Goal: Information Seeking & Learning: Learn about a topic

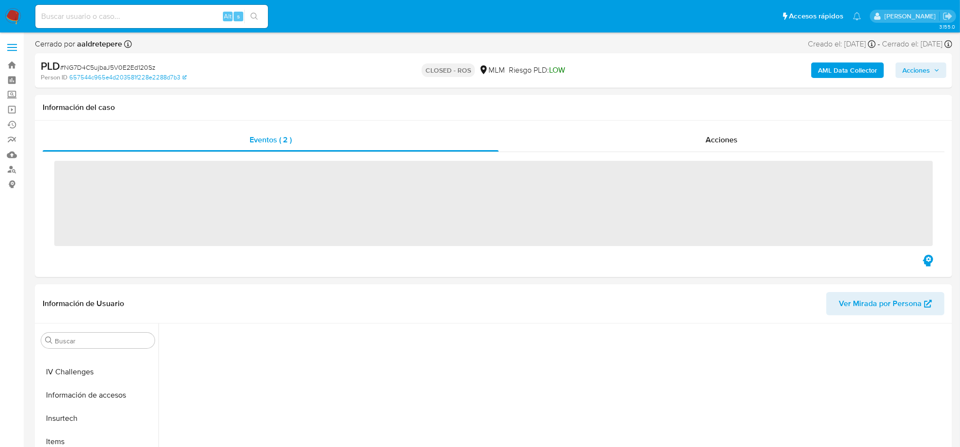
scroll to position [408, 0]
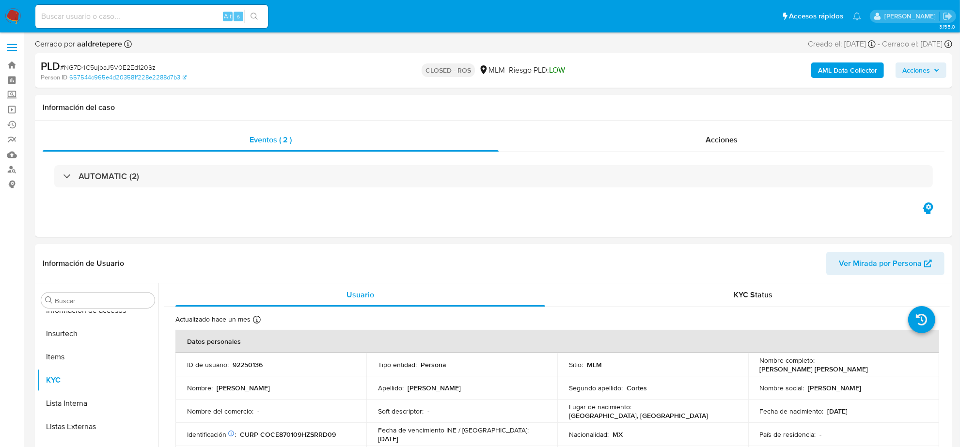
select select "10"
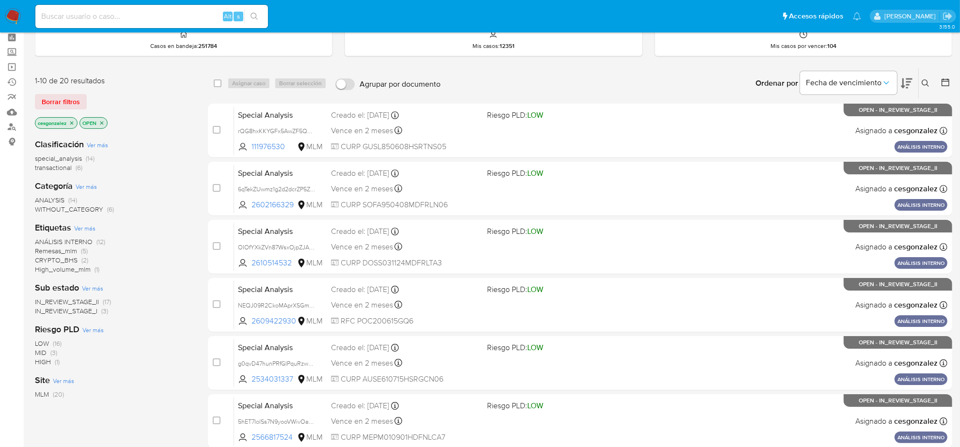
scroll to position [61, 0]
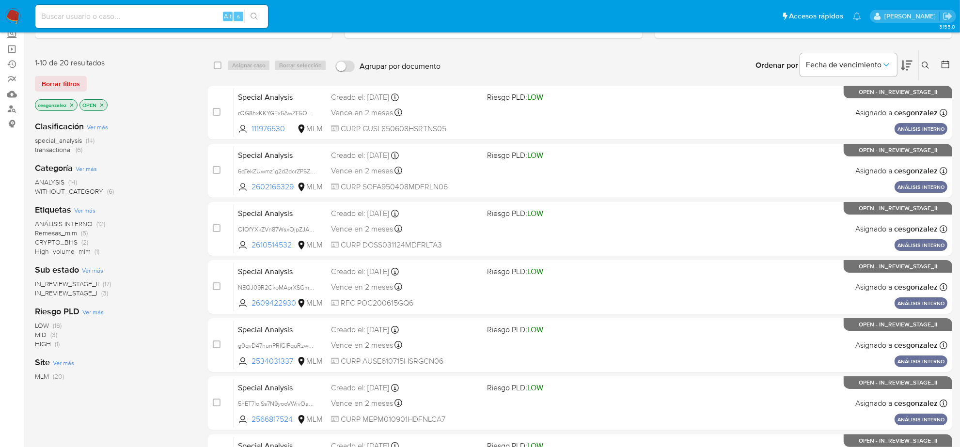
click at [87, 296] on span "IN_REVIEW_STAGE_I" at bounding box center [66, 293] width 63 height 10
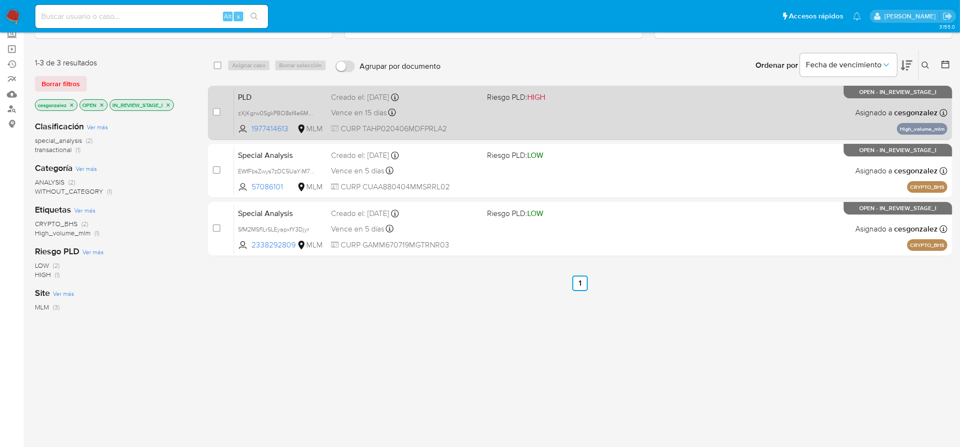
click at [510, 120] on div "PLD zXjKgrw0SgkPBO8sf4e6M06m 1977414613 MLM Riesgo PLD: HIGH Creado el: 12/07/2…" at bounding box center [590, 112] width 713 height 49
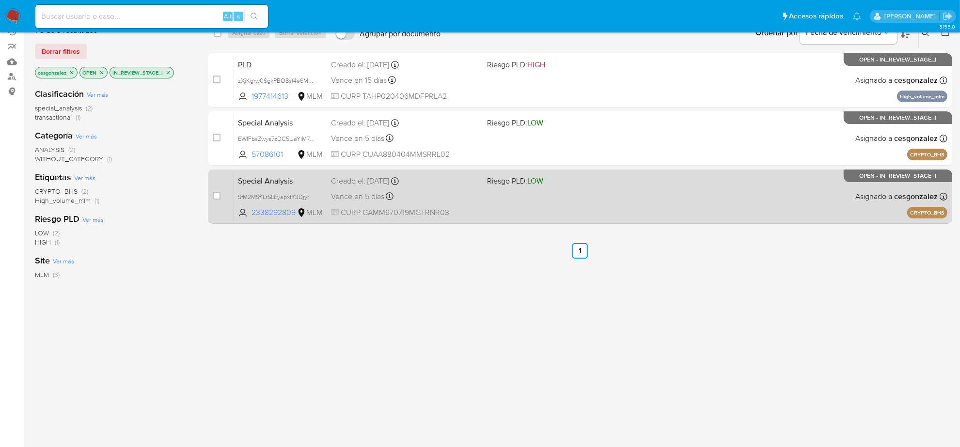
scroll to position [108, 0]
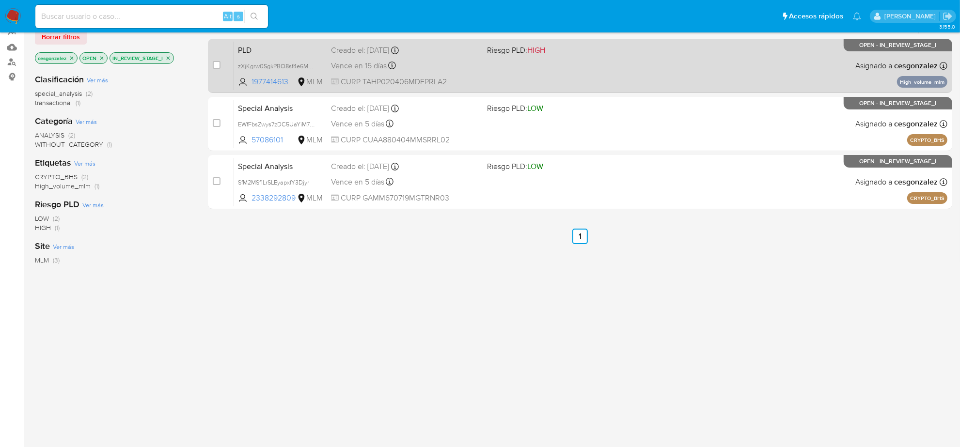
click at [462, 66] on div "Vence en 15 días Vence el 10/09/2025 02:08:42" at bounding box center [405, 65] width 148 height 13
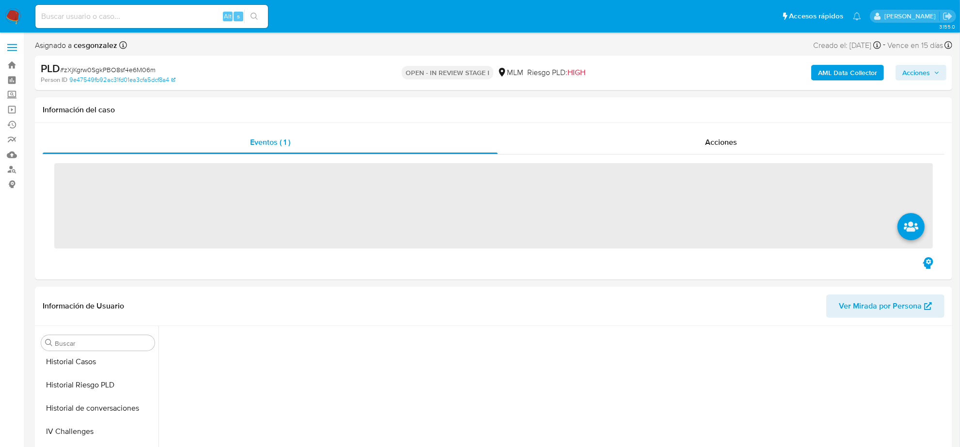
scroll to position [408, 0]
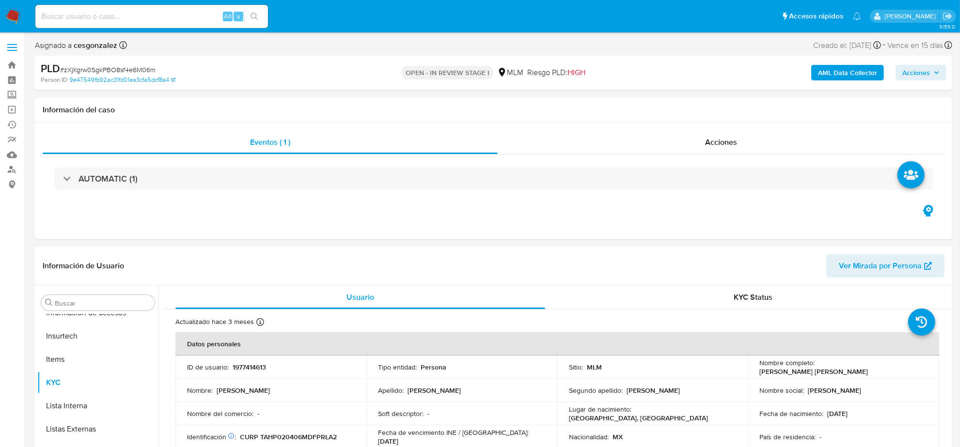
select select "10"
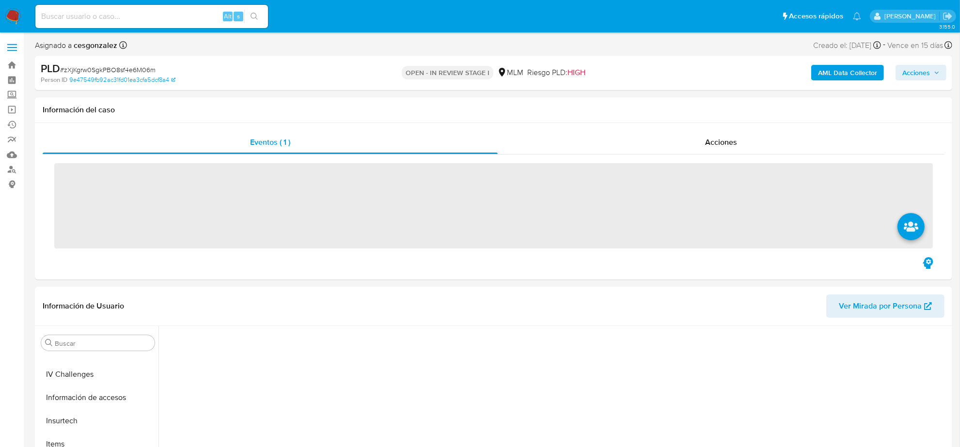
scroll to position [408, 0]
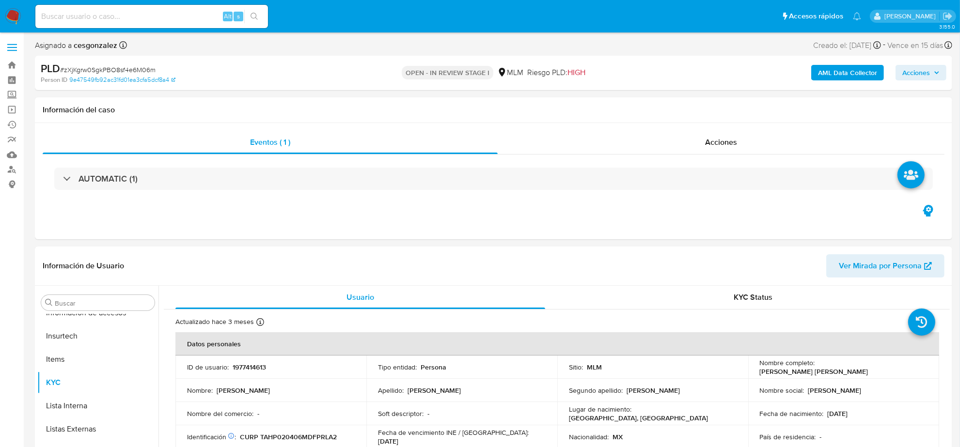
select select "10"
click at [721, 137] on span "Acciones" at bounding box center [721, 142] width 32 height 11
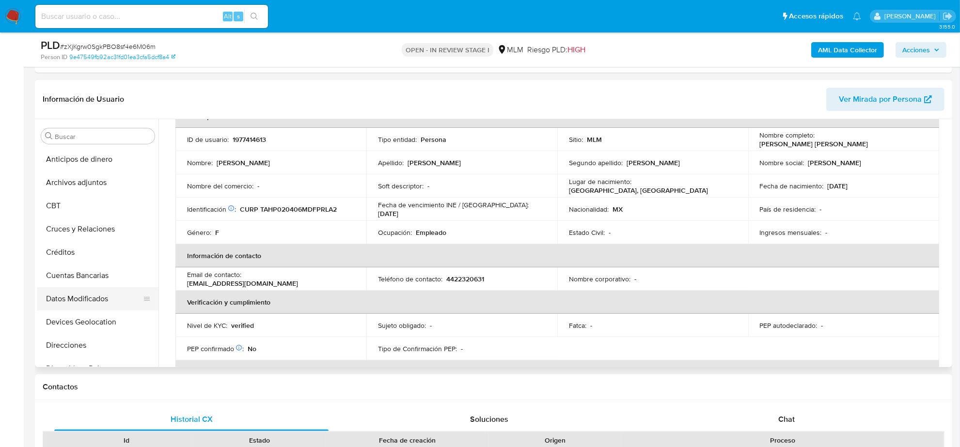
scroll to position [182, 0]
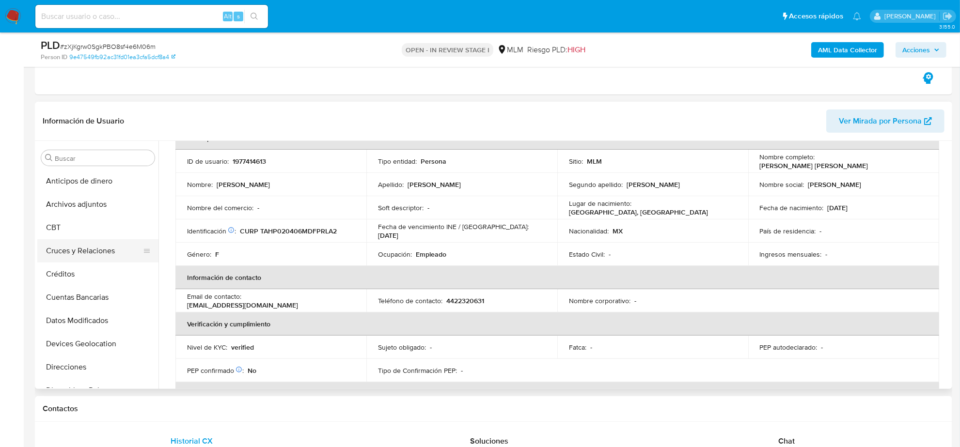
click at [107, 249] on button "Cruces y Relaciones" at bounding box center [93, 250] width 113 height 23
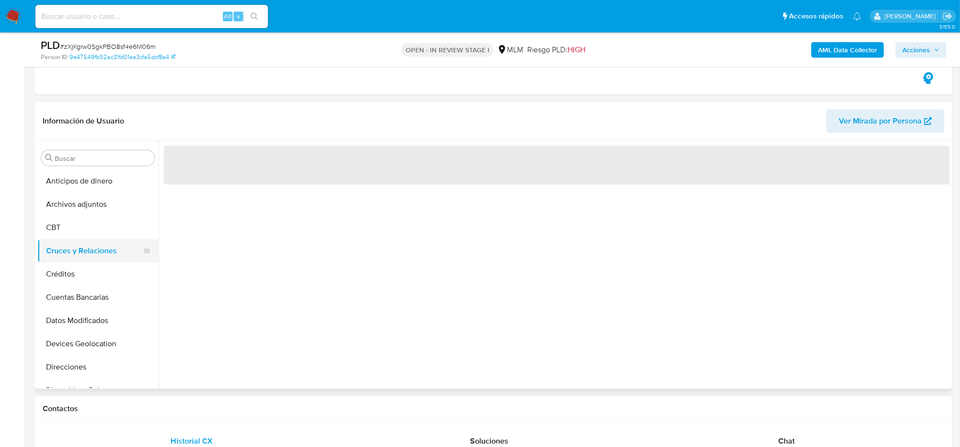
scroll to position [0, 0]
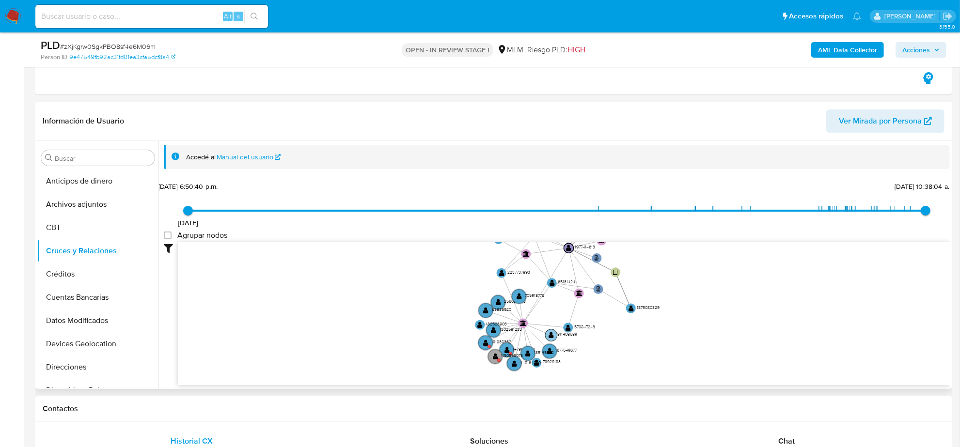
click at [564, 336] on text "811408589" at bounding box center [567, 334] width 20 height 6
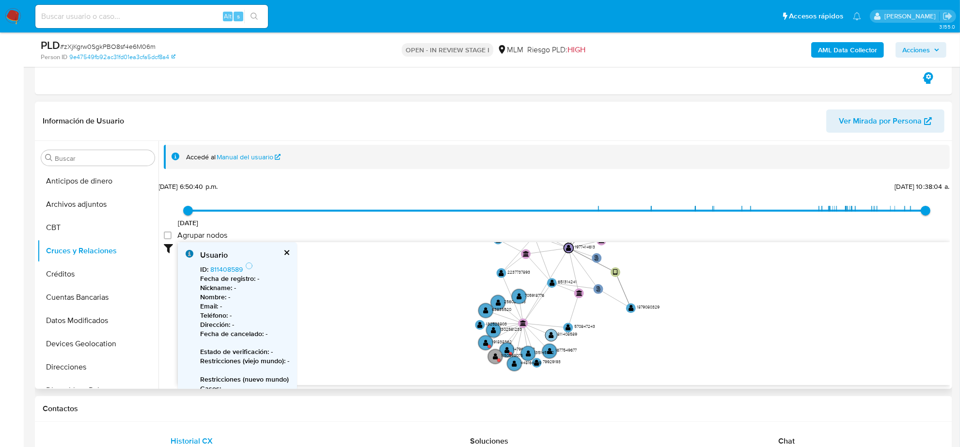
click at [564, 336] on text "811408589" at bounding box center [567, 334] width 20 height 6
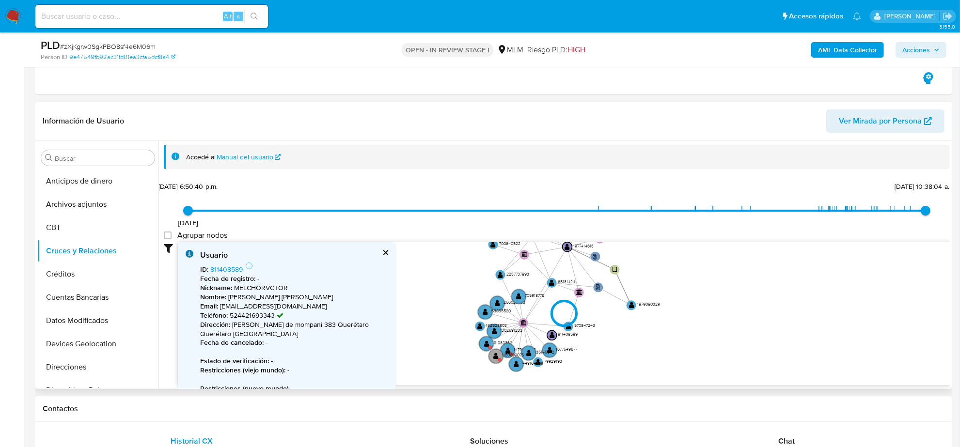
click at [234, 269] on div at bounding box center [564, 313] width 772 height 143
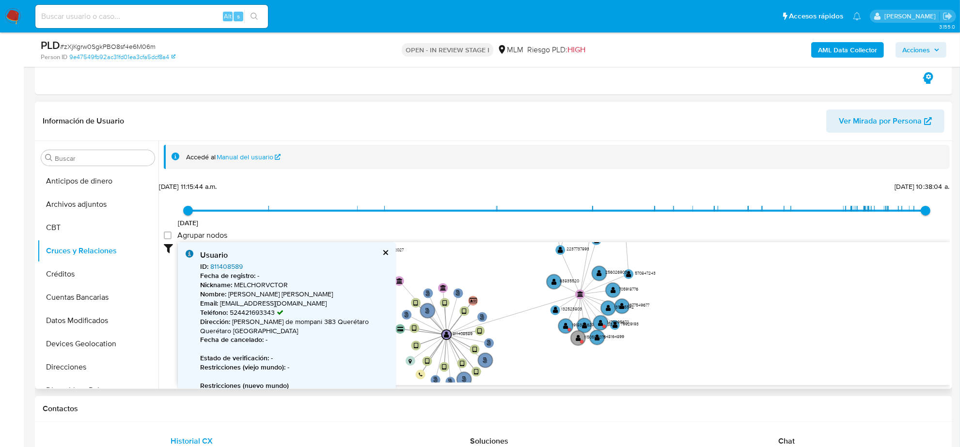
click at [228, 269] on link "811408589" at bounding box center [226, 267] width 32 height 10
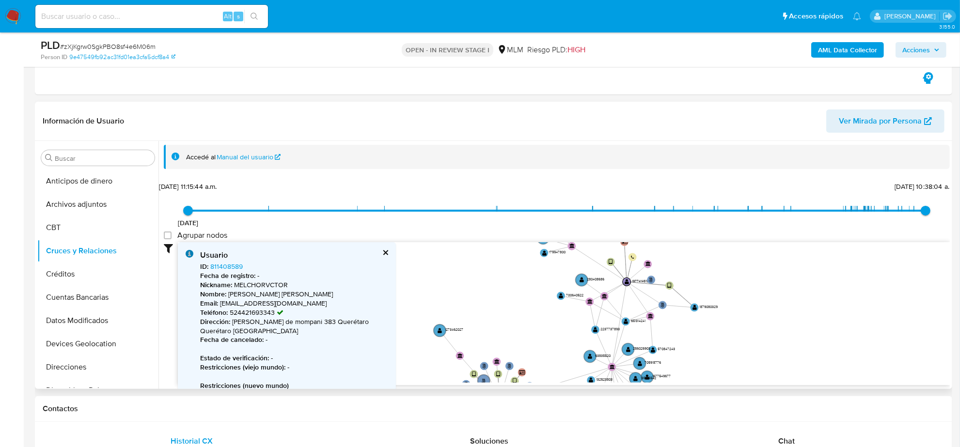
drag, startPoint x: 703, startPoint y: 312, endPoint x: 713, endPoint y: 355, distance: 44.9
click at [713, 355] on icon "phone-6f53819b223943d1c6f629d0406dacde  user-1977414613  1977414613 person-9e…" at bounding box center [564, 312] width 772 height 141
click at [600, 280] on text "280408686" at bounding box center [595, 279] width 17 height 5
click at [229, 269] on div at bounding box center [564, 313] width 772 height 143
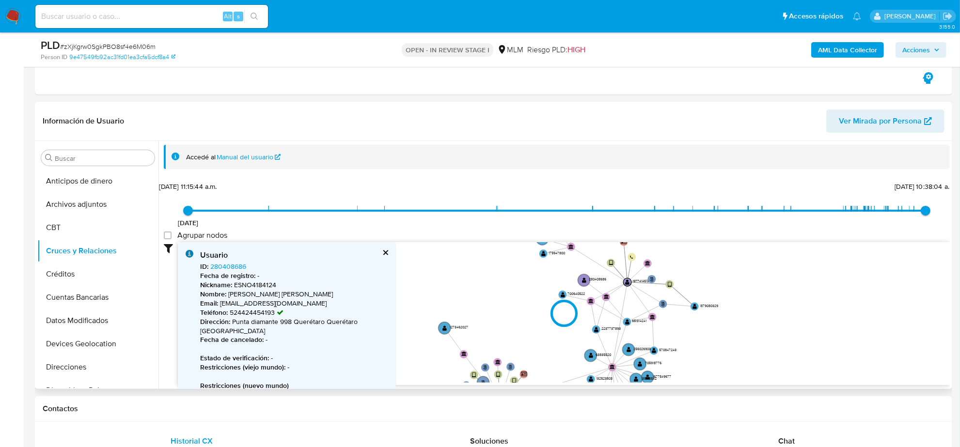
click at [229, 268] on div at bounding box center [564, 313] width 772 height 143
type input "1552336764000"
type input "1756148166000"
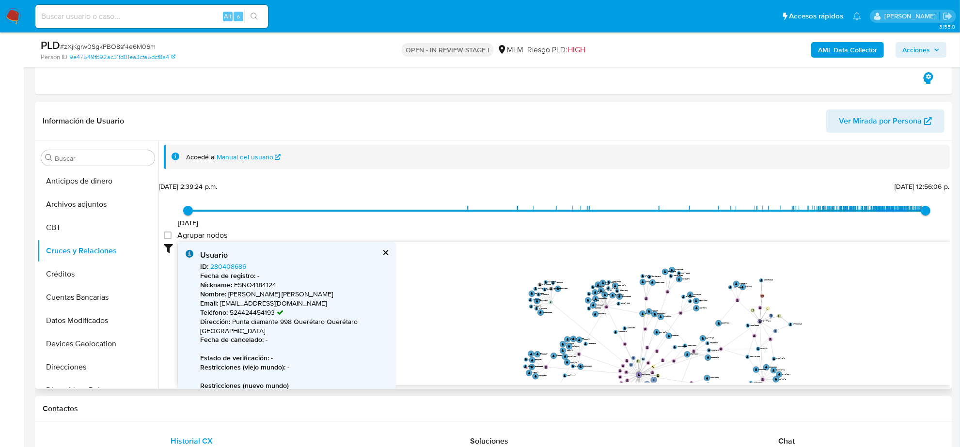
click at [894, 359] on icon "phone-6f53819b223943d1c6f629d0406dacde  user-1977414613  1977414613 person-9e…" at bounding box center [564, 312] width 772 height 141
click at [233, 267] on link "280408686" at bounding box center [228, 267] width 36 height 10
click at [66, 235] on button "CBT" at bounding box center [93, 227] width 113 height 23
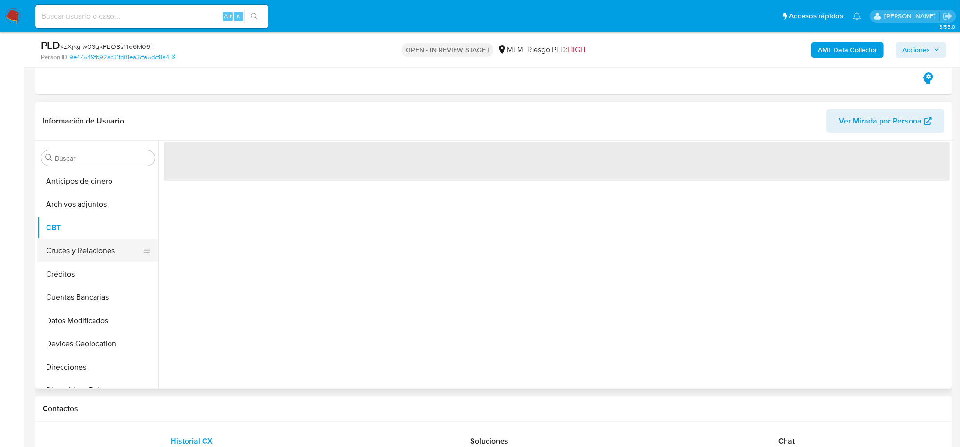
click at [66, 246] on button "Cruces y Relaciones" at bounding box center [93, 250] width 113 height 23
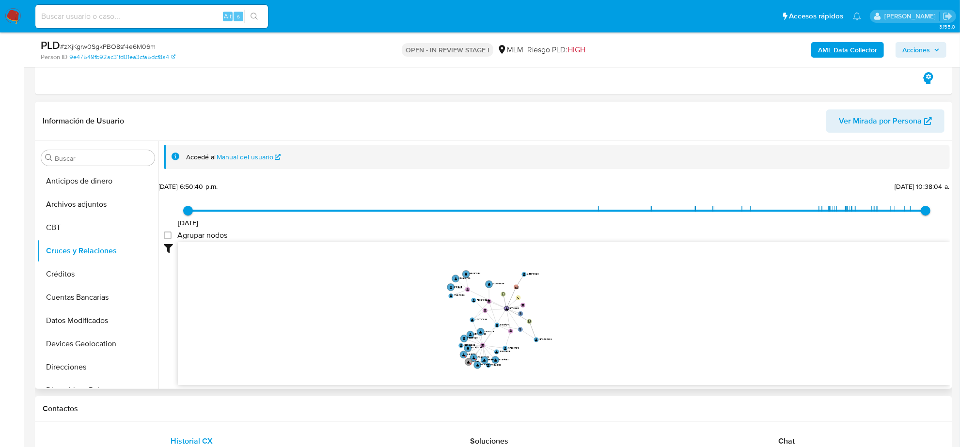
drag, startPoint x: 397, startPoint y: 289, endPoint x: 407, endPoint y: 325, distance: 37.7
click at [407, 325] on icon "phone-6f53819b223943d1c6f629d0406dacde  user-1977414613  1977414613 person-9e…" at bounding box center [564, 312] width 772 height 141
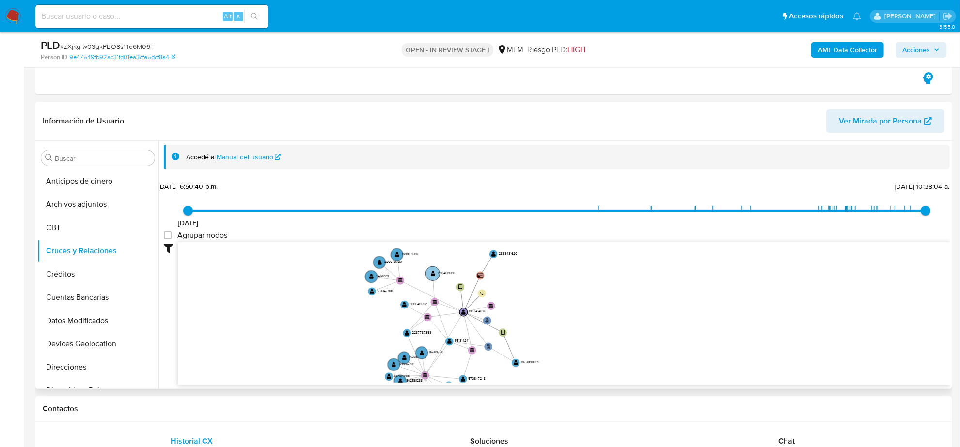
click at [448, 274] on text "280408686" at bounding box center [446, 272] width 17 height 5
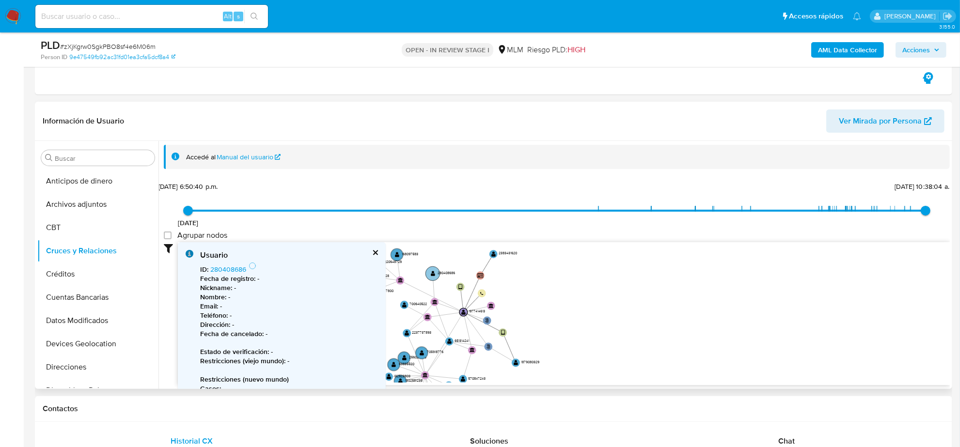
click at [448, 274] on text "280408686" at bounding box center [446, 272] width 17 height 5
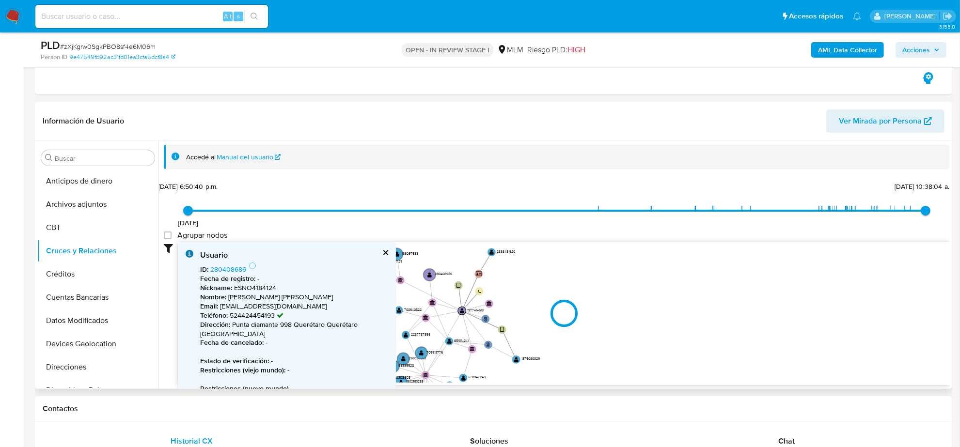
click at [223, 269] on div at bounding box center [564, 313] width 772 height 143
type input "1552336764000"
type input "1756148166000"
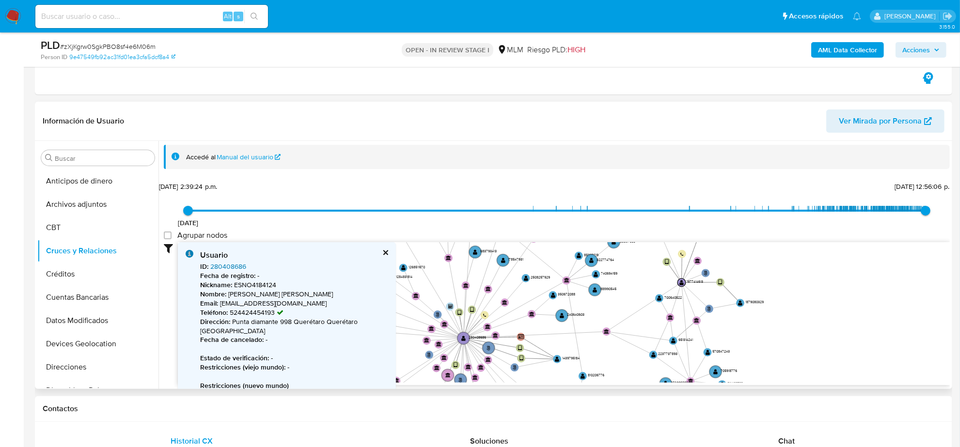
click at [230, 263] on link "280408686" at bounding box center [228, 267] width 36 height 10
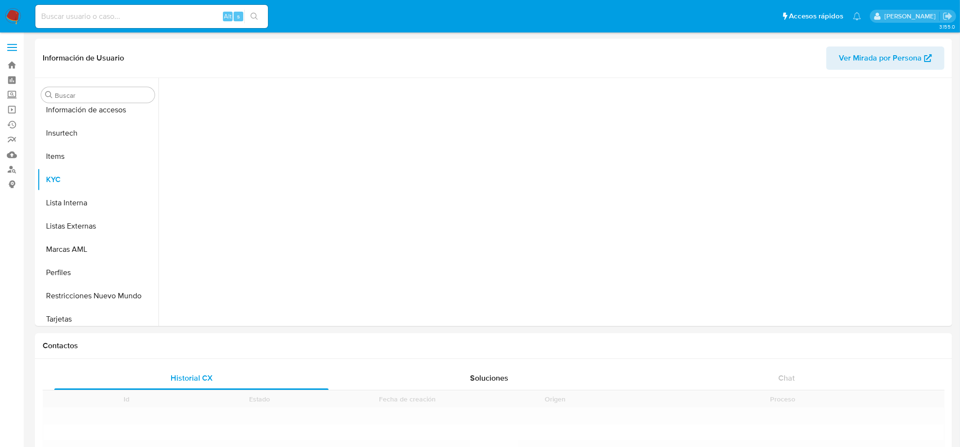
scroll to position [408, 0]
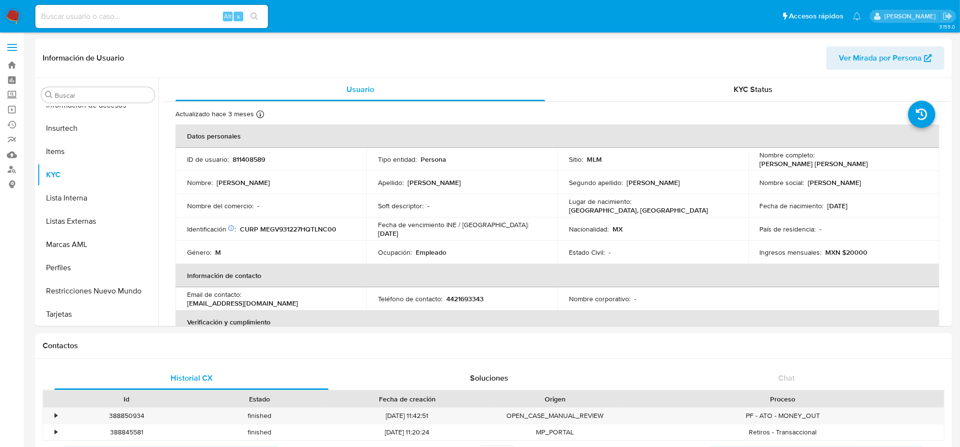
select select "10"
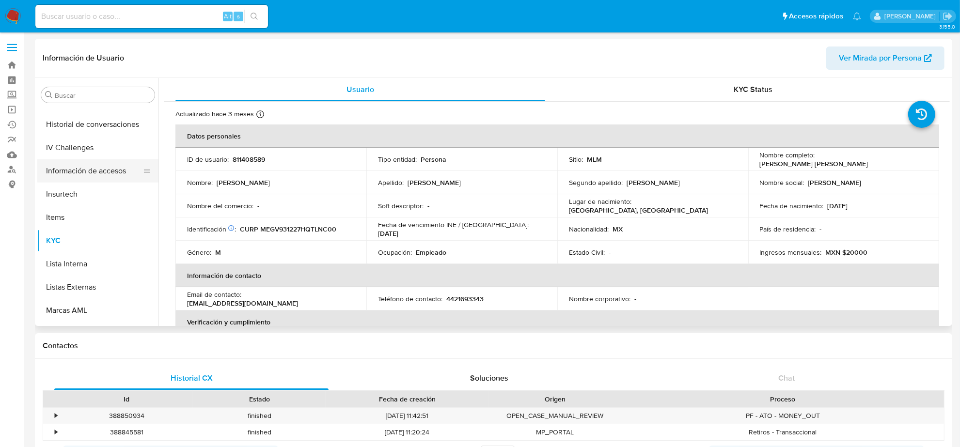
scroll to position [287, 0]
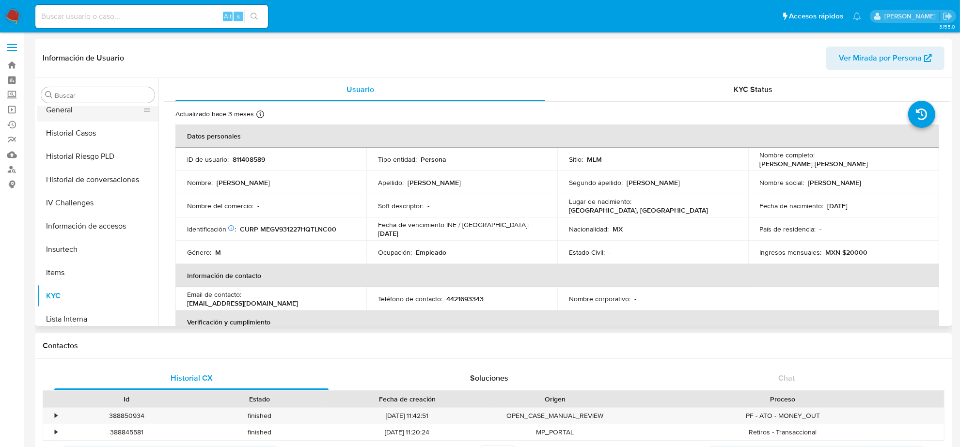
click at [67, 114] on button "General" at bounding box center [93, 109] width 113 height 23
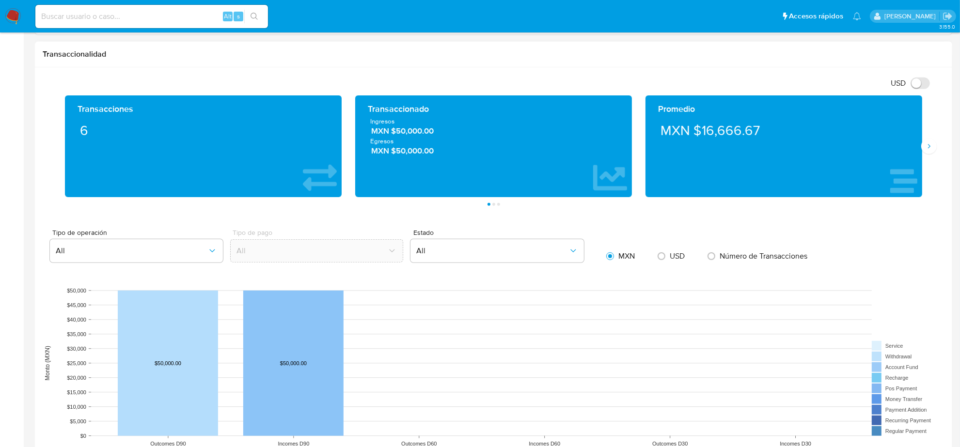
scroll to position [363, 0]
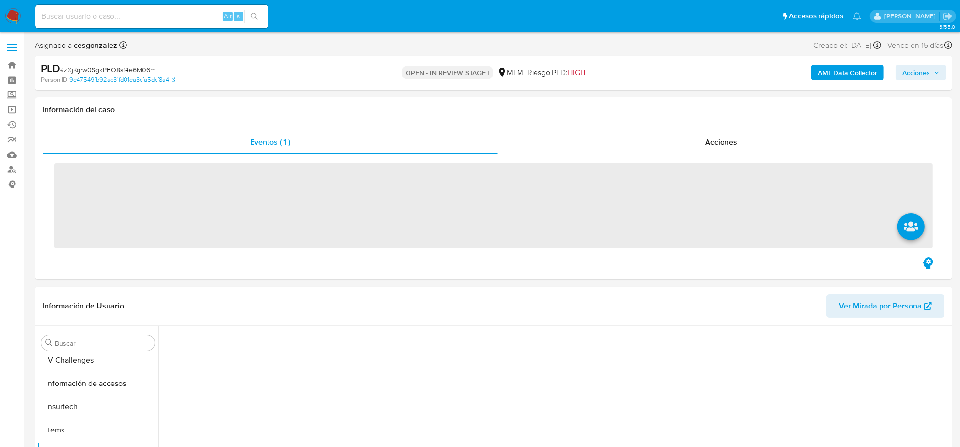
scroll to position [408, 0]
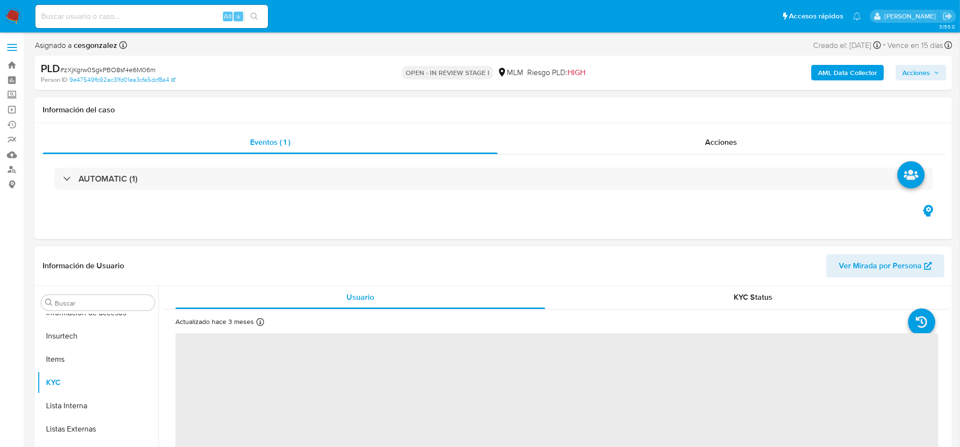
click at [146, 15] on input at bounding box center [151, 16] width 233 height 13
paste input "465osbbgGkVsrk0nxcQrMLtt"
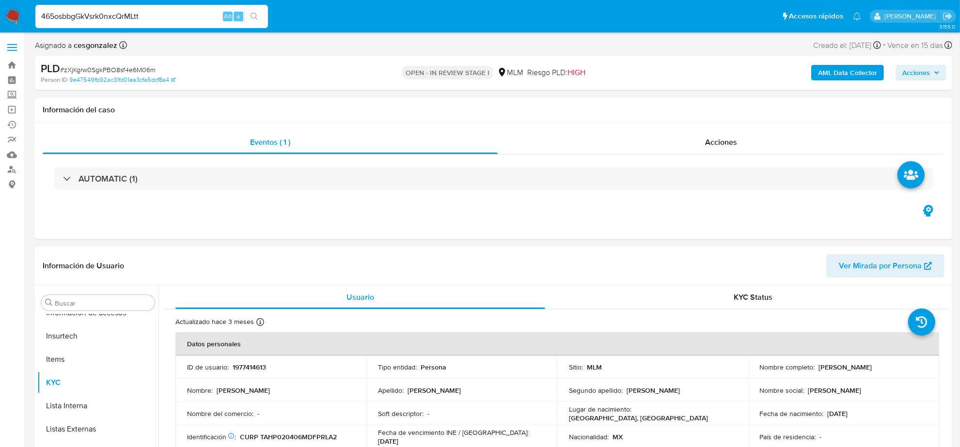
type input "465osbbgGkVsrk0nxcQrMLtt"
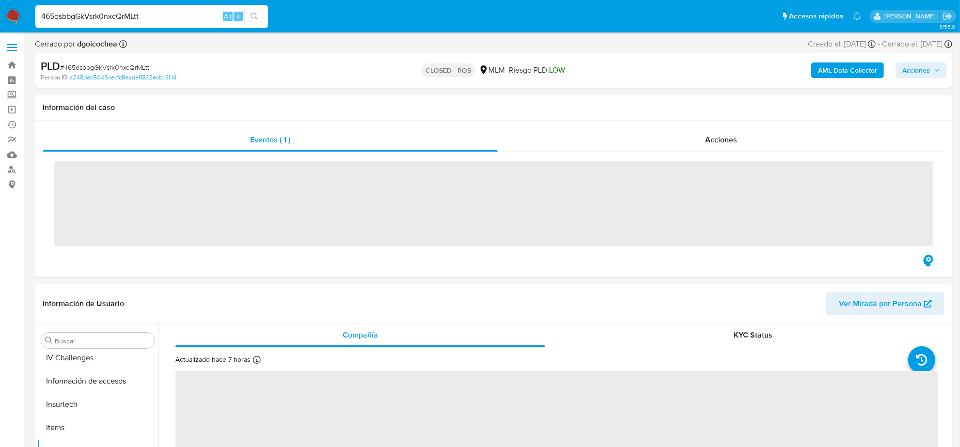
scroll to position [408, 0]
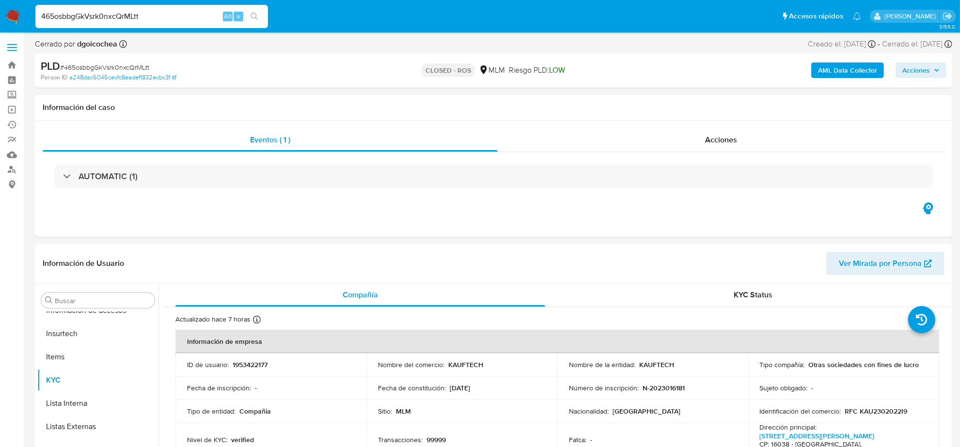
select select "10"
click at [735, 136] on span "Acciones" at bounding box center [721, 139] width 32 height 11
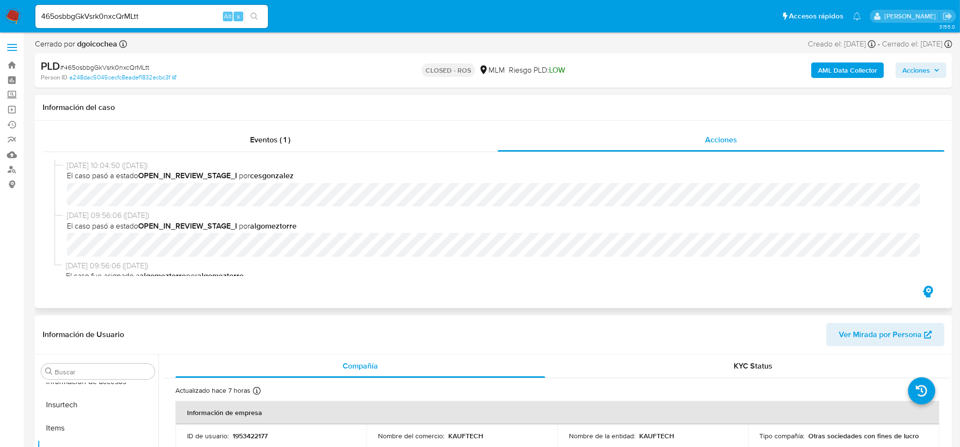
scroll to position [874, 0]
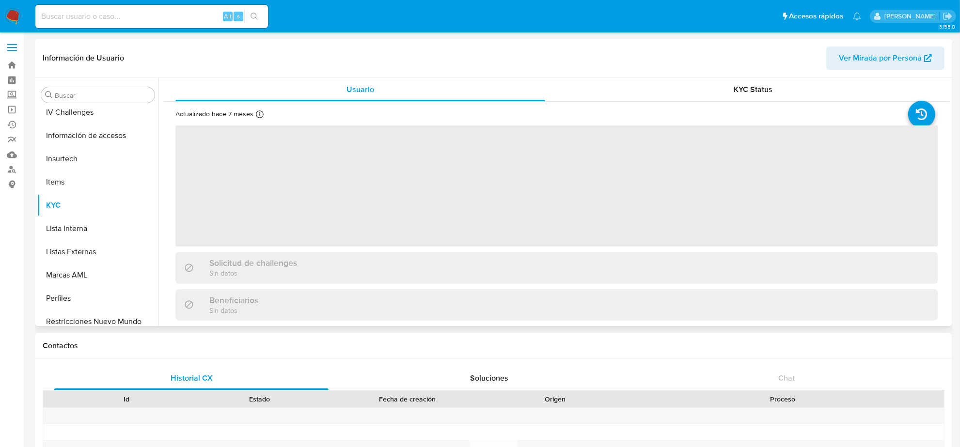
scroll to position [408, 0]
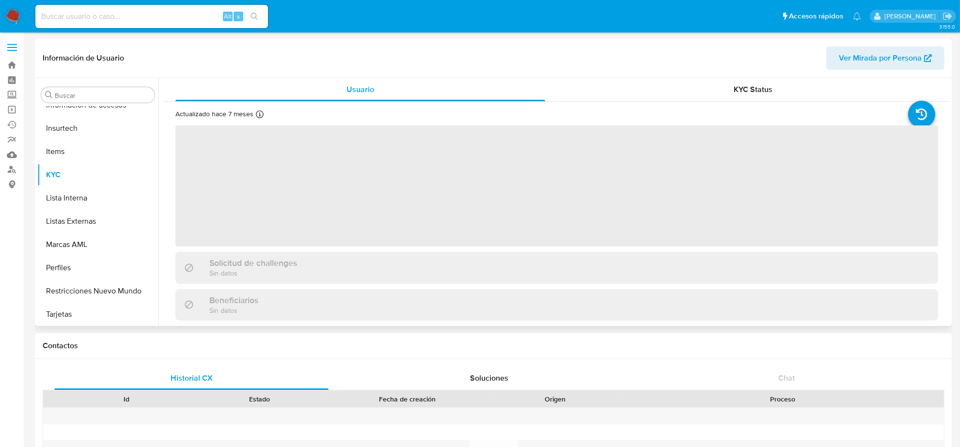
select select "10"
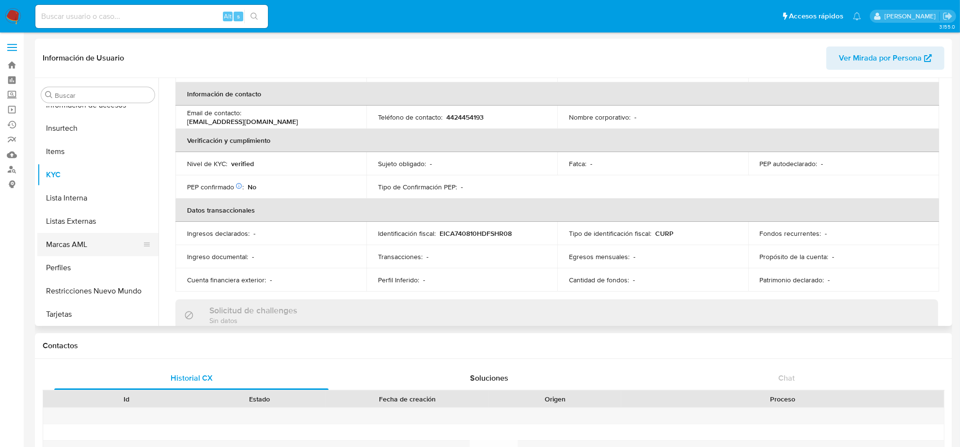
scroll to position [106, 0]
click at [67, 289] on button "General" at bounding box center [93, 291] width 113 height 23
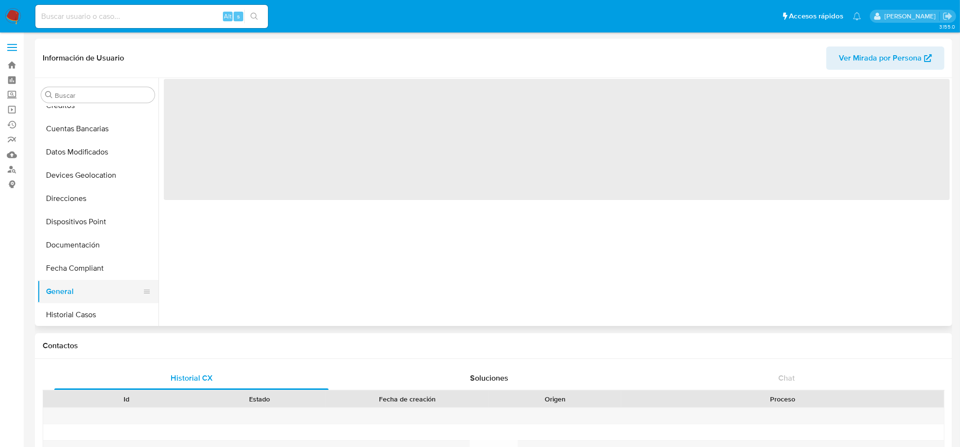
scroll to position [0, 0]
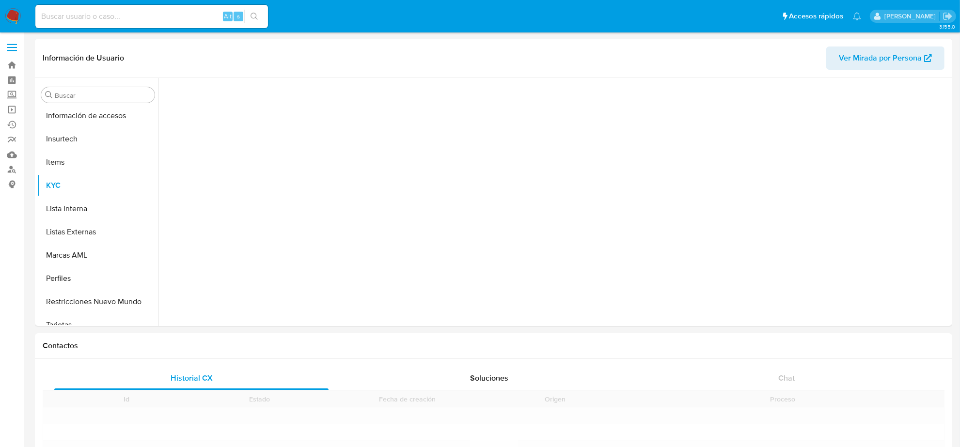
scroll to position [408, 0]
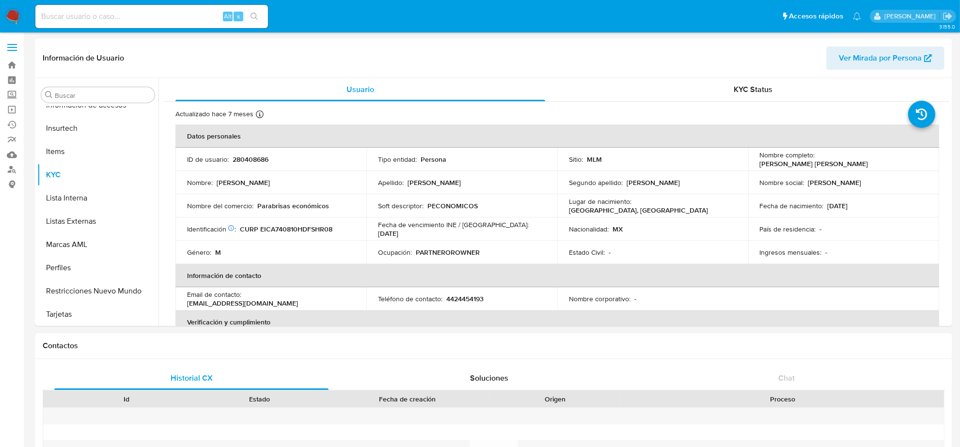
select select "10"
click at [122, 13] on input at bounding box center [151, 16] width 233 height 13
paste input "1257688605"
type input "1257688605"
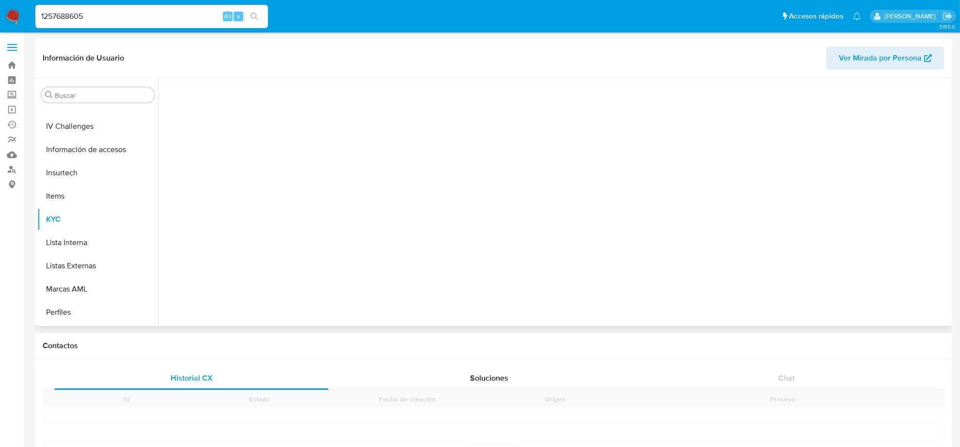
scroll to position [408, 0]
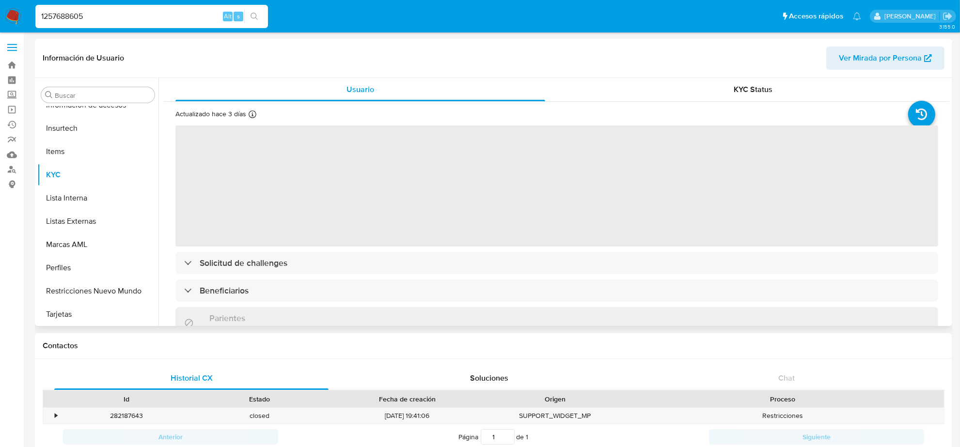
select select "10"
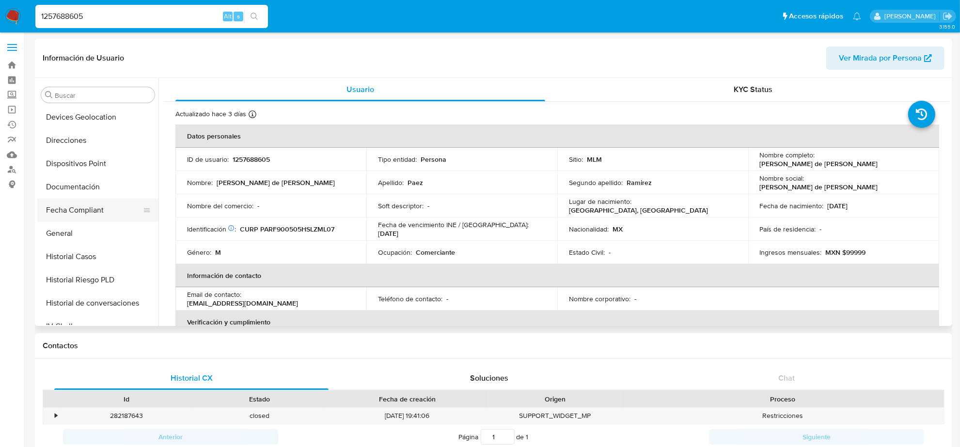
scroll to position [227, 0]
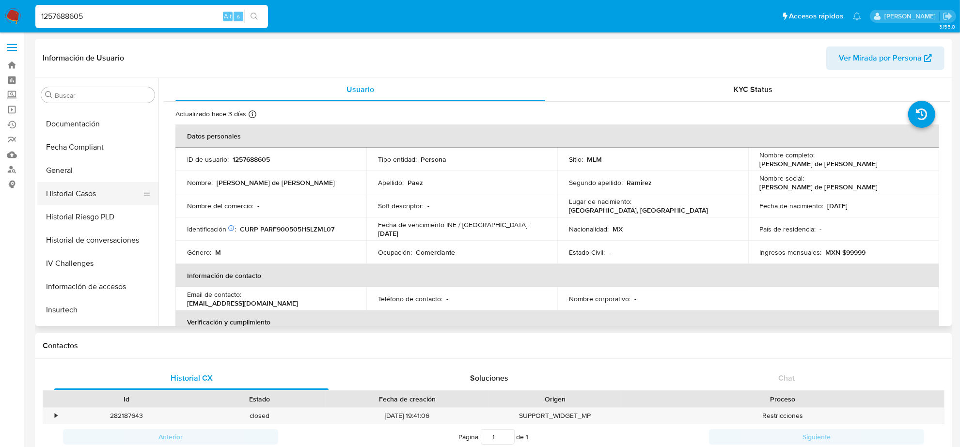
click at [81, 189] on button "Historial Casos" at bounding box center [93, 193] width 113 height 23
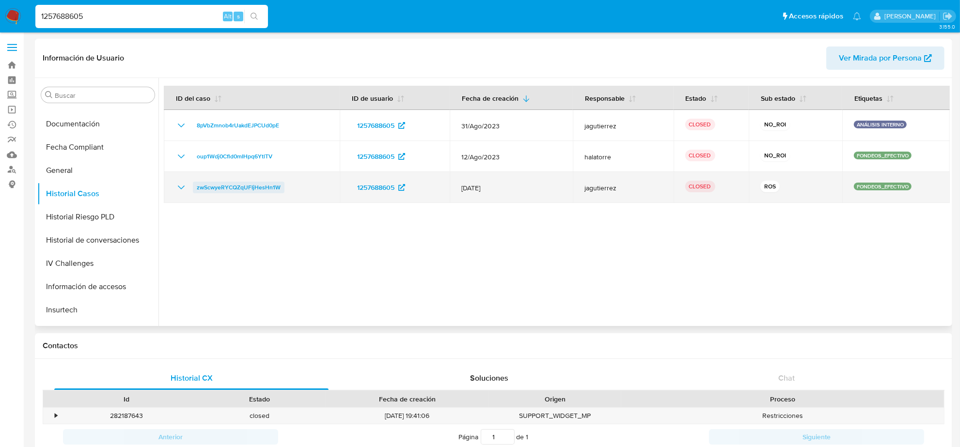
click at [238, 183] on span "zwScwyeRYCQZqUFIjHesHn1W" at bounding box center [239, 188] width 84 height 12
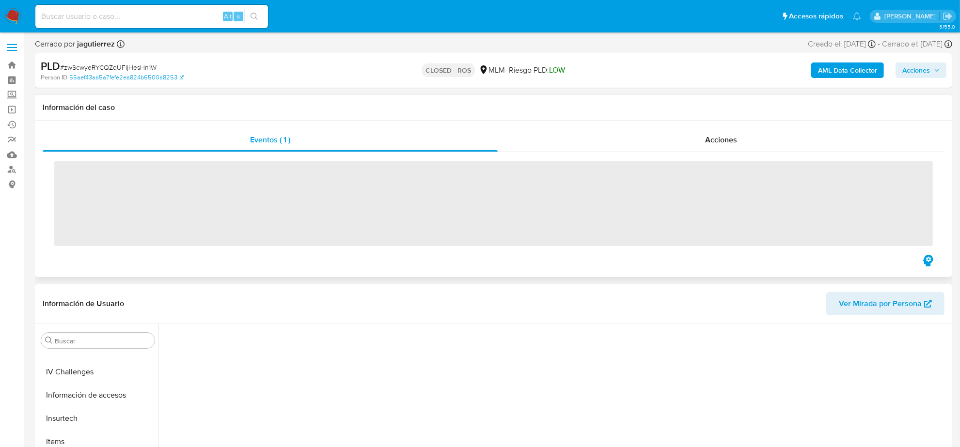
scroll to position [408, 0]
click at [708, 135] on span "Acciones" at bounding box center [721, 139] width 32 height 11
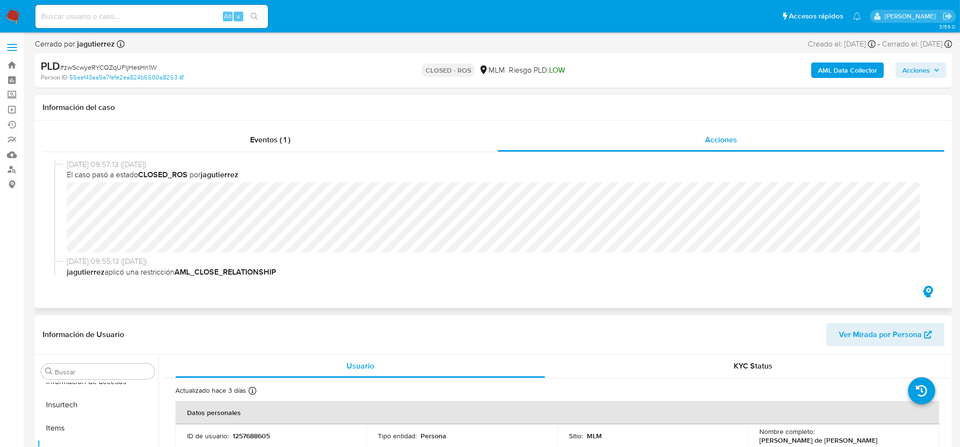
scroll to position [0, 0]
select select "10"
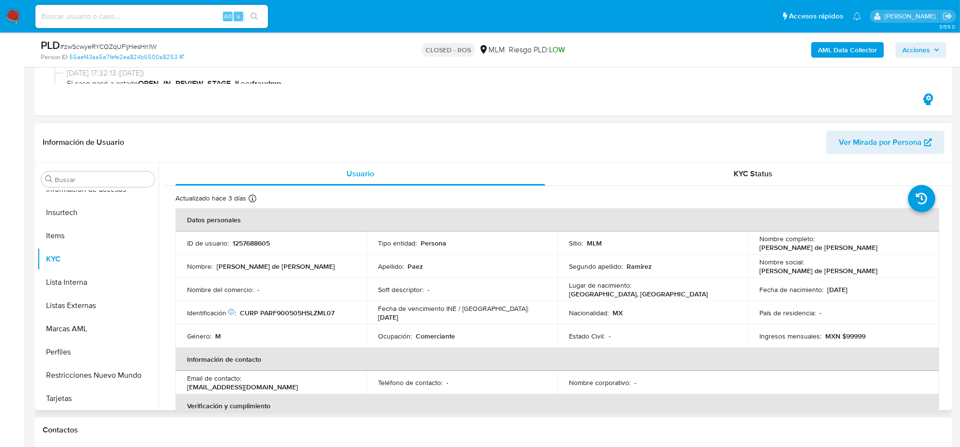
scroll to position [182, 0]
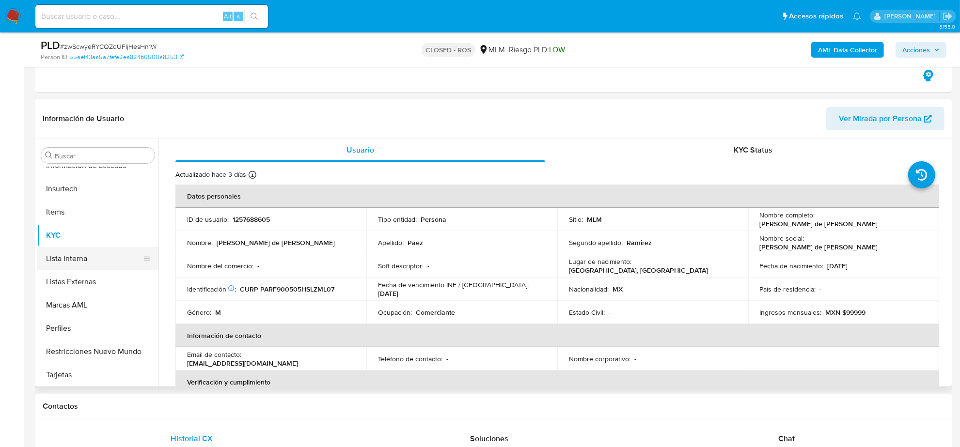
click at [82, 257] on button "Lista Interna" at bounding box center [93, 258] width 113 height 23
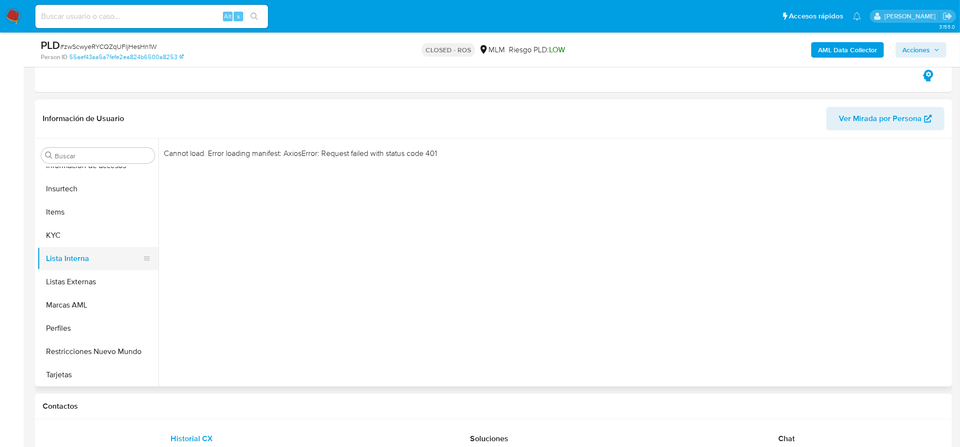
click at [79, 263] on button "Lista Interna" at bounding box center [93, 258] width 113 height 23
click at [83, 294] on button "Marcas AML" at bounding box center [93, 305] width 113 height 23
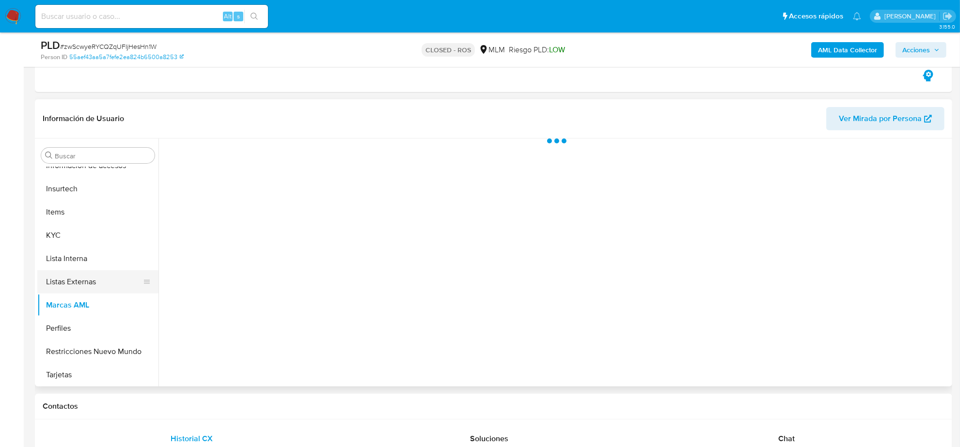
click at [83, 281] on button "Listas Externas" at bounding box center [93, 281] width 113 height 23
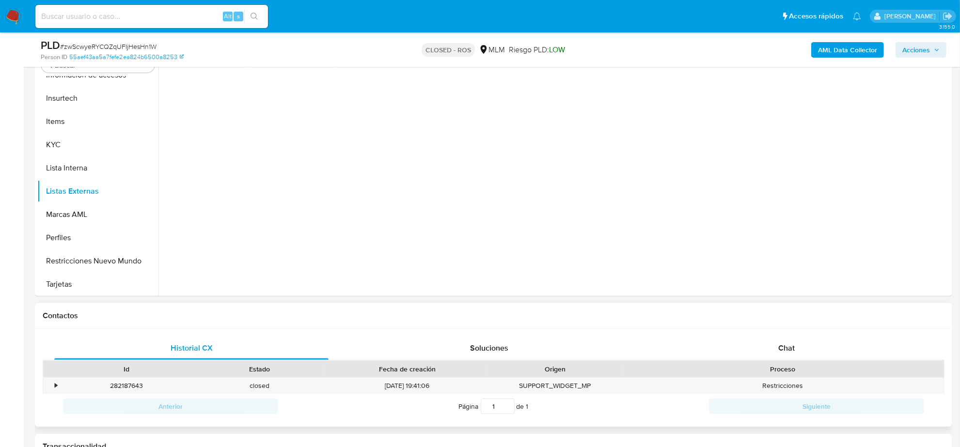
scroll to position [303, 0]
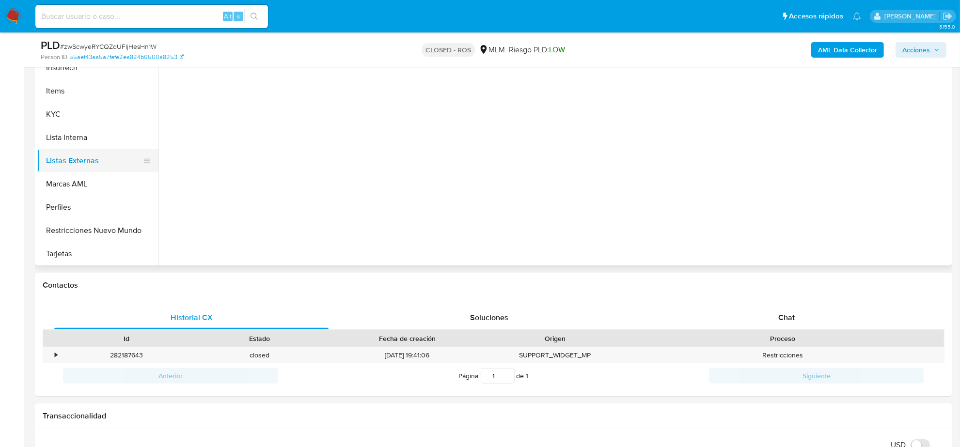
click at [78, 170] on button "Listas Externas" at bounding box center [93, 160] width 113 height 23
click at [81, 187] on button "Marcas AML" at bounding box center [93, 183] width 113 height 23
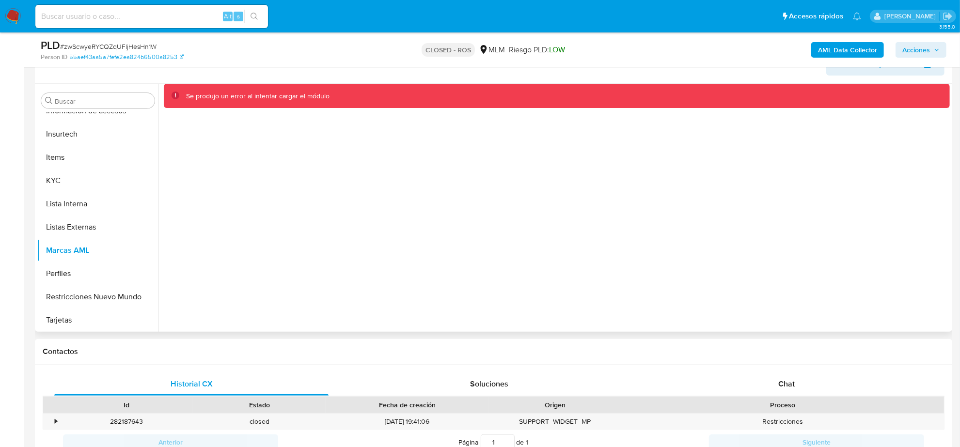
scroll to position [121, 0]
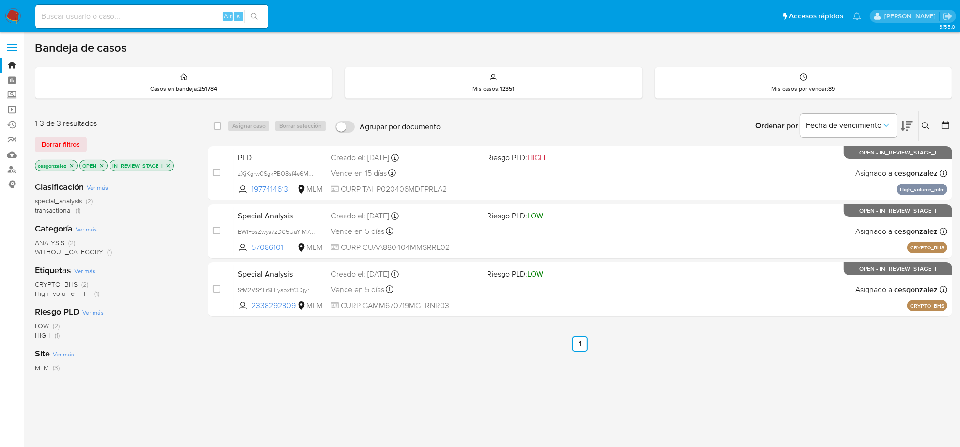
click at [149, 15] on input at bounding box center [151, 16] width 233 height 13
paste input "1257688605"
type input "1257688605"
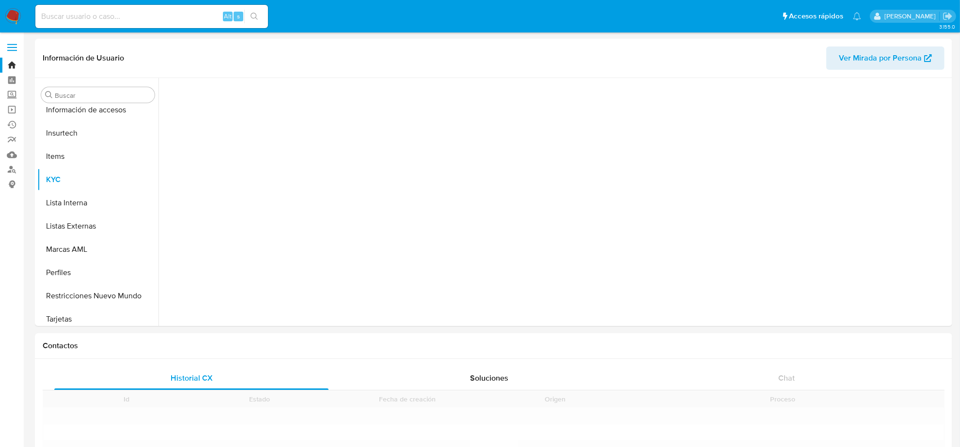
scroll to position [408, 0]
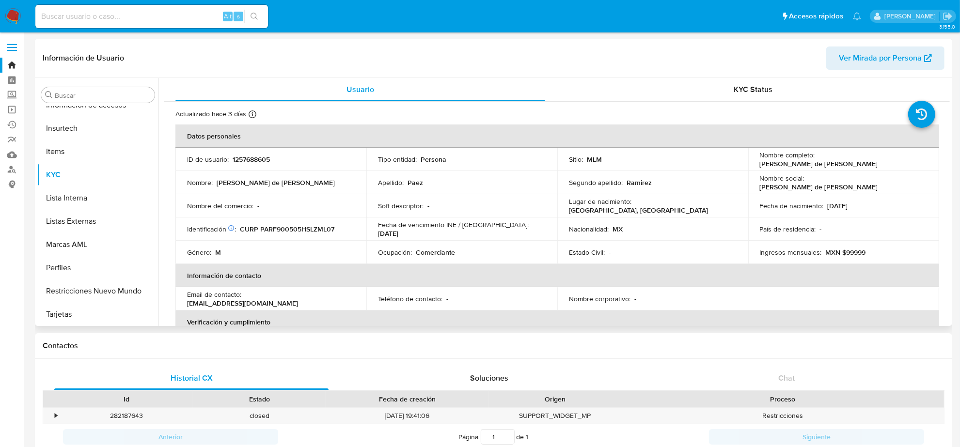
select select "10"
click at [85, 193] on button "Lista Interna" at bounding box center [93, 198] width 113 height 23
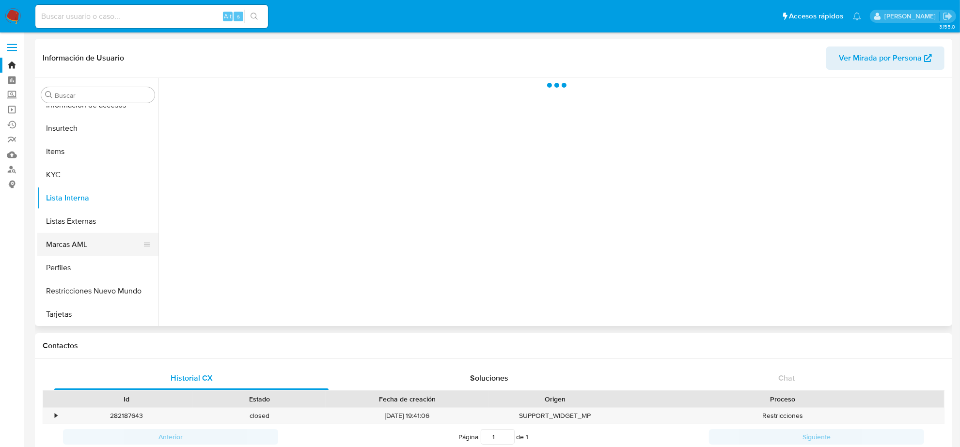
click at [85, 245] on button "Marcas AML" at bounding box center [93, 244] width 113 height 23
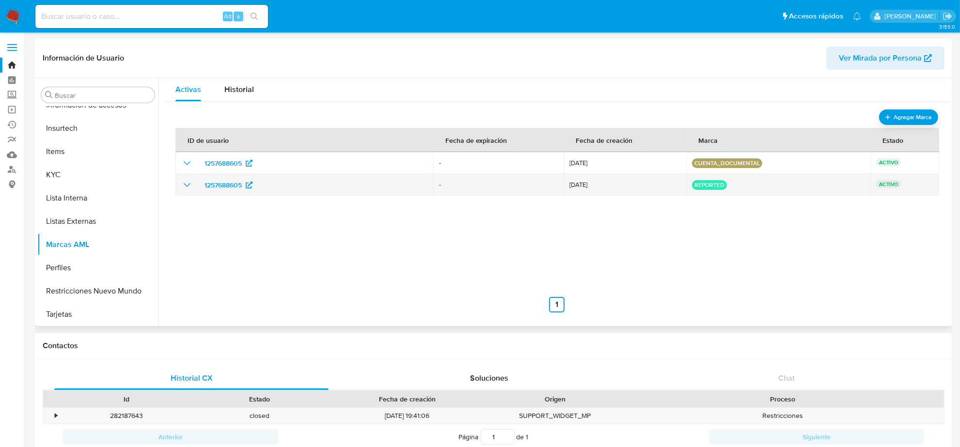
click at [187, 184] on icon "show_hidden_detail_by_id_1257688605" at bounding box center [187, 185] width 12 height 12
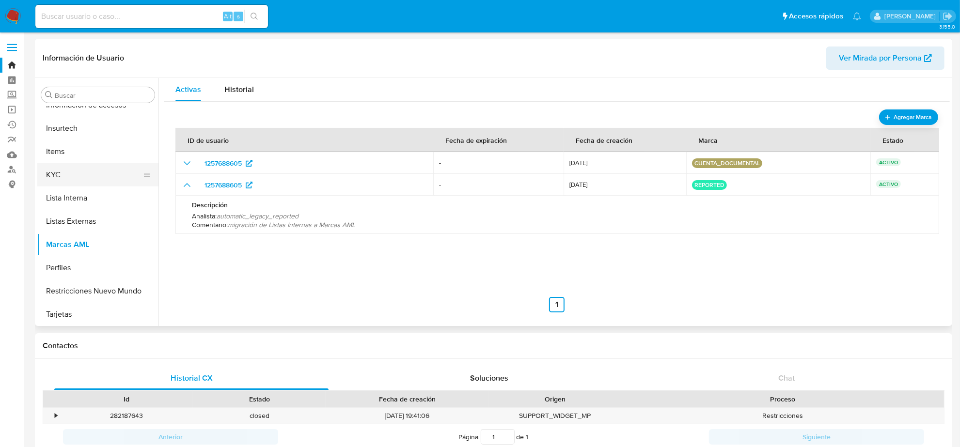
click at [88, 172] on button "KYC" at bounding box center [93, 174] width 113 height 23
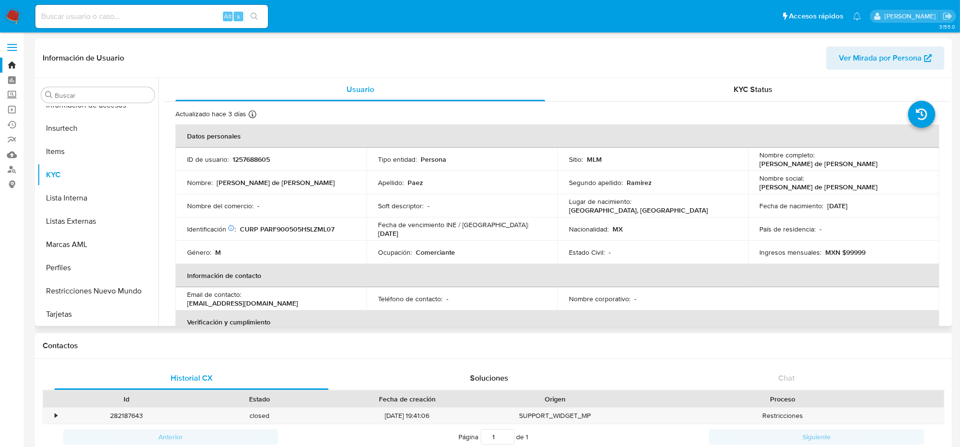
click at [251, 161] on p "1257688605" at bounding box center [251, 159] width 37 height 9
copy p "1257688605"
click at [95, 189] on button "Lista Interna" at bounding box center [93, 198] width 113 height 23
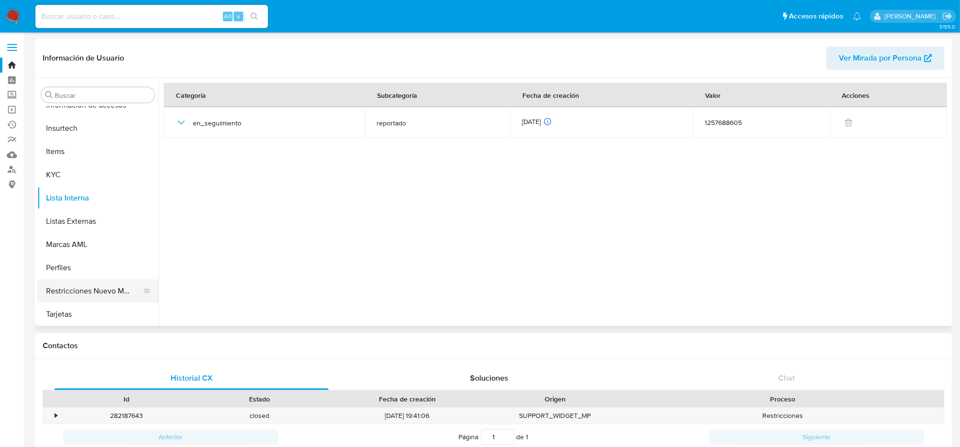
click at [109, 286] on button "Restricciones Nuevo Mundo" at bounding box center [93, 291] width 113 height 23
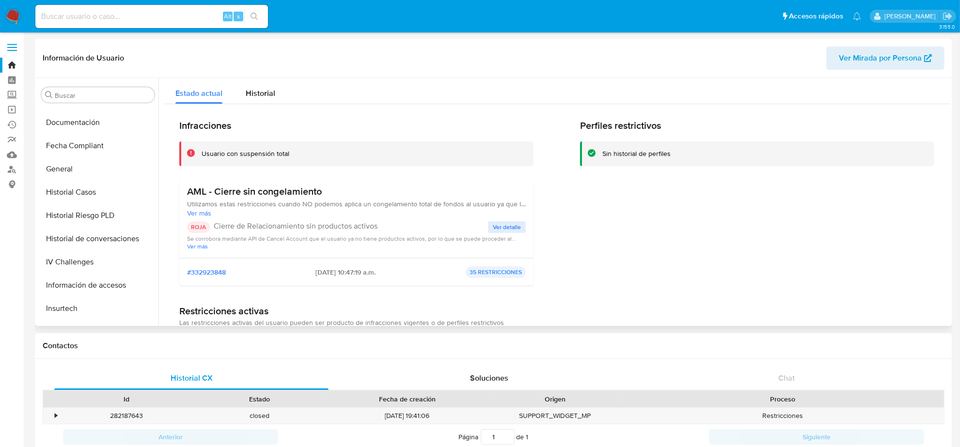
scroll to position [227, 0]
click at [88, 192] on button "Historial Casos" at bounding box center [93, 193] width 113 height 23
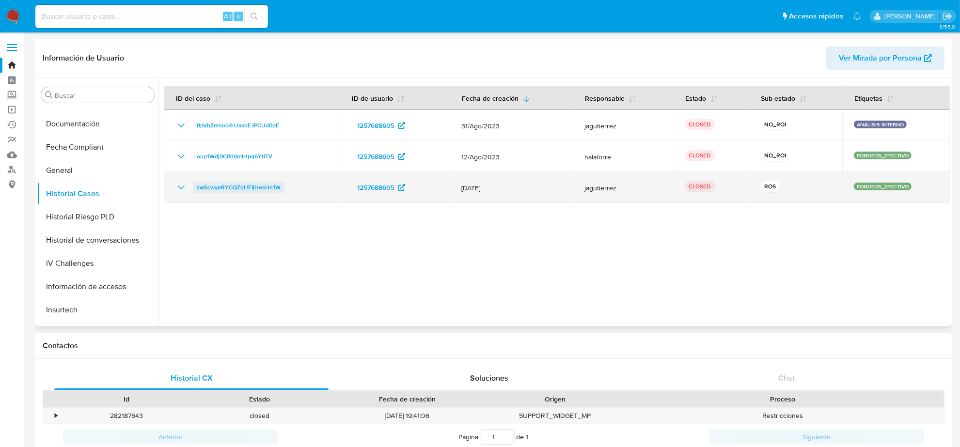
click at [230, 184] on span "zwScwyeRYCQZqUFIjHesHn1W" at bounding box center [239, 188] width 84 height 12
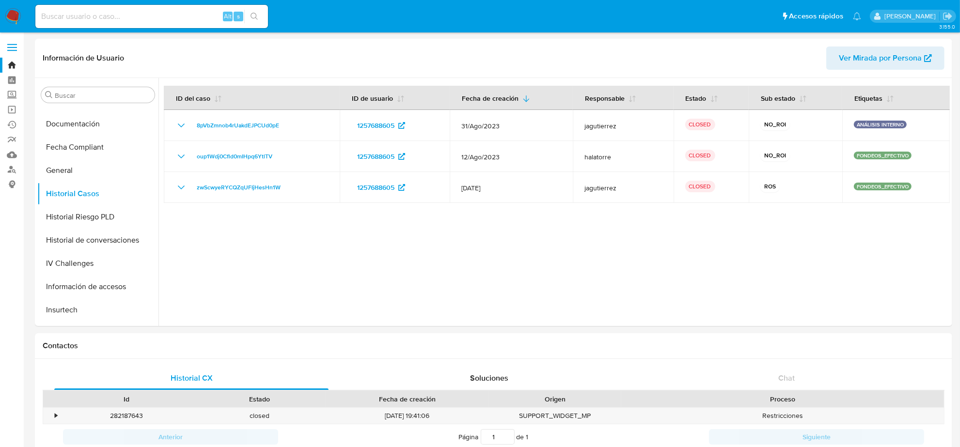
click at [10, 13] on img at bounding box center [13, 16] width 16 height 16
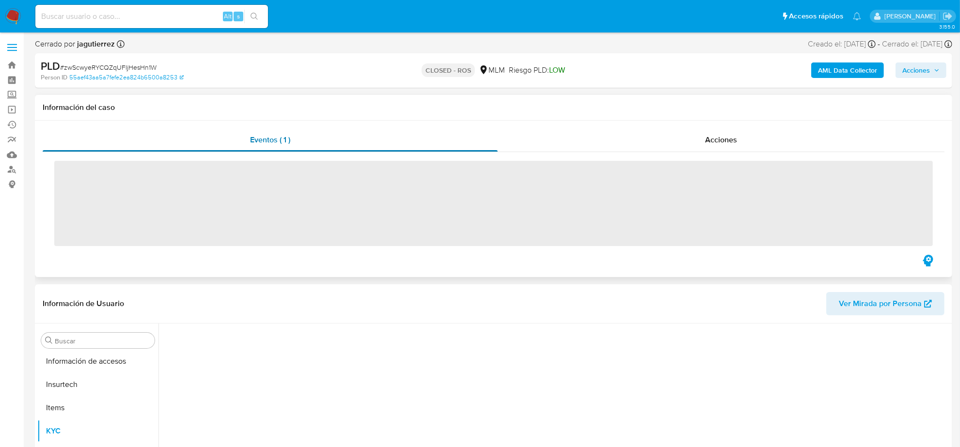
scroll to position [408, 0]
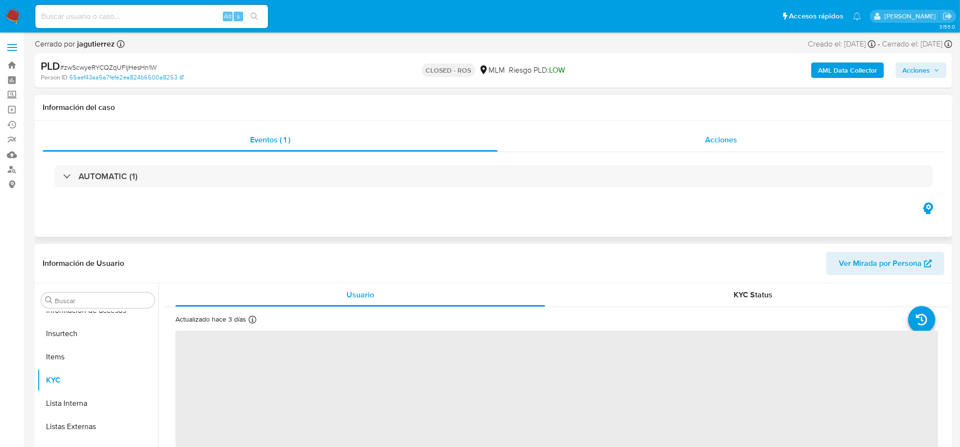
click at [715, 147] on div "Acciones" at bounding box center [721, 139] width 447 height 23
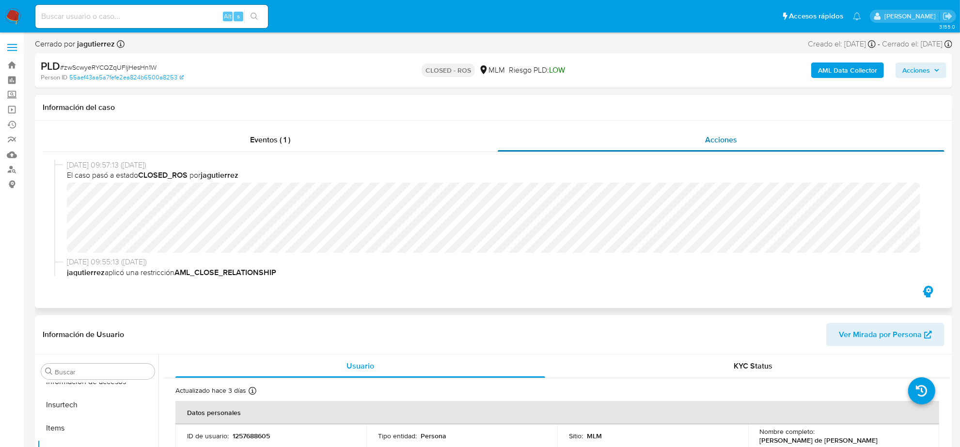
select select "10"
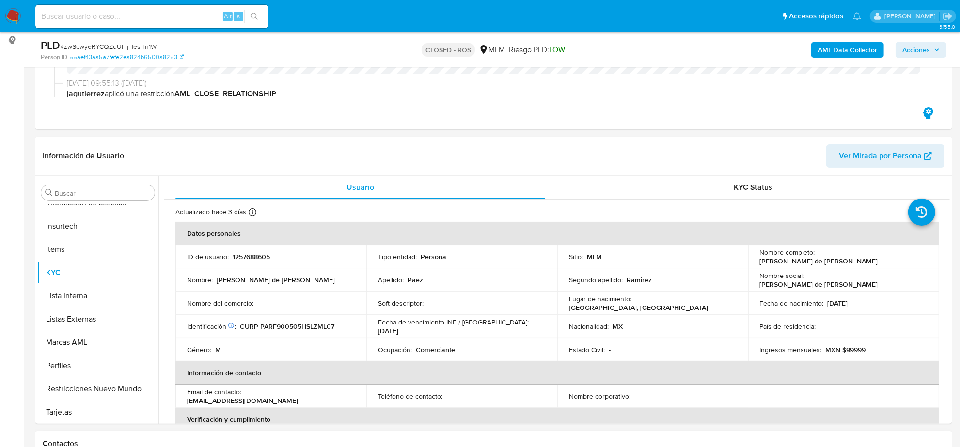
scroll to position [363, 0]
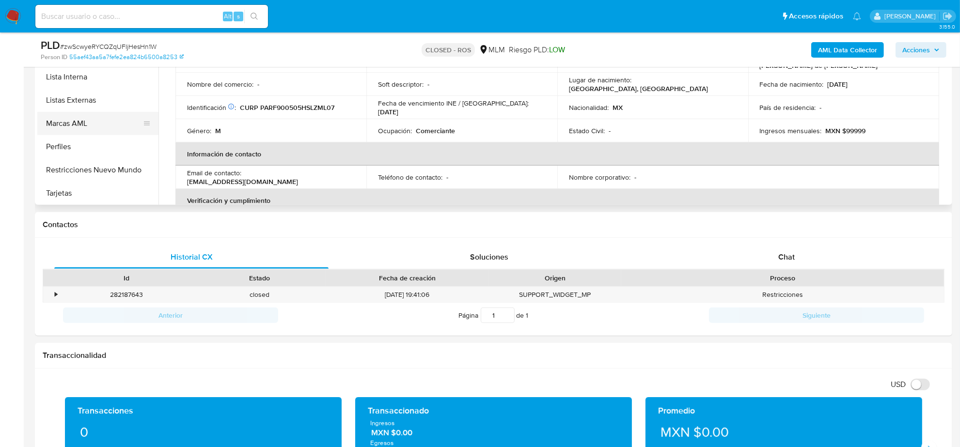
click at [91, 129] on button "Marcas AML" at bounding box center [93, 123] width 113 height 23
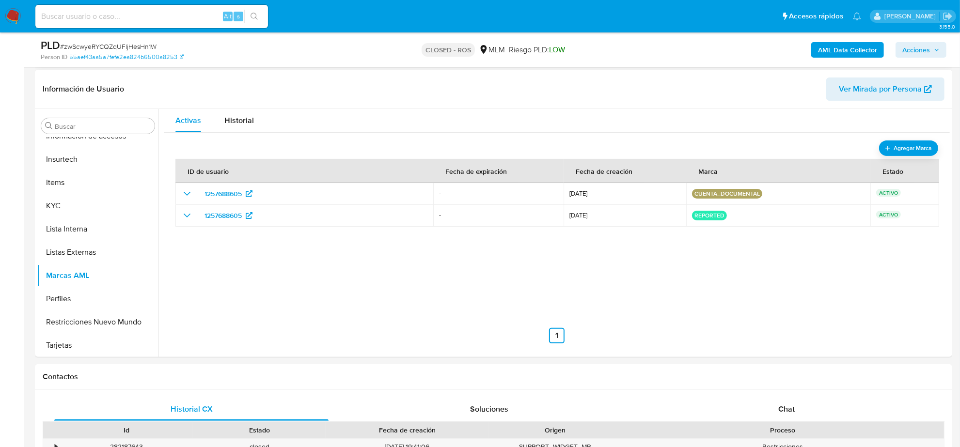
scroll to position [61, 0]
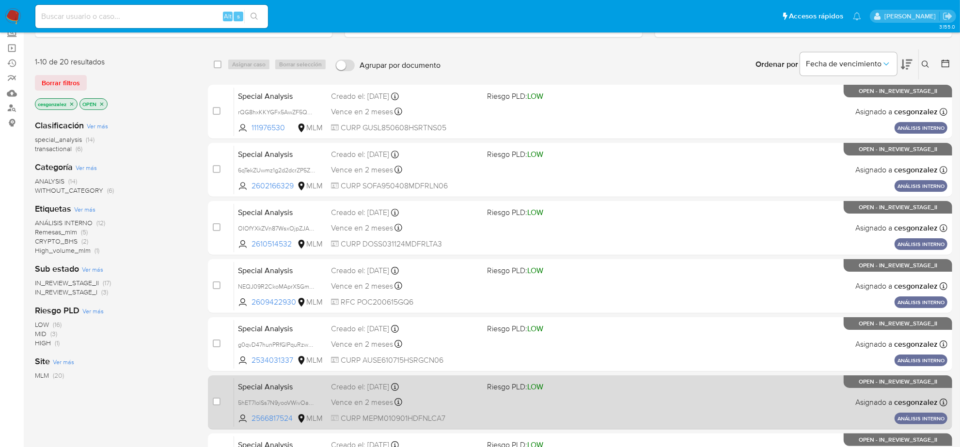
scroll to position [121, 0]
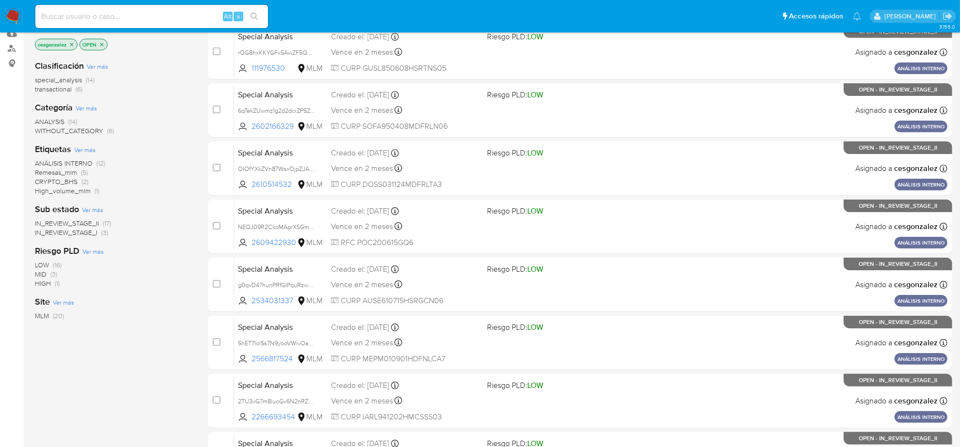
click at [69, 189] on span "High_volume_mlm" at bounding box center [63, 191] width 56 height 10
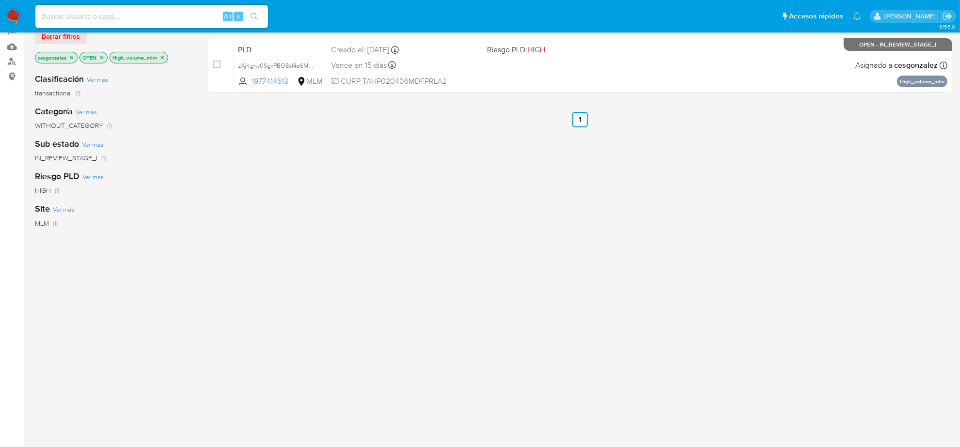
scroll to position [108, 0]
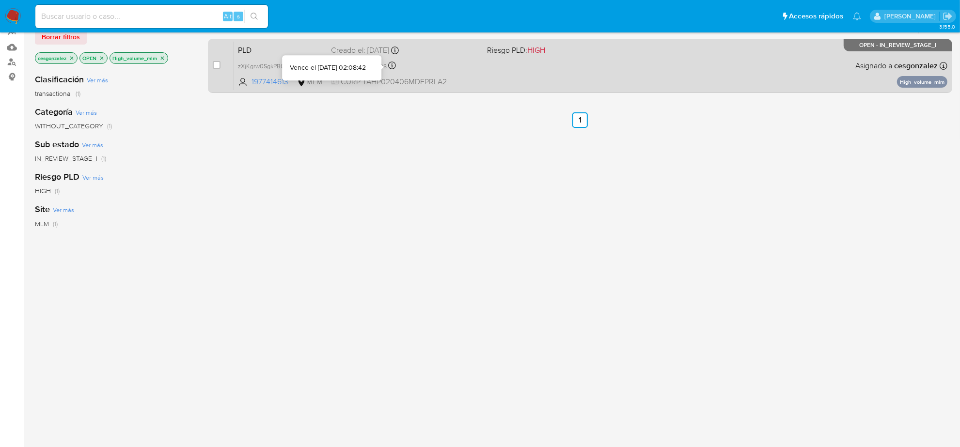
click at [390, 59] on div "Vence en 15 días Vence el 10/09/2025 02:08:42" at bounding box center [405, 65] width 148 height 13
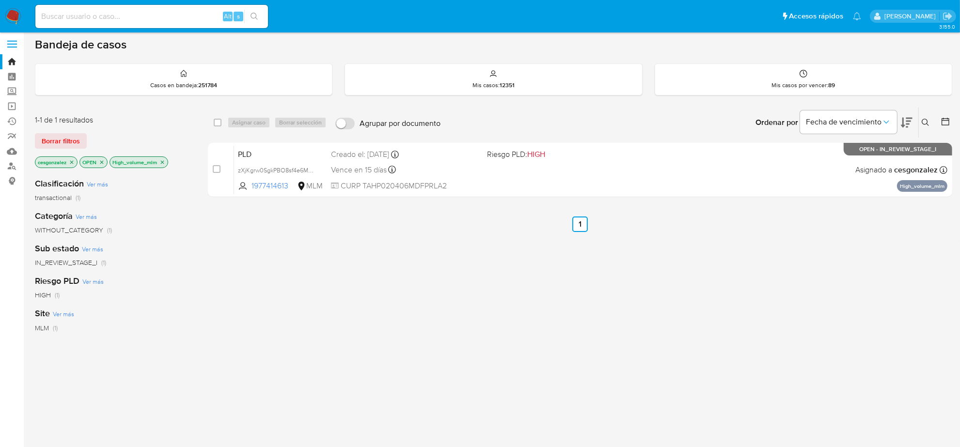
scroll to position [0, 0]
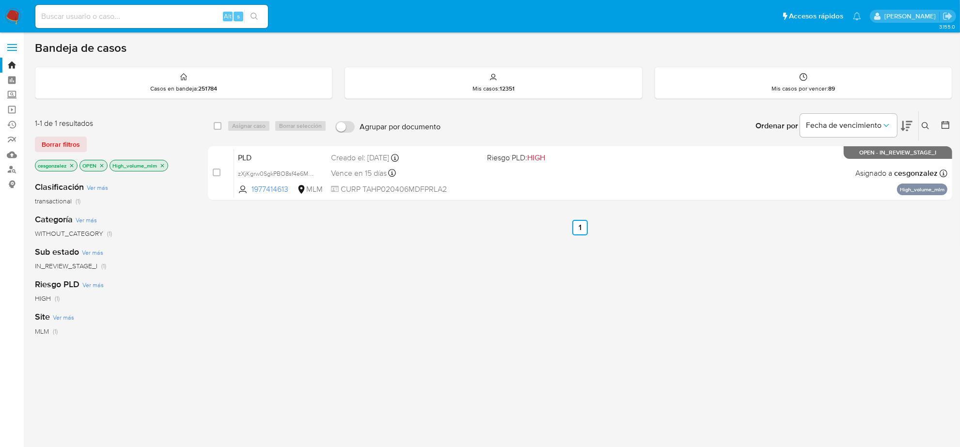
click at [923, 126] on icon at bounding box center [926, 126] width 8 height 8
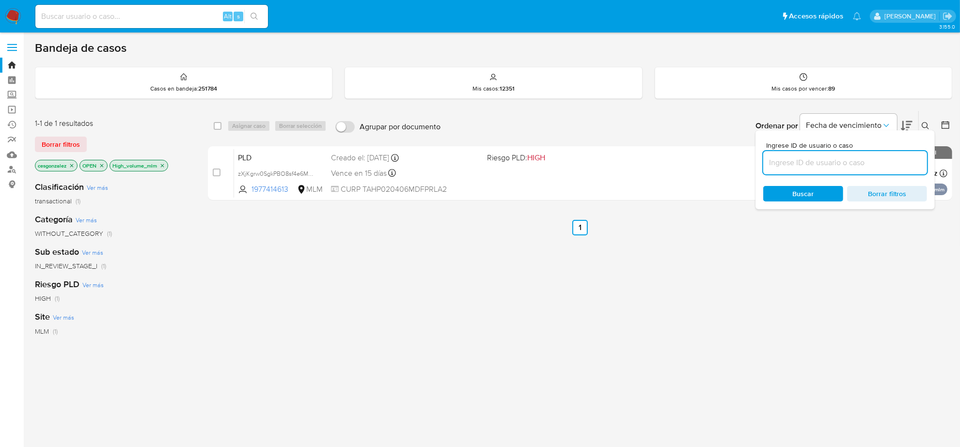
click at [844, 162] on input at bounding box center [845, 162] width 164 height 13
type input "4ia9TnvL3dXCaZZ8Zivw8Hiv"
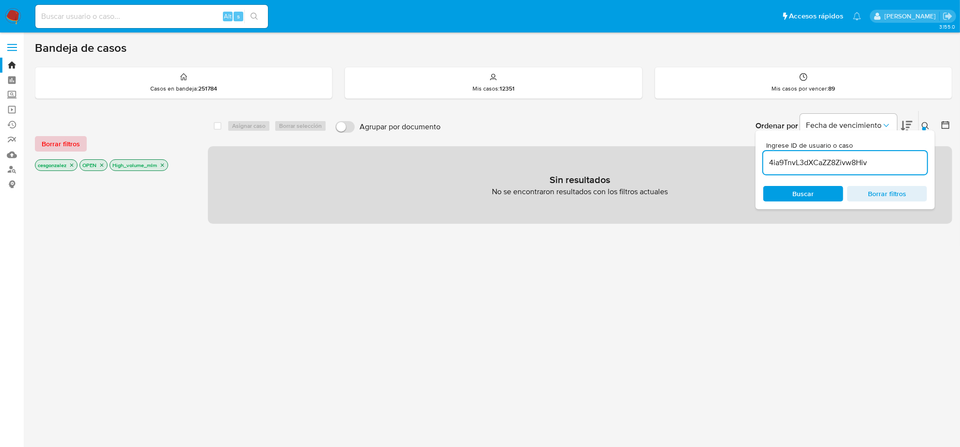
click at [69, 142] on span "Borrar filtros" at bounding box center [61, 144] width 38 height 14
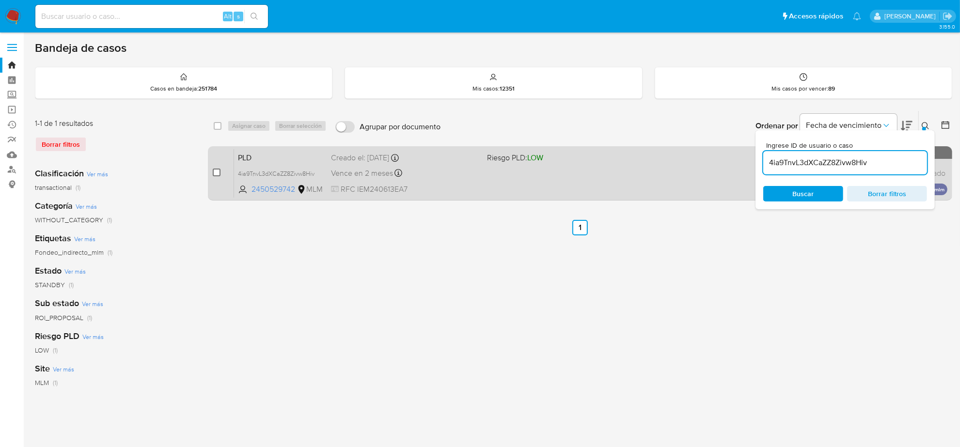
click at [218, 172] on input "checkbox" at bounding box center [217, 173] width 8 height 8
checkbox input "true"
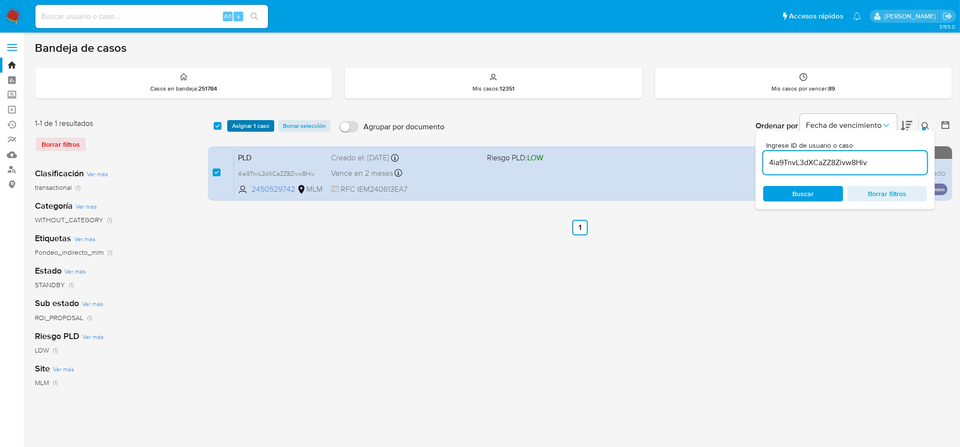
click at [246, 126] on span "Asignar 1 caso" at bounding box center [250, 126] width 37 height 10
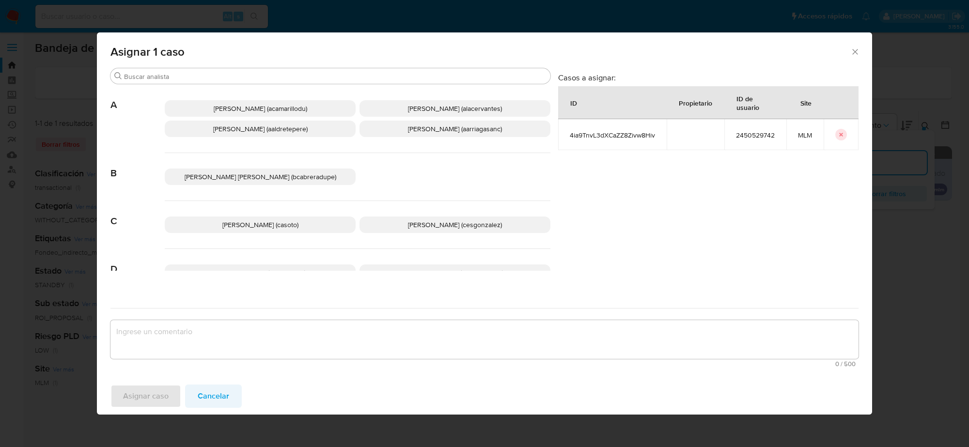
drag, startPoint x: 238, startPoint y: 403, endPoint x: 223, endPoint y: 400, distance: 15.3
click at [238, 403] on div "Asignar caso Cancelar" at bounding box center [484, 396] width 775 height 37
click at [223, 400] on span "Cancelar" at bounding box center [213, 396] width 31 height 21
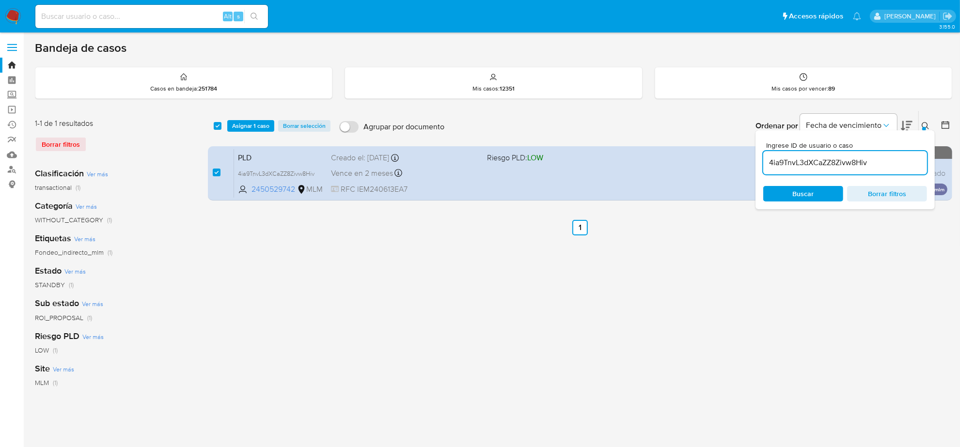
click at [924, 130] on div "Ingrese ID de usuario o caso 4ia9TnvL3dXCaZZ8Zivw8Hiv Buscar Borrar filtros" at bounding box center [844, 169] width 179 height 79
click at [924, 125] on icon at bounding box center [926, 126] width 8 height 8
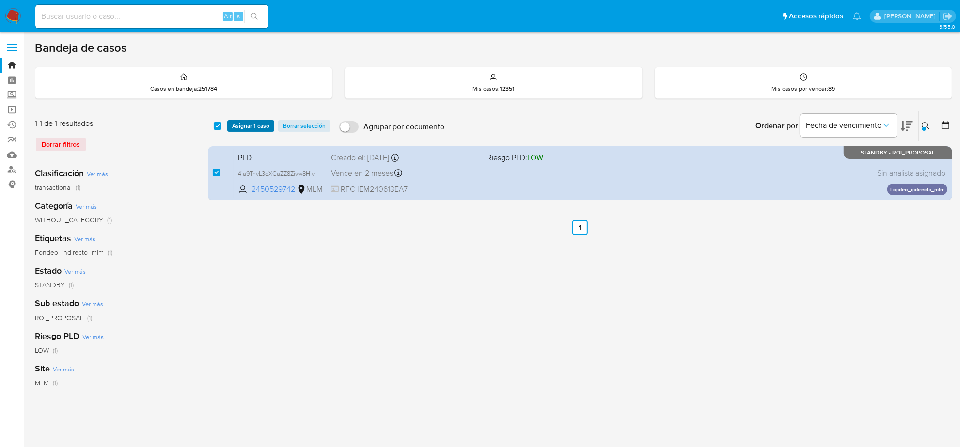
click at [245, 130] on span "Asignar 1 caso" at bounding box center [250, 126] width 37 height 10
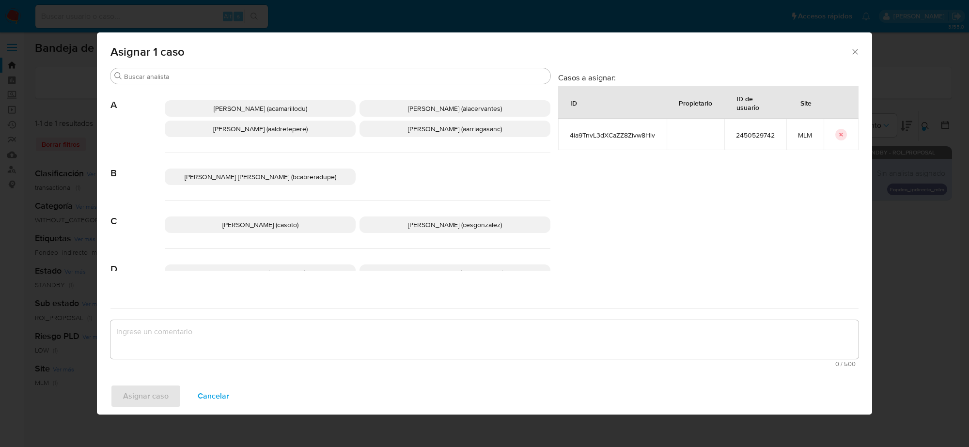
click at [441, 223] on span "Cesar Gonzalez (cesgonzalez)" at bounding box center [455, 225] width 94 height 10
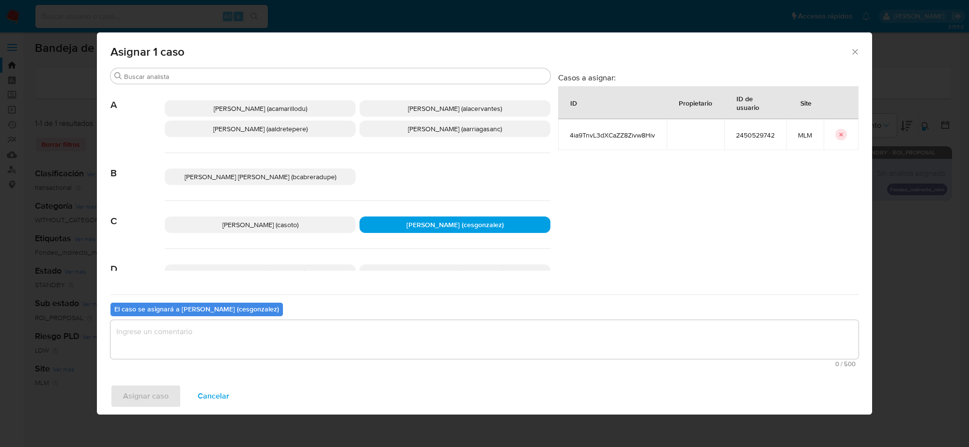
click at [249, 340] on textarea "assign-modal" at bounding box center [484, 339] width 748 height 39
click at [176, 399] on button "Asignar caso" at bounding box center [145, 396] width 71 height 23
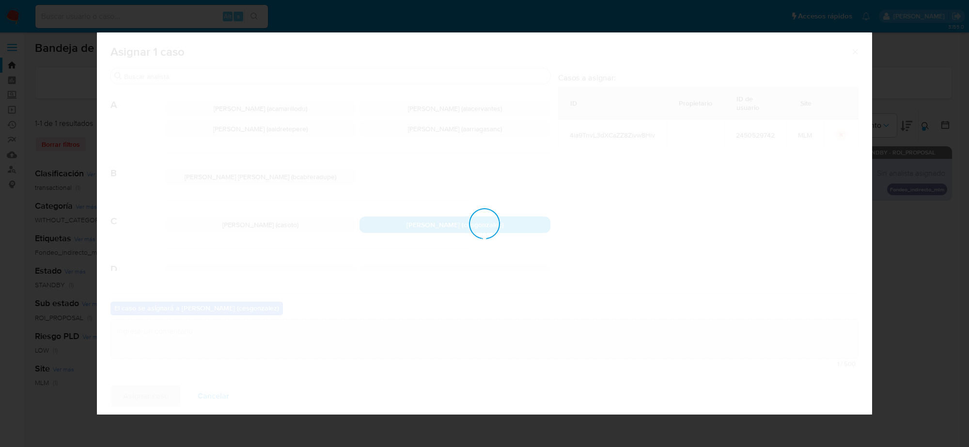
checkbox input "false"
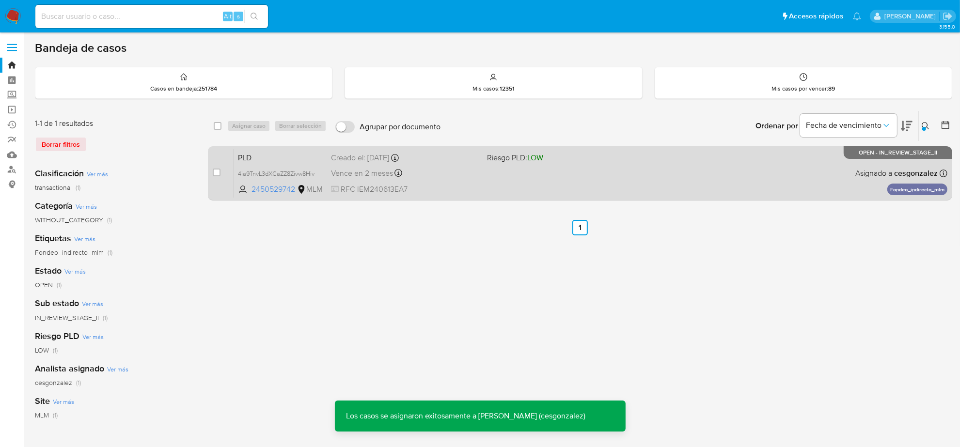
click at [375, 172] on span "Vence en 2 meses" at bounding box center [362, 173] width 62 height 11
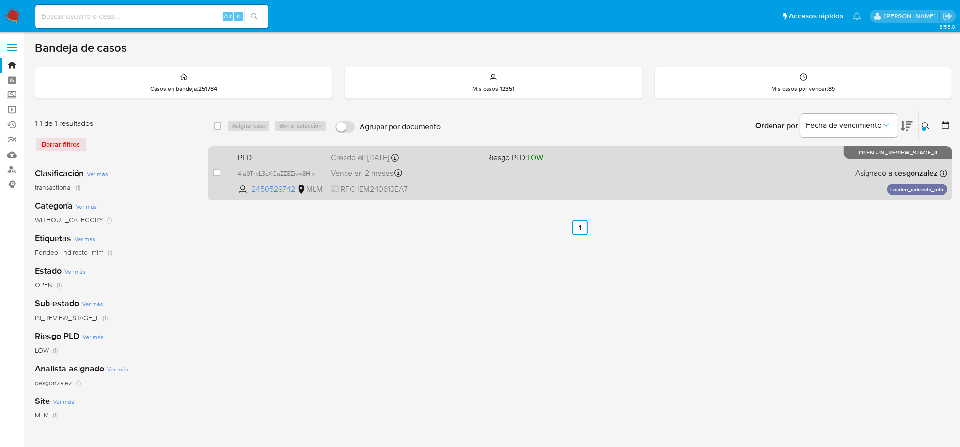
click at [453, 180] on div "PLD 4ia9TnvL3dXCaZZ8Zivw8Hiv 2450529742 MLM Riesgo PLD: LOW Creado el: 12/08/20…" at bounding box center [590, 173] width 713 height 49
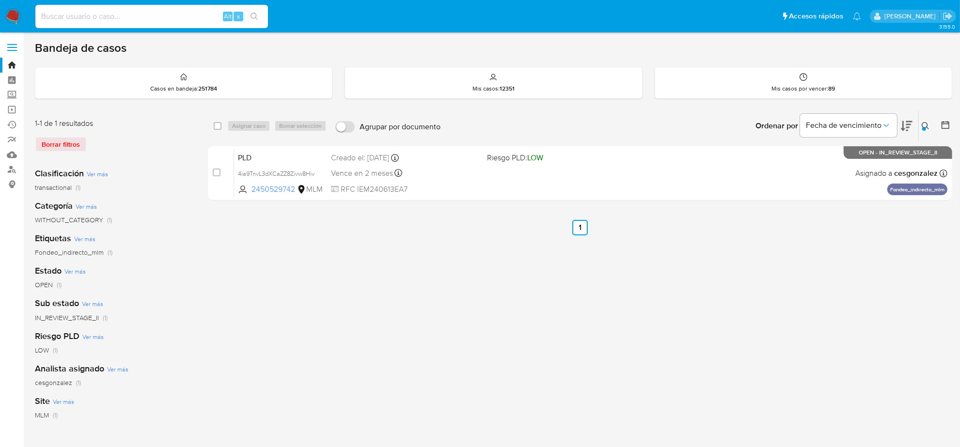
click at [111, 20] on input at bounding box center [151, 16] width 233 height 13
paste input "A9bbSUICR02r5u3ZMuQnsD1x"
type input "A9bbSUICR02r5u3ZMuQnsD1x"
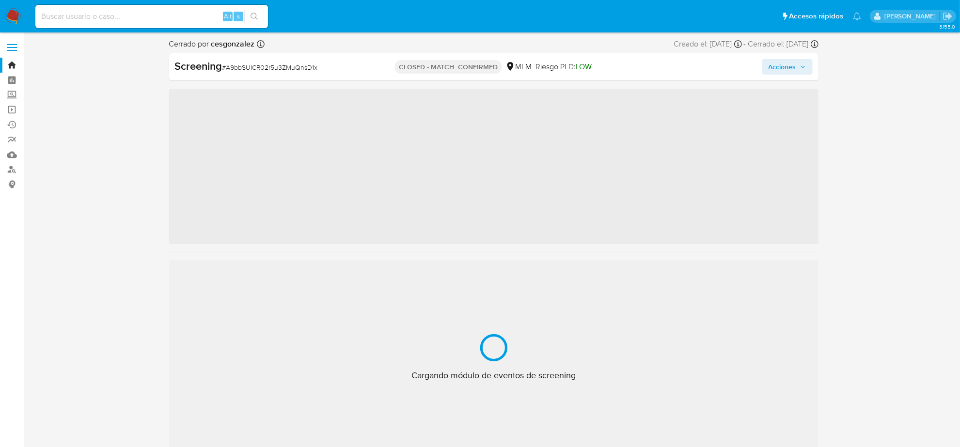
scroll to position [408, 0]
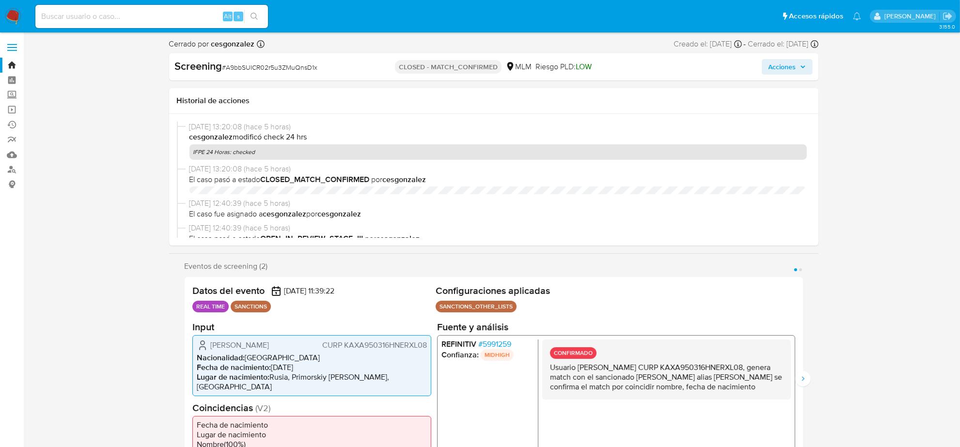
select select "10"
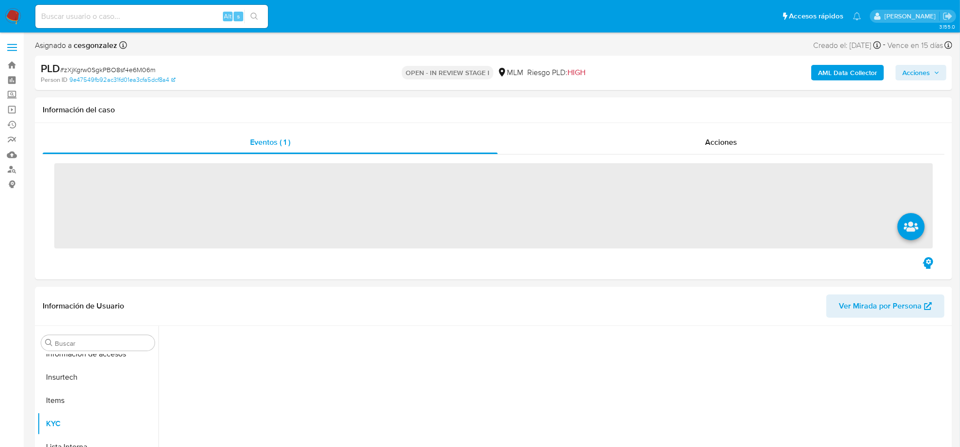
scroll to position [408, 0]
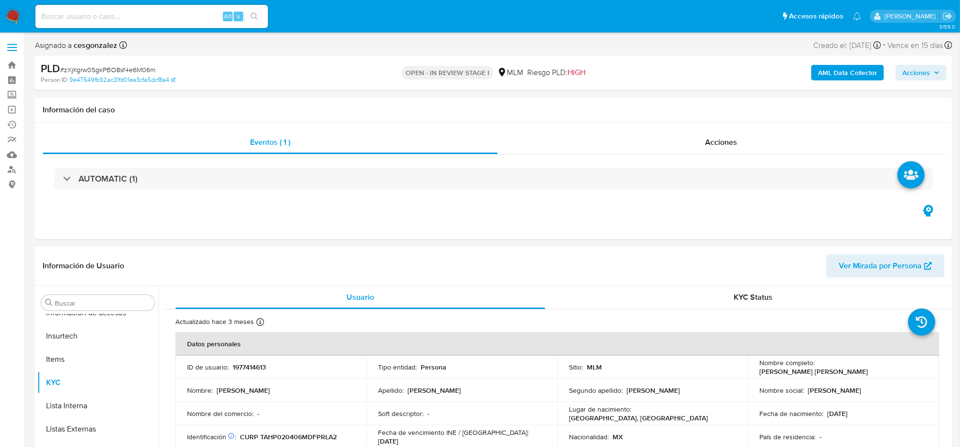
select select "10"
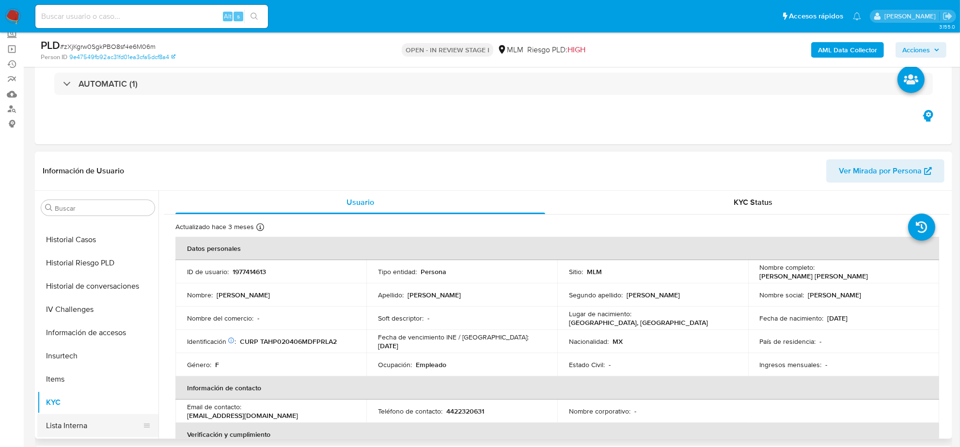
scroll to position [166, 0]
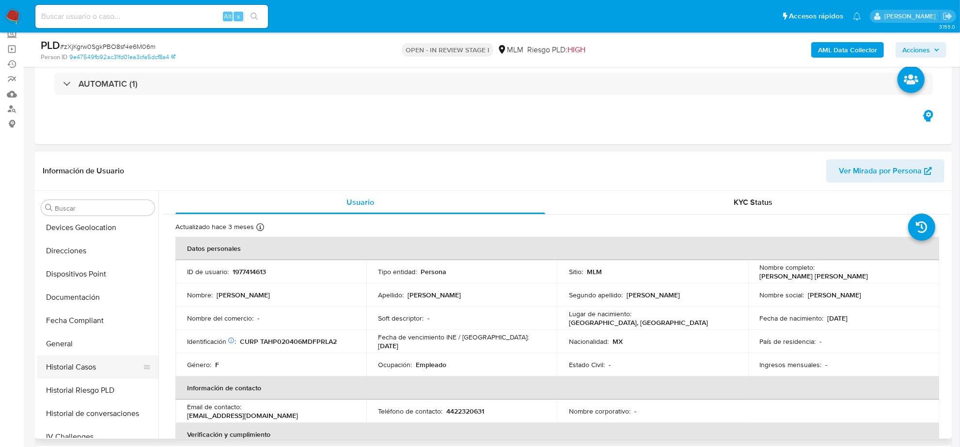
click at [90, 361] on button "Historial Casos" at bounding box center [93, 367] width 113 height 23
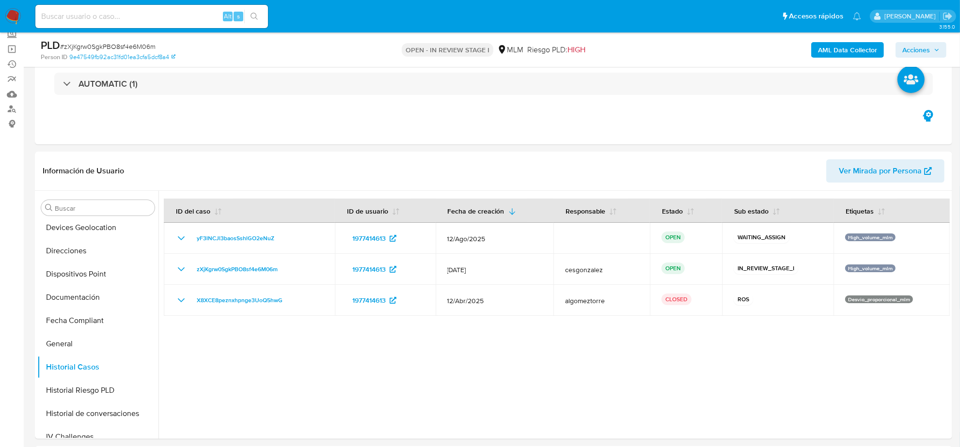
click at [197, 16] on input at bounding box center [151, 16] width 233 height 13
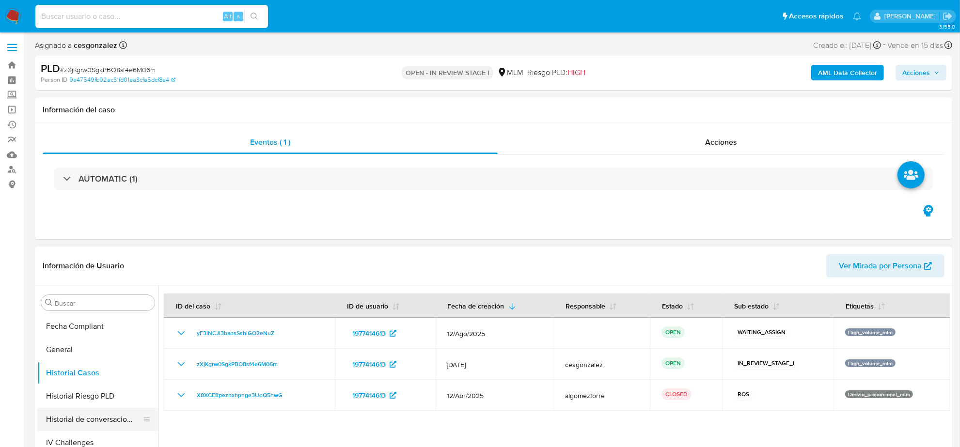
scroll to position [348, 0]
click at [52, 434] on button "KYC" at bounding box center [93, 443] width 113 height 23
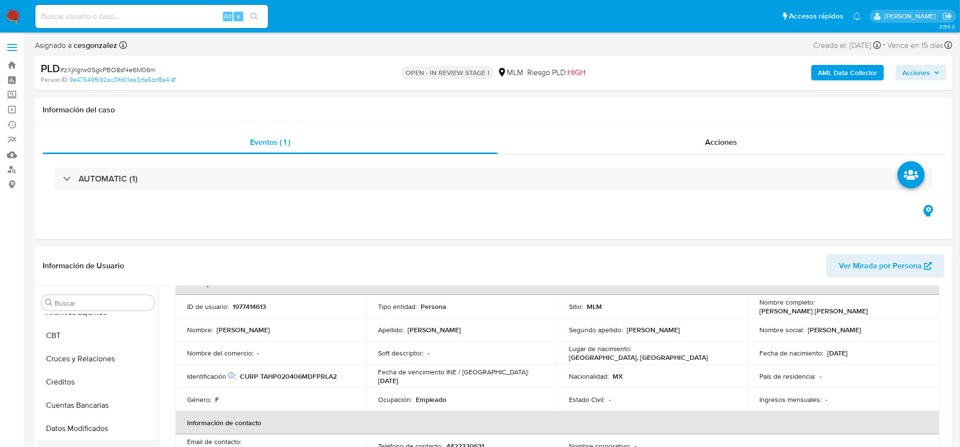
scroll to position [0, 0]
drag, startPoint x: 92, startPoint y: 398, endPoint x: 94, endPoint y: 403, distance: 5.9
click at [92, 398] on button "Cruces y Relaciones" at bounding box center [93, 395] width 113 height 23
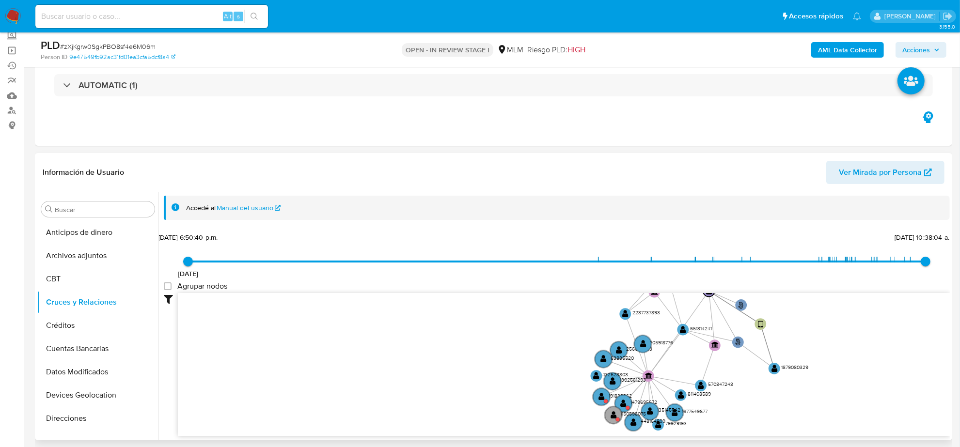
scroll to position [61, 0]
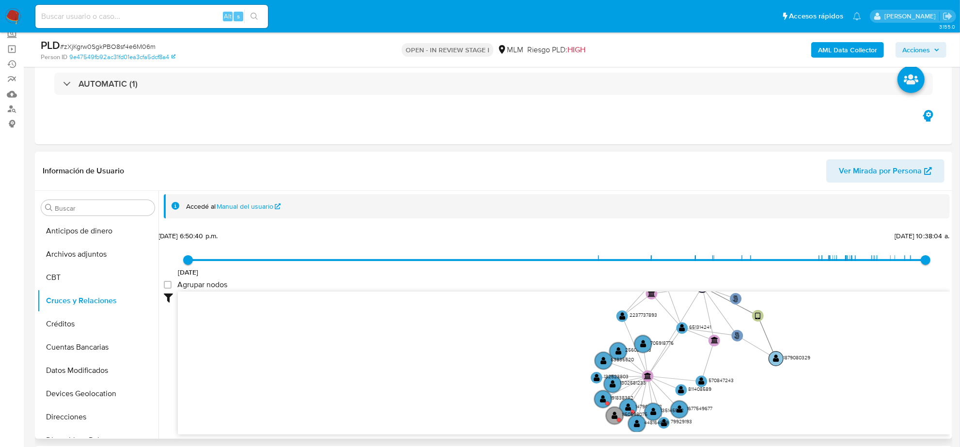
click at [797, 357] on text "1879080329" at bounding box center [796, 357] width 27 height 7
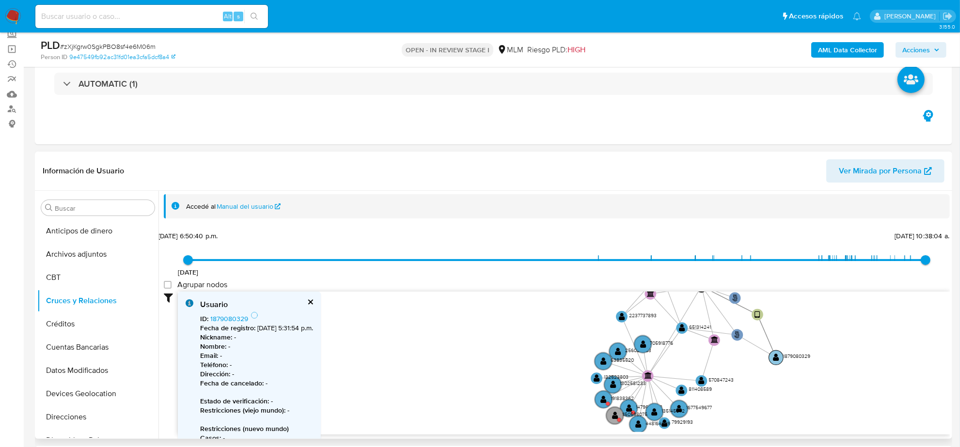
click at [797, 357] on text "1879080329" at bounding box center [796, 356] width 27 height 7
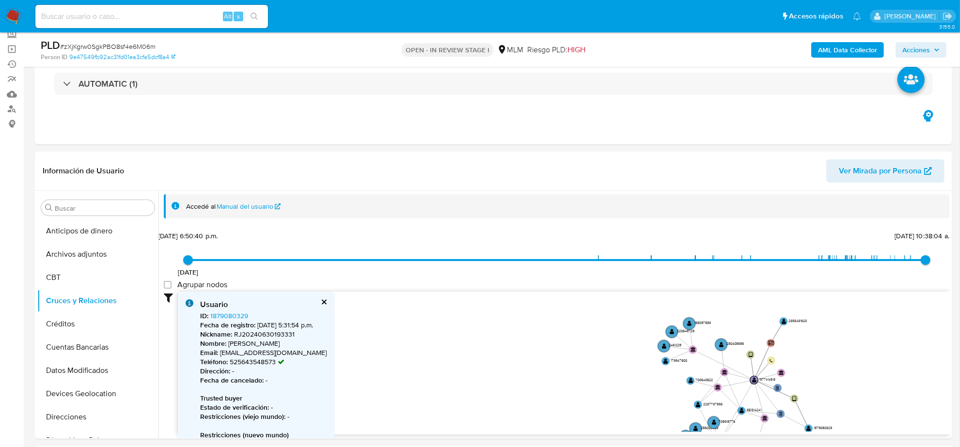
drag, startPoint x: 792, startPoint y: 421, endPoint x: 797, endPoint y: 447, distance: 26.6
click at [793, 321] on text "2383431620" at bounding box center [797, 320] width 19 height 5
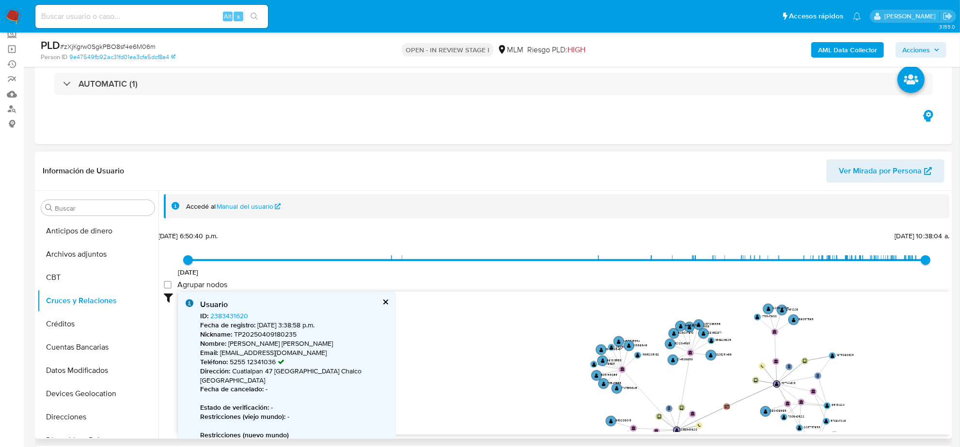
drag, startPoint x: 763, startPoint y: 344, endPoint x: 742, endPoint y: 372, distance: 34.6
click at [742, 372] on icon "phone-6f53819b223943d1c6f629d0406dacde  user-1977414613  1977414613 person-9e…" at bounding box center [564, 362] width 772 height 141
click at [803, 320] on text "168097583" at bounding box center [806, 319] width 16 height 4
click at [803, 320] on text "168097583" at bounding box center [805, 319] width 16 height 4
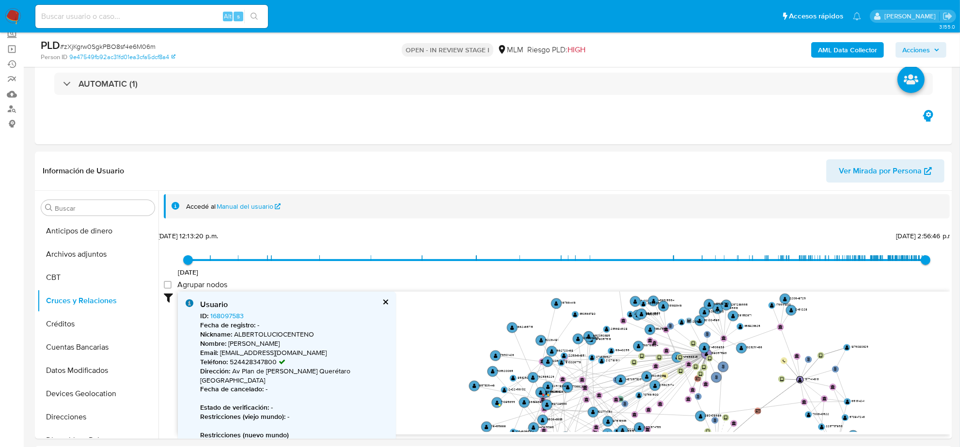
type input "1613326400000"
type input "1755982606000"
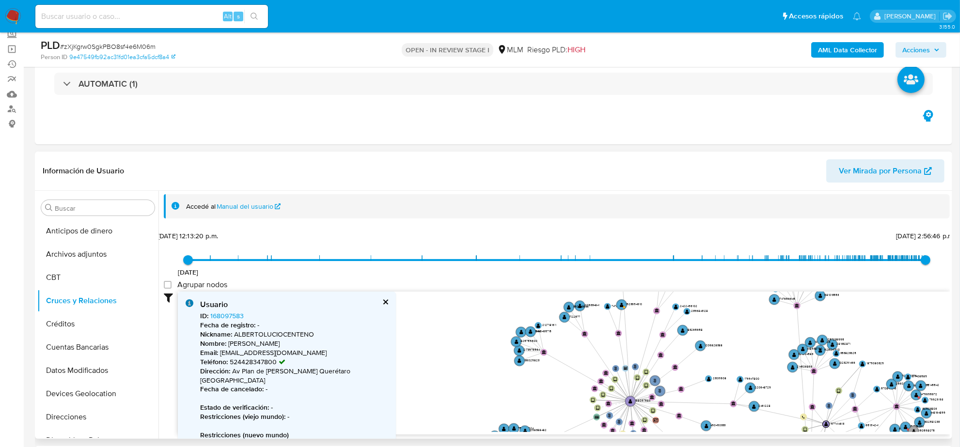
click at [382, 301] on button "cerrar" at bounding box center [385, 302] width 6 height 6
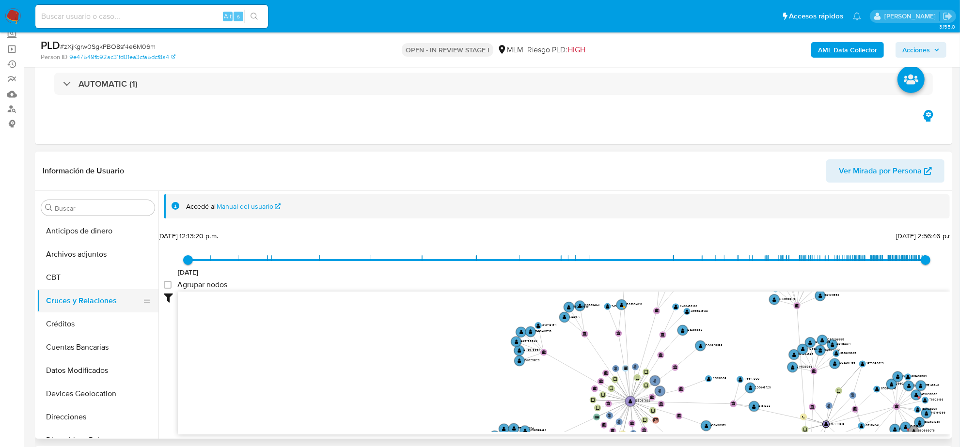
click at [88, 297] on button "Cruces y Relaciones" at bounding box center [93, 300] width 113 height 23
click at [44, 281] on button "CBT" at bounding box center [93, 277] width 113 height 23
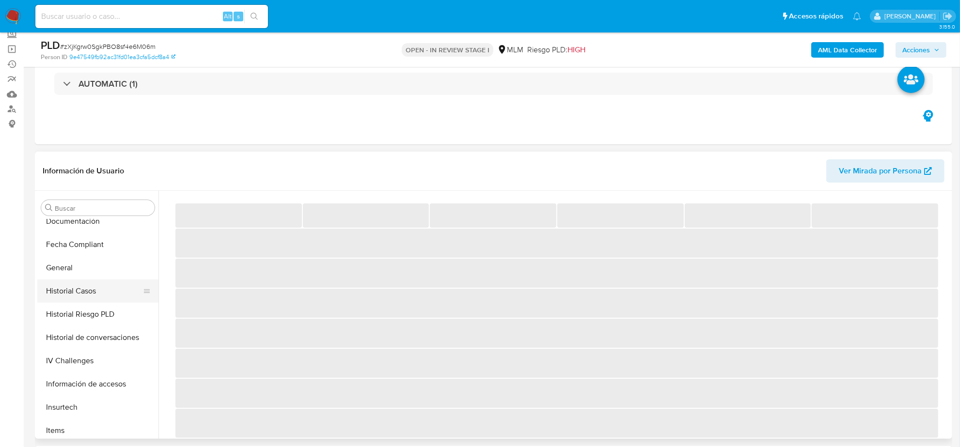
scroll to position [182, 0]
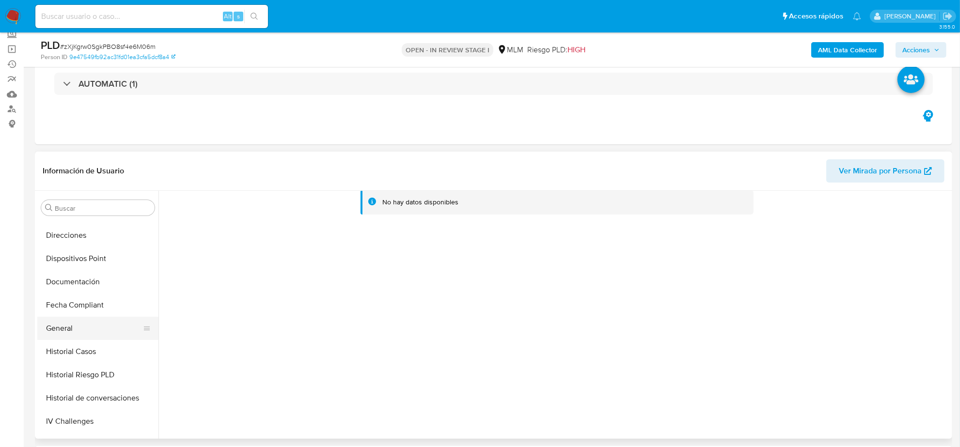
click at [79, 322] on button "General" at bounding box center [93, 328] width 113 height 23
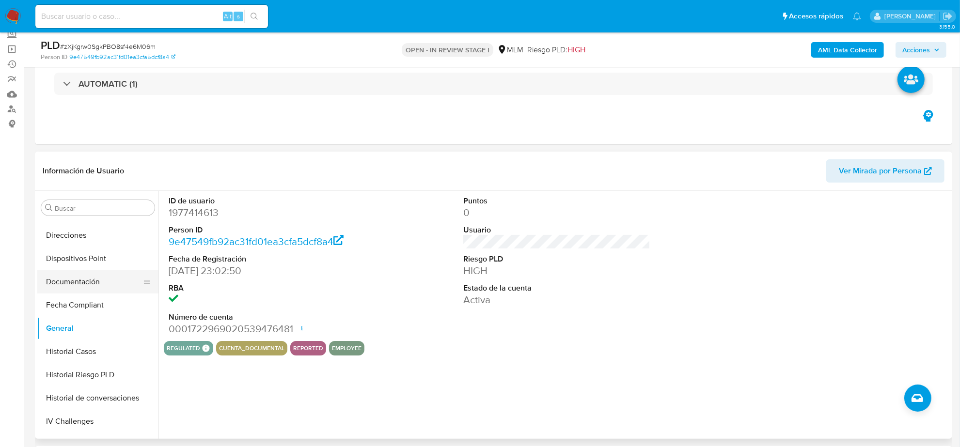
click at [79, 287] on button "Documentación" at bounding box center [93, 281] width 113 height 23
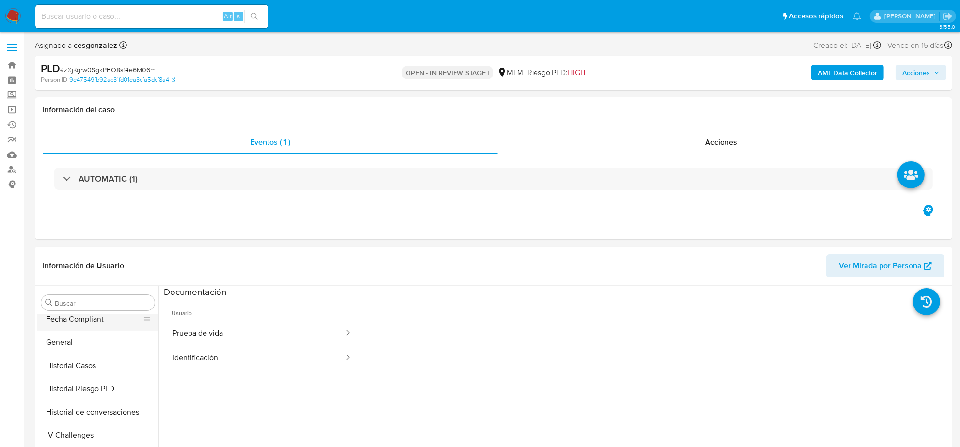
scroll to position [242, 0]
click at [72, 362] on button "General" at bounding box center [93, 362] width 113 height 23
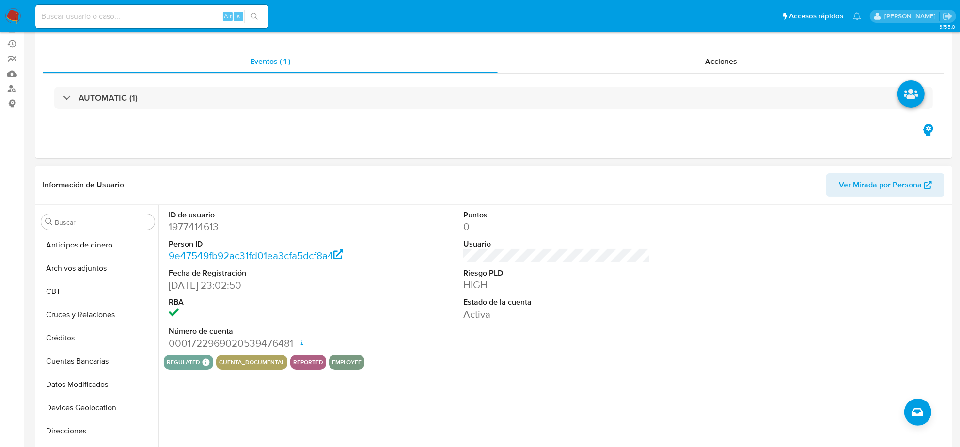
scroll to position [182, 0]
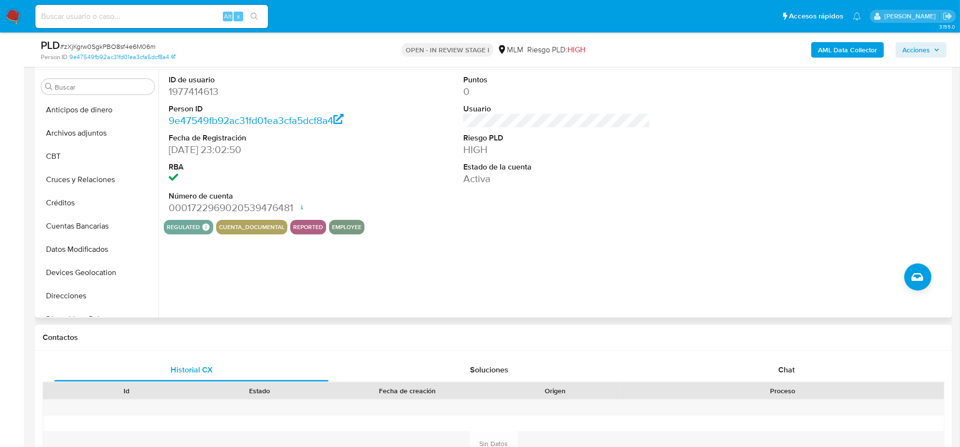
click at [337, 227] on button "employee" at bounding box center [347, 227] width 30 height 4
click at [95, 127] on button "Archivos adjuntos" at bounding box center [93, 133] width 113 height 23
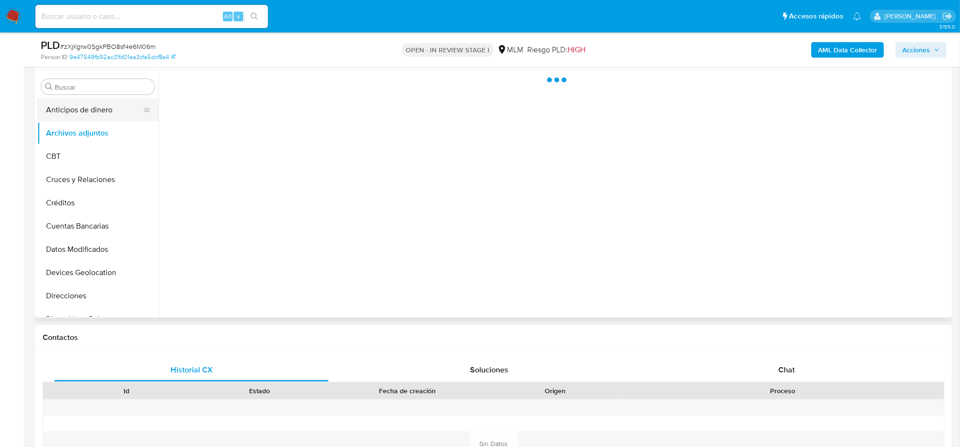
click at [94, 107] on button "Anticipos de dinero" at bounding box center [93, 109] width 113 height 23
click at [75, 160] on button "CBT" at bounding box center [93, 156] width 113 height 23
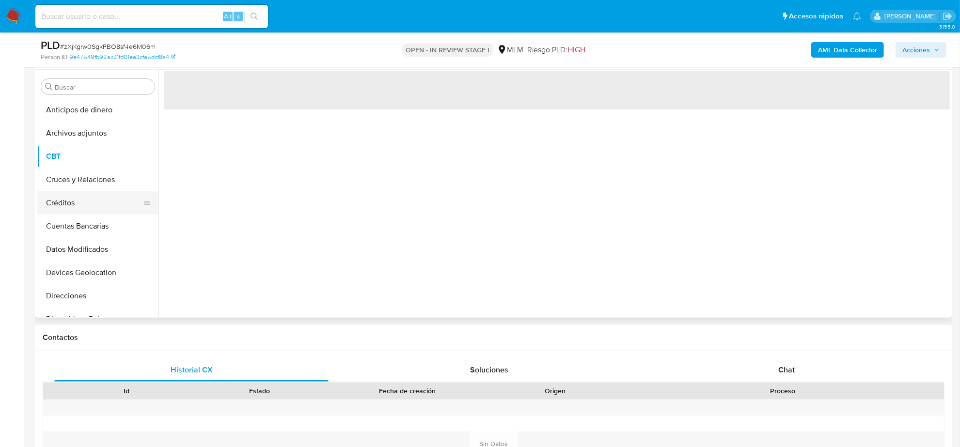
click at [70, 212] on button "Créditos" at bounding box center [93, 202] width 113 height 23
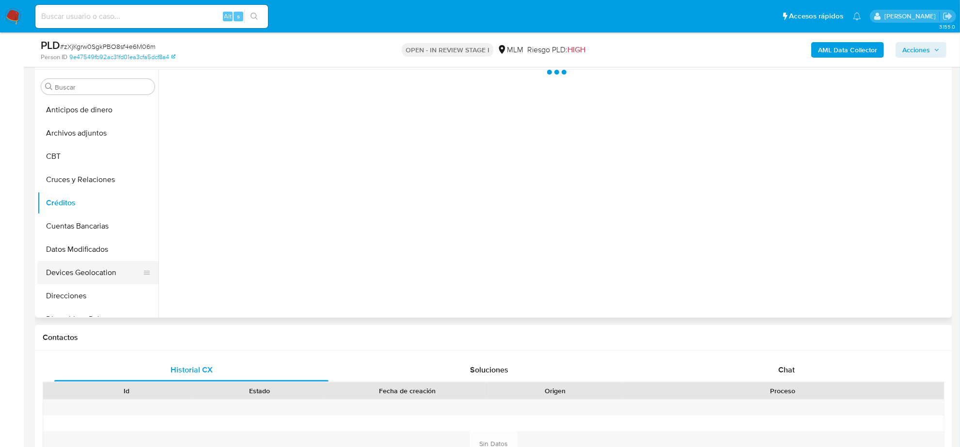
click at [75, 254] on button "Datos Modificados" at bounding box center [97, 249] width 121 height 23
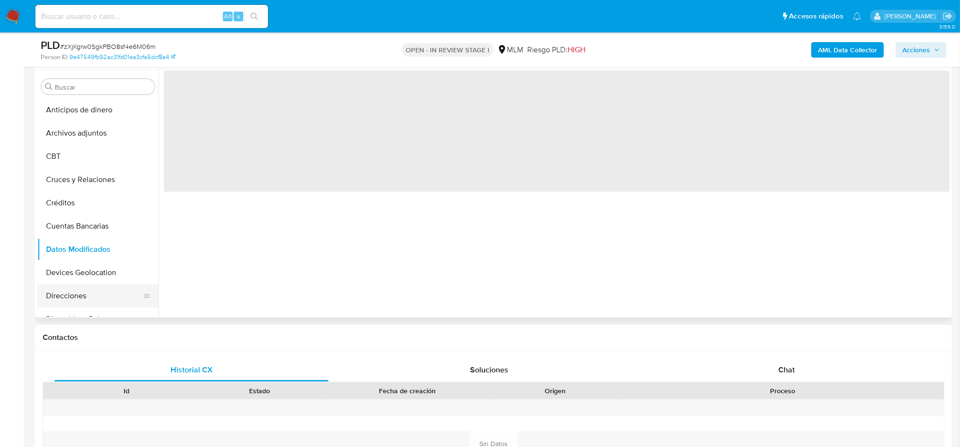
drag, startPoint x: 81, startPoint y: 286, endPoint x: 81, endPoint y: 291, distance: 5.3
click at [81, 286] on button "Direcciones" at bounding box center [93, 295] width 113 height 23
click at [80, 297] on button "Direcciones" at bounding box center [93, 295] width 113 height 23
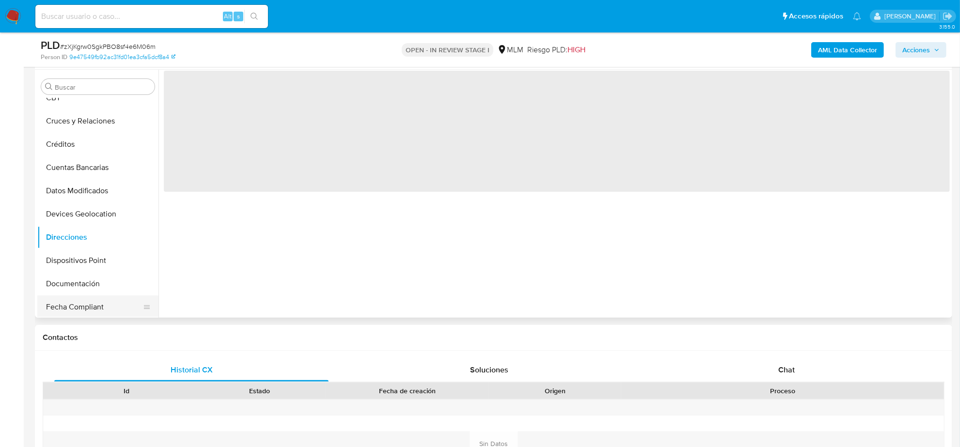
scroll to position [121, 0]
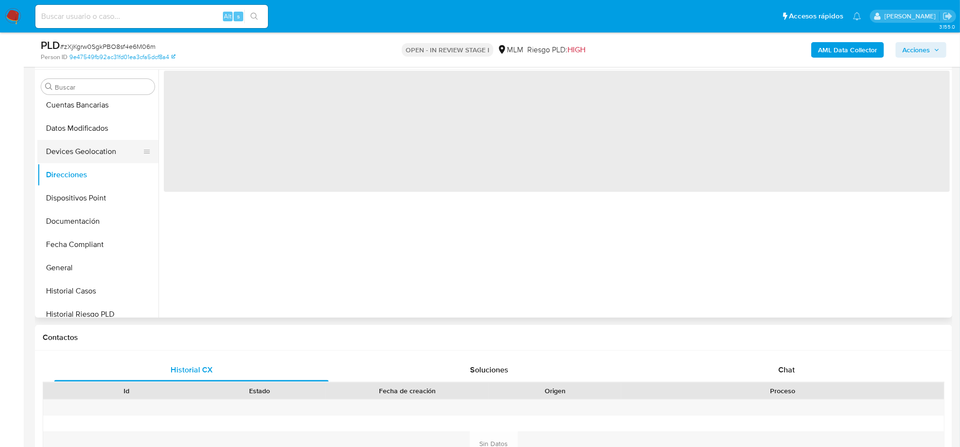
click at [94, 157] on button "Devices Geolocation" at bounding box center [93, 151] width 113 height 23
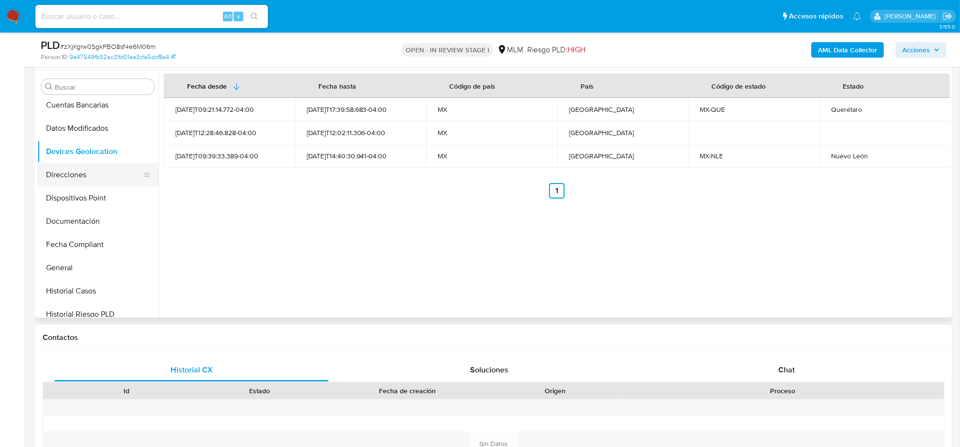
click at [83, 177] on button "Direcciones" at bounding box center [93, 174] width 113 height 23
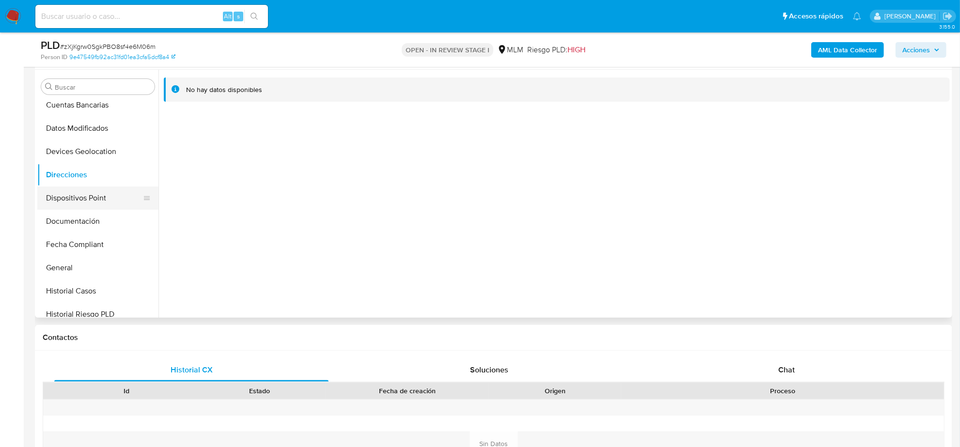
click at [83, 203] on button "Dispositivos Point" at bounding box center [93, 198] width 113 height 23
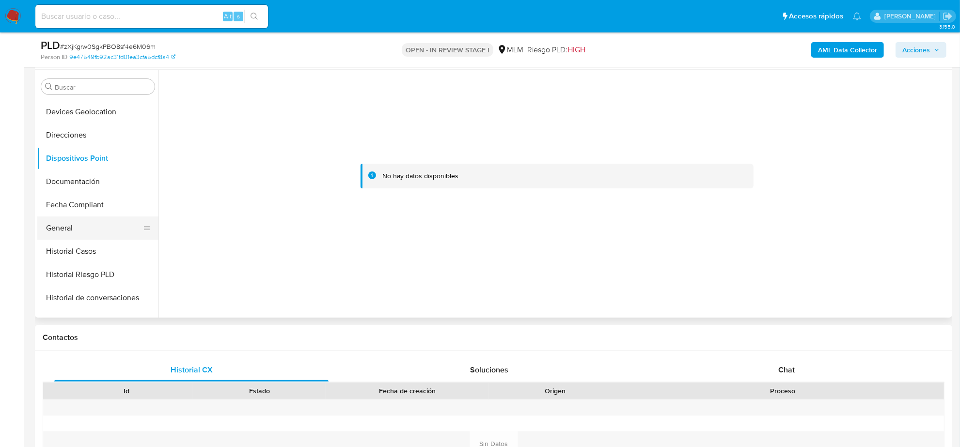
scroll to position [242, 0]
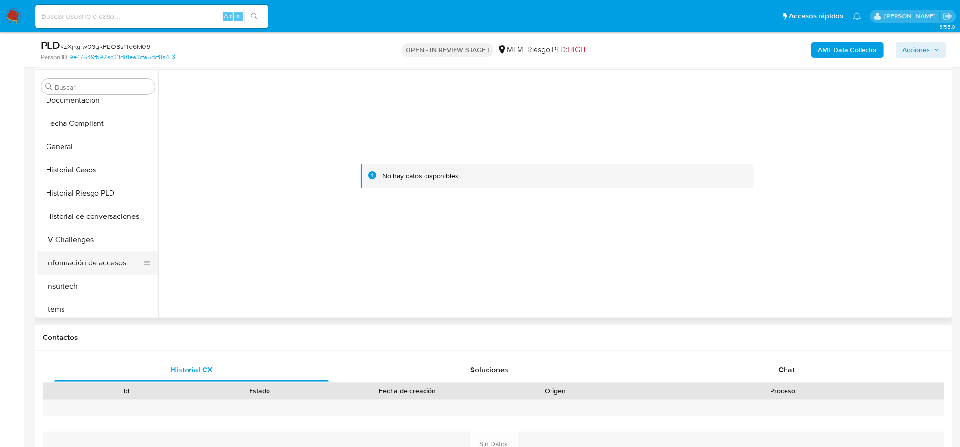
click at [97, 260] on button "Información de accesos" at bounding box center [93, 262] width 113 height 23
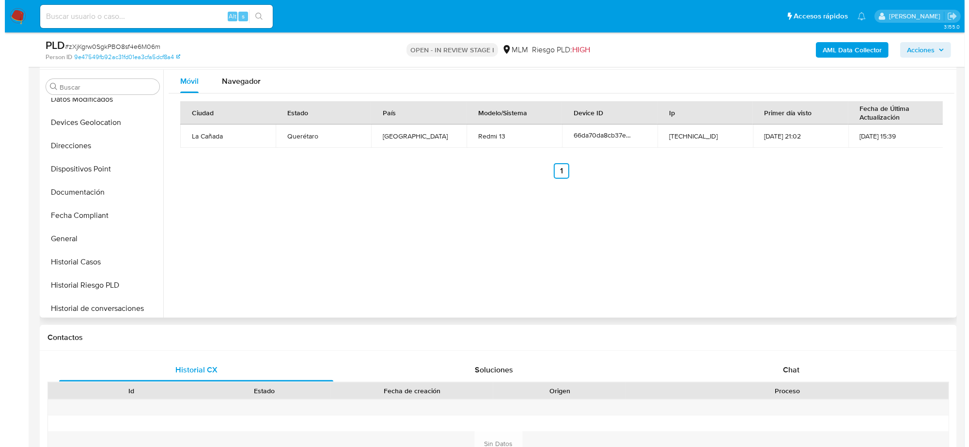
scroll to position [121, 0]
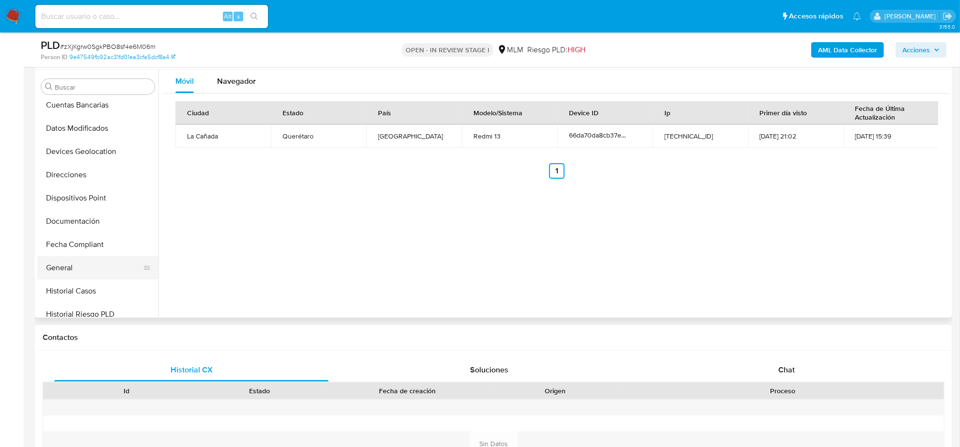
click at [85, 267] on button "General" at bounding box center [93, 267] width 113 height 23
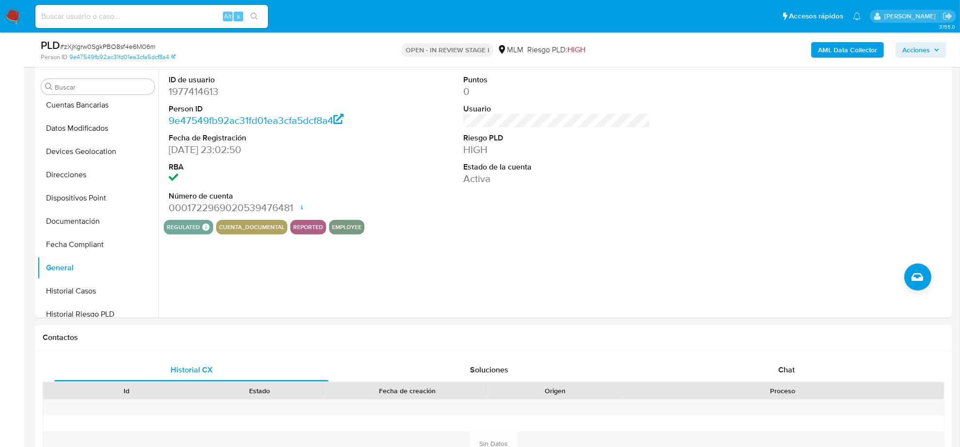
click at [839, 49] on b "AML Data Collector" at bounding box center [847, 50] width 59 height 16
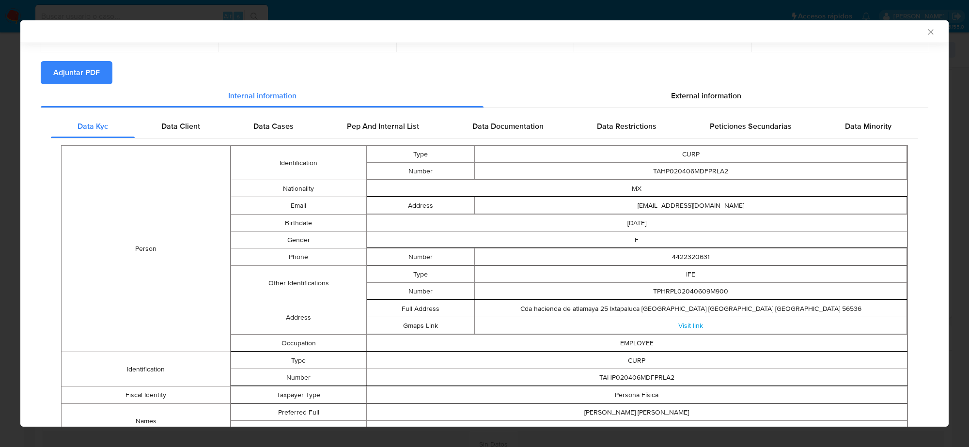
scroll to position [80, 0]
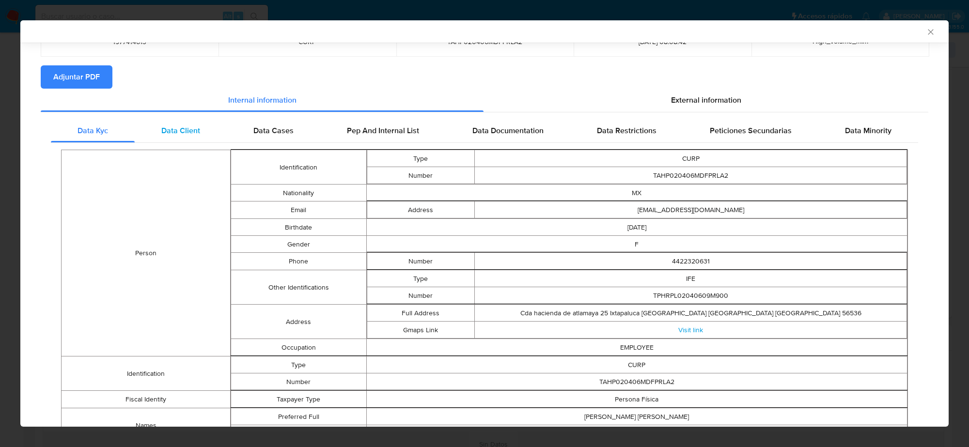
click at [178, 131] on span "Data Client" at bounding box center [180, 130] width 39 height 11
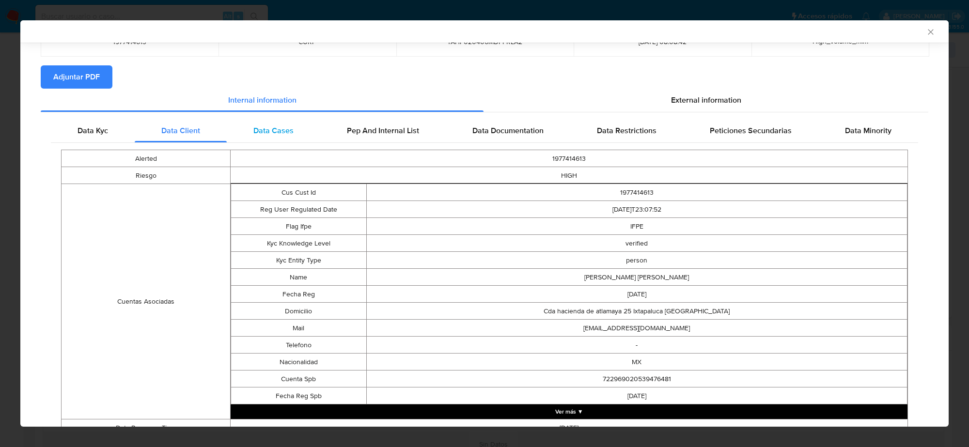
click at [257, 131] on span "Data Cases" at bounding box center [273, 130] width 40 height 11
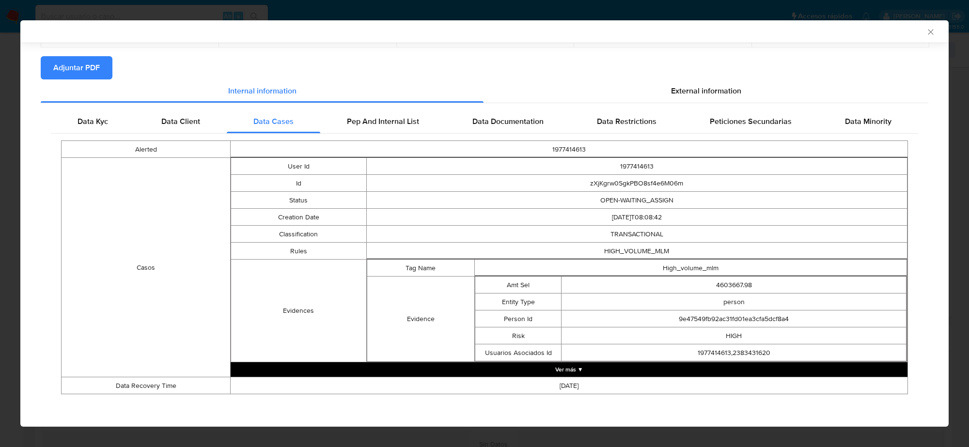
scroll to position [92, 0]
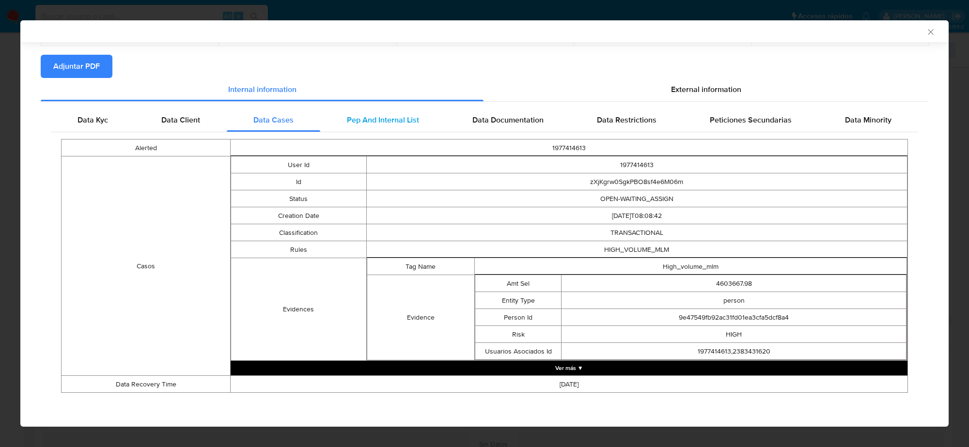
click at [392, 114] on span "Pep And Internal List" at bounding box center [383, 119] width 72 height 11
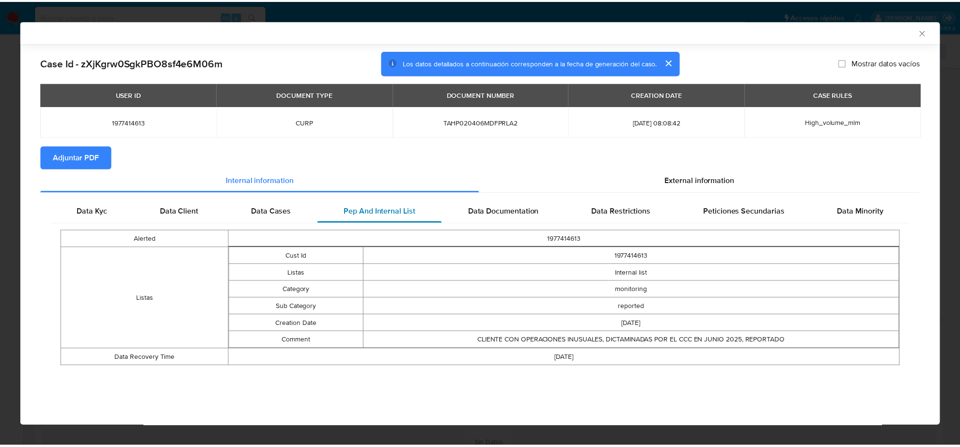
scroll to position [0, 0]
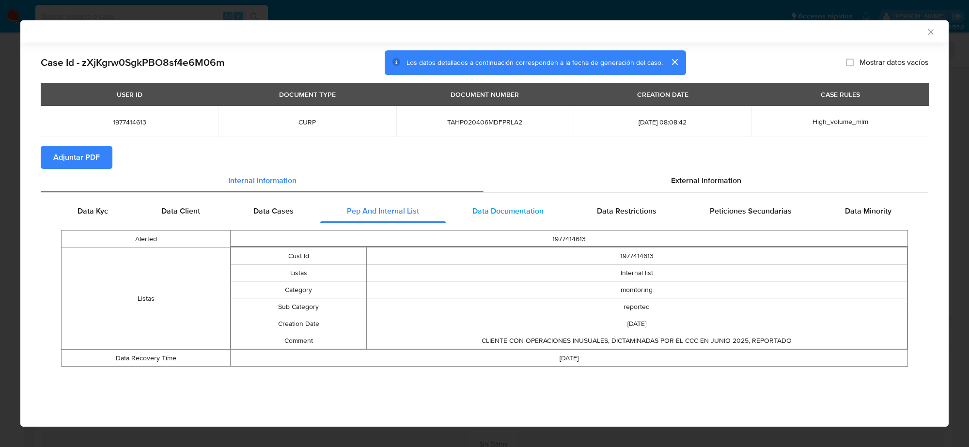
click at [513, 207] on span "Data Documentation" at bounding box center [507, 210] width 71 height 11
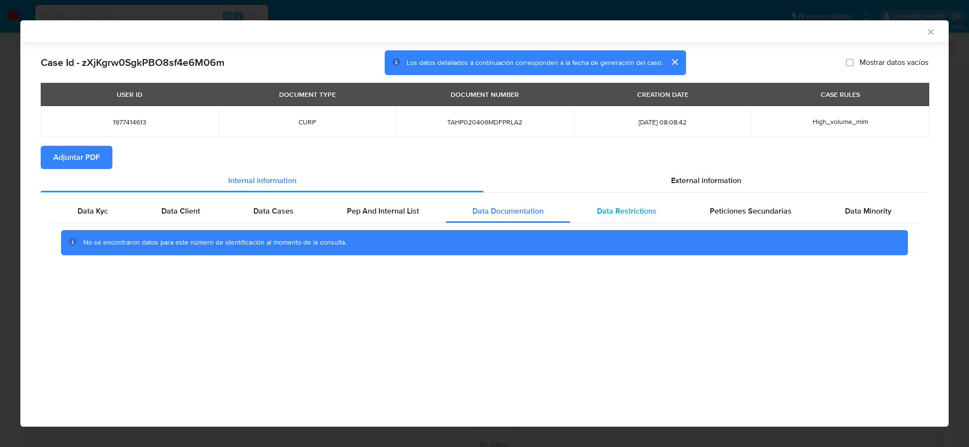
click at [623, 206] on span "Data Restrictions" at bounding box center [627, 210] width 60 height 11
click at [742, 206] on span "Peticiones Secundarias" at bounding box center [751, 210] width 82 height 11
click at [875, 212] on span "Data Minority" at bounding box center [868, 210] width 47 height 11
click at [687, 167] on section "Adjuntar PDF" at bounding box center [485, 157] width 888 height 23
click at [689, 174] on div "External information" at bounding box center [706, 180] width 445 height 23
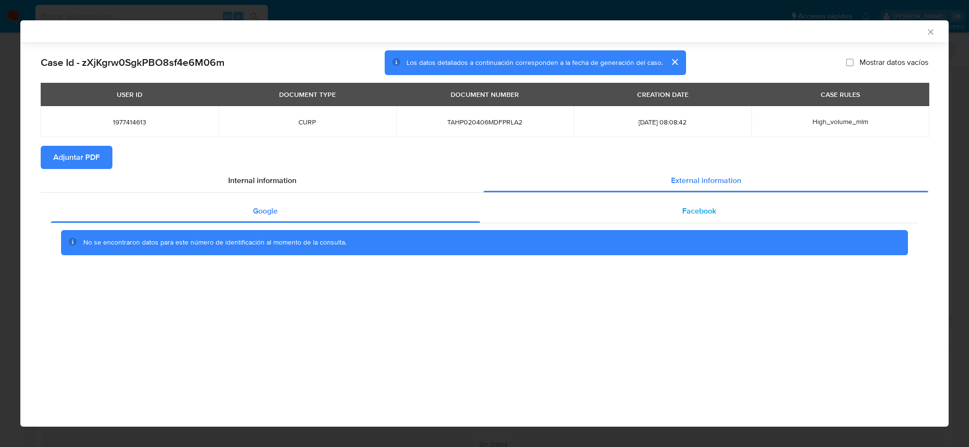
click at [685, 208] on span "Facebook" at bounding box center [699, 210] width 34 height 11
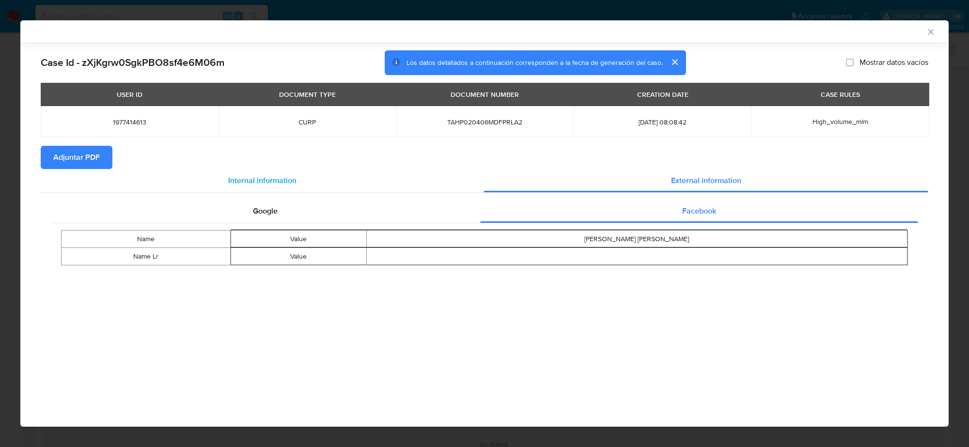
click at [267, 182] on span "Internal information" at bounding box center [262, 180] width 68 height 11
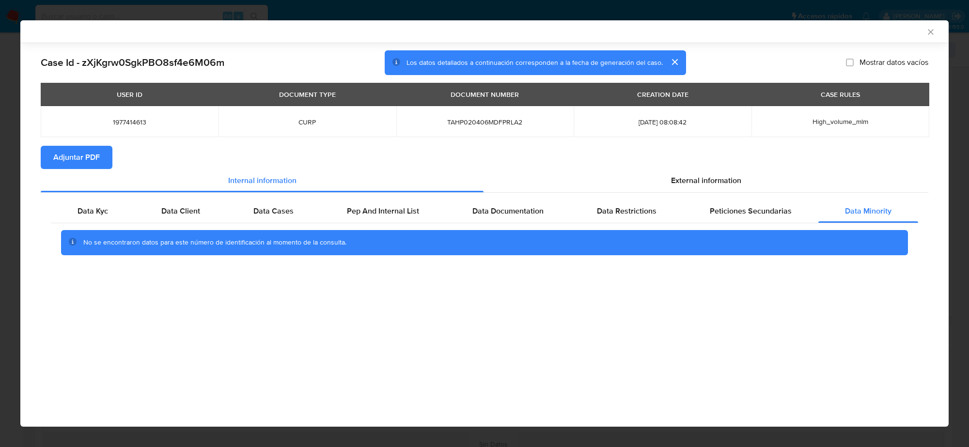
click at [929, 31] on icon "Cerrar ventana" at bounding box center [930, 31] width 5 height 5
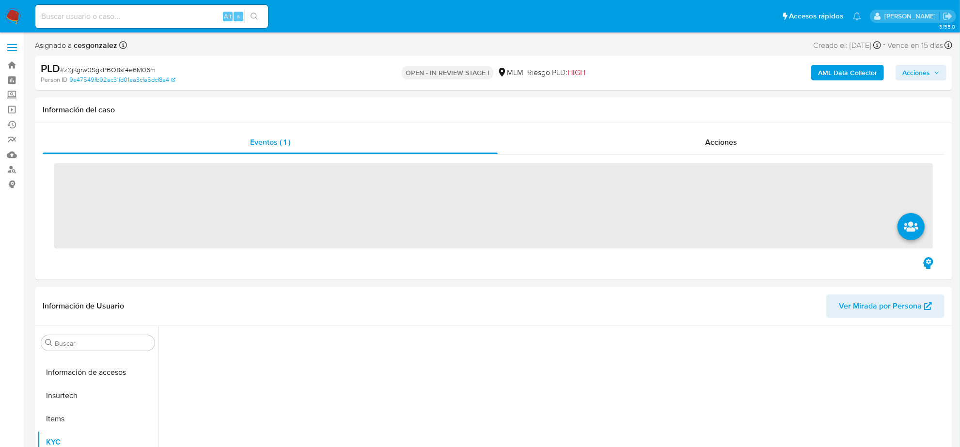
scroll to position [408, 0]
click at [132, 22] on input at bounding box center [151, 16] width 233 height 13
paste input "1840023659"
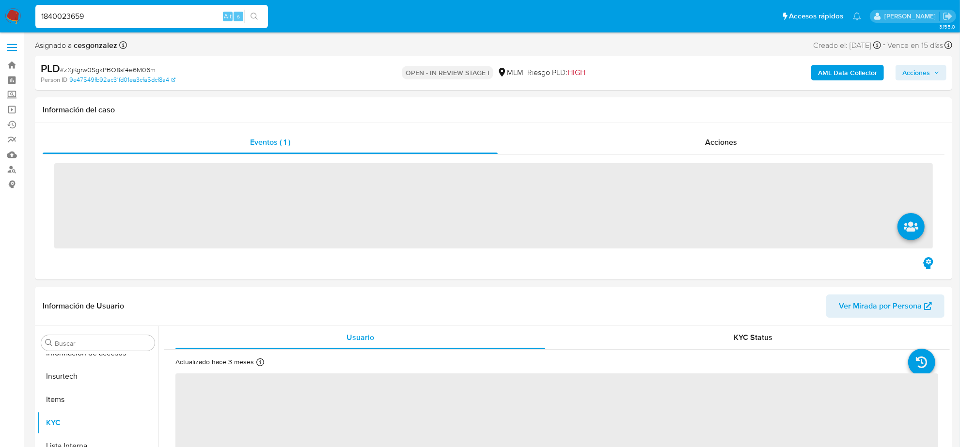
type input "1840023659"
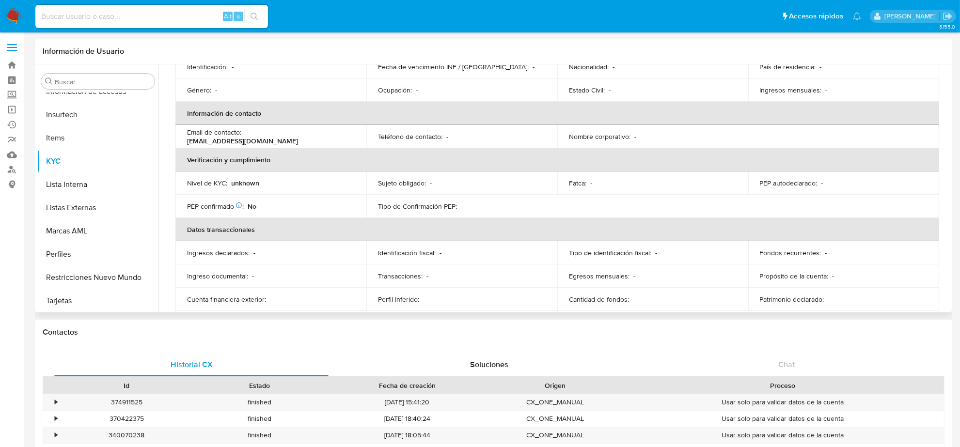
scroll to position [162, 0]
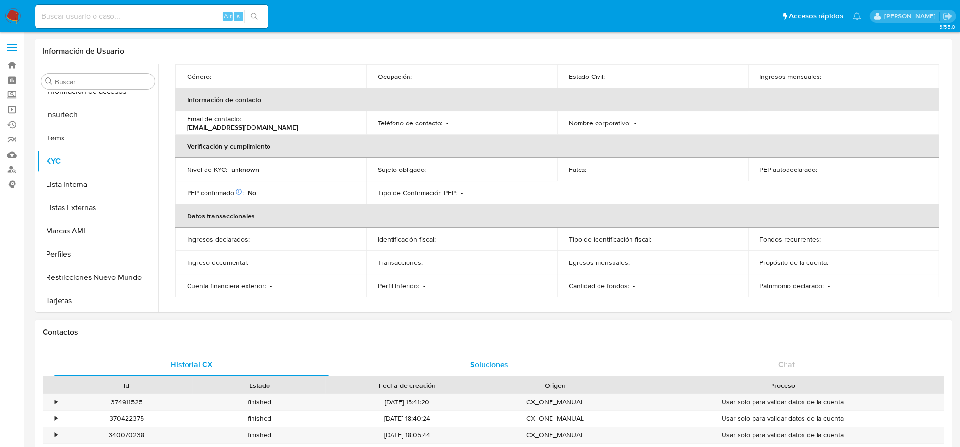
select select "10"
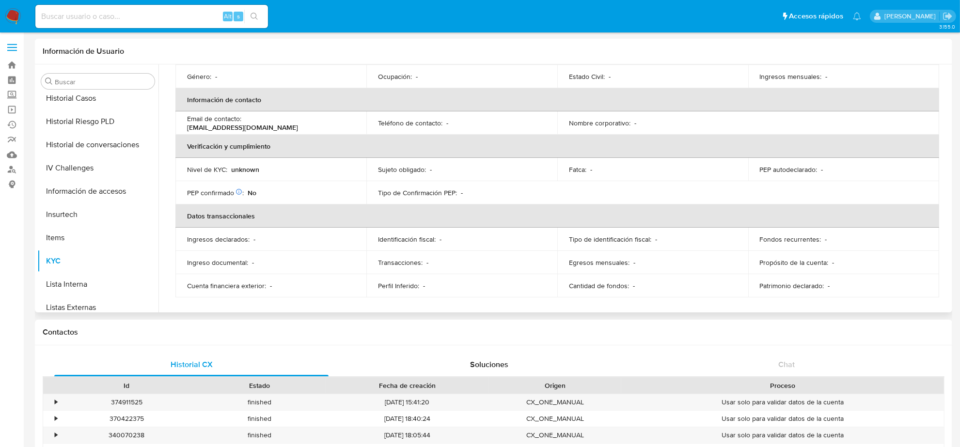
scroll to position [227, 0]
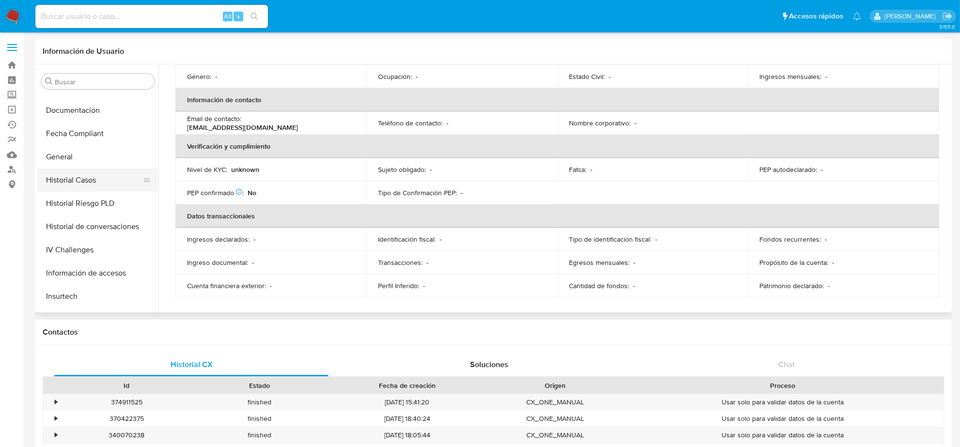
click at [69, 185] on button "Historial Casos" at bounding box center [93, 180] width 113 height 23
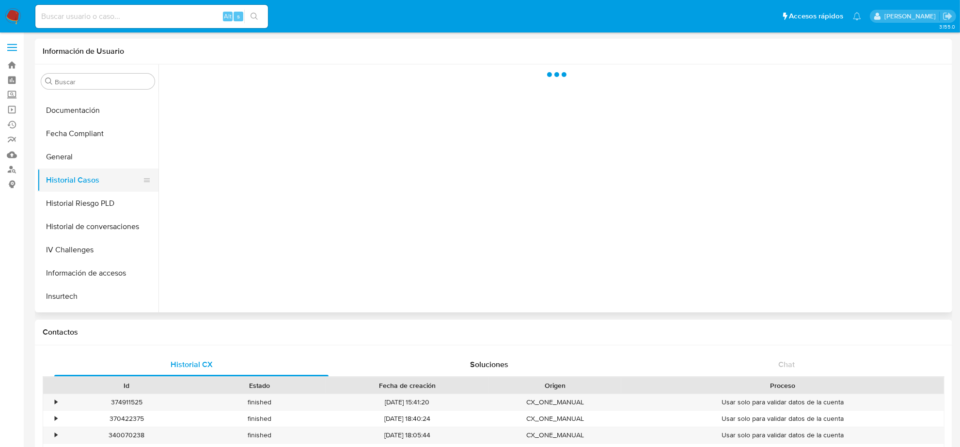
scroll to position [0, 0]
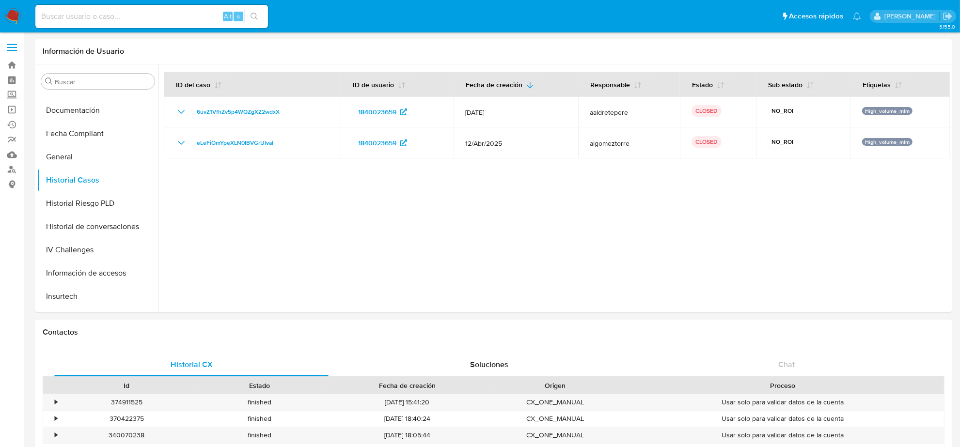
click at [127, 18] on input at bounding box center [151, 16] width 233 height 13
paste input "384563802"
type input "384563802"
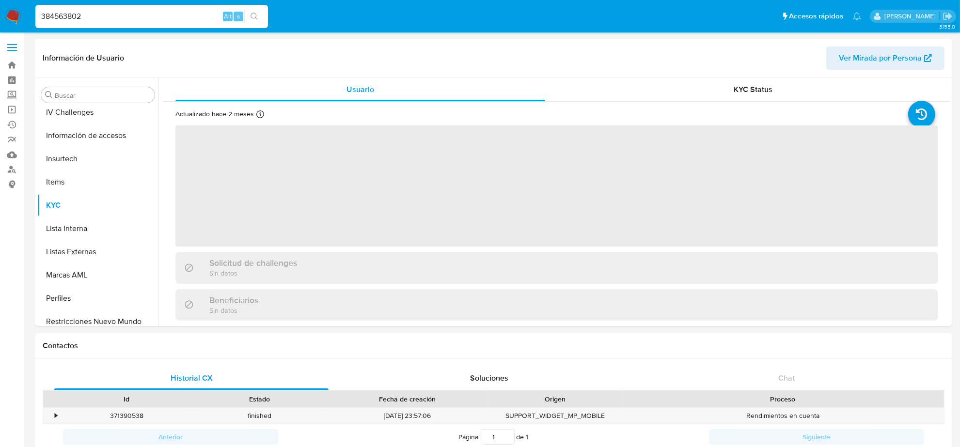
scroll to position [408, 0]
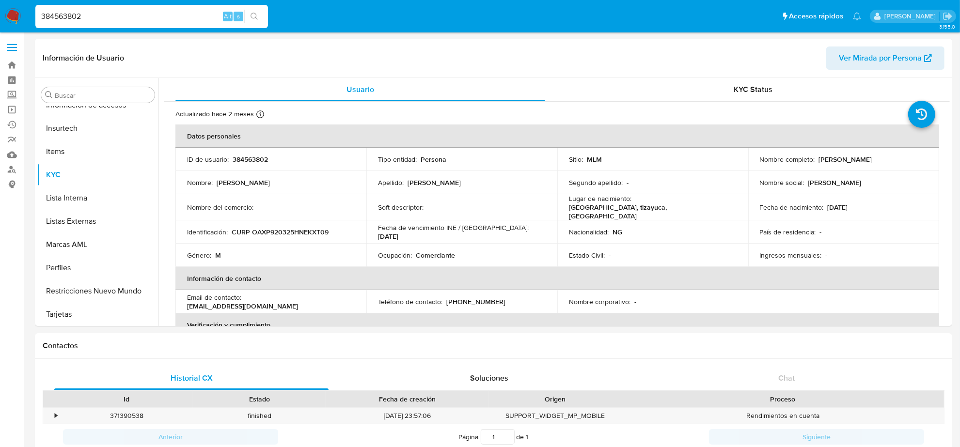
select select "10"
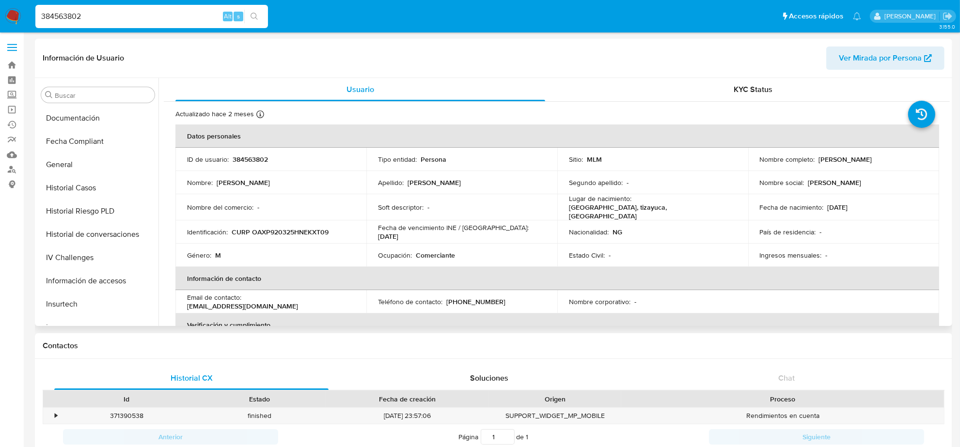
scroll to position [227, 0]
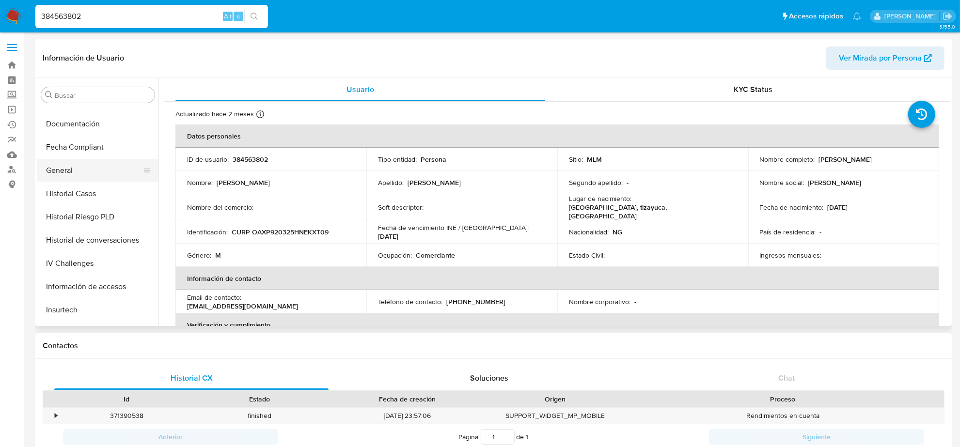
click at [80, 174] on button "General" at bounding box center [93, 170] width 113 height 23
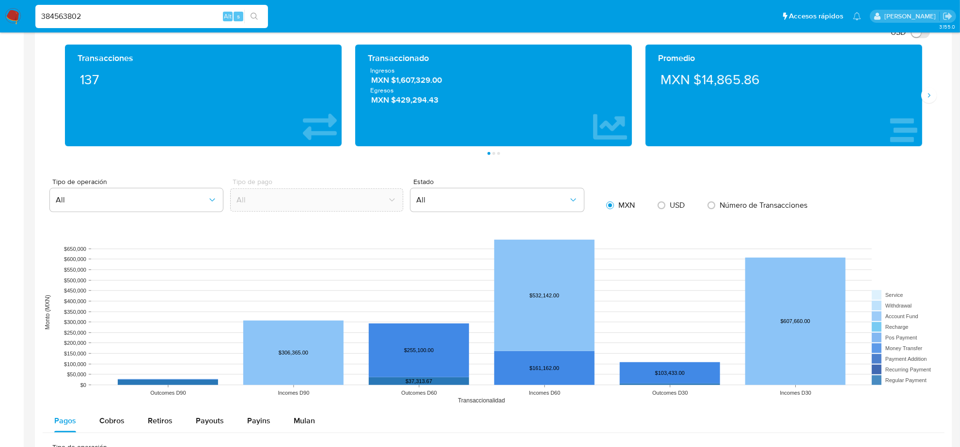
scroll to position [727, 0]
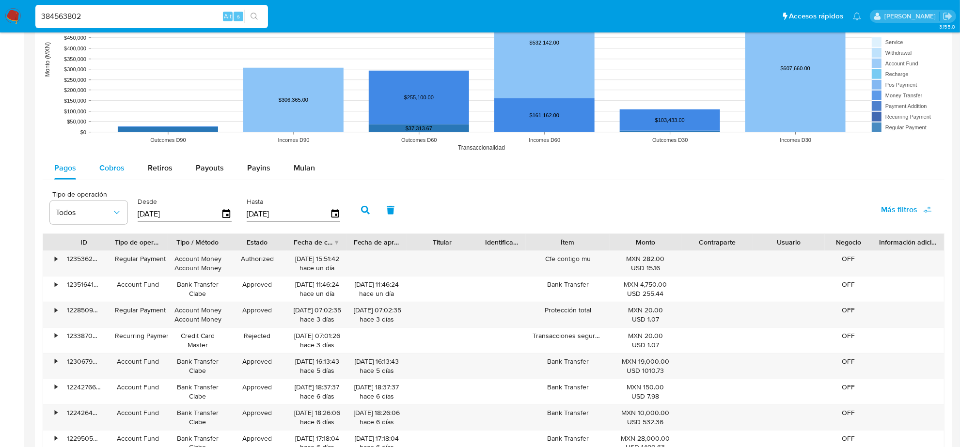
click at [109, 163] on span "Cobros" at bounding box center [111, 167] width 25 height 11
select select "10"
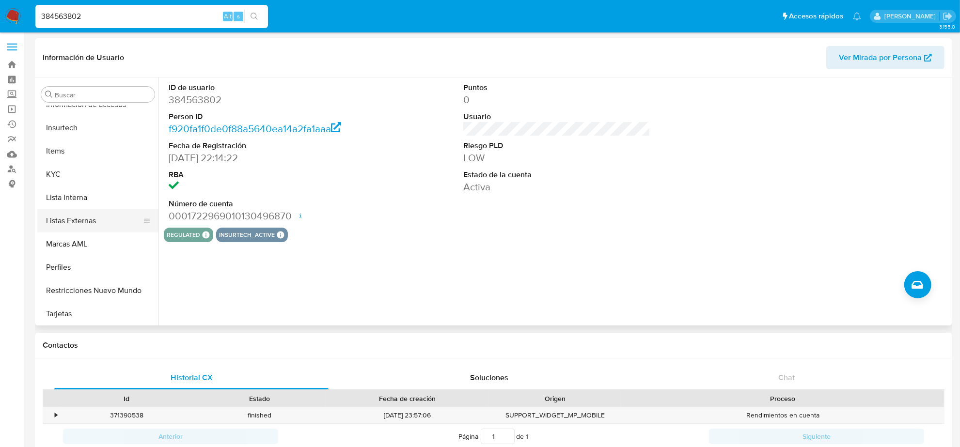
scroll to position [0, 0]
click at [67, 169] on button "KYC" at bounding box center [93, 174] width 113 height 23
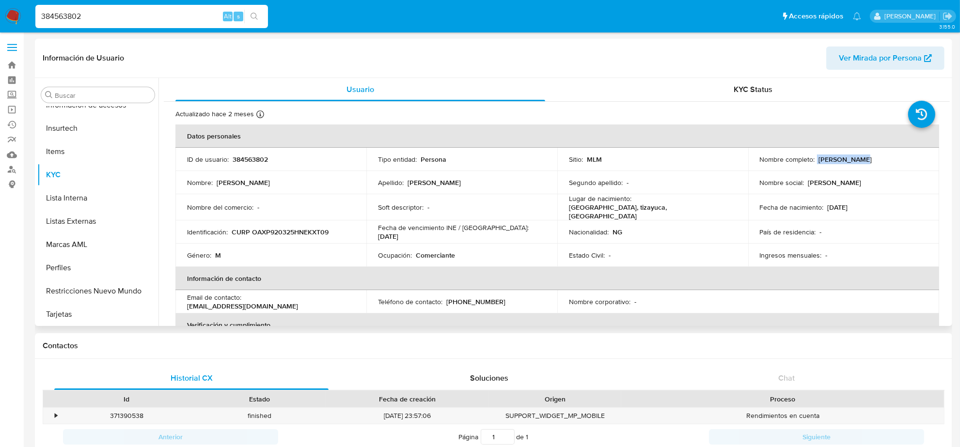
drag, startPoint x: 814, startPoint y: 159, endPoint x: 857, endPoint y: 160, distance: 42.2
click at [857, 160] on div "Nombre completo : Peter Okafor" at bounding box center [844, 159] width 168 height 9
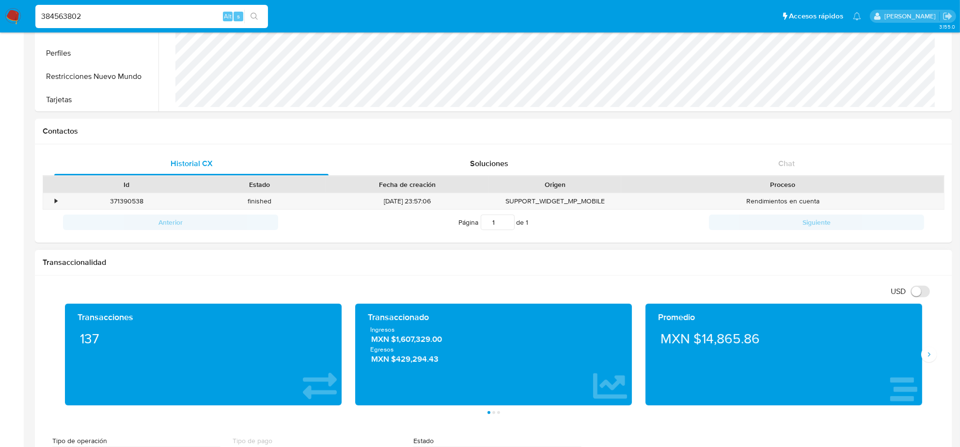
scroll to position [363, 0]
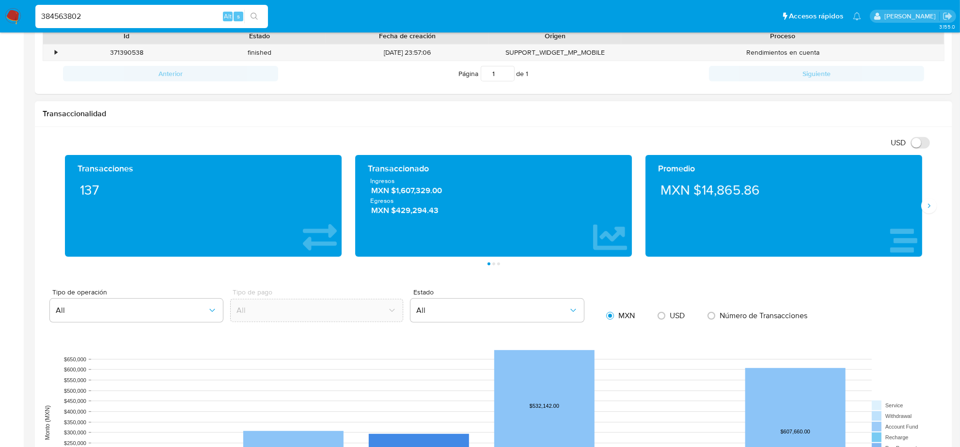
click at [400, 194] on span "MXN $1,607,329.00" at bounding box center [494, 191] width 246 height 11
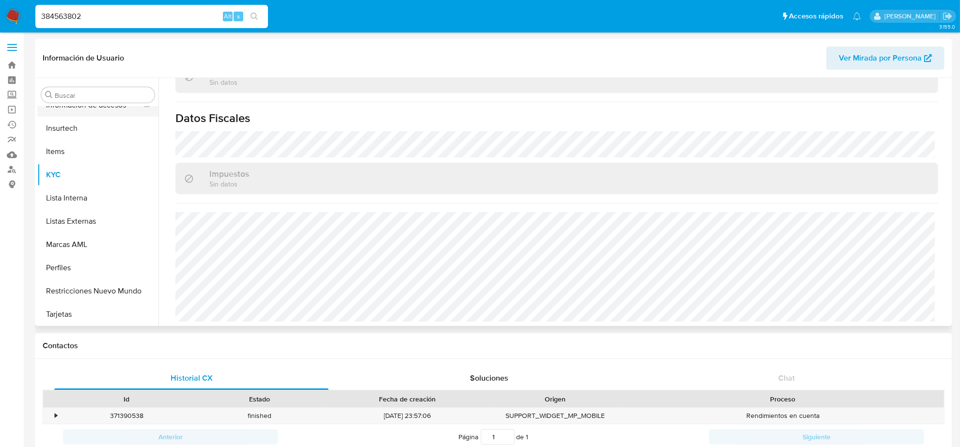
scroll to position [227, 0]
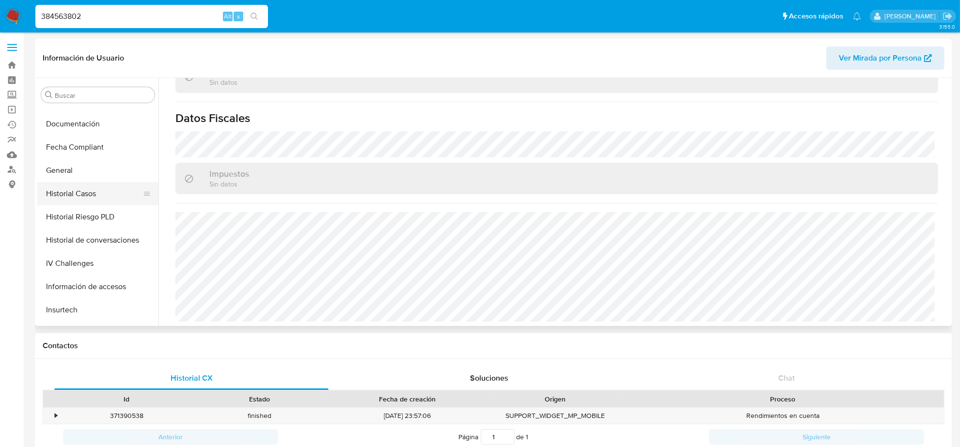
click at [85, 191] on button "Historial Casos" at bounding box center [93, 193] width 113 height 23
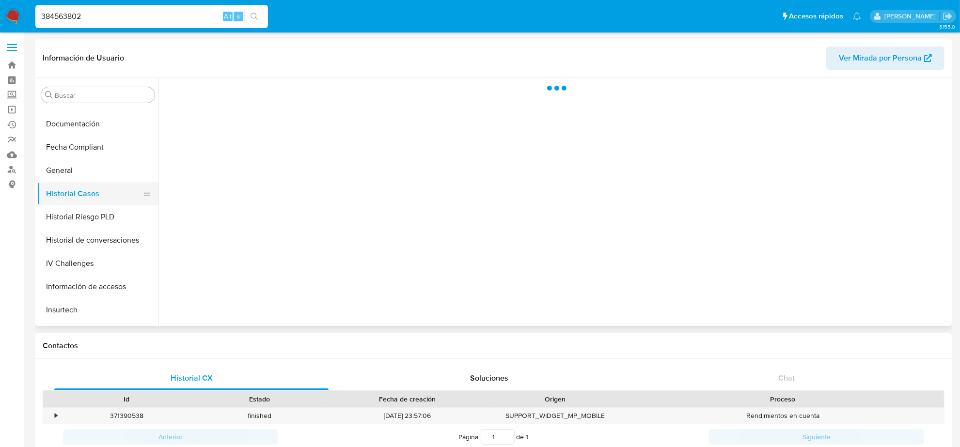
scroll to position [0, 0]
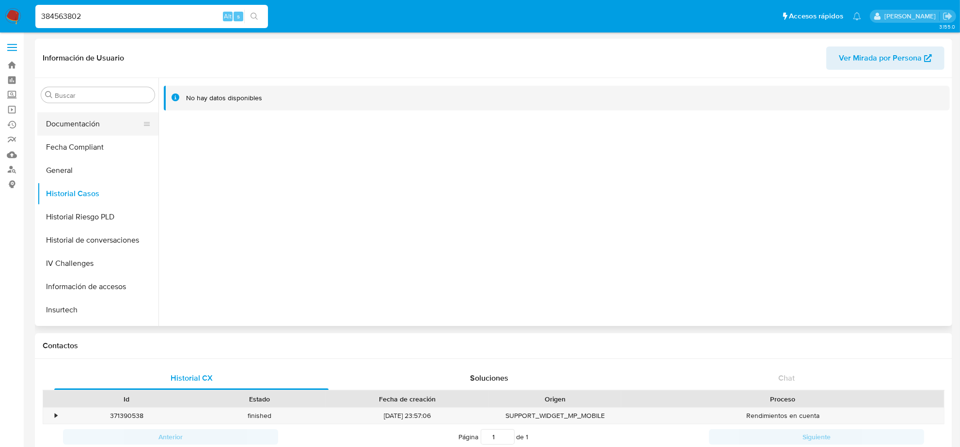
click at [85, 123] on button "Documentación" at bounding box center [93, 123] width 113 height 23
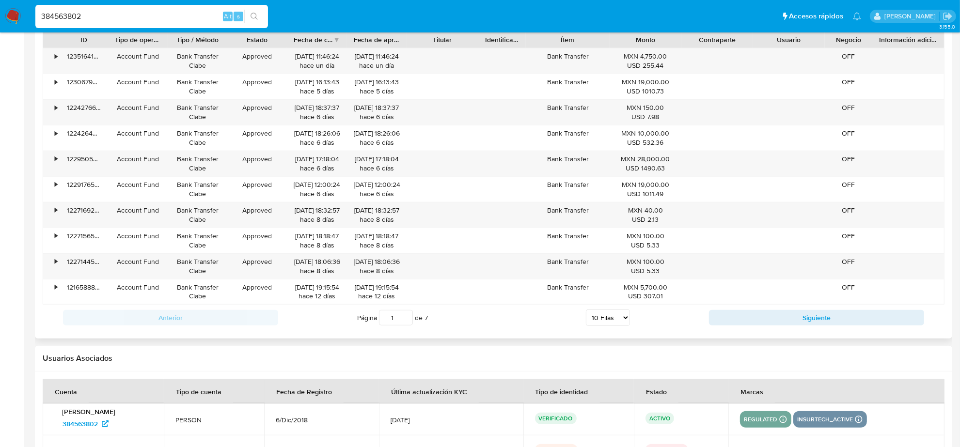
scroll to position [908, 0]
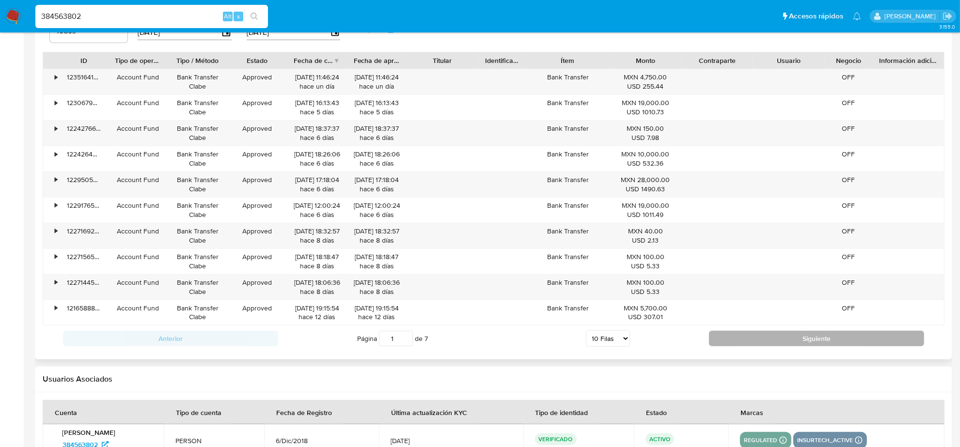
click at [726, 340] on button "Siguiente" at bounding box center [816, 339] width 215 height 16
type input "2"
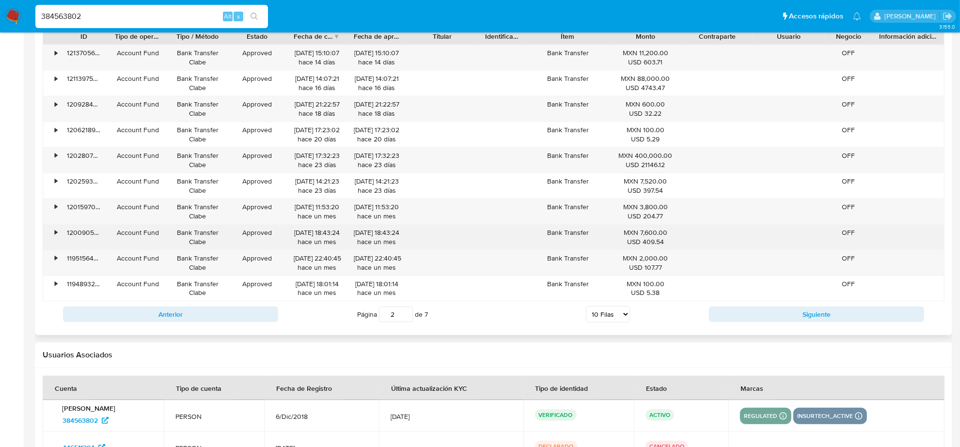
scroll to position [1003, 0]
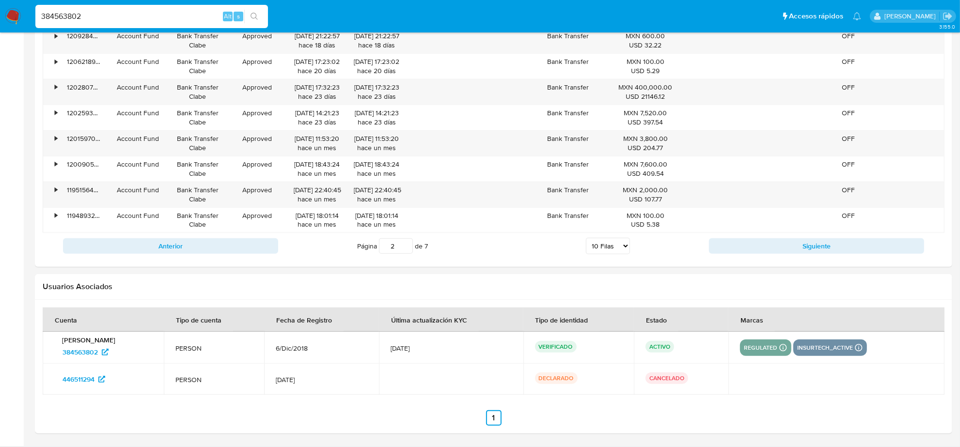
click at [127, 13] on input "384563802" at bounding box center [151, 16] width 233 height 13
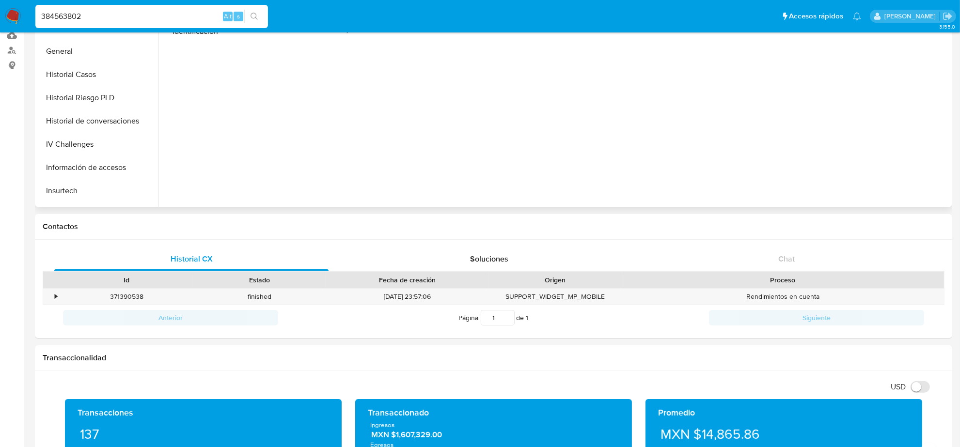
scroll to position [0, 0]
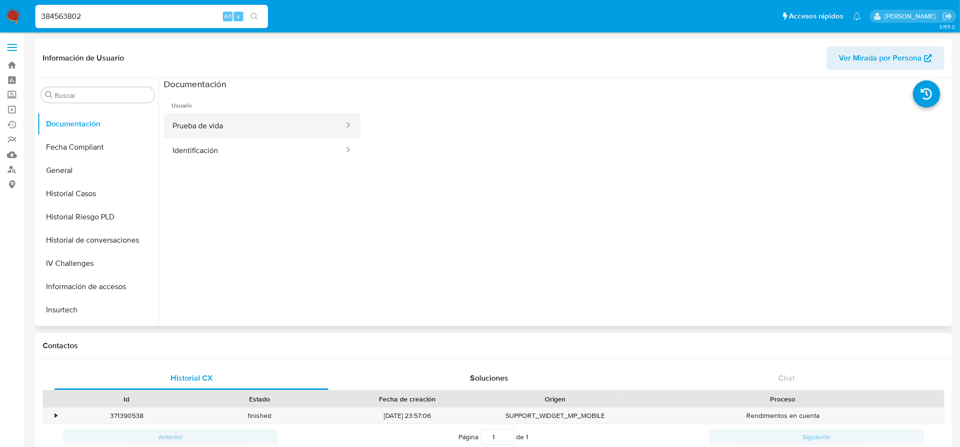
click at [182, 116] on button "Prueba de vida" at bounding box center [254, 125] width 181 height 25
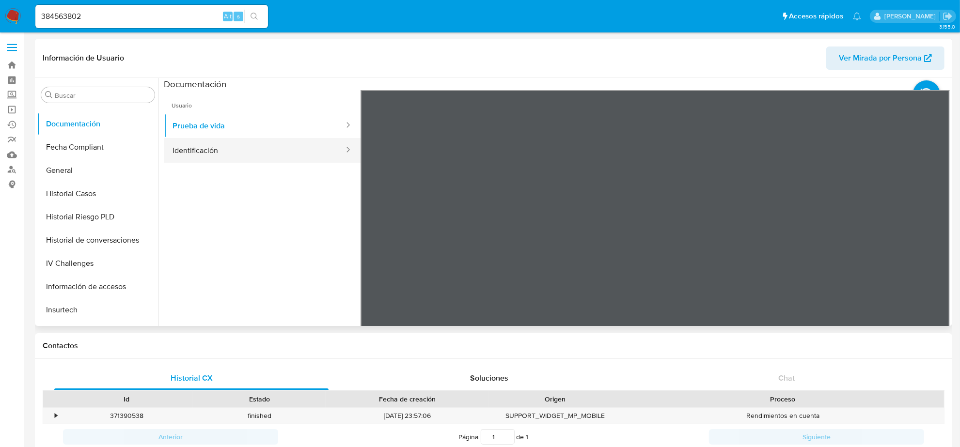
click at [274, 156] on button "Identificación" at bounding box center [254, 150] width 181 height 25
click at [113, 198] on button "Historial Casos" at bounding box center [93, 193] width 113 height 23
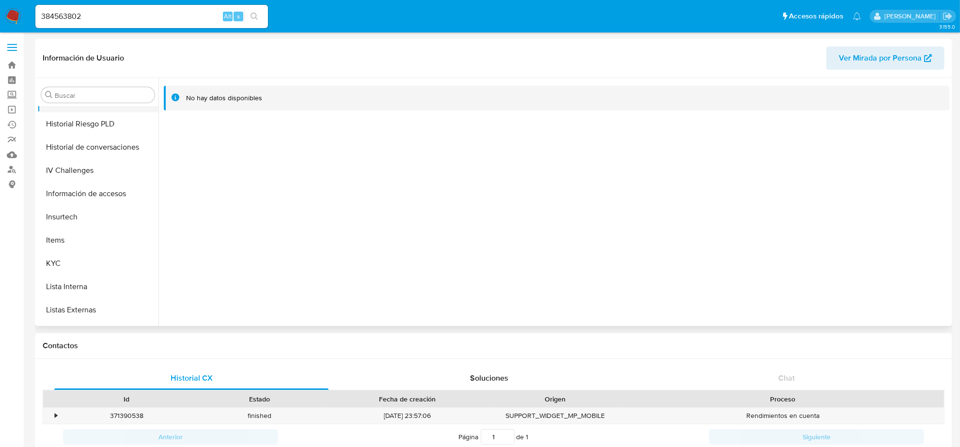
scroll to position [408, 0]
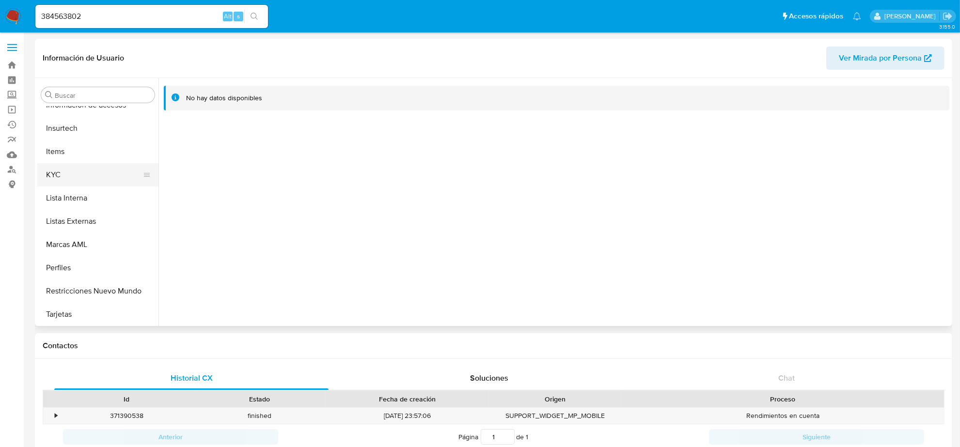
click at [65, 178] on button "KYC" at bounding box center [93, 174] width 113 height 23
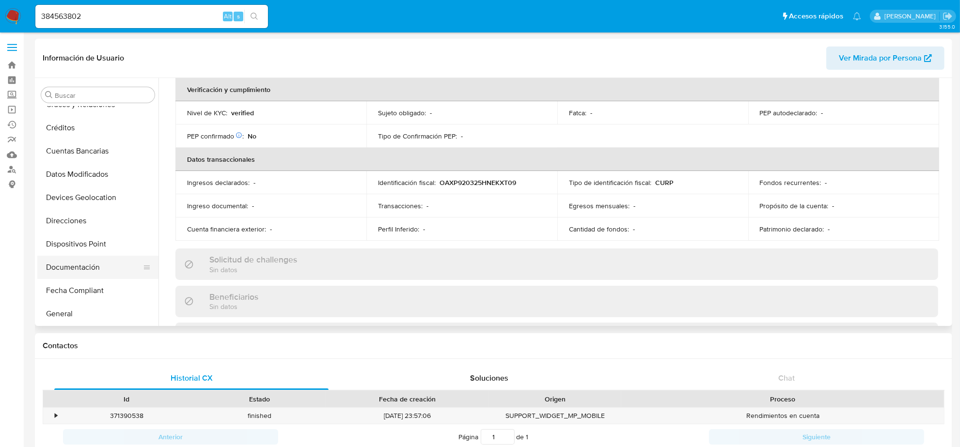
scroll to position [0, 0]
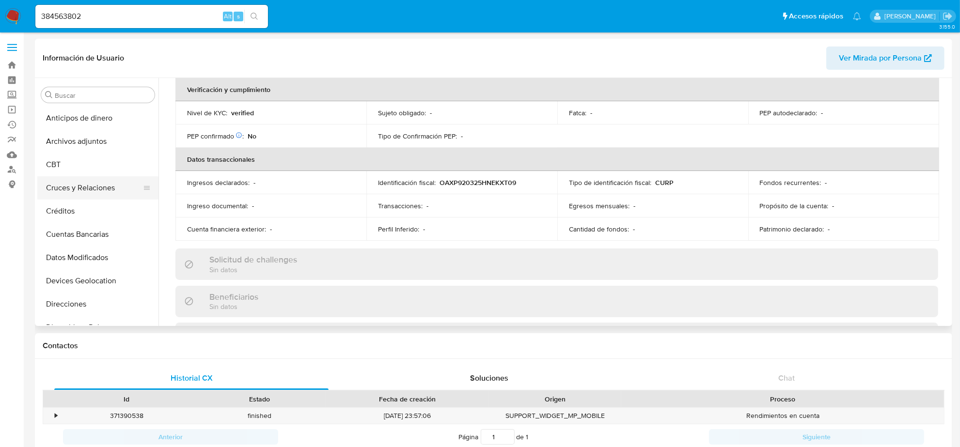
click at [99, 190] on button "Cruces y Relaciones" at bounding box center [93, 187] width 113 height 23
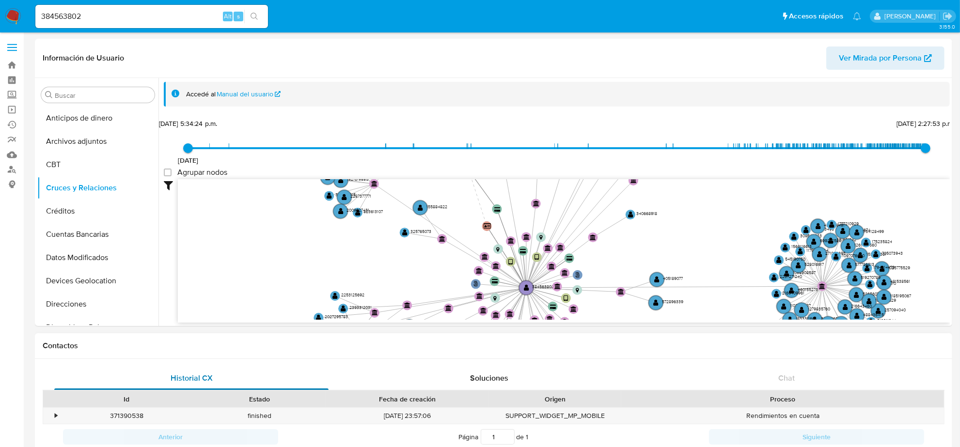
drag, startPoint x: 292, startPoint y: 245, endPoint x: 248, endPoint y: 369, distance: 131.5
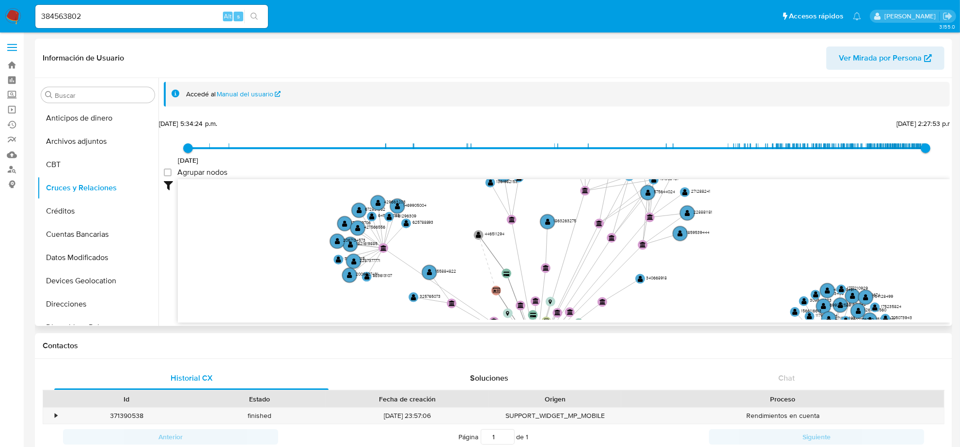
drag, startPoint x: 244, startPoint y: 265, endPoint x: 253, endPoint y: 317, distance: 53.1
click at [253, 317] on icon "user-384563802  384563802 phone-2845ff3d7287da61ccf9285b5dfdc2ad  person-f920…" at bounding box center [564, 249] width 772 height 141
click at [86, 11] on input "384563802" at bounding box center [151, 16] width 233 height 13
paste input "570847243"
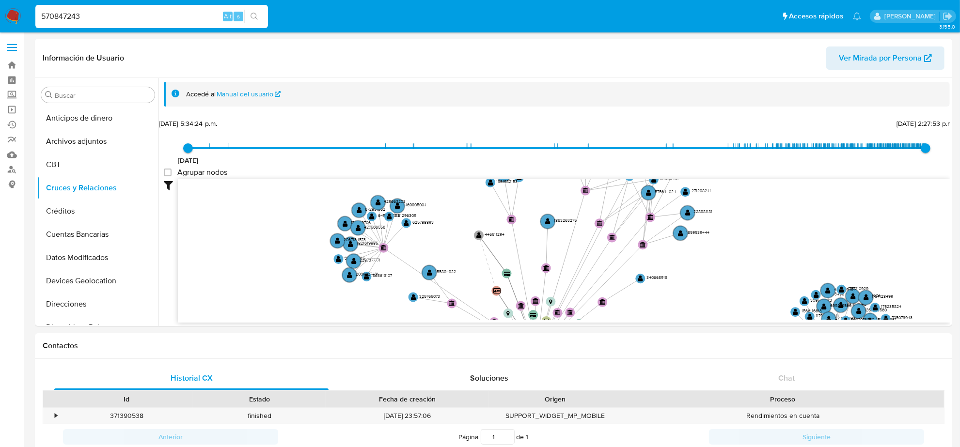
type input "570847243"
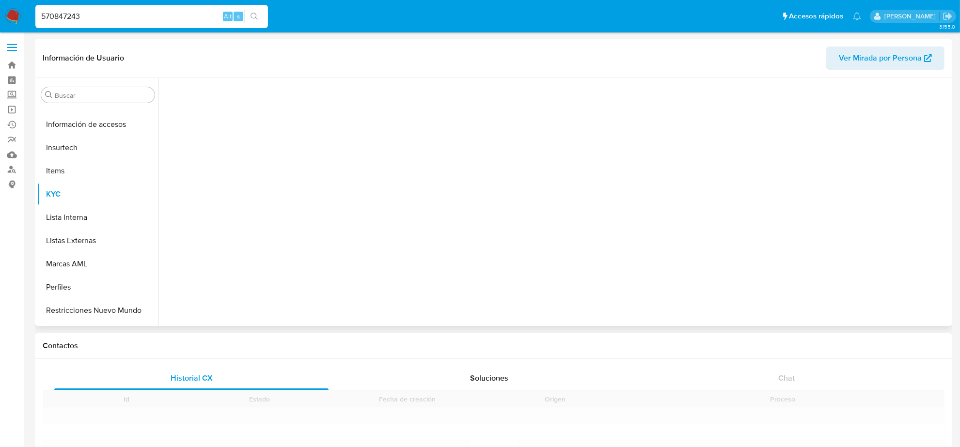
scroll to position [408, 0]
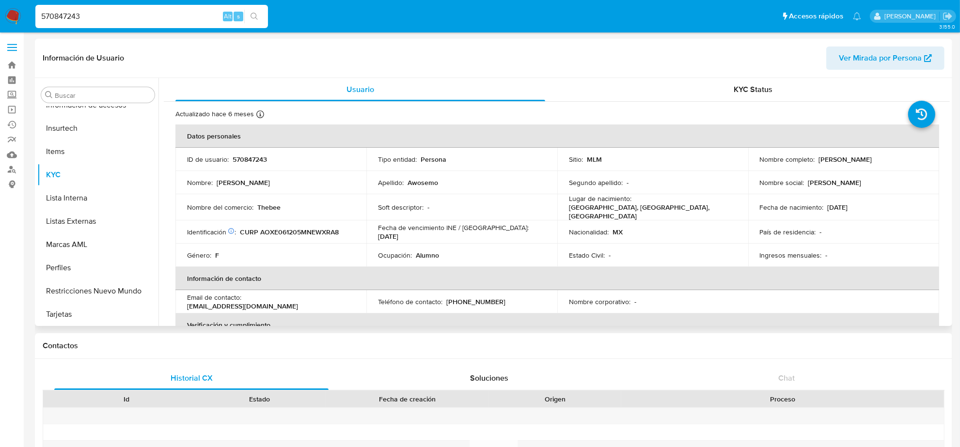
select select "10"
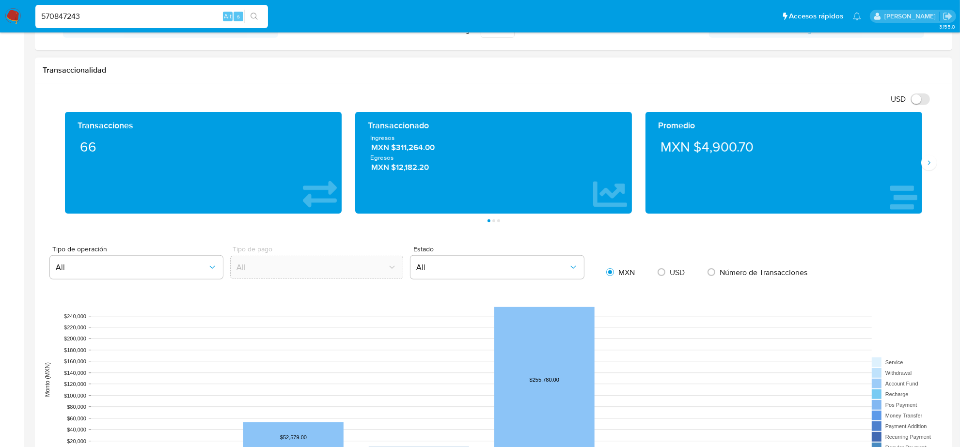
scroll to position [363, 0]
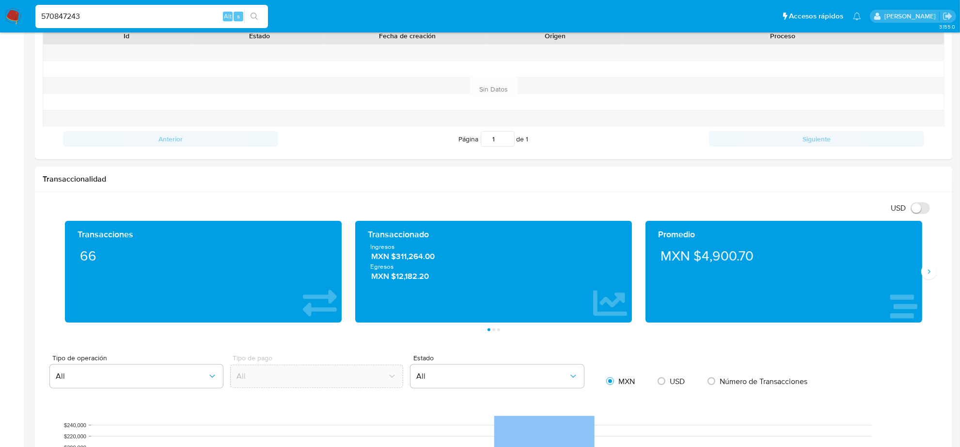
click at [416, 260] on span "MXN $311,264.00" at bounding box center [494, 256] width 246 height 11
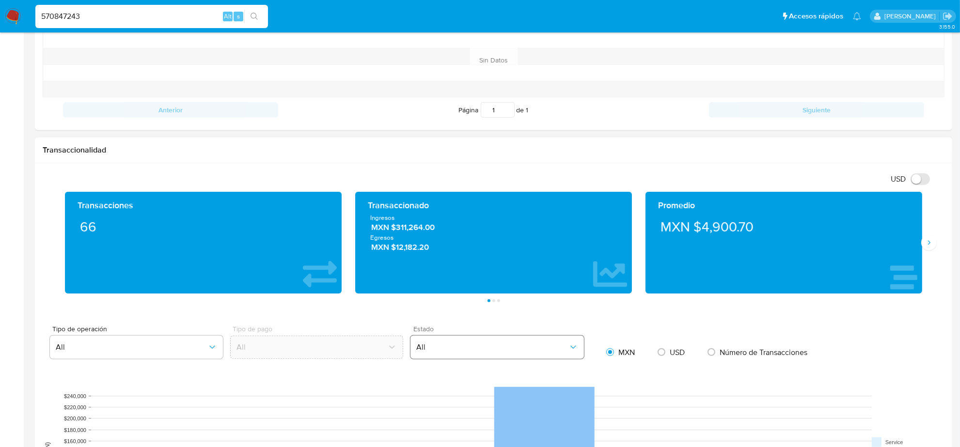
scroll to position [545, 0]
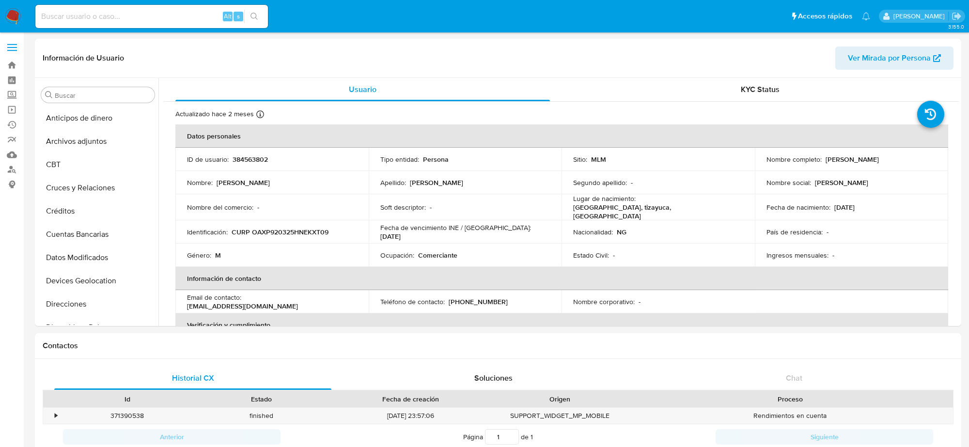
select select "10"
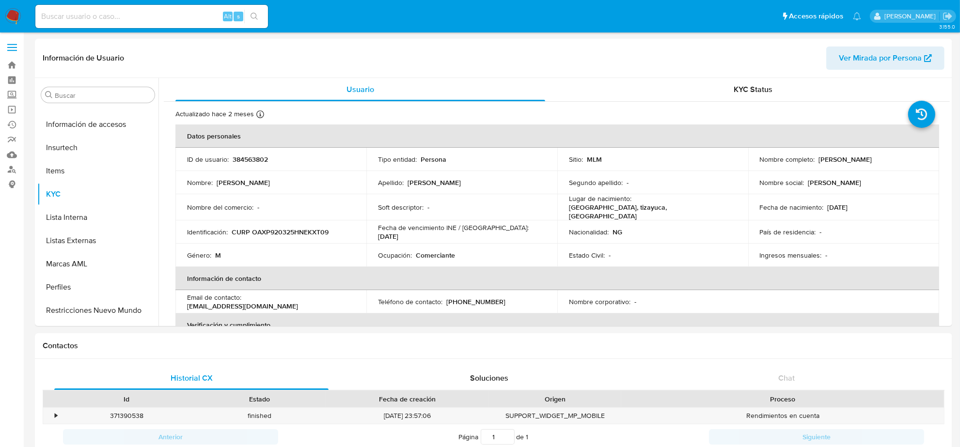
scroll to position [408, 0]
click at [85, 12] on input at bounding box center [151, 16] width 233 height 13
paste input "2423037367"
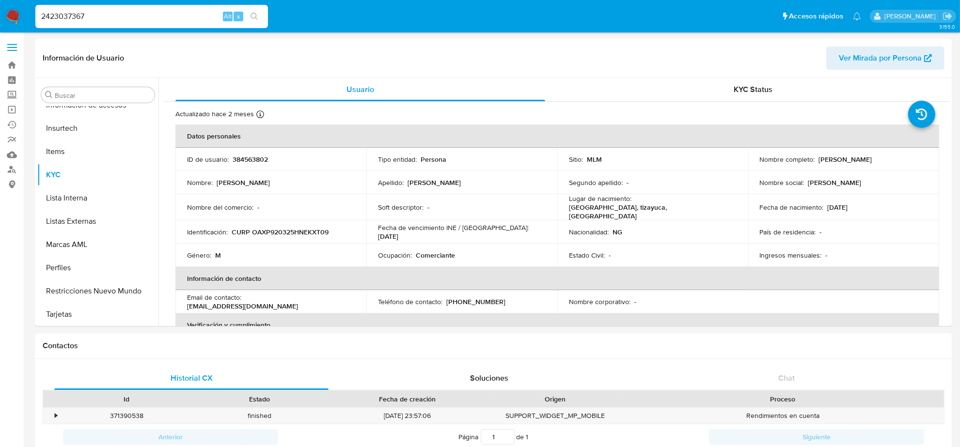
type input "2423037367"
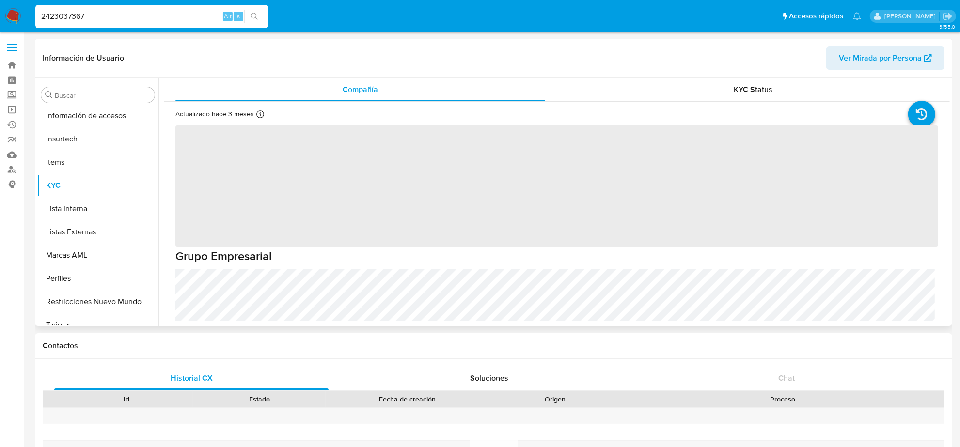
scroll to position [408, 0]
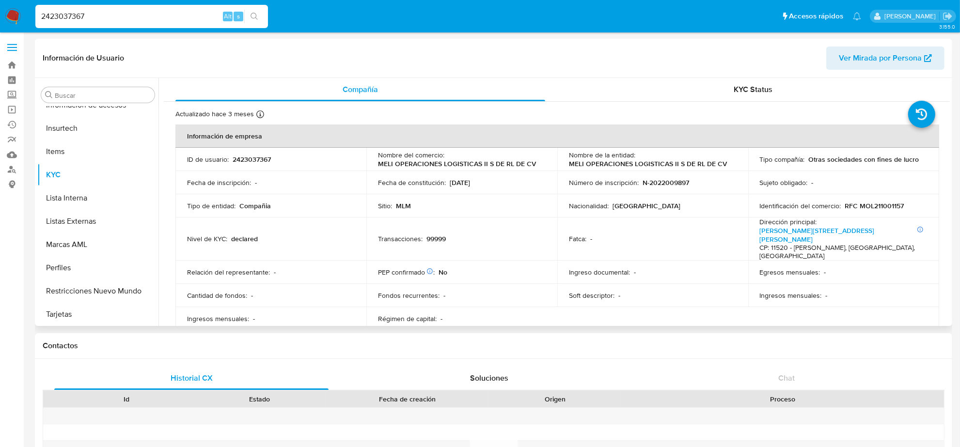
select select "10"
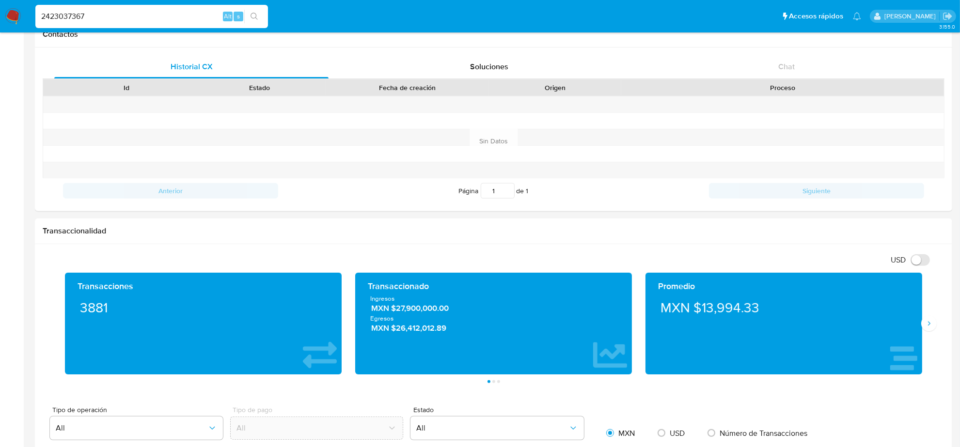
scroll to position [121, 0]
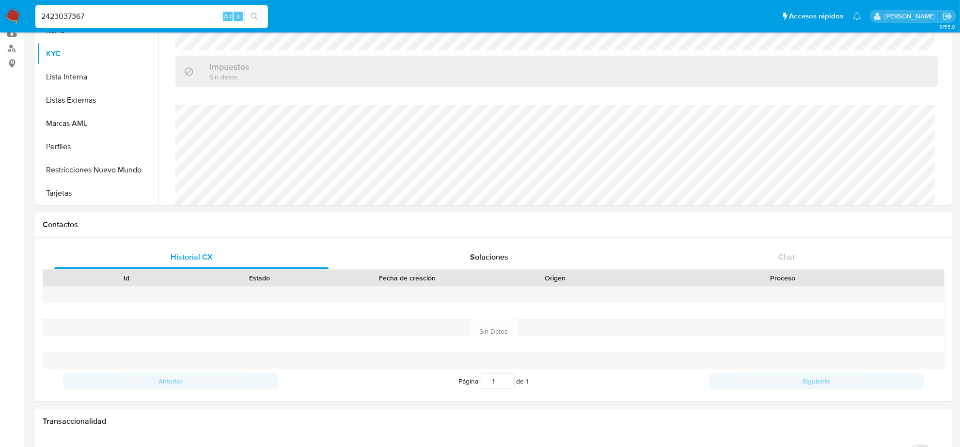
click at [102, 15] on input "2423037367" at bounding box center [151, 16] width 233 height 13
paste input "384563802"
type input "384563802"
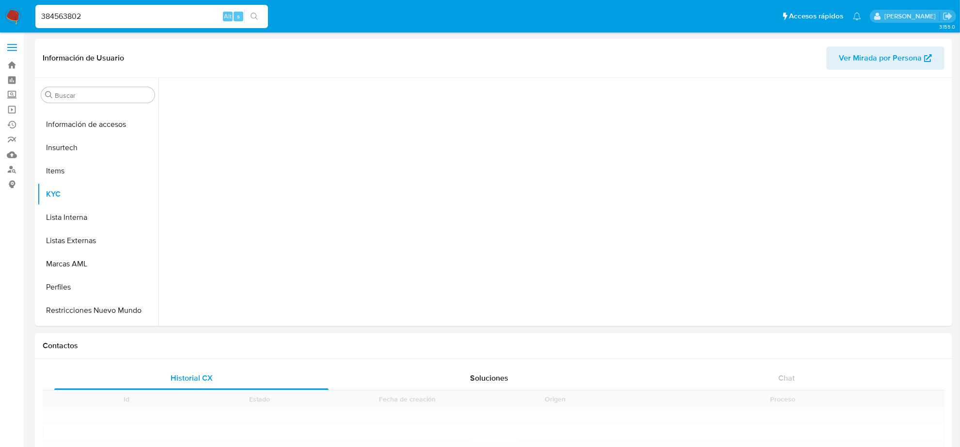
scroll to position [408, 0]
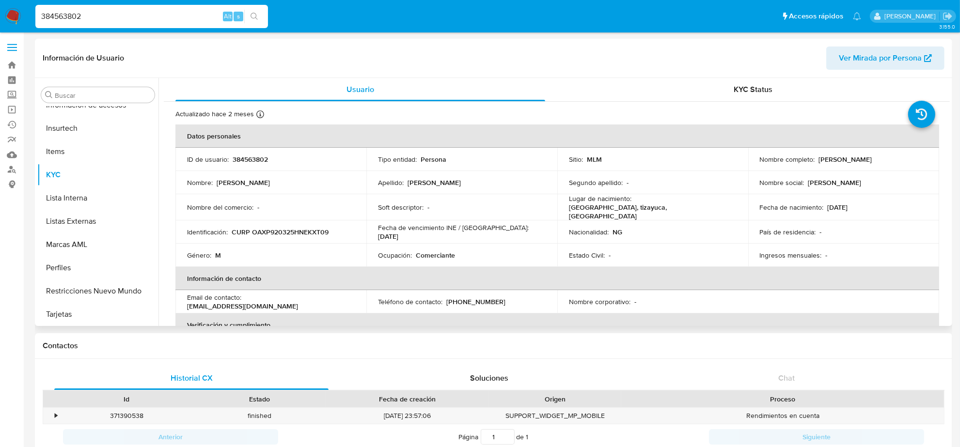
select select "10"
click at [123, 17] on input "384563802" at bounding box center [151, 16] width 233 height 13
paste input "2586780195"
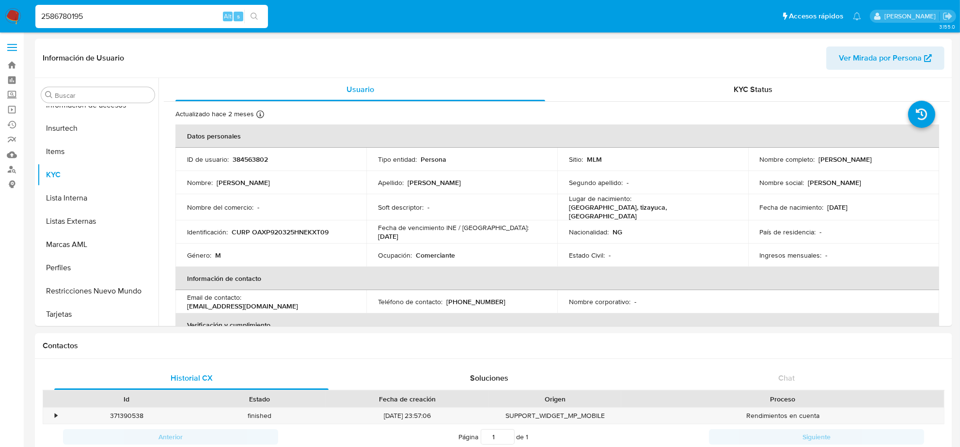
type input "2586780195"
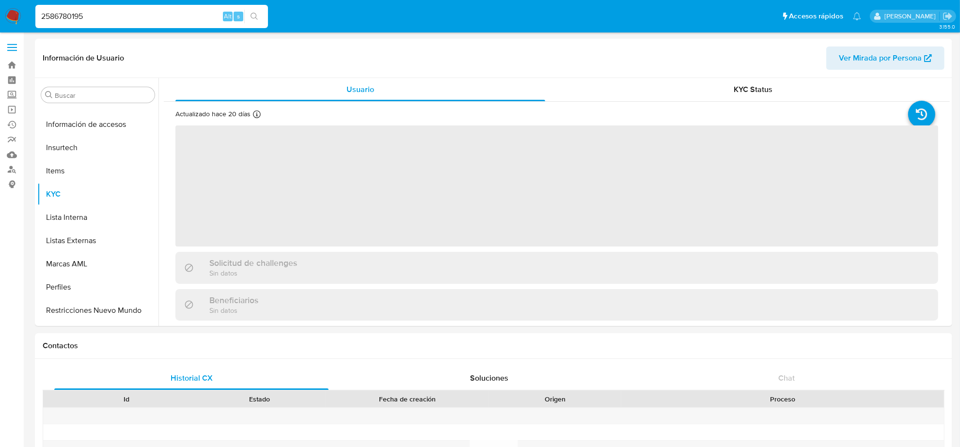
scroll to position [408, 0]
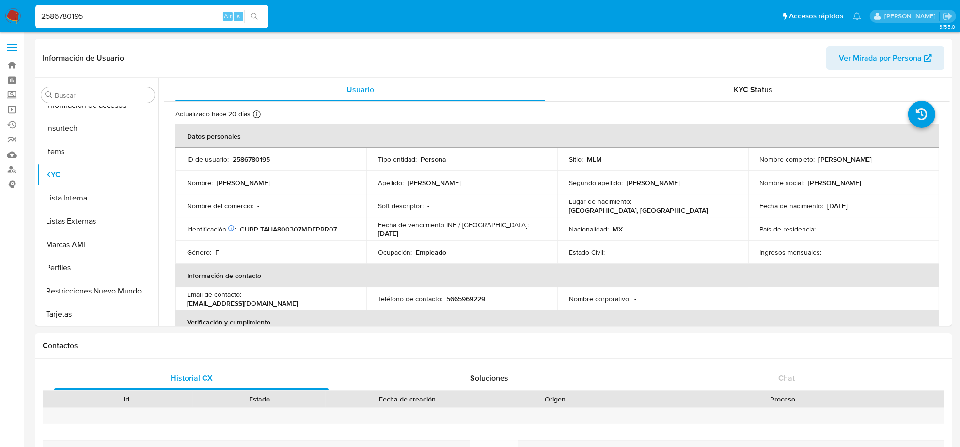
select select "10"
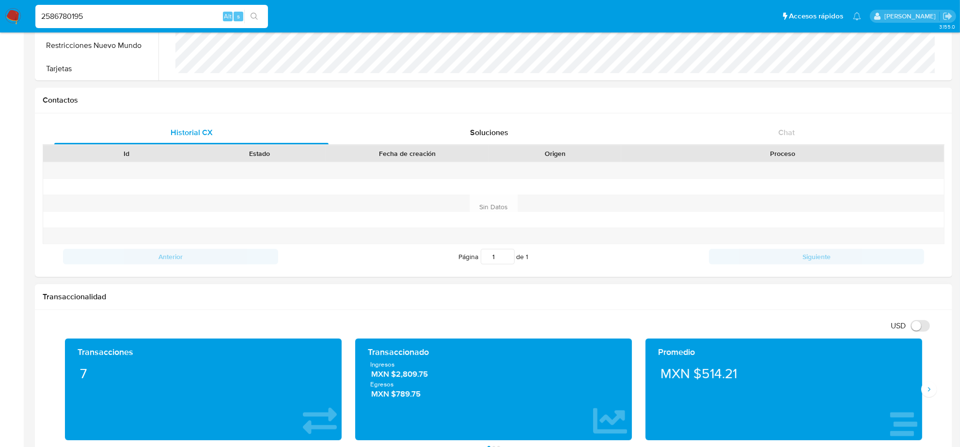
scroll to position [424, 0]
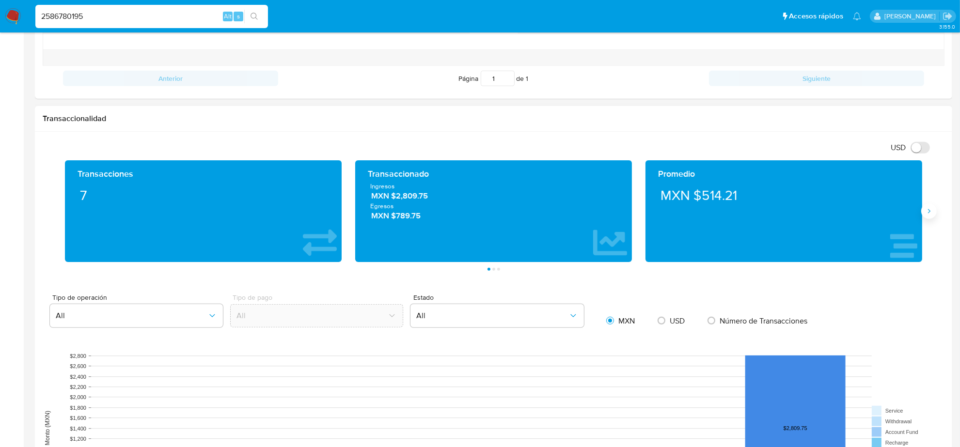
click at [928, 212] on icon "Siguiente" at bounding box center [929, 211] width 8 height 8
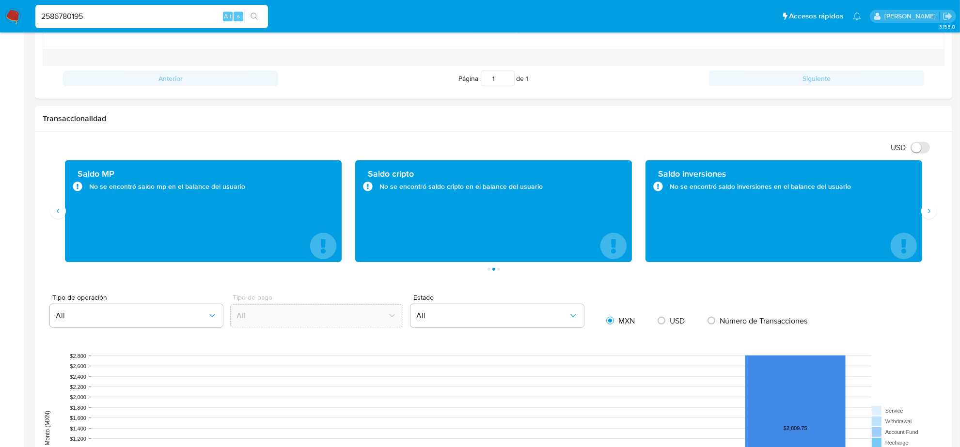
click at [129, 20] on input "2586780195" at bounding box center [151, 16] width 233 height 13
paste input "651314241"
type input "651314241"
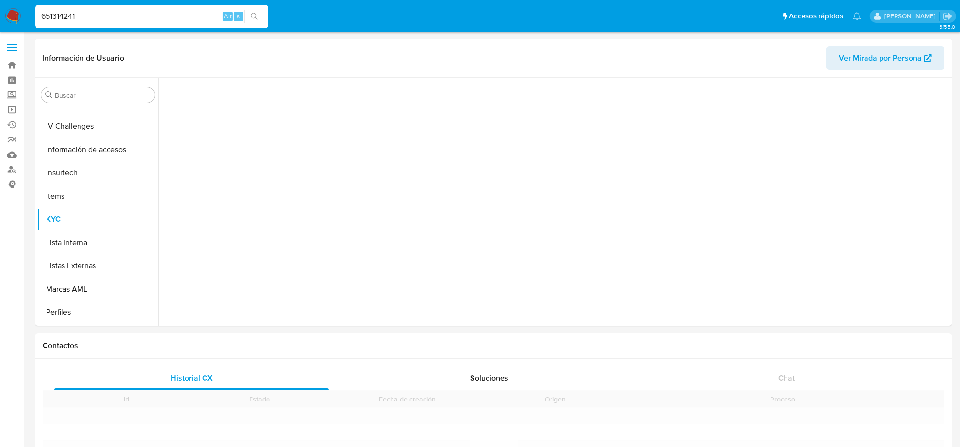
scroll to position [408, 0]
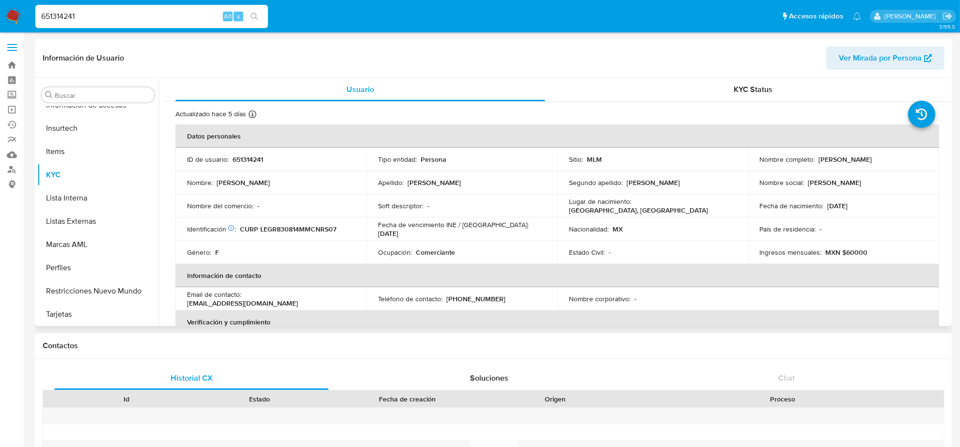
select select "10"
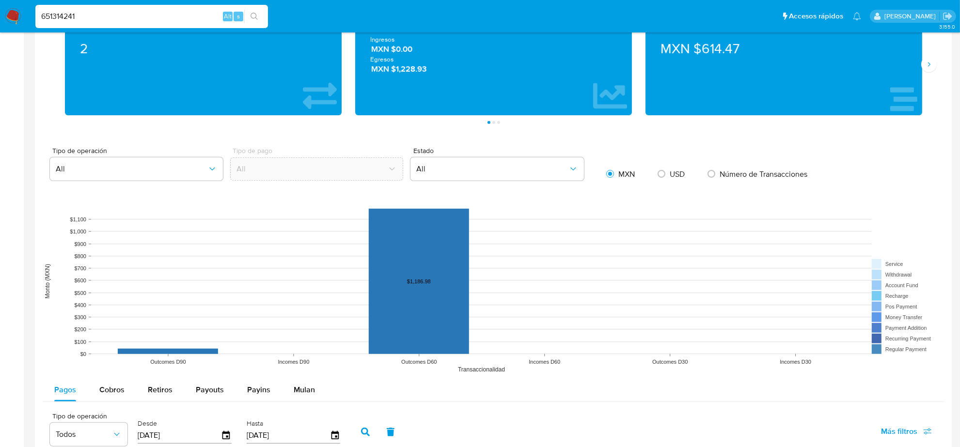
scroll to position [787, 0]
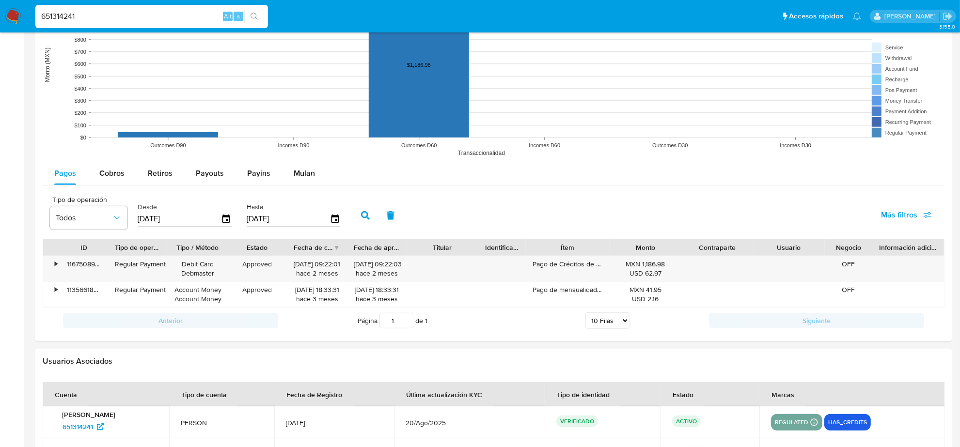
click at [148, 13] on input "651314241" at bounding box center [151, 16] width 233 height 13
click at [129, 19] on input "651314241" at bounding box center [151, 16] width 233 height 13
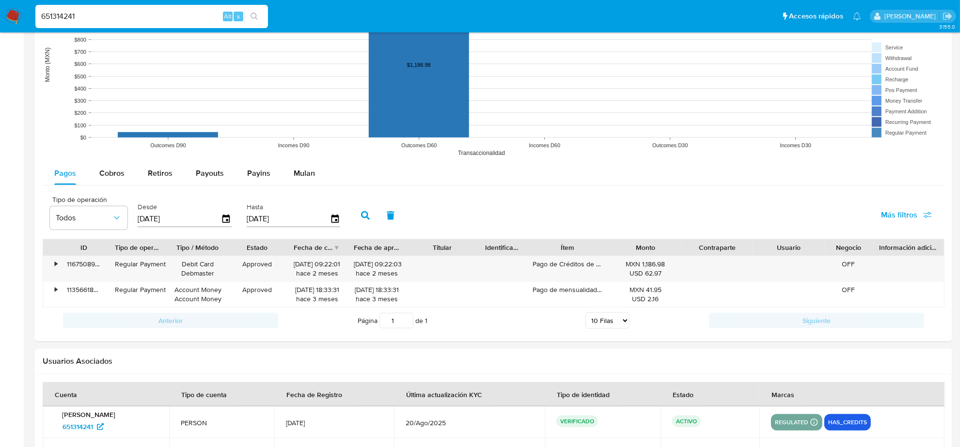
click at [129, 19] on input "651314241" at bounding box center [151, 16] width 233 height 13
paste input "1302581233"
type input "1302581233"
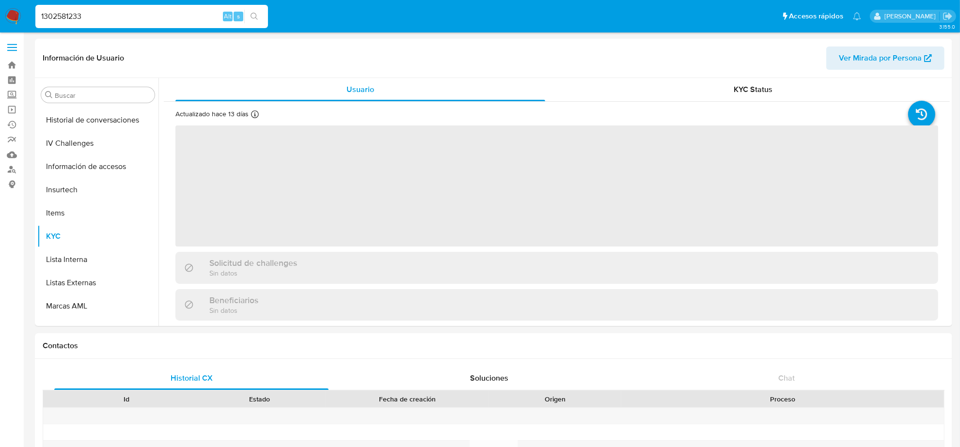
scroll to position [408, 0]
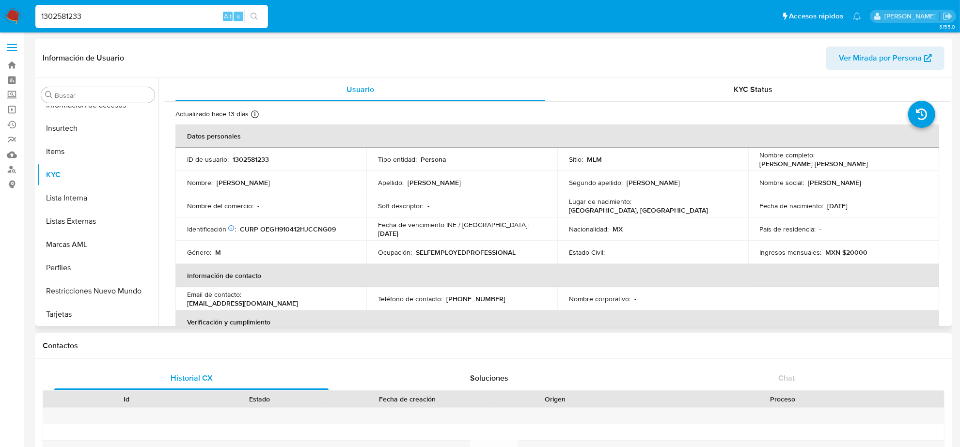
select select "10"
click at [192, 10] on input "1302581233" at bounding box center [151, 16] width 233 height 13
paste input "25602690"
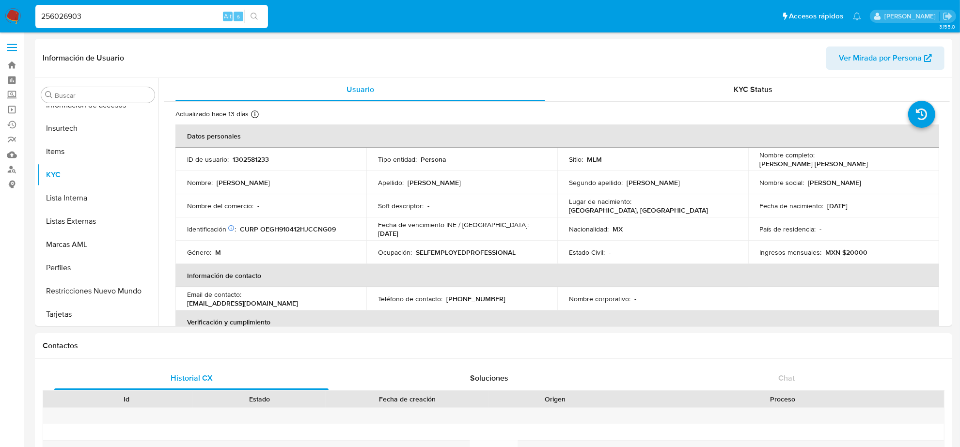
type input "256026903"
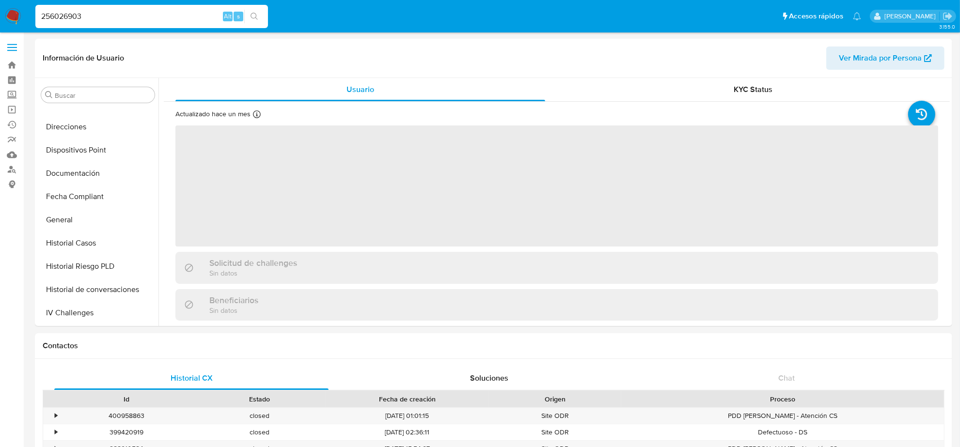
scroll to position [408, 0]
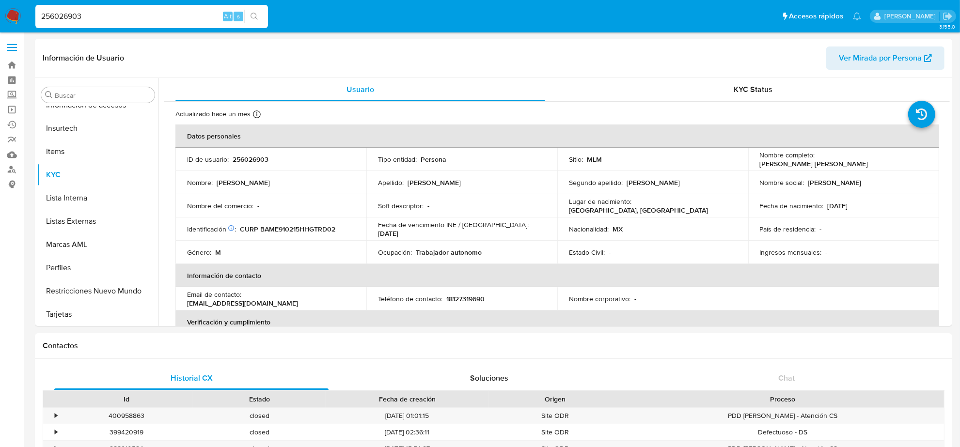
select select "10"
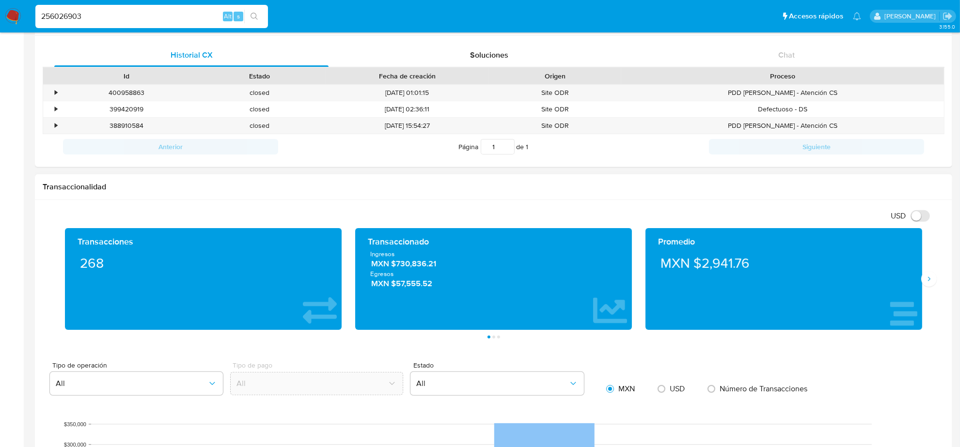
scroll to position [363, 0]
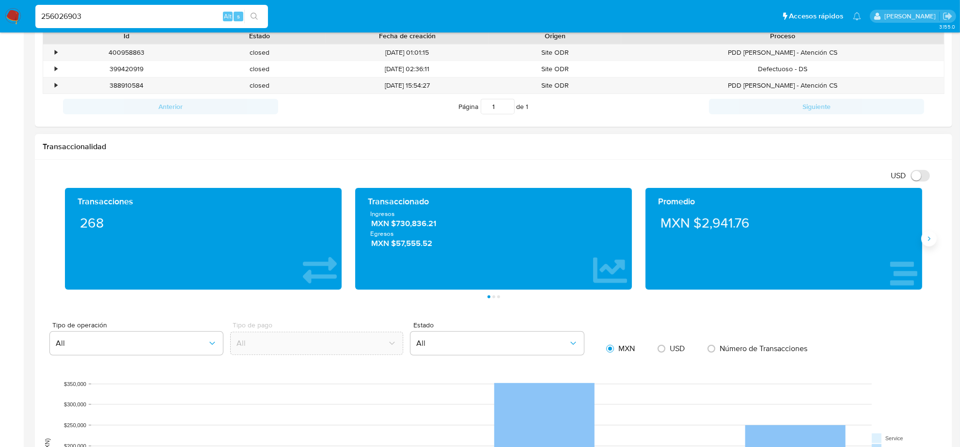
click at [935, 241] on button "Siguiente" at bounding box center [929, 239] width 16 height 16
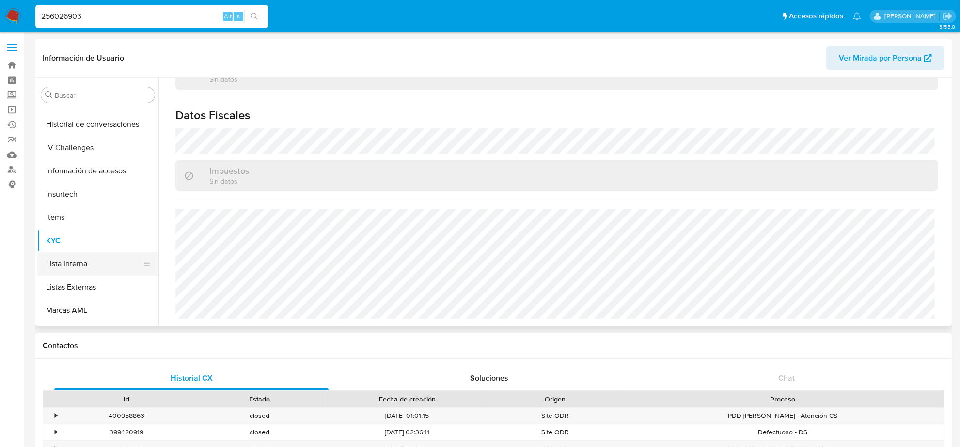
scroll to position [227, 0]
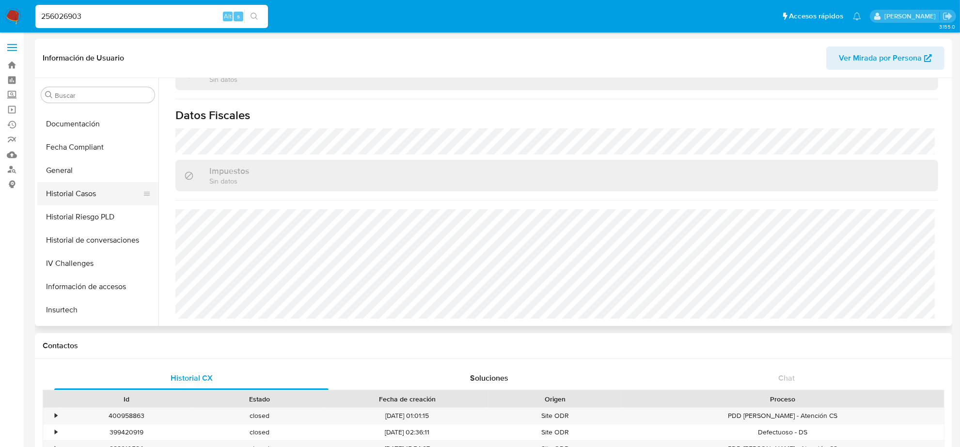
click at [88, 194] on button "Historial Casos" at bounding box center [93, 193] width 113 height 23
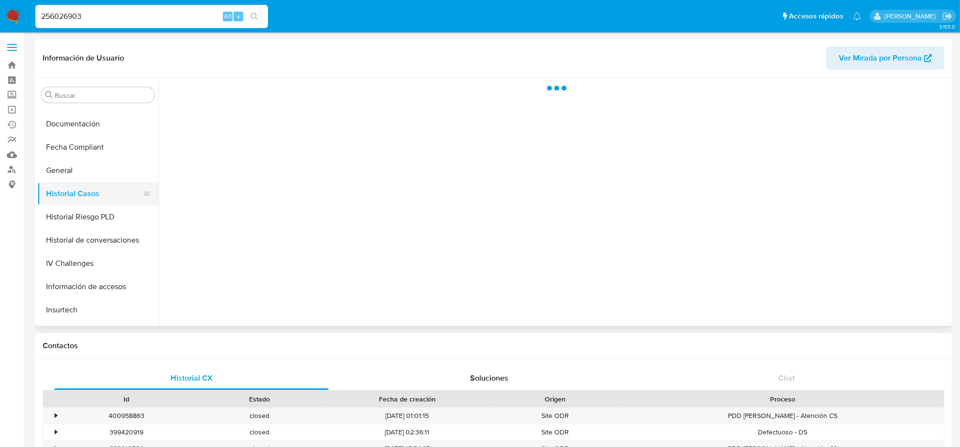
scroll to position [0, 0]
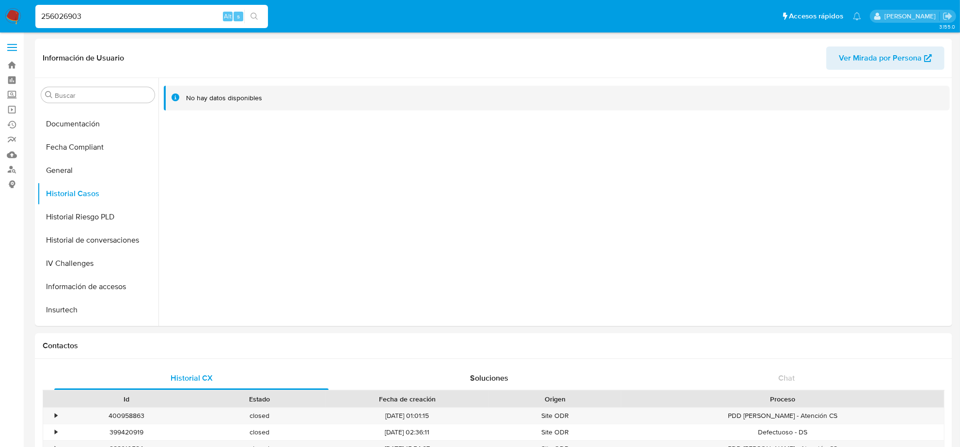
click at [73, 17] on input "256026903" at bounding box center [151, 16] width 233 height 13
paste input "57084724"
type input "570847243"
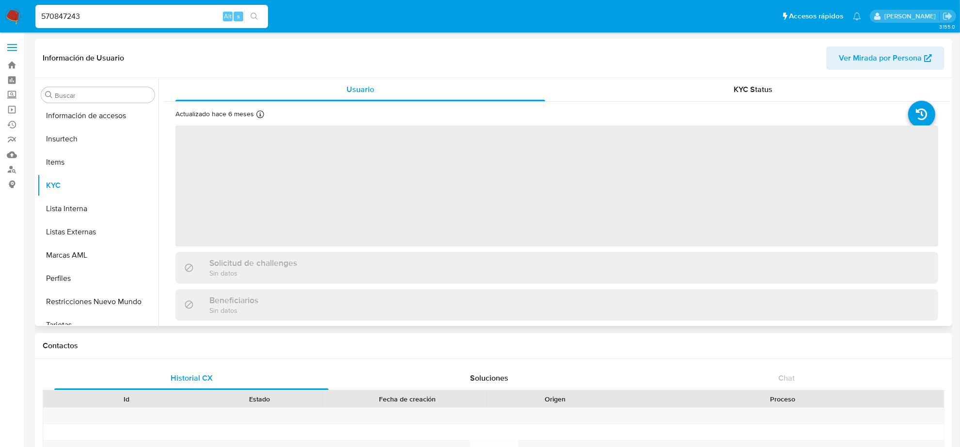
scroll to position [408, 0]
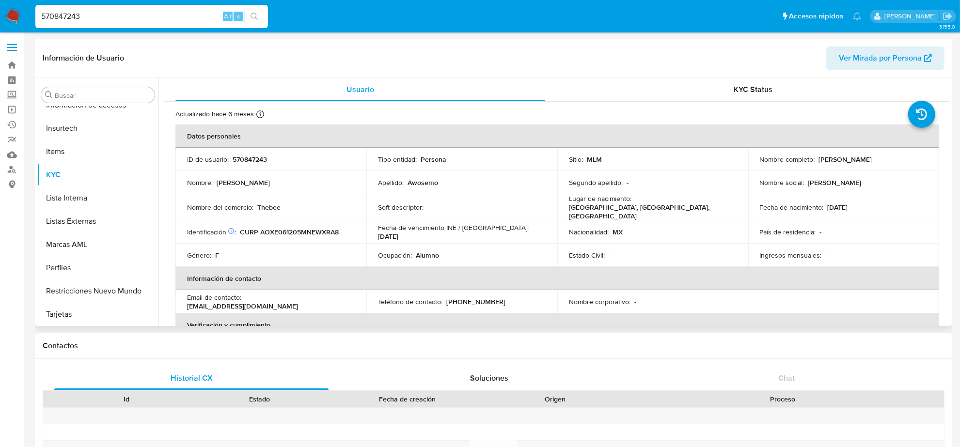
select select "10"
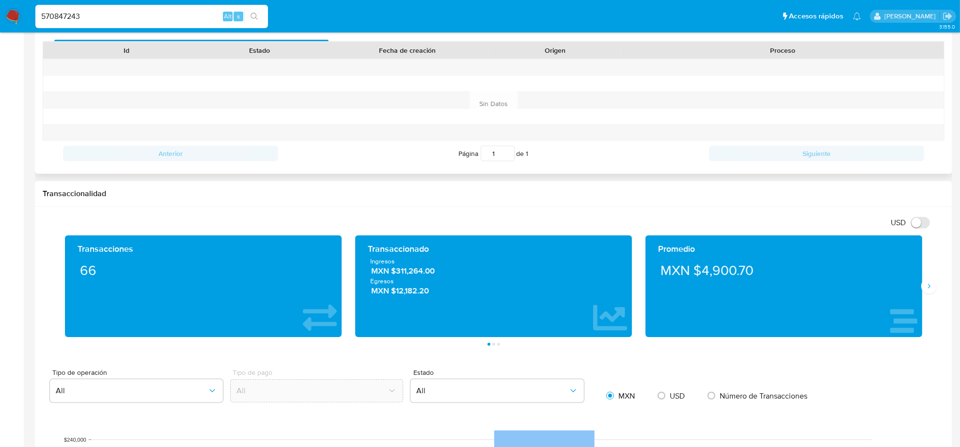
scroll to position [363, 0]
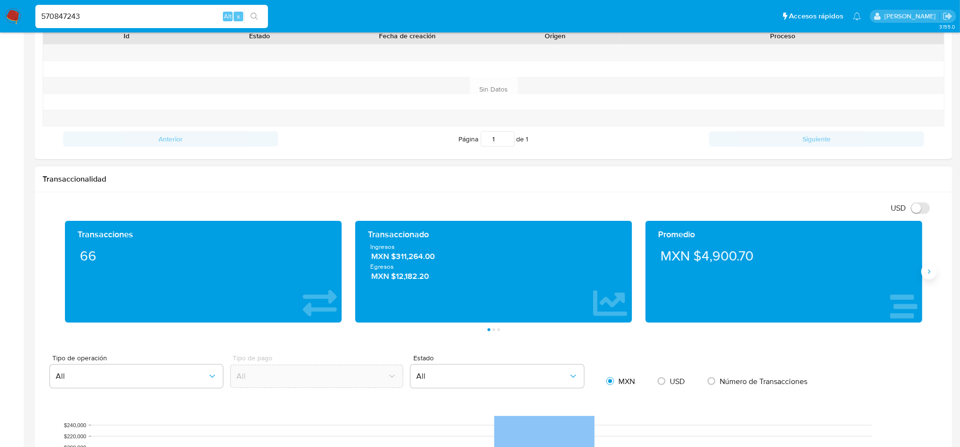
click at [931, 272] on icon "Siguiente" at bounding box center [929, 272] width 8 height 8
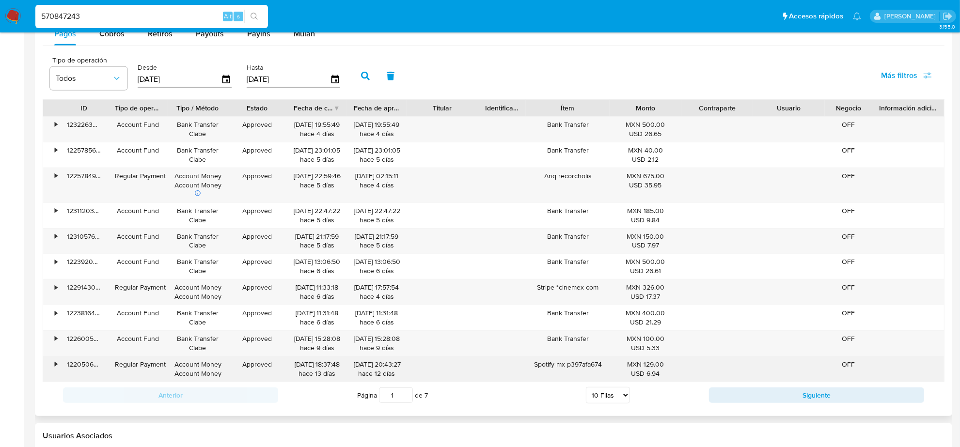
scroll to position [908, 0]
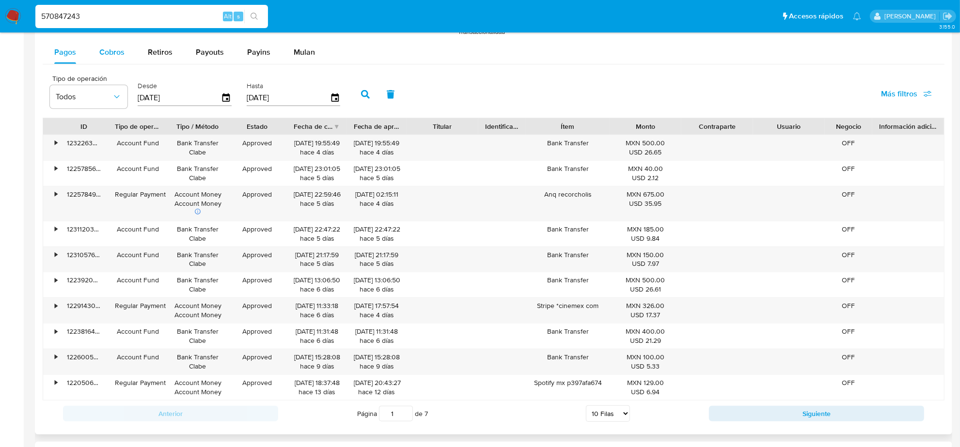
click at [120, 49] on span "Cobros" at bounding box center [111, 52] width 25 height 11
select select "10"
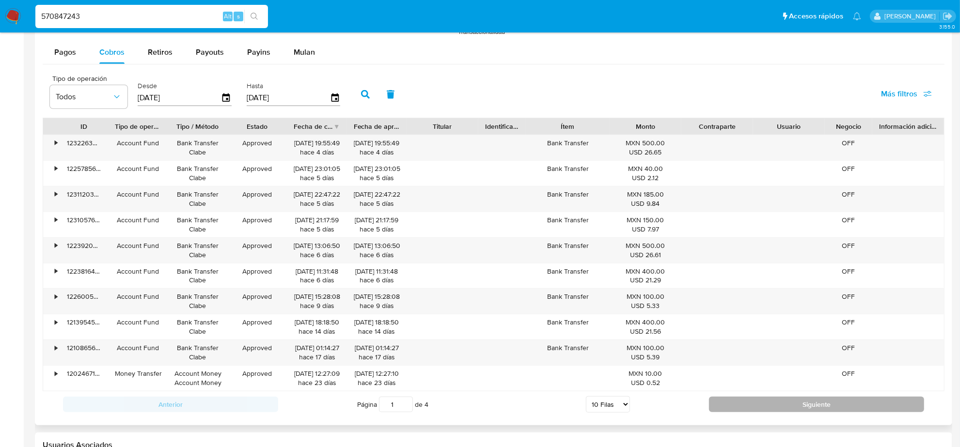
click at [740, 408] on button "Siguiente" at bounding box center [816, 405] width 215 height 16
type input "2"
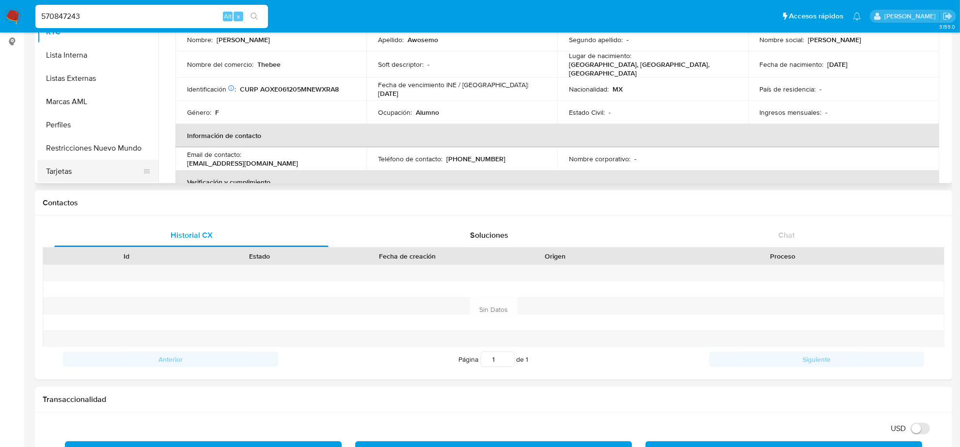
scroll to position [0, 0]
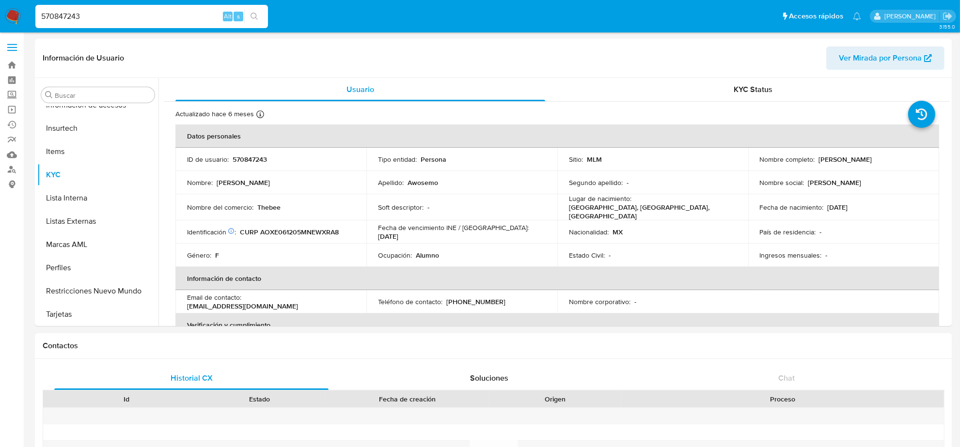
click at [85, 15] on input "570847243" at bounding box center [151, 16] width 233 height 13
paste input "1150598075"
type input "1150598075"
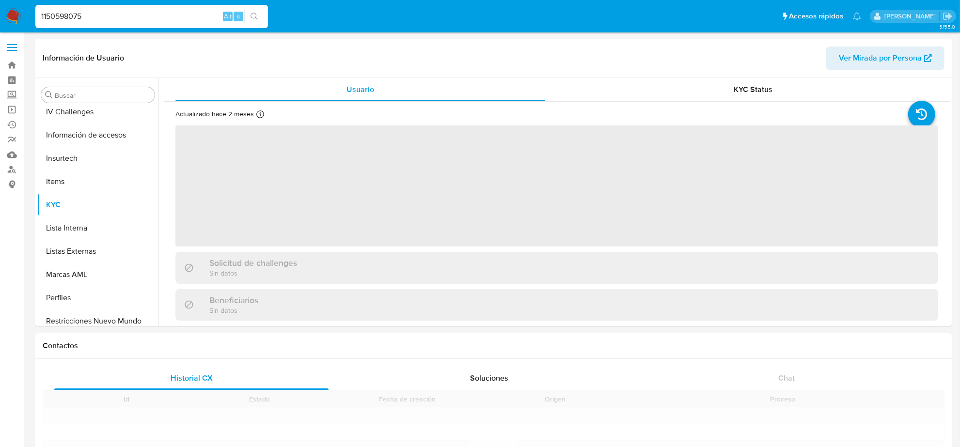
scroll to position [408, 0]
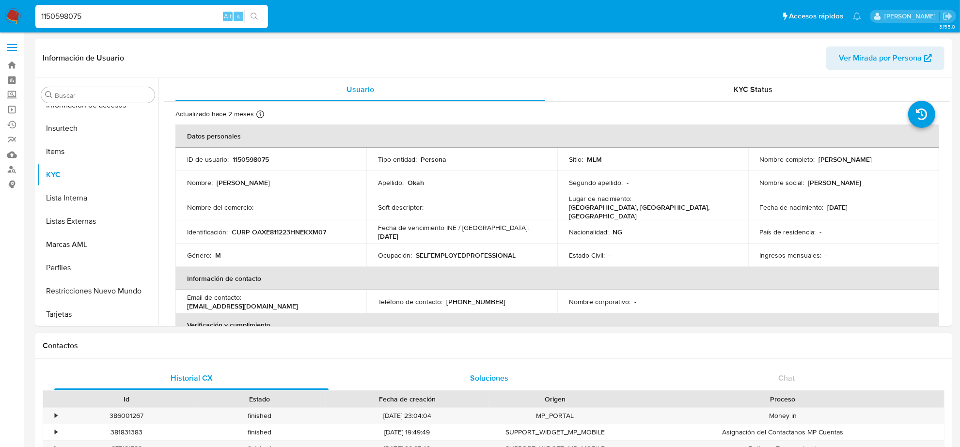
select select "10"
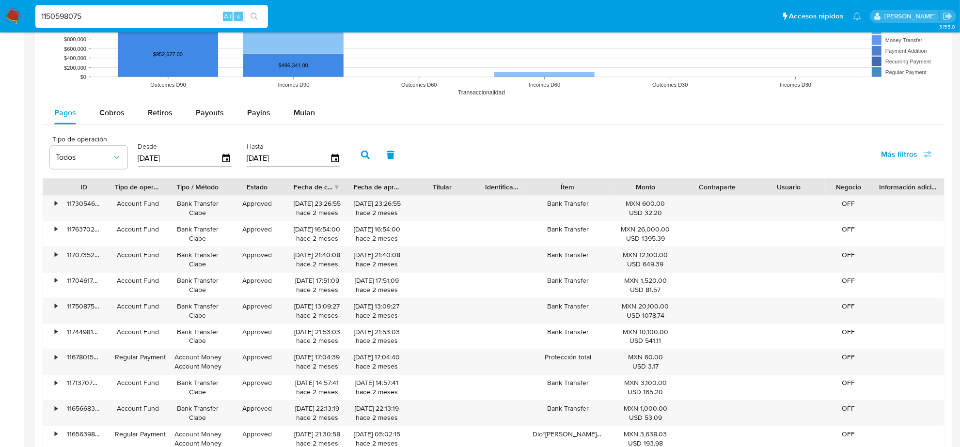
scroll to position [908, 0]
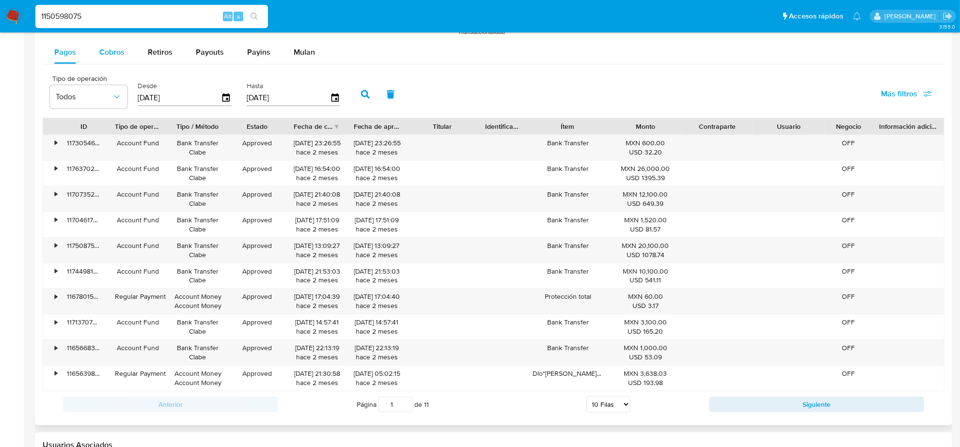
click at [125, 59] on button "Cobros" at bounding box center [112, 52] width 48 height 23
select select "10"
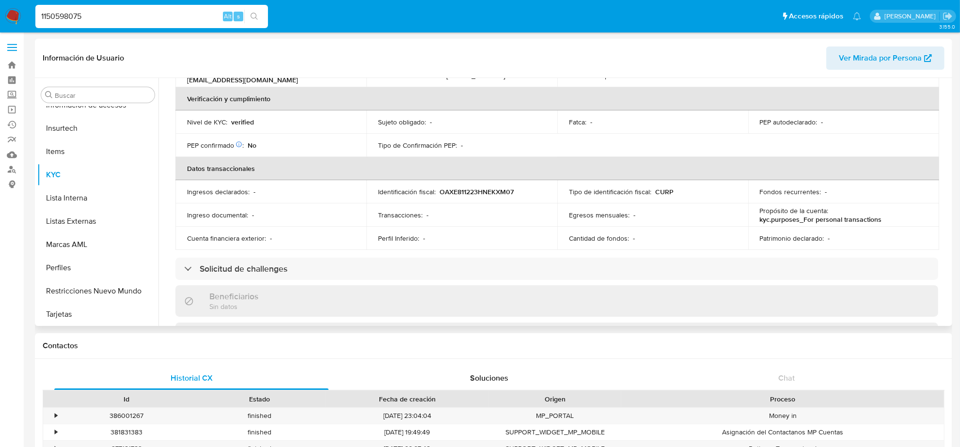
scroll to position [0, 0]
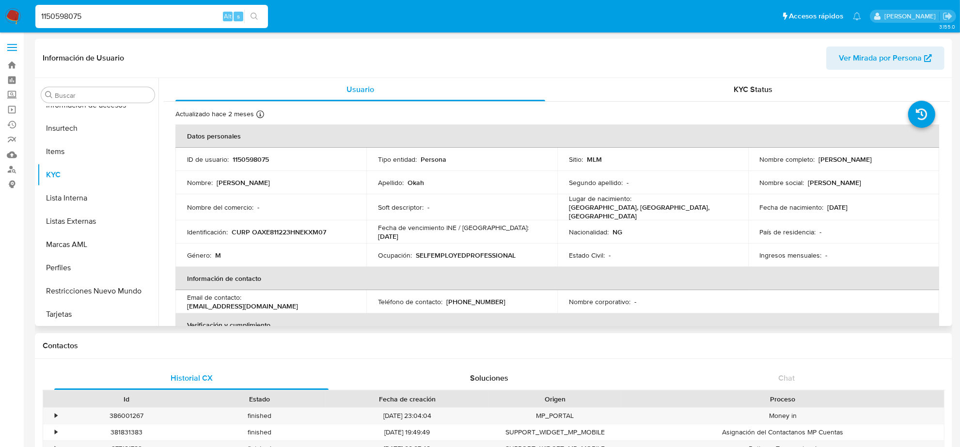
click at [263, 163] on p "1150598075" at bounding box center [251, 159] width 36 height 9
copy p "1150598075"
click at [851, 160] on p "Emmanuel Okah Okah" at bounding box center [845, 159] width 53 height 9
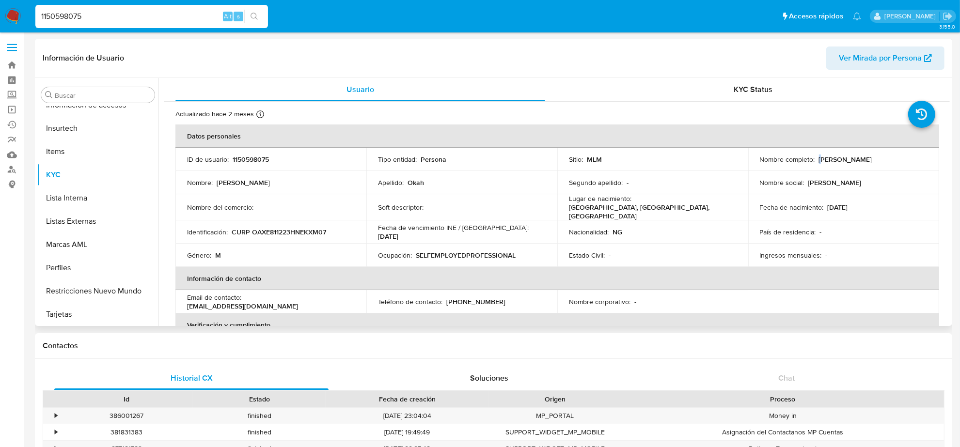
click at [819, 160] on p "Emmanuel Okah Okah" at bounding box center [845, 159] width 53 height 9
drag, startPoint x: 805, startPoint y: 181, endPoint x: 866, endPoint y: 180, distance: 61.5
click at [866, 180] on div "Nombre social : EMMANUEL OKAH" at bounding box center [844, 182] width 168 height 9
copy p "EMMANUEL OKAH"
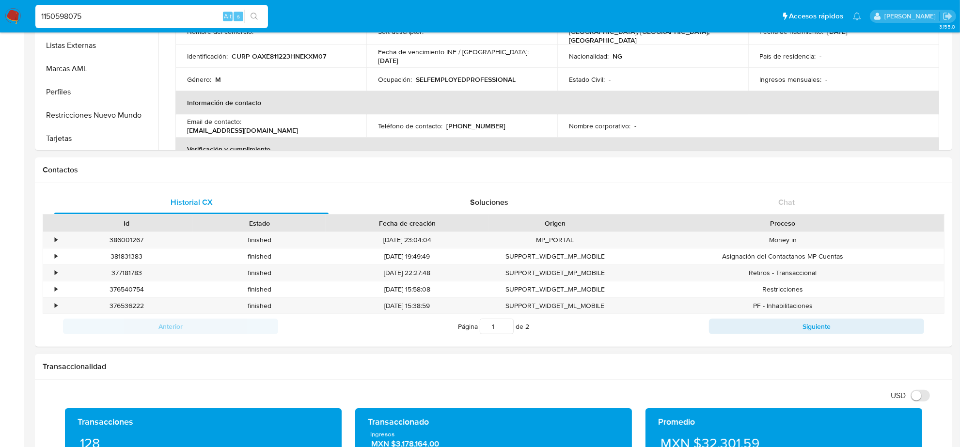
scroll to position [303, 0]
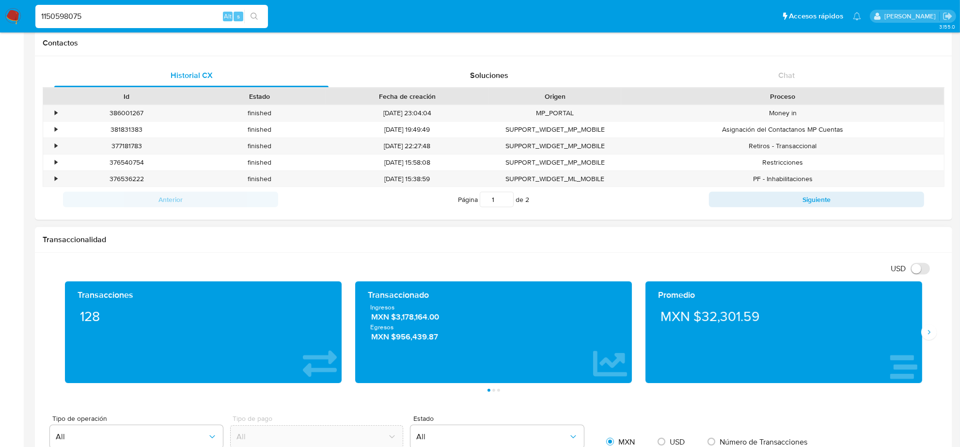
click at [418, 321] on span "MXN $3,178,164.00" at bounding box center [494, 317] width 246 height 11
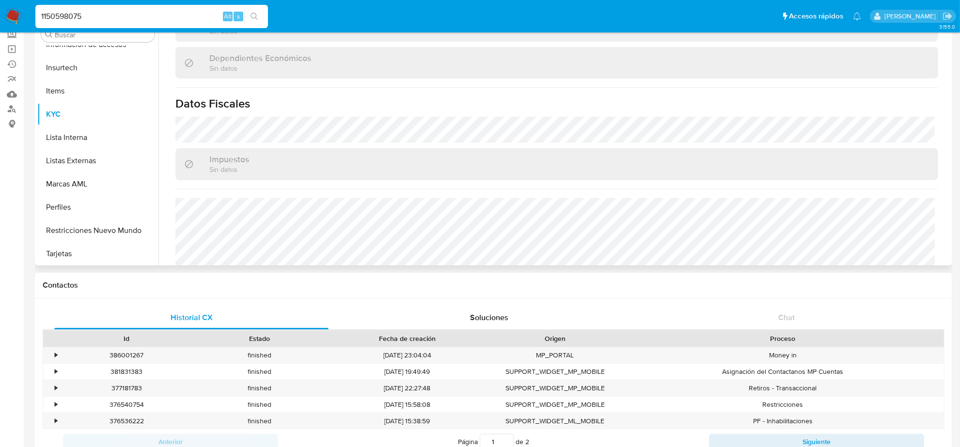
scroll to position [590, 0]
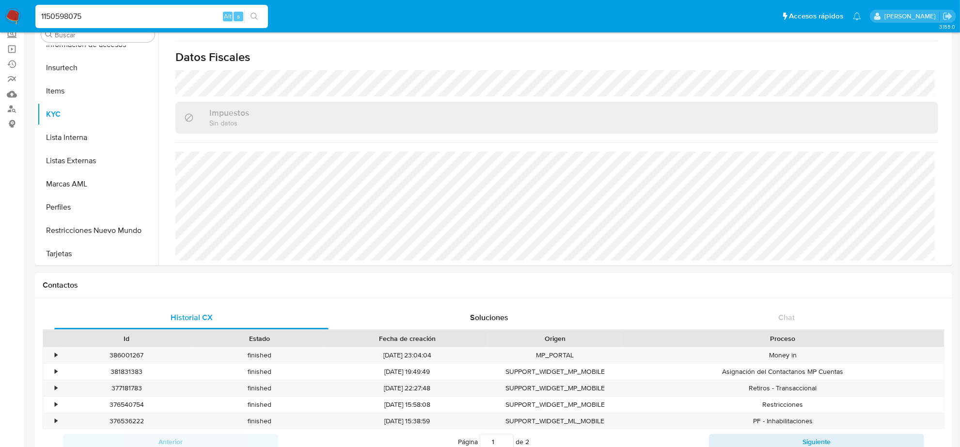
click at [98, 19] on input "1150598075" at bounding box center [151, 16] width 233 height 13
paste input "677549677"
type input "1677549677"
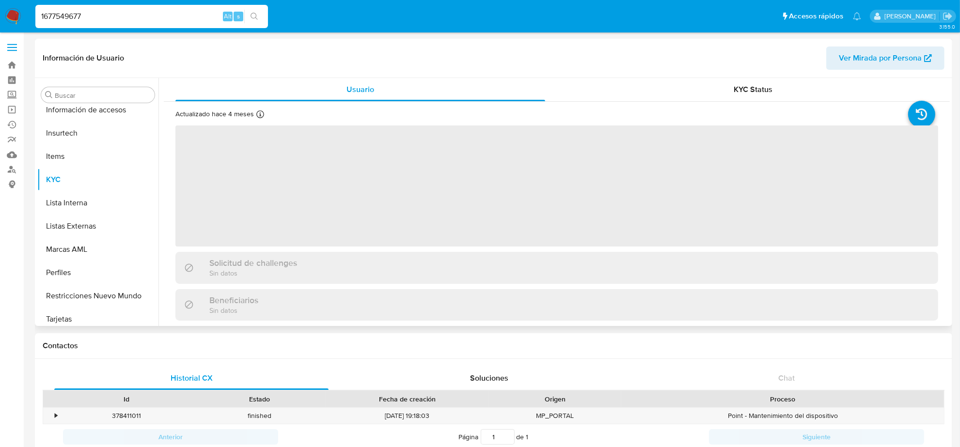
scroll to position [408, 0]
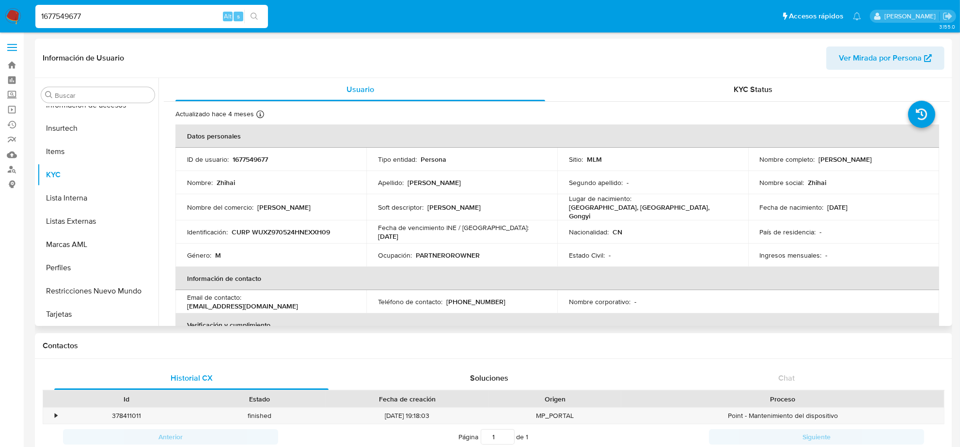
select select "10"
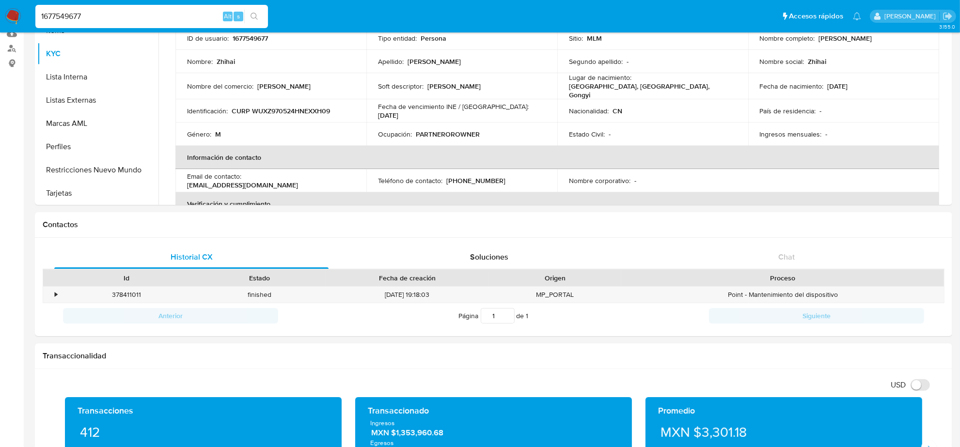
scroll to position [0, 0]
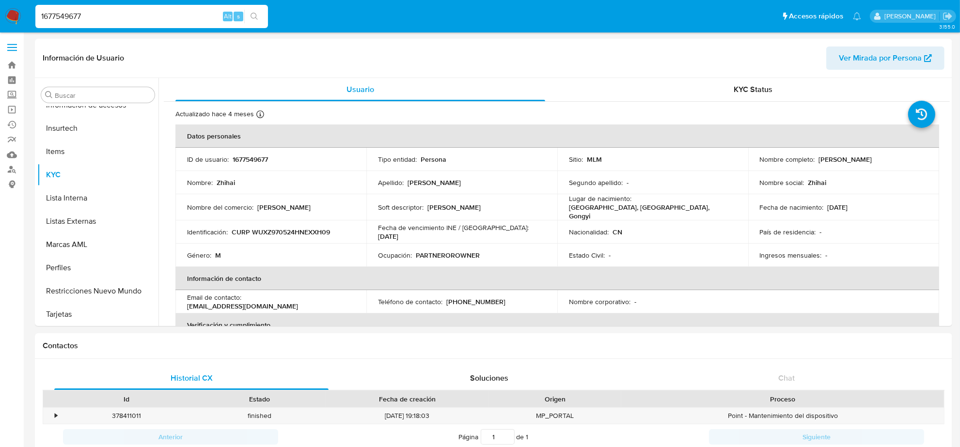
click at [821, 183] on p "Zhihai" at bounding box center [817, 182] width 18 height 9
copy p "Zhihai"
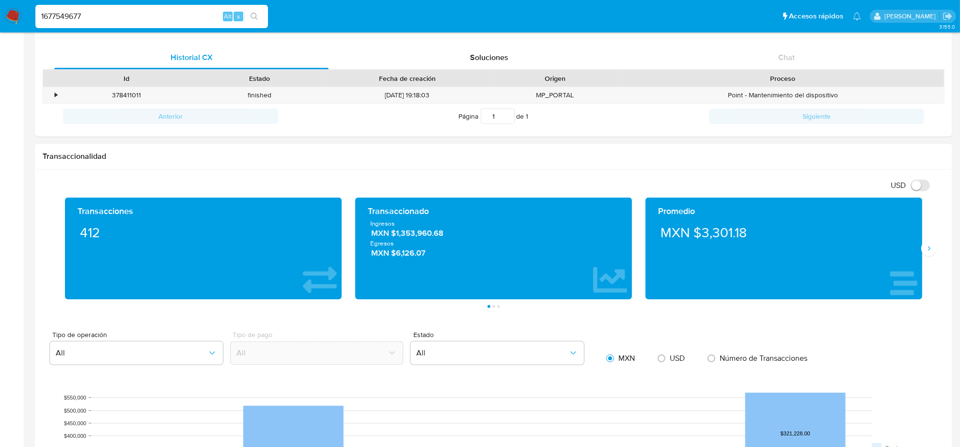
scroll to position [424, 0]
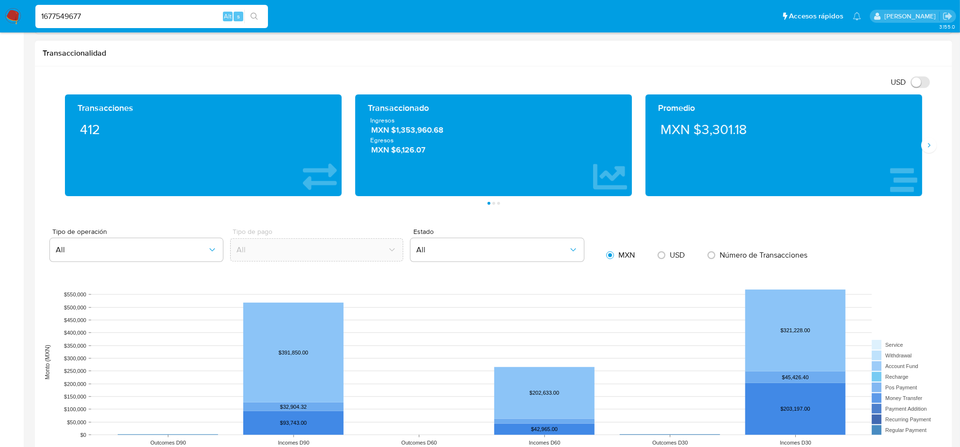
click at [422, 132] on span "MXN $1,353,960.68" at bounding box center [494, 130] width 246 height 11
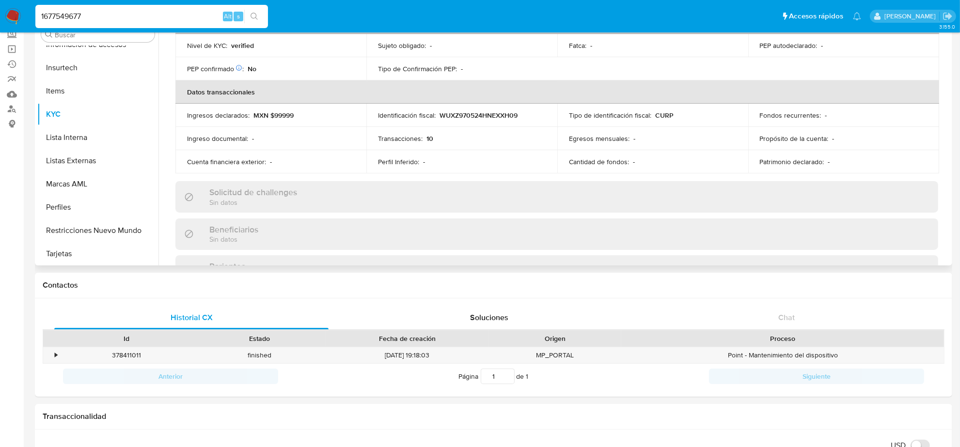
scroll to position [599, 0]
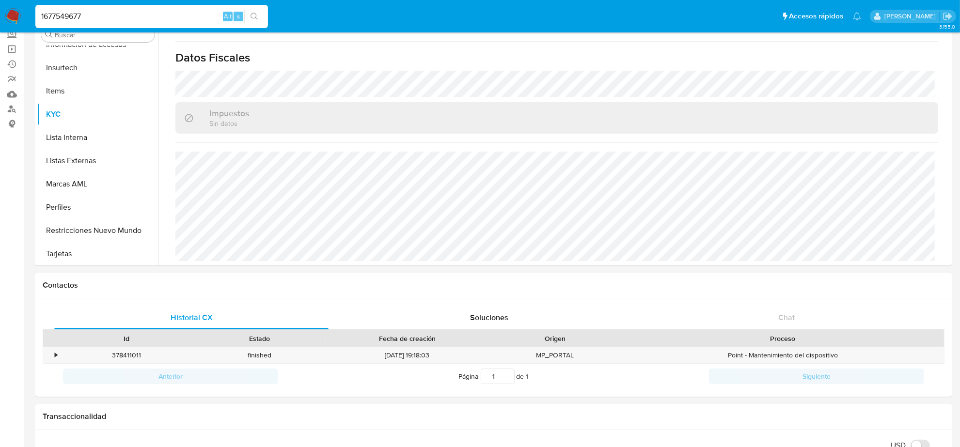
click at [150, 6] on div "1677549677 Alt s" at bounding box center [151, 16] width 233 height 23
click at [148, 11] on input "1677549677" at bounding box center [151, 16] width 233 height 13
paste input "747656645"
type input "1747656645"
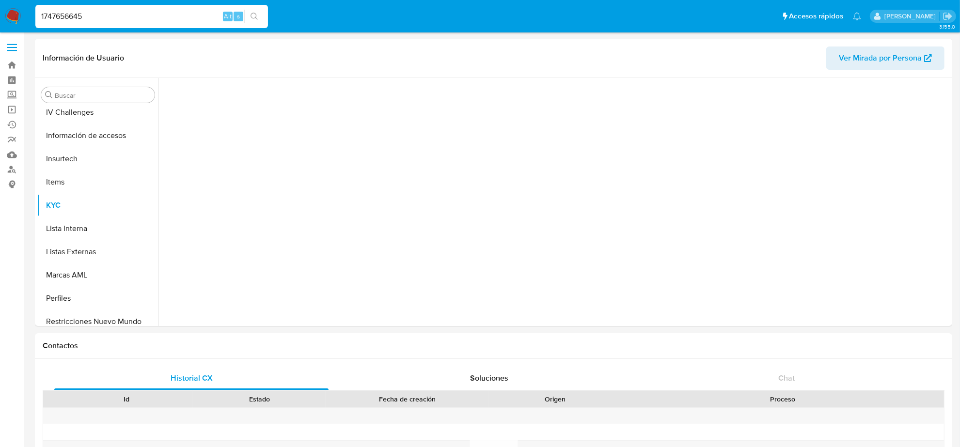
scroll to position [408, 0]
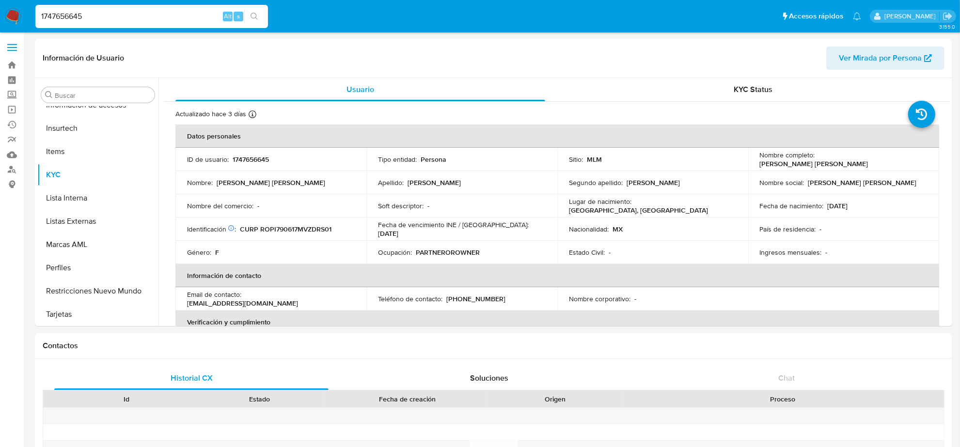
select select "10"
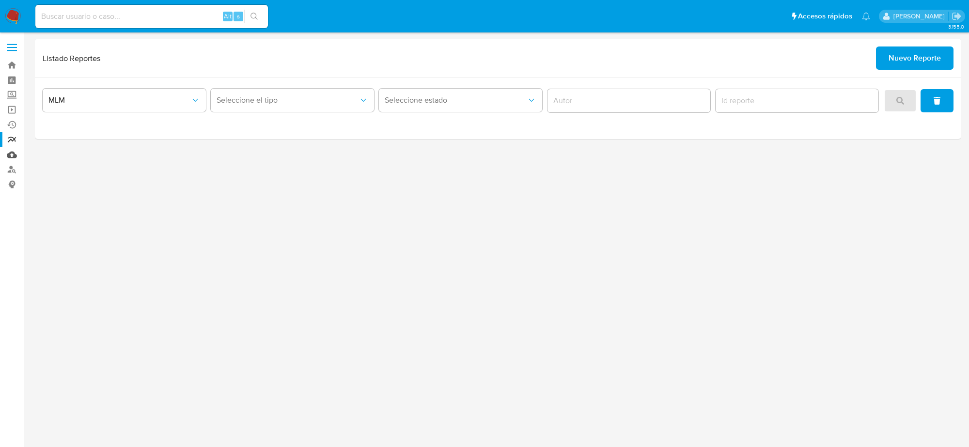
click at [12, 156] on link "Mulan" at bounding box center [57, 154] width 115 height 15
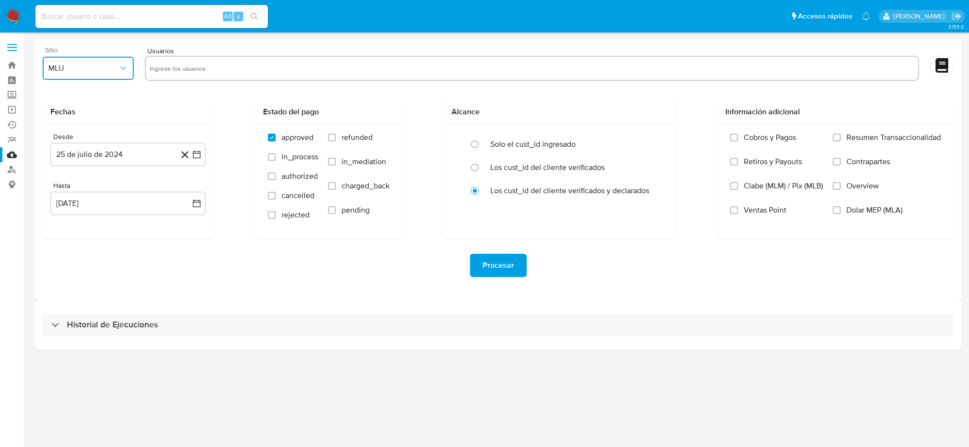
click at [105, 60] on button "MLU" at bounding box center [88, 68] width 91 height 23
click at [65, 207] on div "MLM" at bounding box center [85, 210] width 74 height 23
click at [183, 71] on input "text" at bounding box center [532, 69] width 765 height 16
type input "1977414613"
click at [192, 200] on icon "button" at bounding box center [197, 204] width 10 height 10
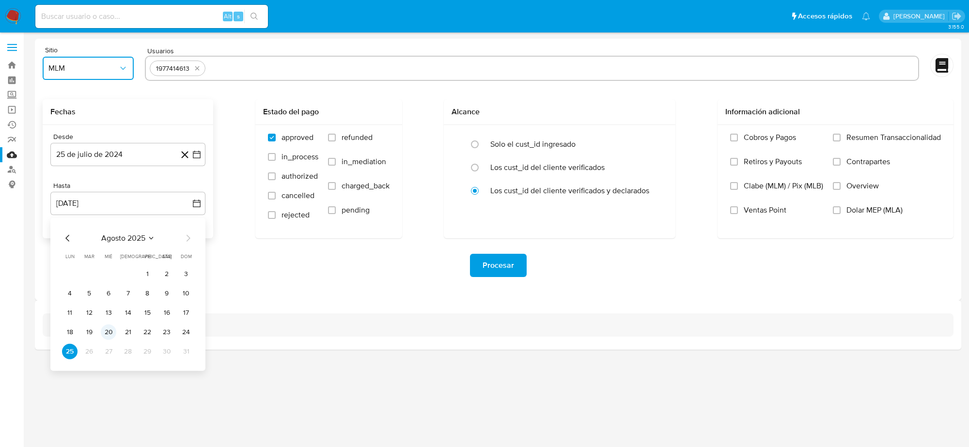
click at [110, 335] on button "20" at bounding box center [109, 333] width 16 height 16
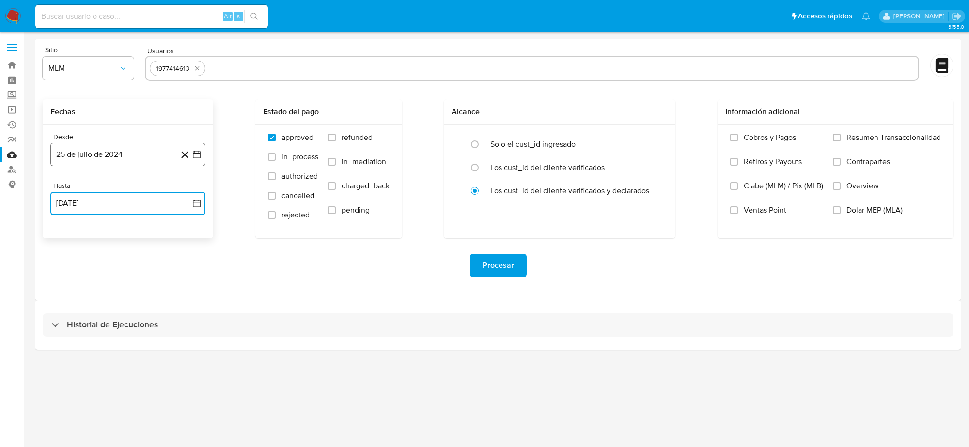
click at [194, 151] on icon "button" at bounding box center [197, 155] width 10 height 10
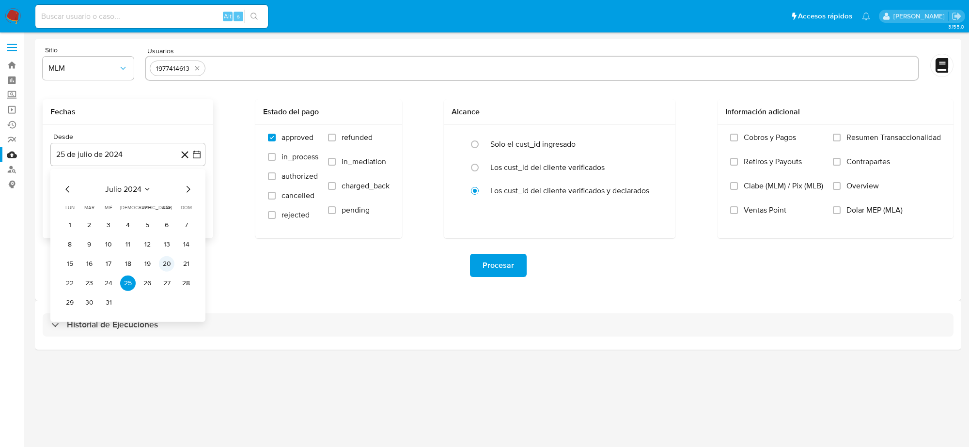
click at [161, 265] on button "20" at bounding box center [167, 264] width 16 height 16
click at [328, 143] on label "refunded" at bounding box center [359, 145] width 62 height 24
click at [328, 141] on input "refunded" at bounding box center [332, 138] width 8 height 8
checkbox input "true"
click at [273, 157] on input "in_process" at bounding box center [272, 157] width 8 height 8
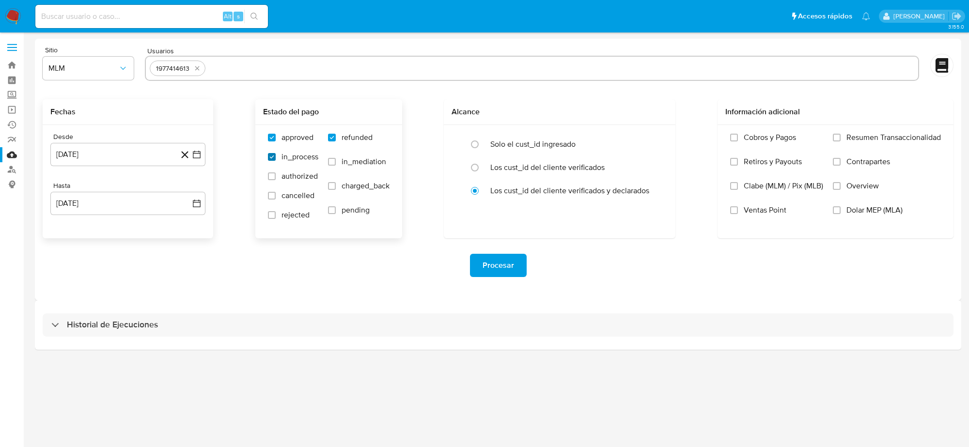
checkbox input "true"
click at [272, 180] on input "authorized" at bounding box center [272, 176] width 8 height 8
checkbox input "true"
click at [326, 166] on div "approved in_process authorized cancelled rejected refunded in_mediation charged…" at bounding box center [328, 181] width 131 height 97
click at [328, 165] on input "in_mediation" at bounding box center [332, 162] width 8 height 8
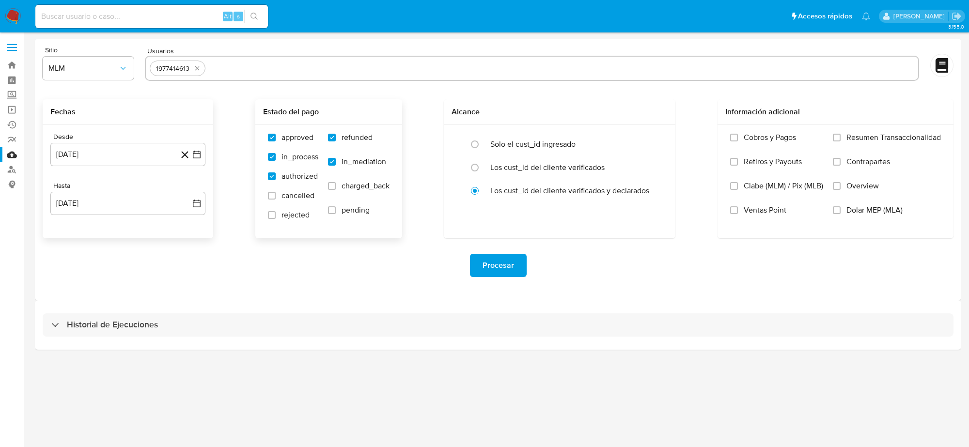
click at [328, 180] on label "in_mediation" at bounding box center [359, 169] width 62 height 24
click at [328, 166] on input "in_mediation" at bounding box center [332, 162] width 8 height 8
checkbox input "false"
drag, startPoint x: 340, startPoint y: 189, endPoint x: 319, endPoint y: 194, distance: 21.8
click at [340, 189] on label "charged_back" at bounding box center [359, 193] width 62 height 24
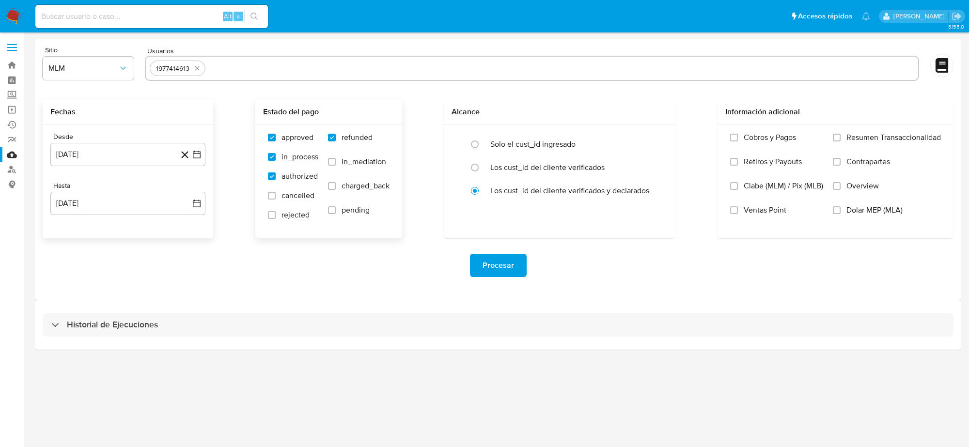
click at [336, 189] on input "charged_back" at bounding box center [332, 186] width 8 height 8
drag, startPoint x: 328, startPoint y: 190, endPoint x: 332, endPoint y: 171, distance: 19.5
click at [328, 188] on label "charged_back" at bounding box center [359, 193] width 62 height 24
click at [328, 188] on input "charged_back" at bounding box center [332, 186] width 8 height 8
checkbox input "false"
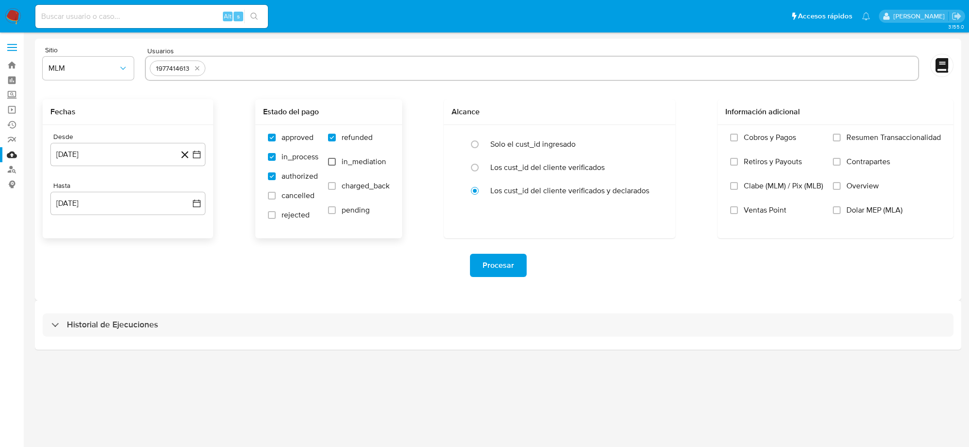
click at [332, 160] on input "in_mediation" at bounding box center [332, 162] width 8 height 8
checkbox input "true"
click at [337, 191] on label "charged_back" at bounding box center [359, 193] width 62 height 24
click at [336, 190] on input "charged_back" at bounding box center [332, 186] width 8 height 8
checkbox input "true"
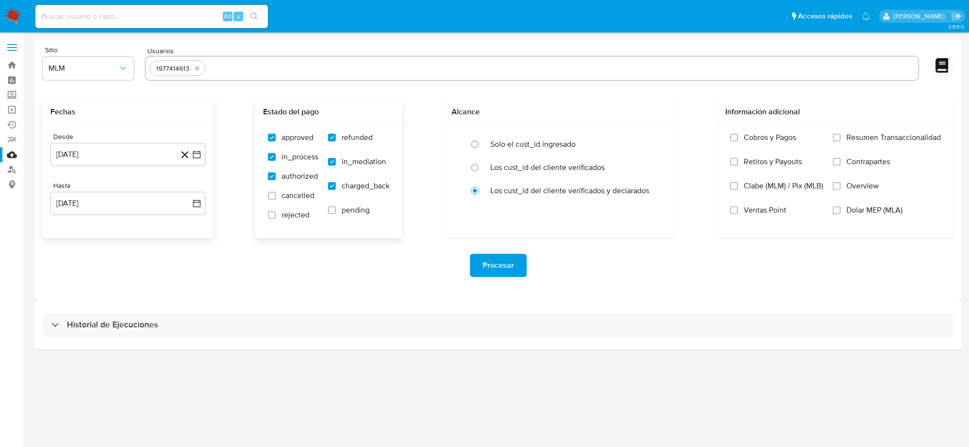
drag, startPoint x: 274, startPoint y: 197, endPoint x: 270, endPoint y: 209, distance: 12.6
click at [273, 199] on input "cancelled" at bounding box center [272, 196] width 8 height 8
checkbox input "true"
drag, startPoint x: 270, startPoint y: 213, endPoint x: 309, endPoint y: 216, distance: 38.8
click at [271, 214] on input "rejected" at bounding box center [272, 215] width 8 height 8
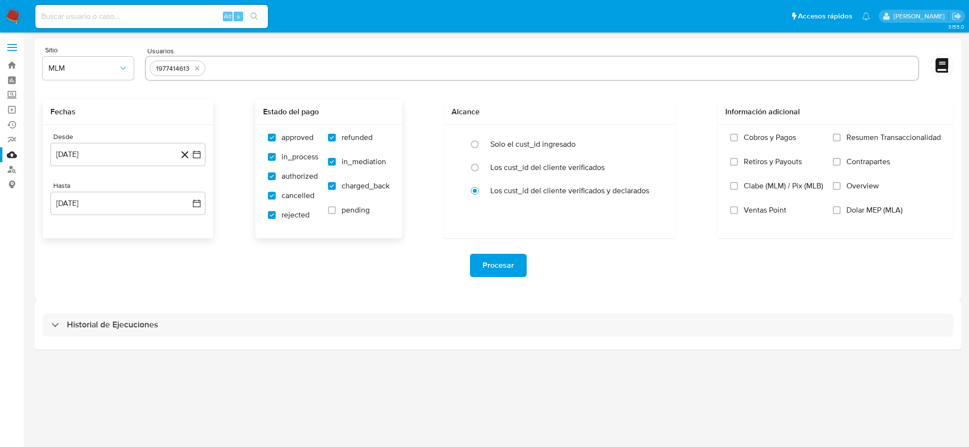
checkbox input "true"
click at [325, 214] on div "approved in_process authorized cancelled rejected refunded in_mediation charged…" at bounding box center [328, 181] width 131 height 97
click at [333, 212] on input "pending" at bounding box center [332, 210] width 8 height 8
checkbox input "true"
click at [831, 184] on div "Cobros y Pagos Retiros y Payouts Clabe (MLM) / Pix (MLB) Ventas Point Resumen T…" at bounding box center [835, 181] width 220 height 97
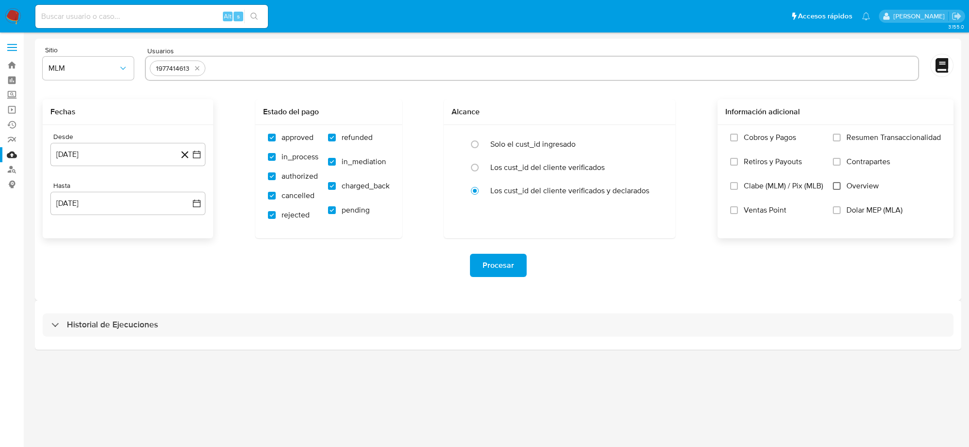
click at [833, 185] on input "Overview" at bounding box center [837, 186] width 8 height 8
click at [734, 187] on input "Clabe (MLM) / Pix (MLB)" at bounding box center [734, 186] width 8 height 8
click at [510, 258] on span "Procesar" at bounding box center [498, 265] width 31 height 21
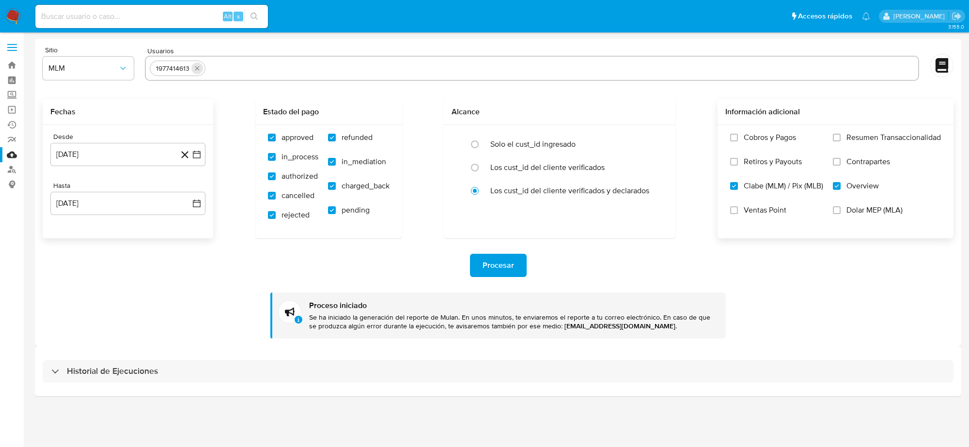
click at [199, 71] on icon "quitar 1977414613" at bounding box center [197, 68] width 8 height 8
click at [190, 66] on input "text" at bounding box center [532, 69] width 765 height 16
paste input "384563802"
type input "384563802"
click at [507, 274] on span "Procesar" at bounding box center [498, 265] width 31 height 21
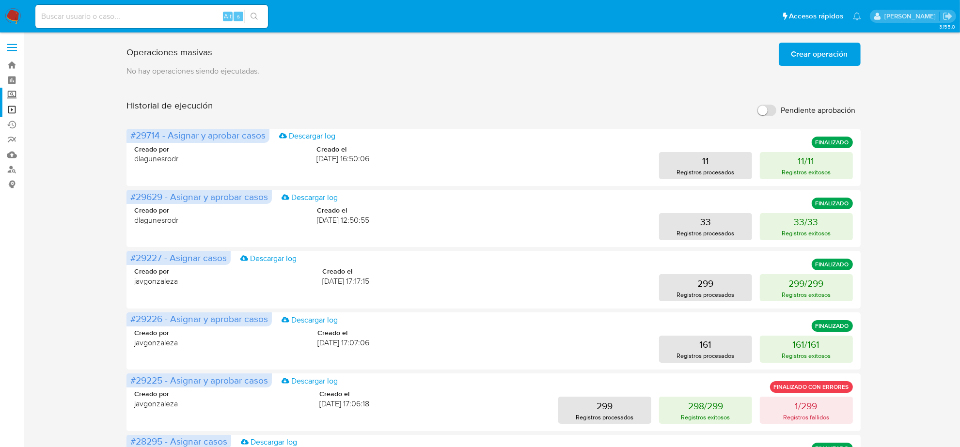
click at [11, 98] on label "Screening" at bounding box center [57, 95] width 115 height 15
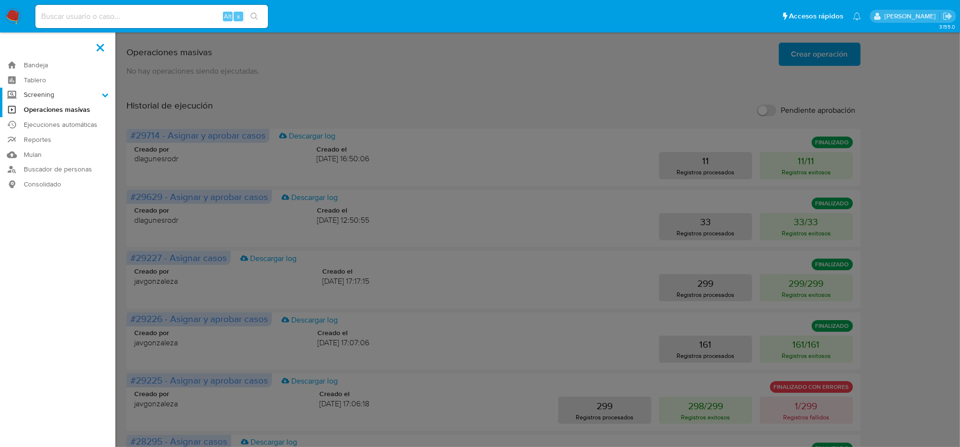
click at [0, 0] on input "Screening" at bounding box center [0, 0] width 0 height 0
click at [42, 132] on link "Herramientas" at bounding box center [57, 133] width 115 height 12
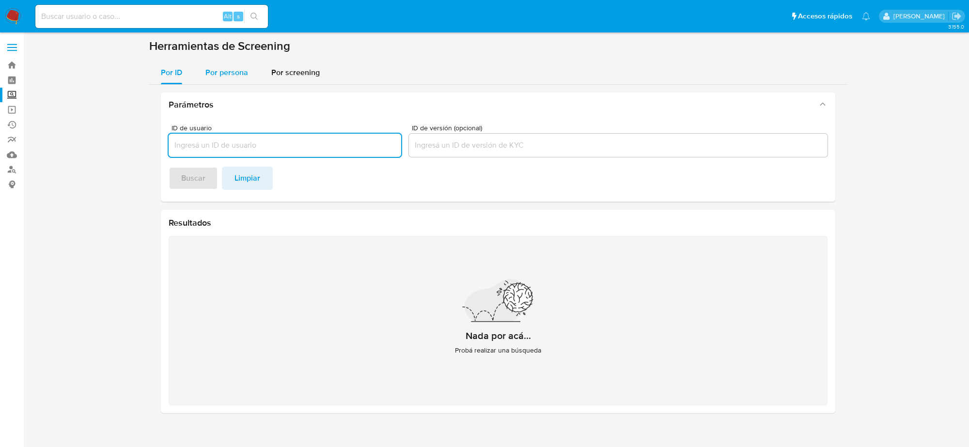
click at [228, 80] on div "Por persona" at bounding box center [226, 72] width 43 height 23
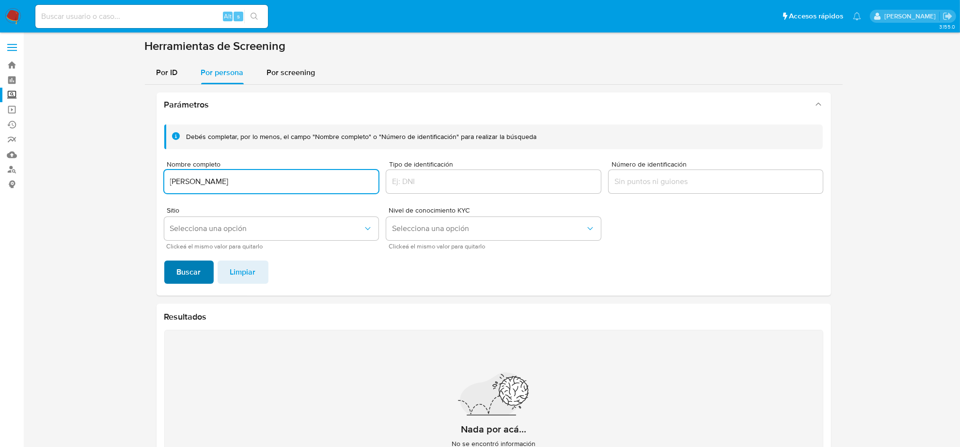
type input "[PERSON_NAME]"
click at [205, 270] on button "Buscar" at bounding box center [188, 272] width 49 height 23
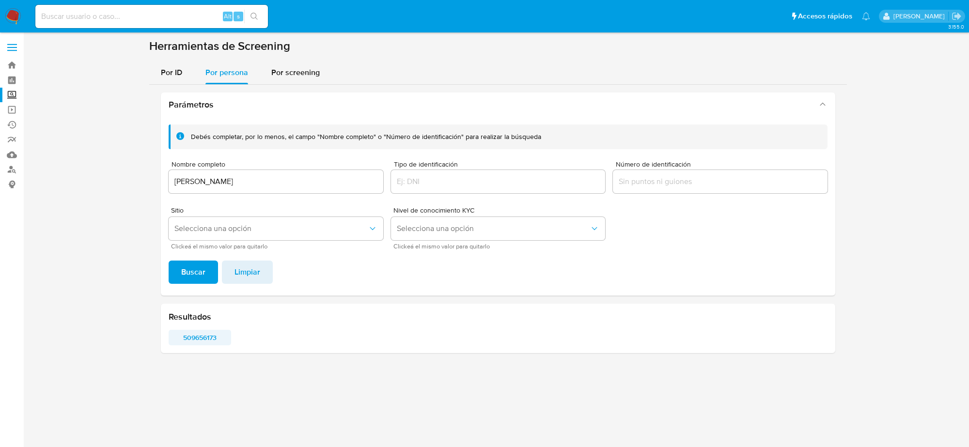
click at [209, 335] on span "509656173" at bounding box center [199, 338] width 49 height 14
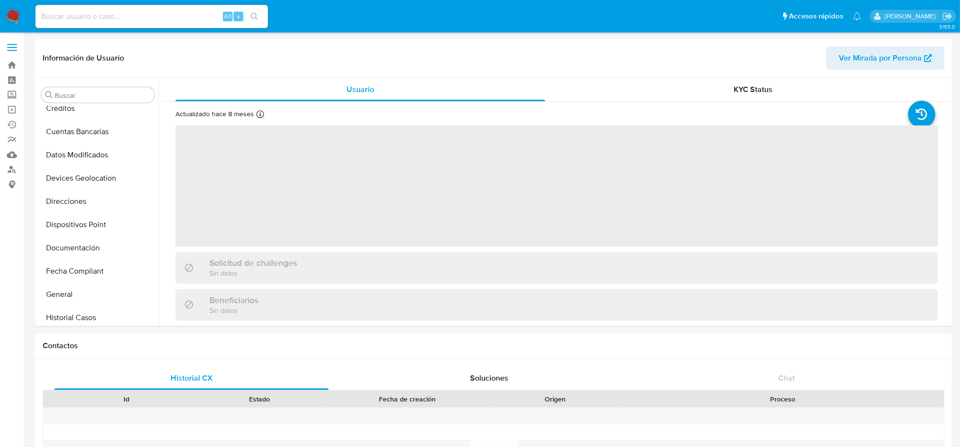
scroll to position [408, 0]
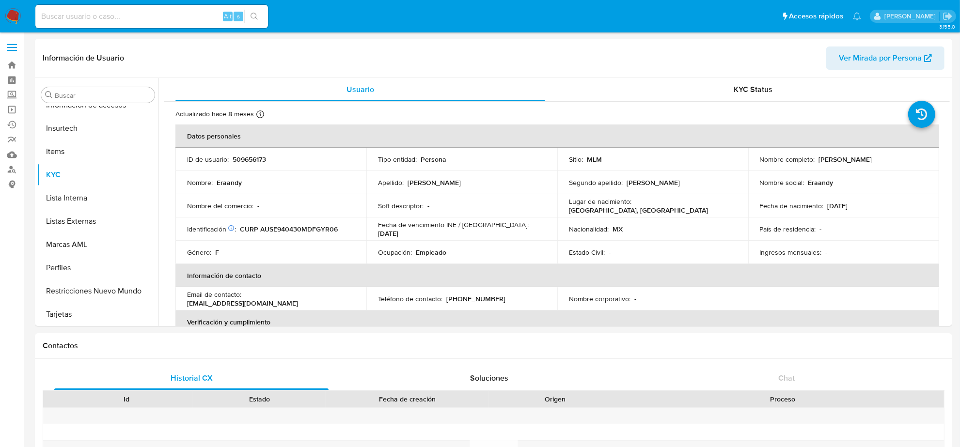
select select "10"
click at [255, 156] on td "ID de usuario : 509656173" at bounding box center [270, 159] width 191 height 23
click at [255, 156] on p "509656173" at bounding box center [249, 159] width 33 height 9
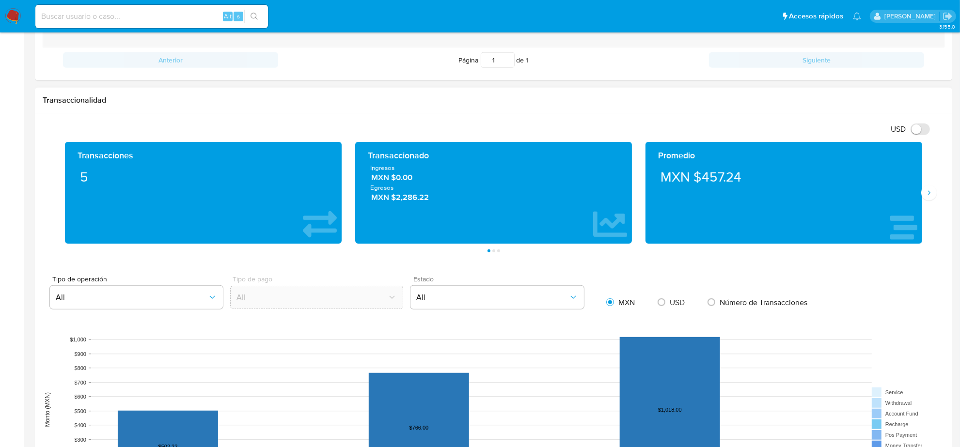
scroll to position [484, 0]
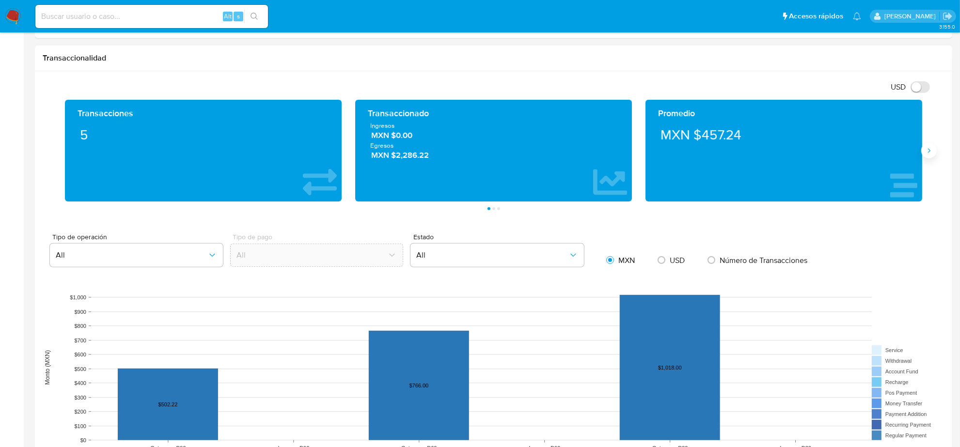
click at [933, 152] on button "Siguiente" at bounding box center [929, 151] width 16 height 16
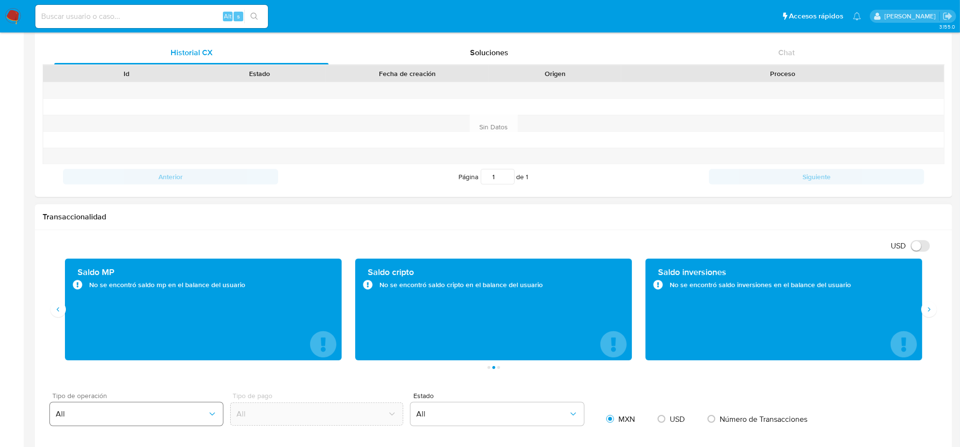
scroll to position [424, 0]
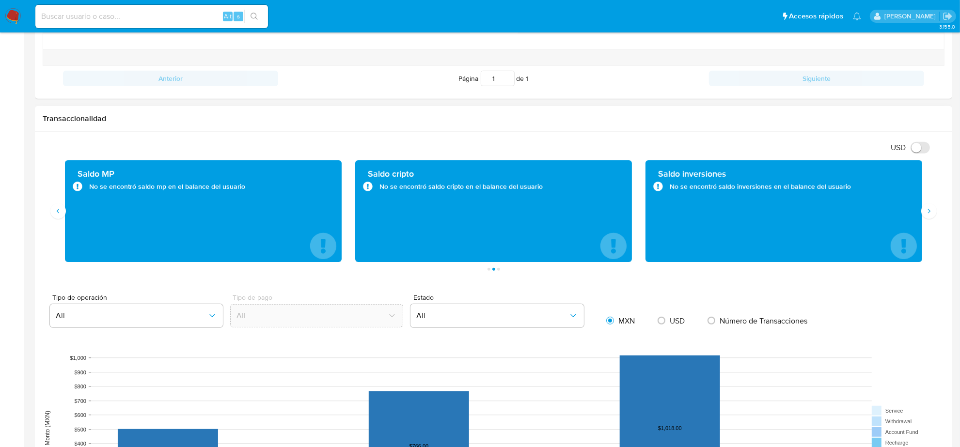
click at [64, 219] on div "Saldo MP No se encontró saldo mp en el balance del usuario" at bounding box center [203, 211] width 290 height 102
click at [61, 213] on icon "Anterior" at bounding box center [58, 211] width 8 height 8
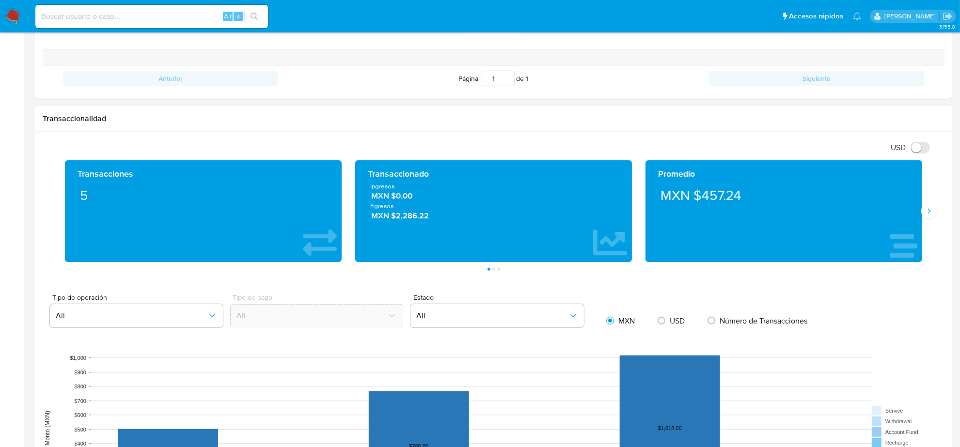
click at [414, 219] on span "MXN $2,286.22" at bounding box center [494, 215] width 246 height 11
click at [410, 202] on span "MXN $0.00" at bounding box center [494, 195] width 246 height 11
click at [408, 197] on span "MXN $0.00" at bounding box center [494, 195] width 246 height 11
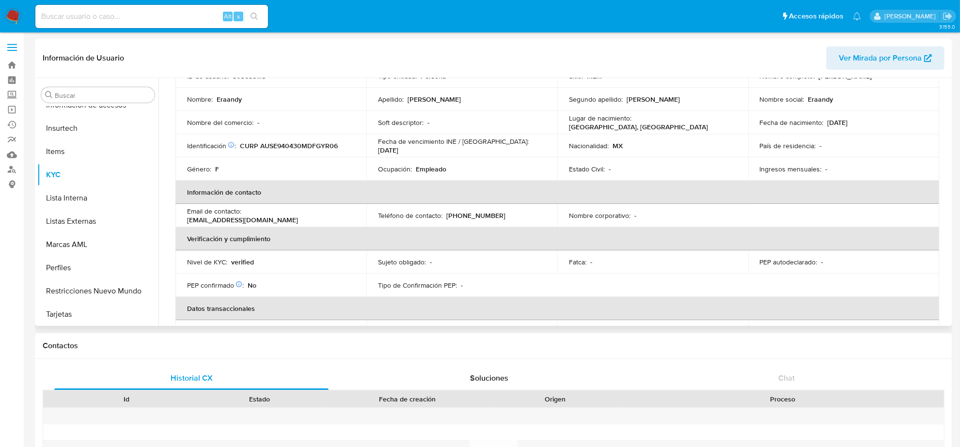
scroll to position [0, 0]
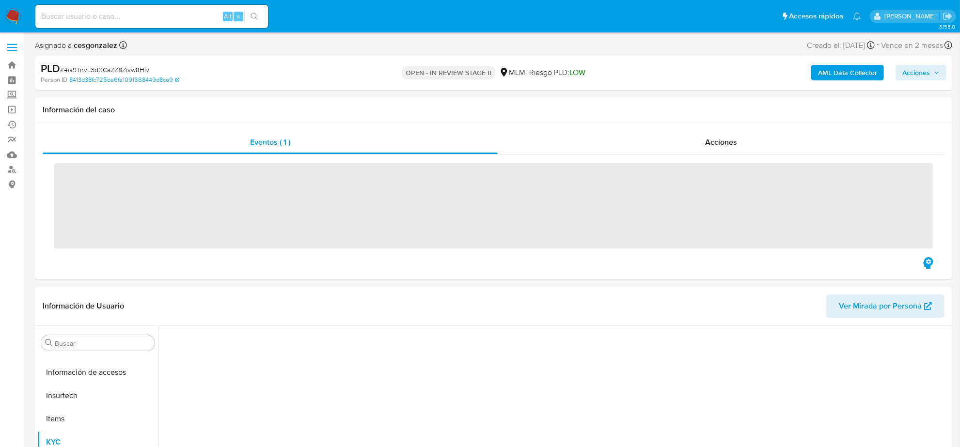
scroll to position [408, 0]
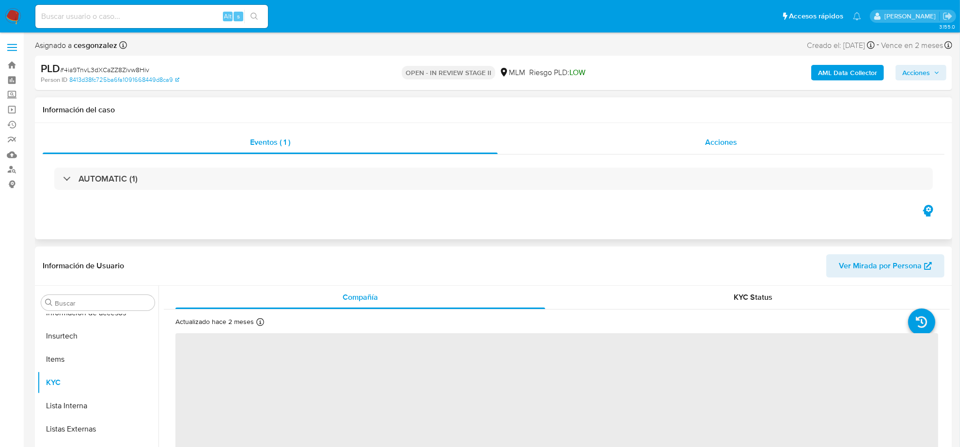
click at [717, 146] on span "Acciones" at bounding box center [721, 142] width 32 height 11
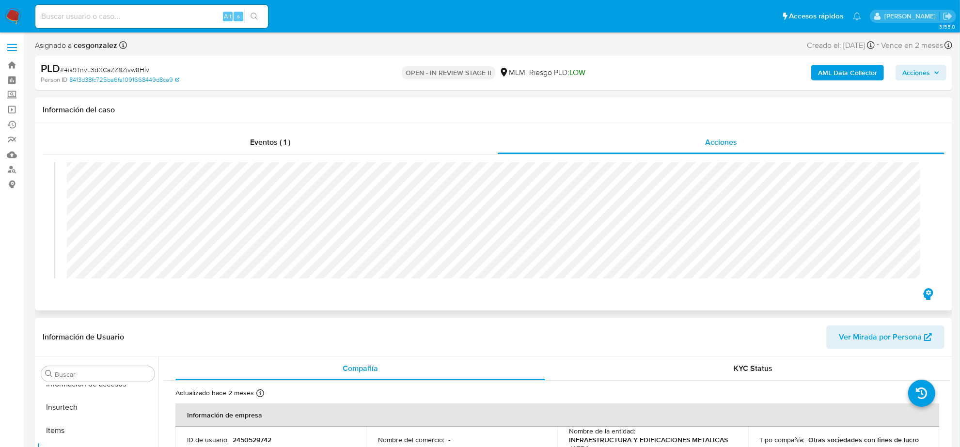
scroll to position [121, 0]
select select "10"
click at [937, 78] on span "Acciones" at bounding box center [920, 73] width 37 height 14
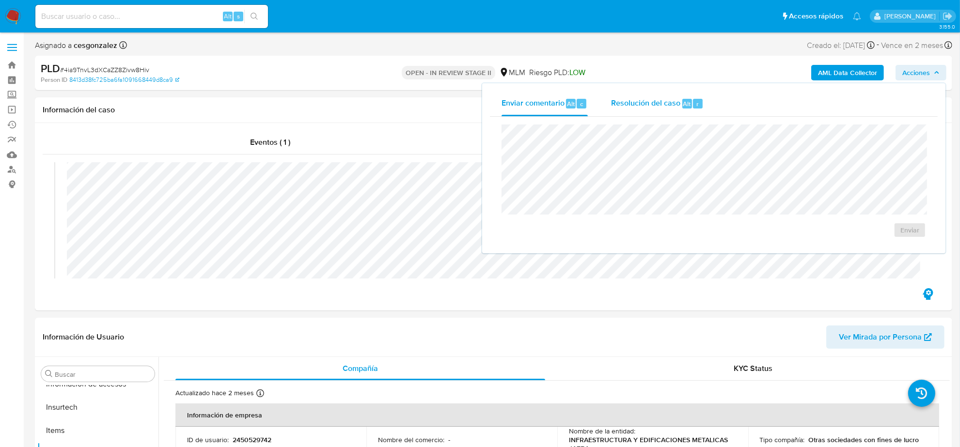
drag, startPoint x: 650, startPoint y: 107, endPoint x: 641, endPoint y: 122, distance: 17.8
click at [649, 107] on span "Resolución del caso" at bounding box center [645, 103] width 69 height 11
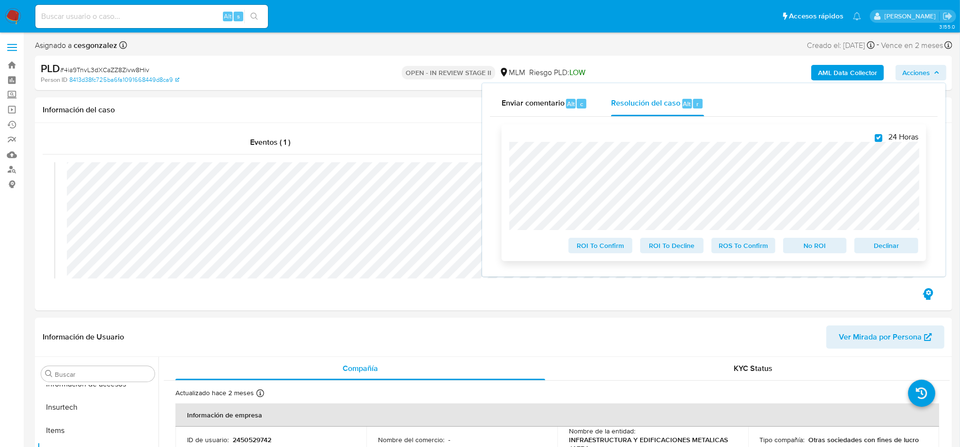
click at [736, 252] on span "ROS To Confirm" at bounding box center [743, 246] width 50 height 14
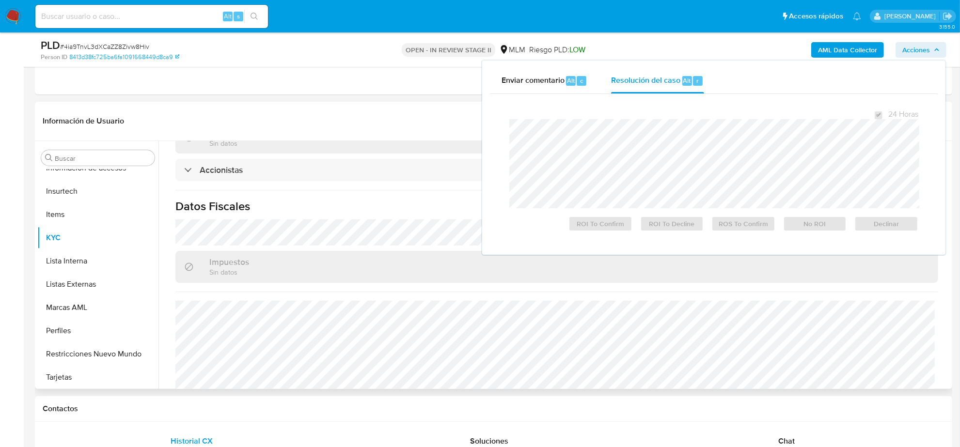
scroll to position [704, 0]
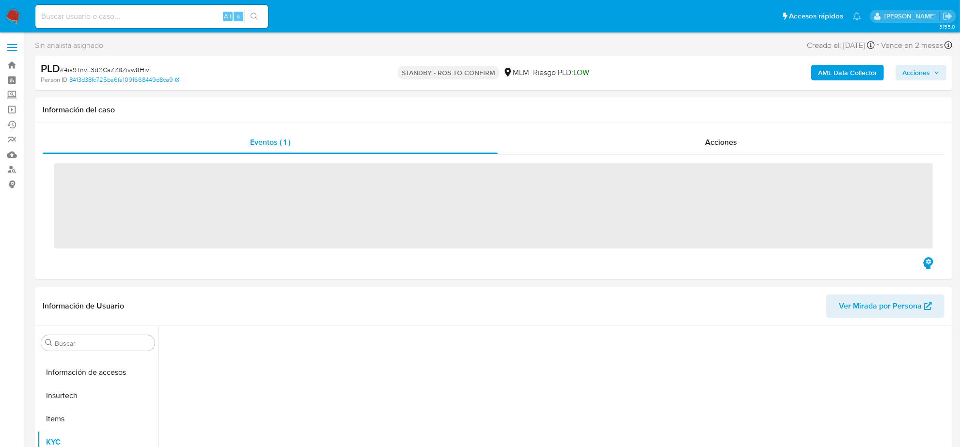
scroll to position [408, 0]
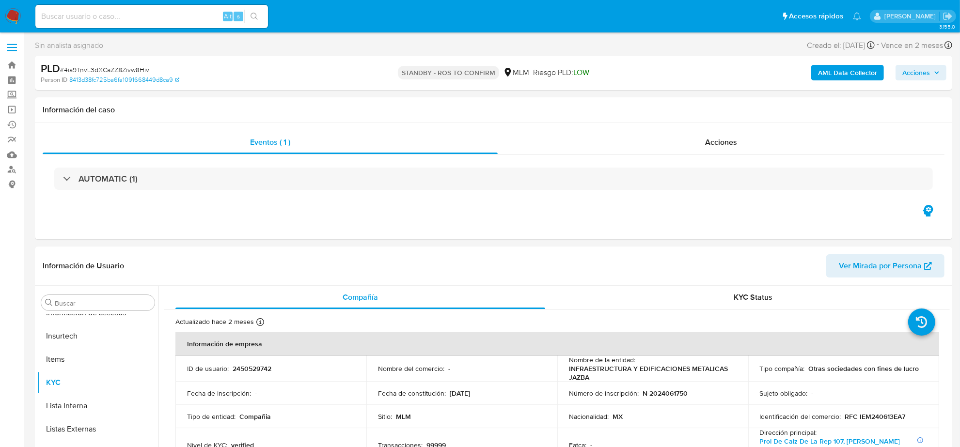
select select "10"
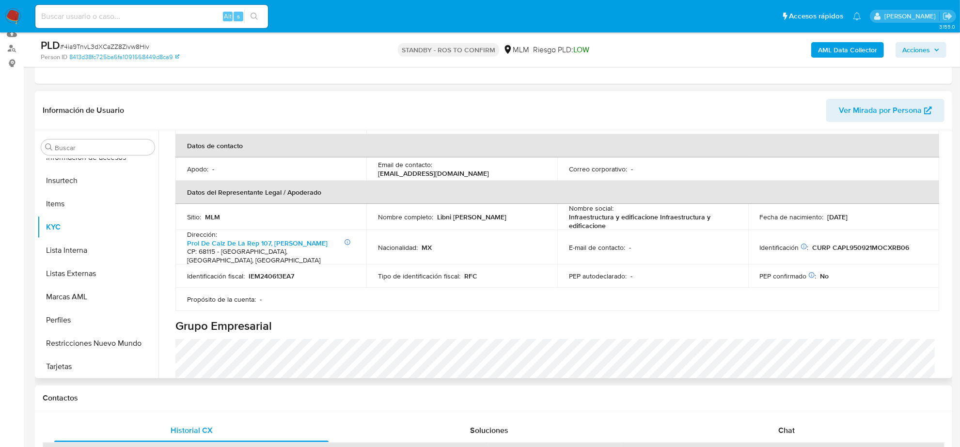
scroll to position [303, 0]
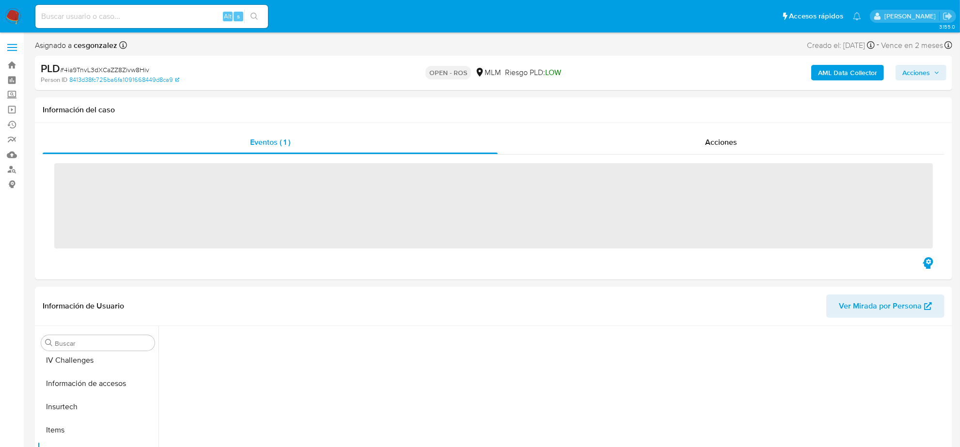
scroll to position [408, 0]
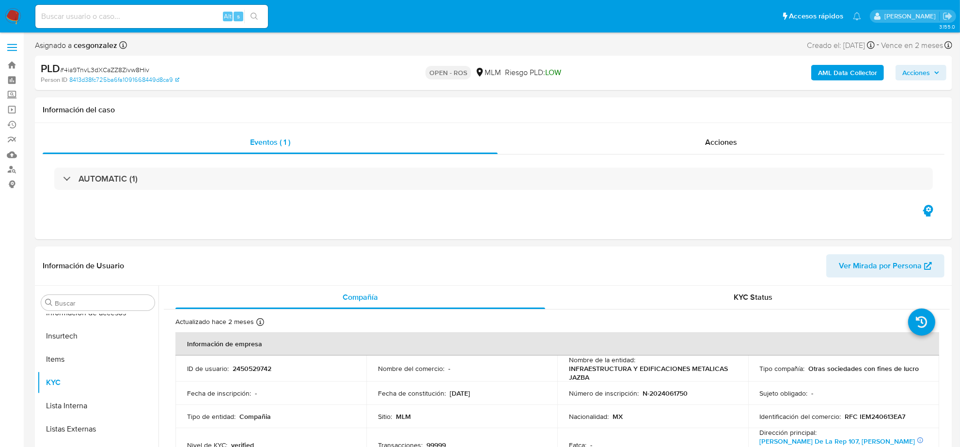
select select "10"
click at [708, 143] on span "Acciones" at bounding box center [721, 142] width 32 height 11
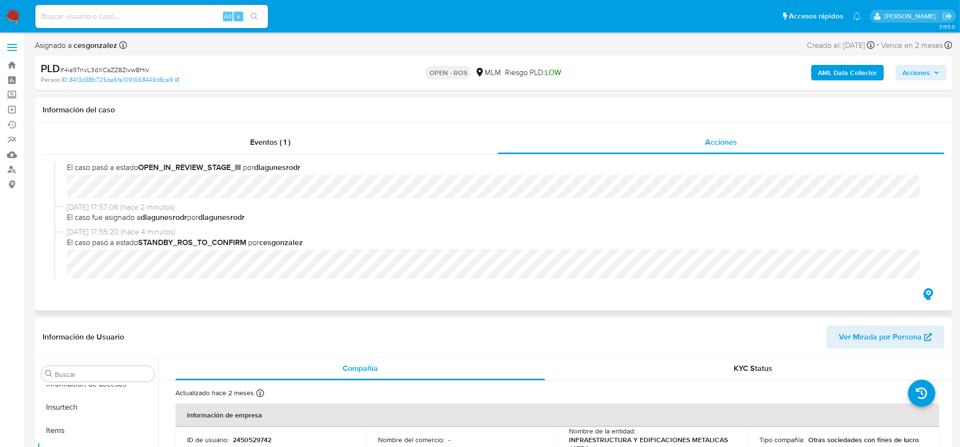
scroll to position [0, 0]
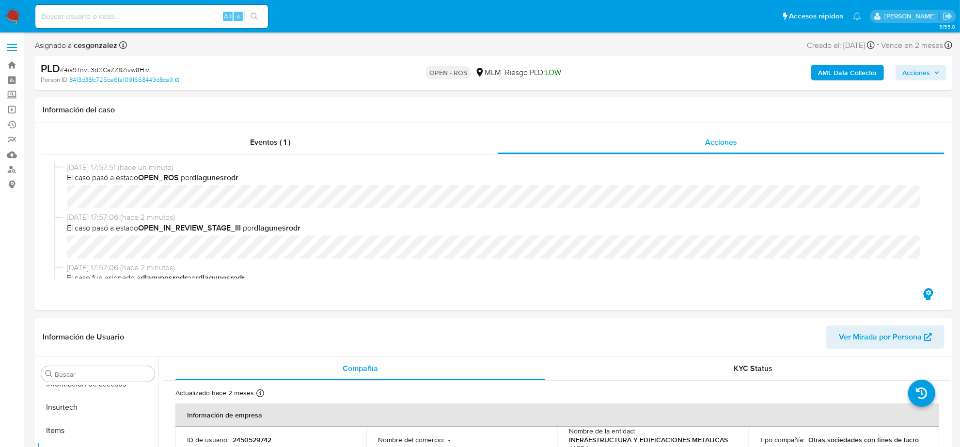
click at [119, 64] on div "PLD # 4ia9TnvL3dXCaZZ8Zivw8Hiv" at bounding box center [190, 69] width 298 height 15
click at [122, 68] on span "# 4ia9TnvL3dXCaZZ8Zivw8Hiv" at bounding box center [104, 70] width 89 height 10
copy span "4ia9TnvL3dXCaZZ8Zivw8Hiv"
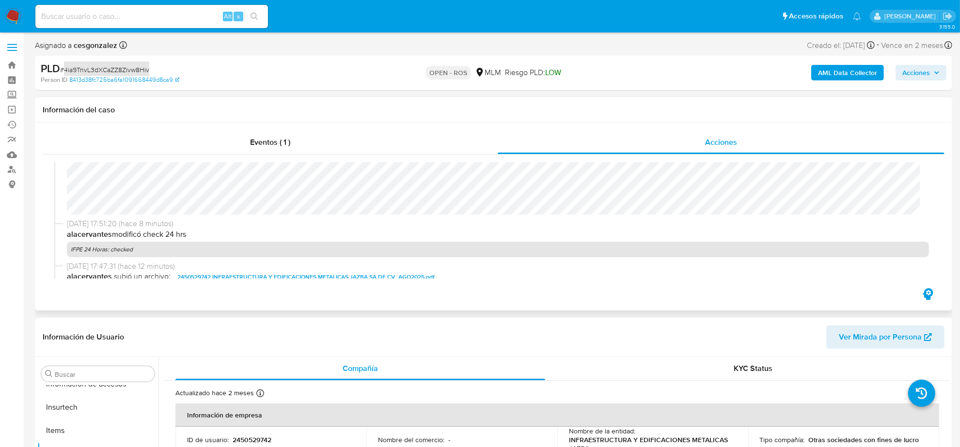
scroll to position [363, 0]
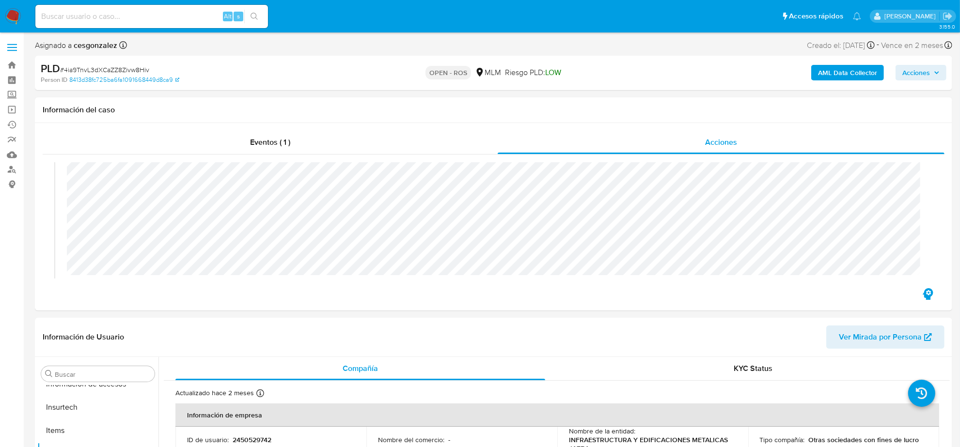
click at [927, 77] on span "Acciones" at bounding box center [916, 73] width 28 height 16
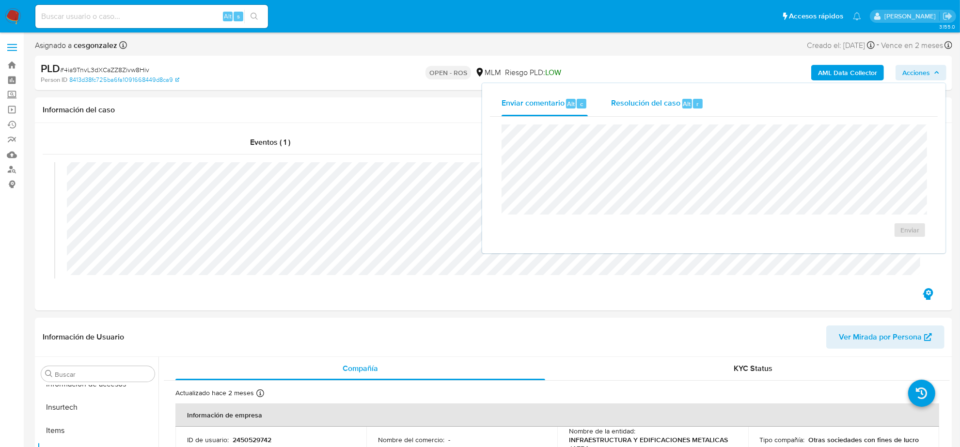
click at [657, 102] on span "Resolución del caso" at bounding box center [645, 103] width 69 height 11
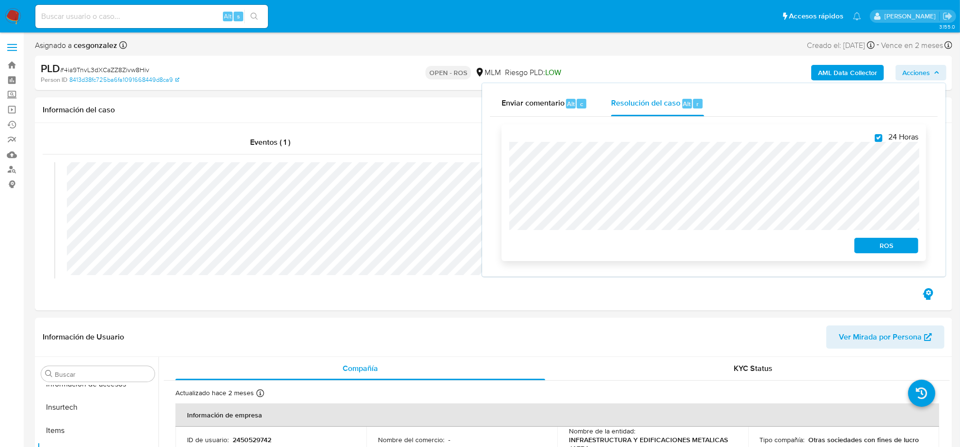
click at [886, 250] on span "ROS" at bounding box center [886, 246] width 50 height 14
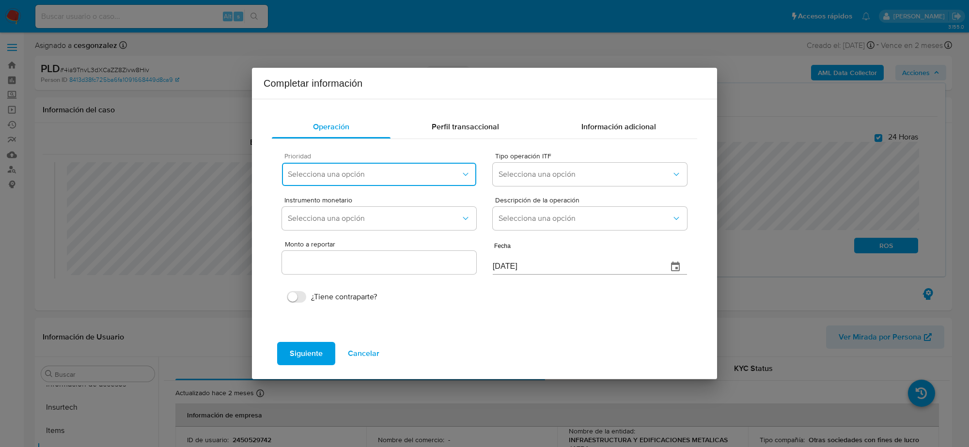
click at [447, 170] on span "Selecciona una opción" at bounding box center [374, 175] width 173 height 10
click at [467, 178] on icon "button" at bounding box center [466, 175] width 10 height 10
click at [467, 177] on icon "button" at bounding box center [466, 175] width 10 height 10
click at [464, 174] on icon "button" at bounding box center [465, 174] width 5 height 3
click at [371, 350] on span "Cancelar" at bounding box center [363, 353] width 31 height 21
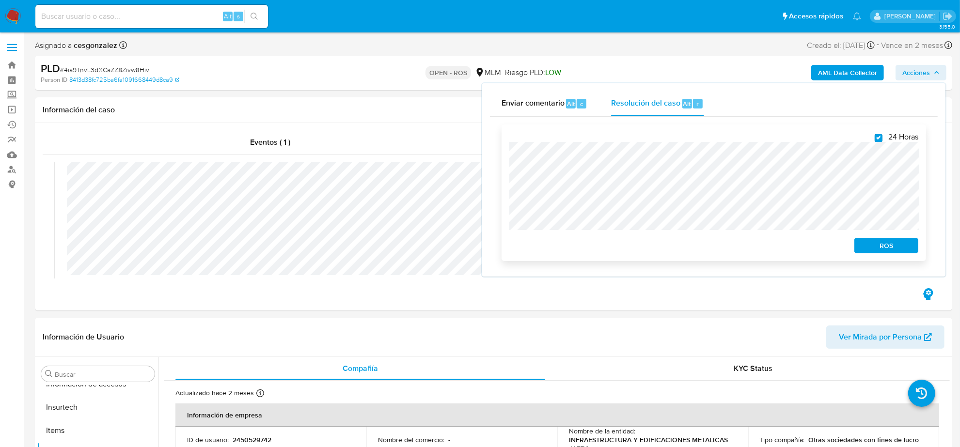
click at [878, 136] on input "24 Horas" at bounding box center [879, 138] width 8 height 8
click at [878, 139] on input "24 Horas" at bounding box center [879, 138] width 8 height 8
checkbox input "true"
click at [882, 248] on span "ROS" at bounding box center [886, 246] width 50 height 14
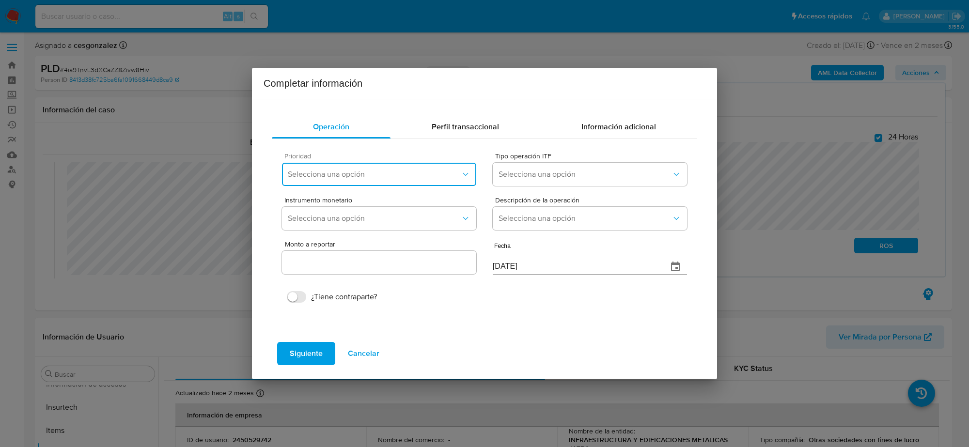
click at [469, 173] on icon "button" at bounding box center [466, 175] width 10 height 10
click at [170, 332] on div "Completar información Operación Perfil transaccional Información adicional Prio…" at bounding box center [484, 223] width 969 height 447
click at [367, 350] on span "Cancelar" at bounding box center [363, 353] width 31 height 21
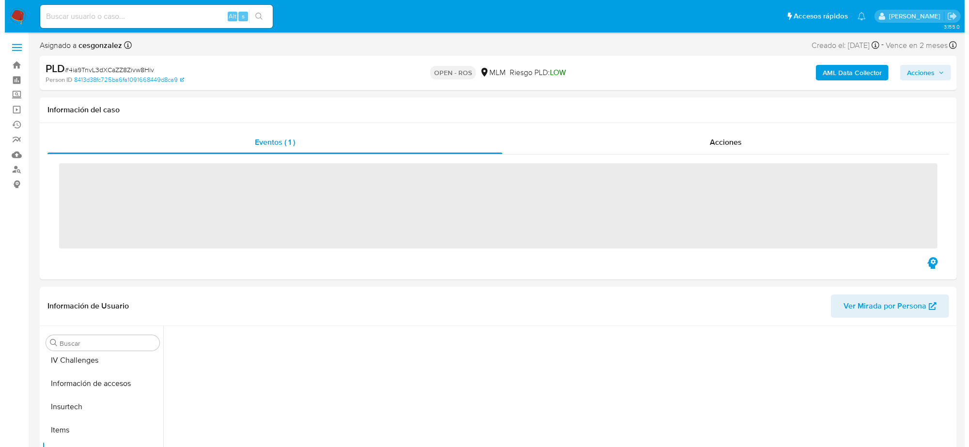
scroll to position [408, 0]
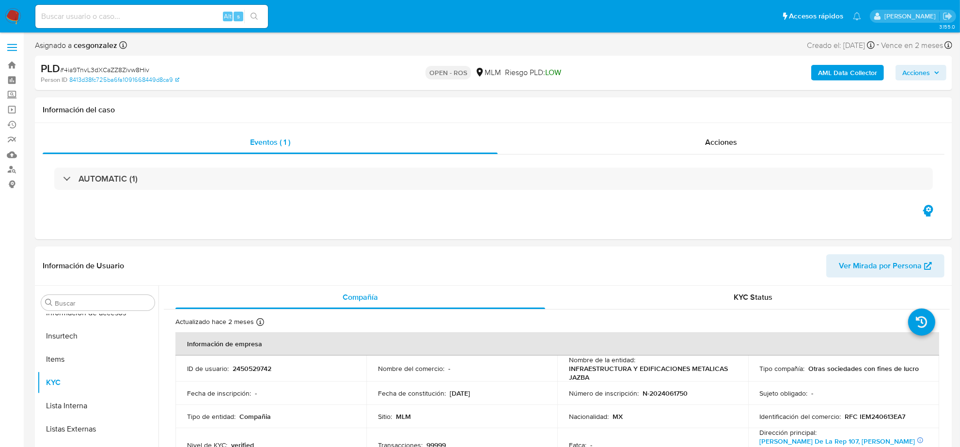
select select "10"
click at [778, 127] on div "Eventos ( 1 ) Acciones AUTOMATIC (1)" at bounding box center [493, 181] width 917 height 116
click at [724, 143] on span "Acciones" at bounding box center [721, 142] width 32 height 11
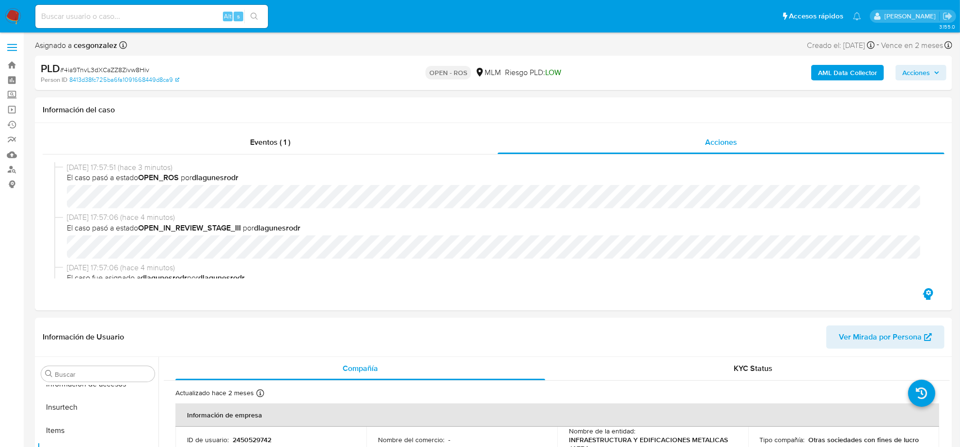
click at [922, 80] on span "Acciones" at bounding box center [916, 73] width 28 height 16
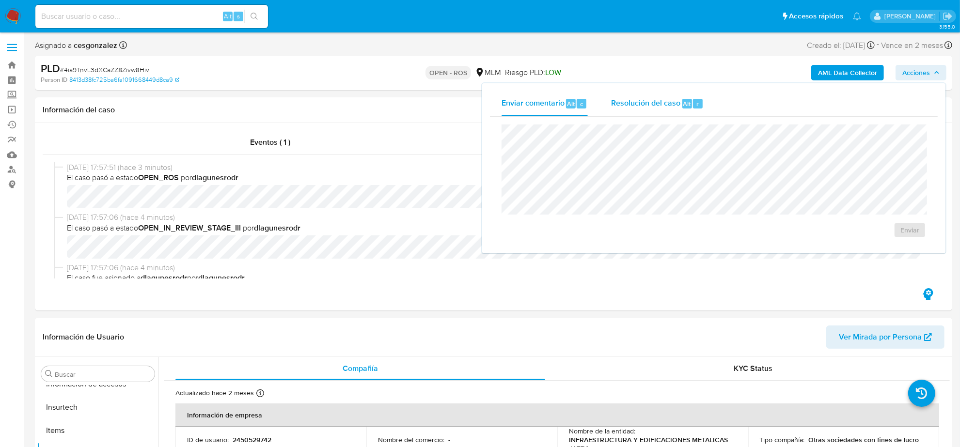
click at [619, 106] on span "Resolución del caso" at bounding box center [645, 103] width 69 height 11
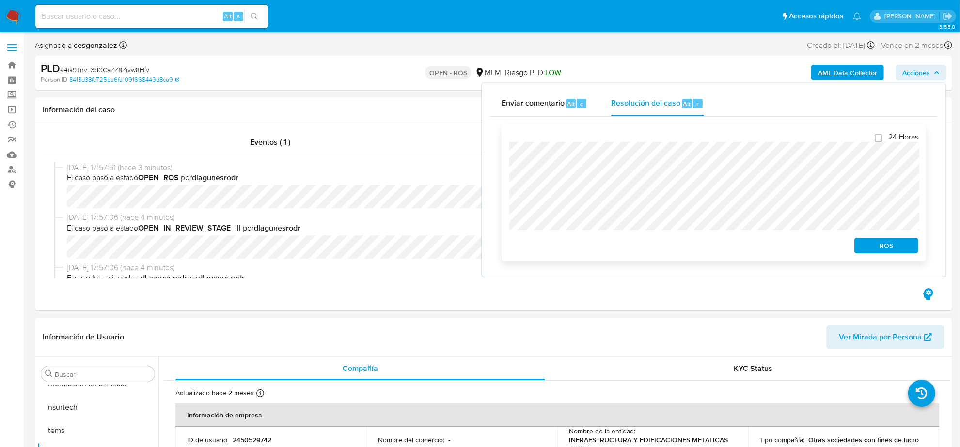
checkbox input "true"
click at [895, 253] on div "24 Horas ROS" at bounding box center [713, 193] width 424 height 137
click at [900, 248] on span "ROS" at bounding box center [886, 246] width 50 height 14
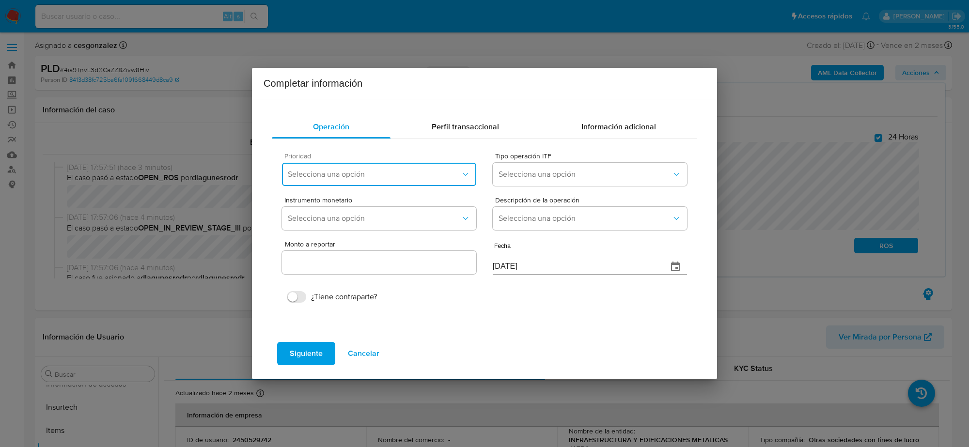
click at [459, 182] on button "Selecciona una opción" at bounding box center [379, 174] width 194 height 23
click at [458, 182] on button "Selecciona una opción" at bounding box center [379, 174] width 194 height 23
click at [595, 171] on span "Selecciona una opción" at bounding box center [585, 175] width 173 height 10
click at [464, 174] on icon "button" at bounding box center [466, 175] width 10 height 10
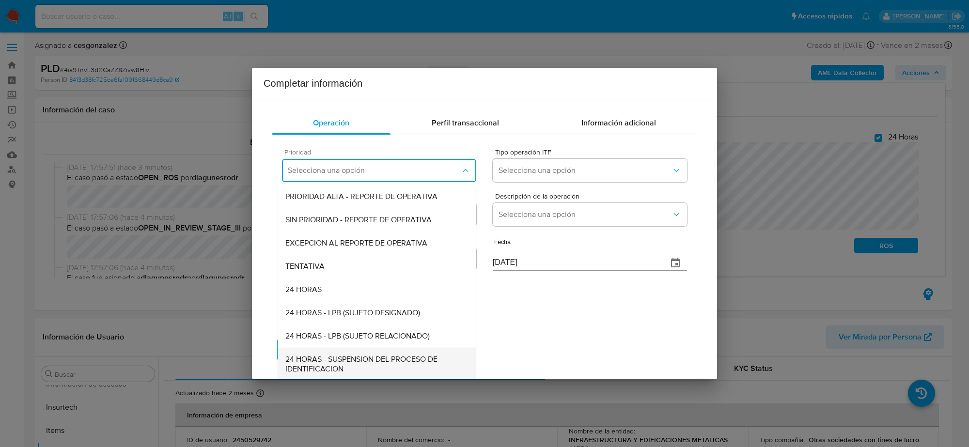
scroll to position [5, 0]
click at [357, 287] on div "24 HORAS" at bounding box center [376, 288] width 183 height 23
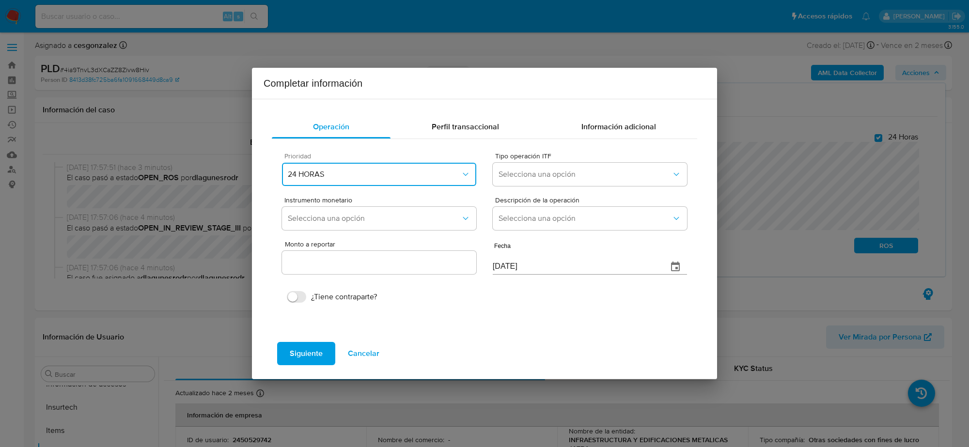
scroll to position [0, 0]
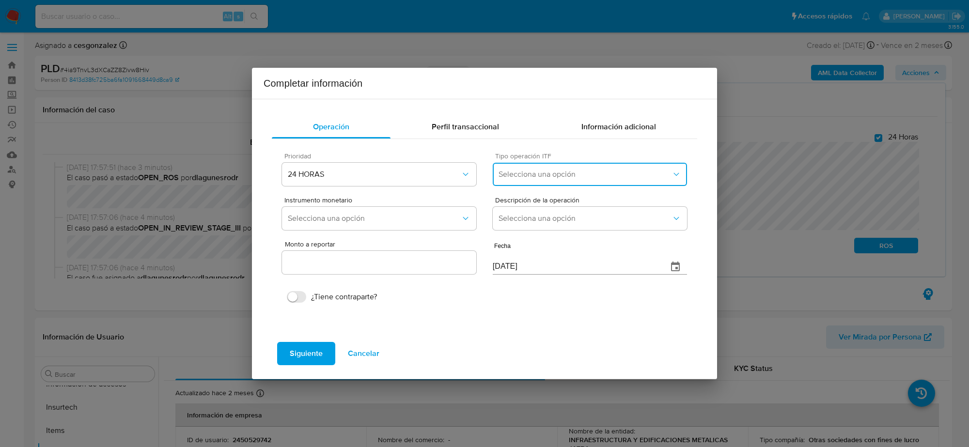
click at [552, 179] on span "Selecciona una opción" at bounding box center [585, 175] width 173 height 10
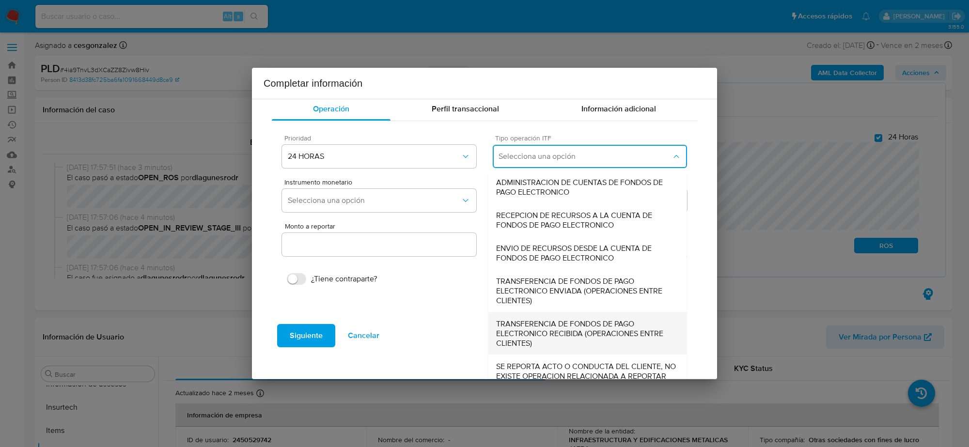
scroll to position [27, 0]
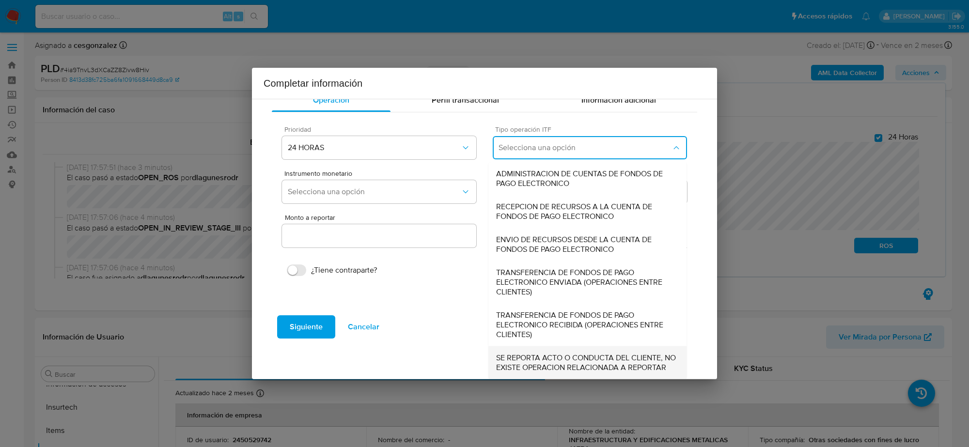
click at [555, 361] on span "SE REPORTA ACTO O CONDUCTA DEL CLIENTE, NO EXISTE OPERACION RELACIONADA A REPOR…" at bounding box center [587, 362] width 183 height 19
type input "0.00"
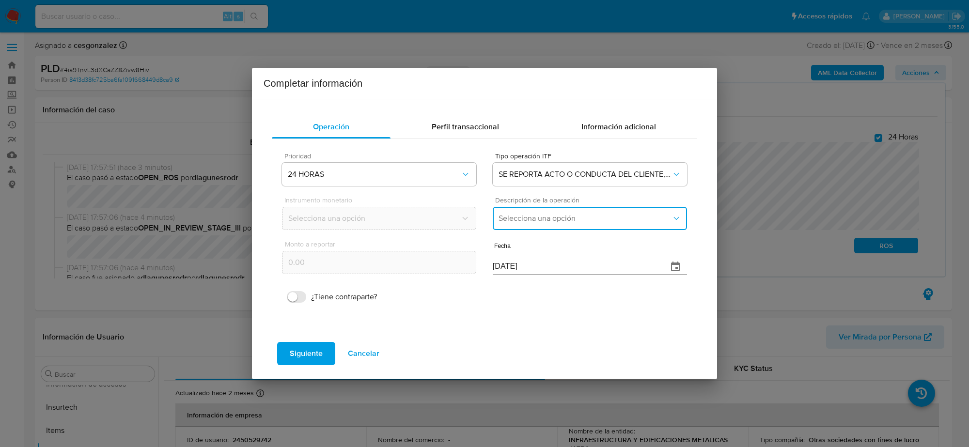
click at [560, 228] on button "Selecciona una opción" at bounding box center [590, 218] width 194 height 23
click at [559, 243] on span "REPORTE DE 24 HORAS" at bounding box center [540, 245] width 83 height 10
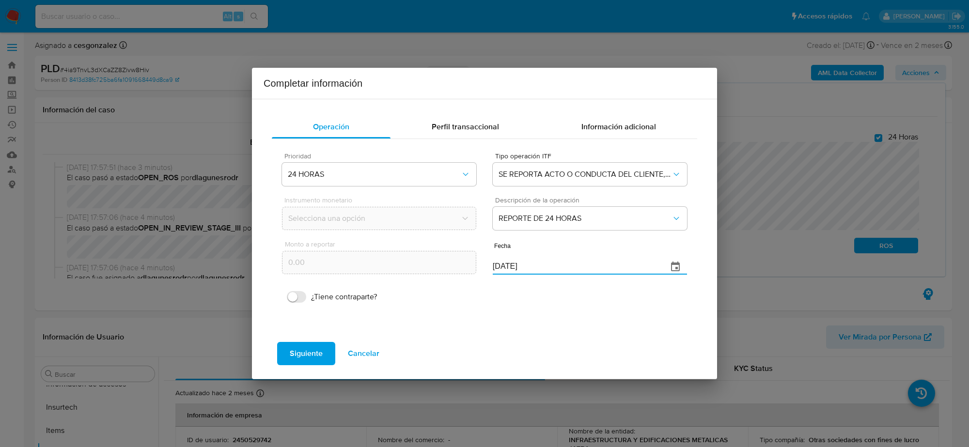
click at [502, 265] on input "25/08/2025" at bounding box center [576, 267] width 167 height 16
type input "31/07/2025"
click at [299, 348] on span "Siguiente" at bounding box center [306, 353] width 33 height 21
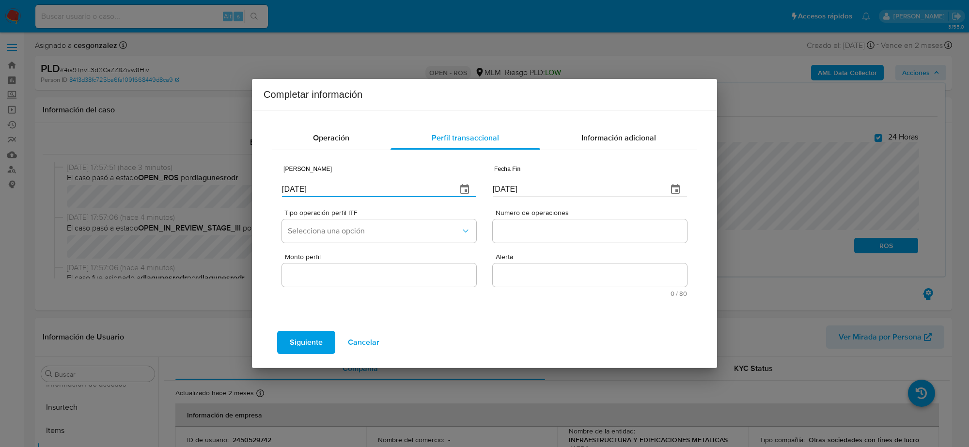
click at [308, 189] on input "25/08/2025" at bounding box center [365, 190] width 167 height 16
type input "20/05/2025"
click at [507, 192] on input "25/08/2025" at bounding box center [576, 190] width 167 height 16
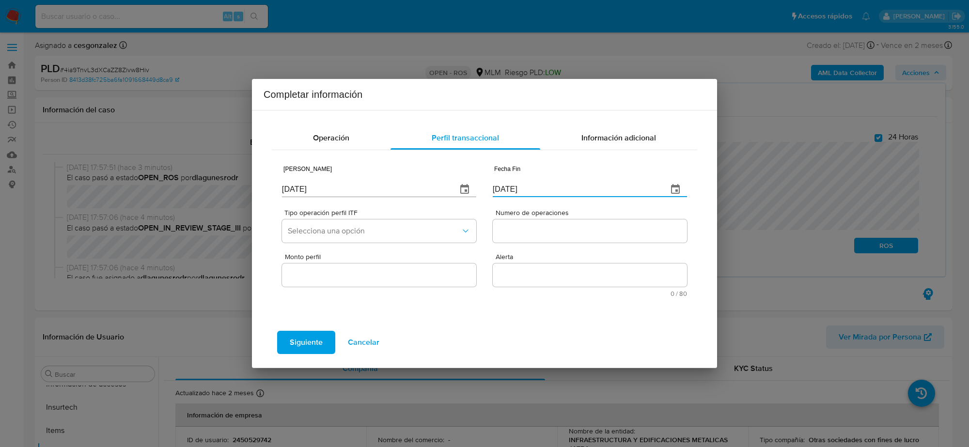
click at [507, 192] on input "25/08/2025" at bounding box center [576, 190] width 167 height 16
type input "31/07/2025"
click at [423, 227] on span "Selecciona una opción" at bounding box center [374, 231] width 173 height 10
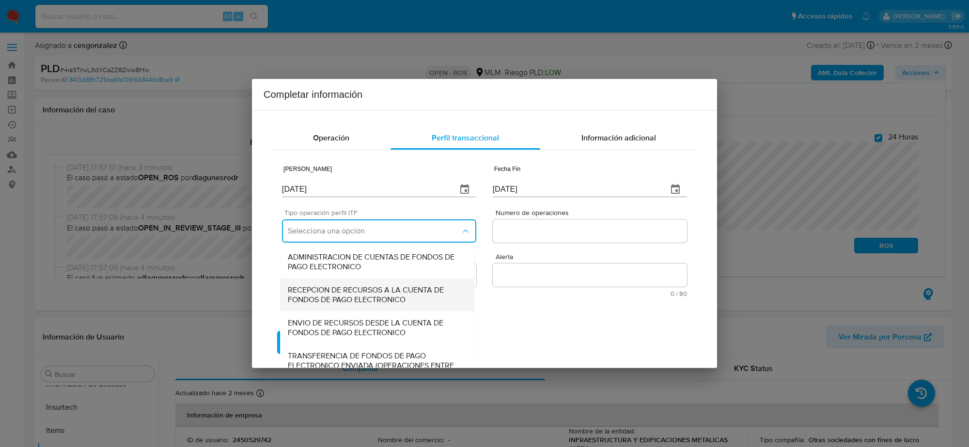
scroll to position [103, 0]
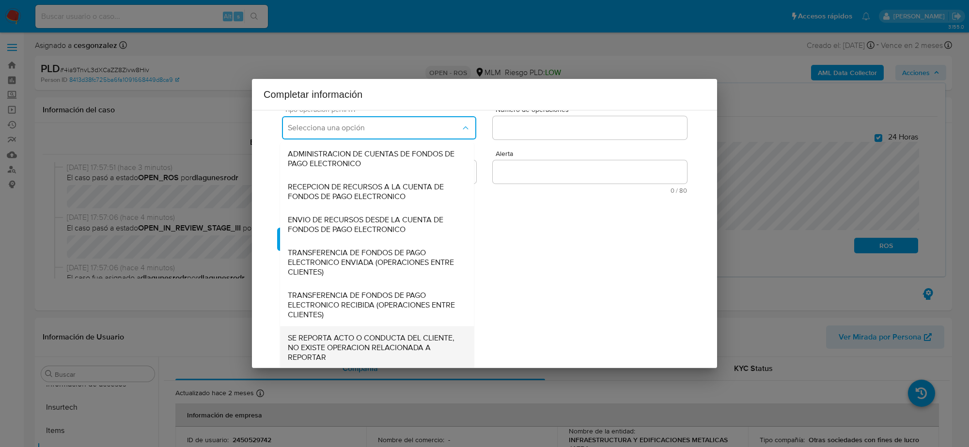
click at [361, 344] on span "SE REPORTA ACTO O CONDUCTA DEL CLIENTE, NO EXISTE OPERACION RELACIONADA A REPOR…" at bounding box center [377, 347] width 178 height 29
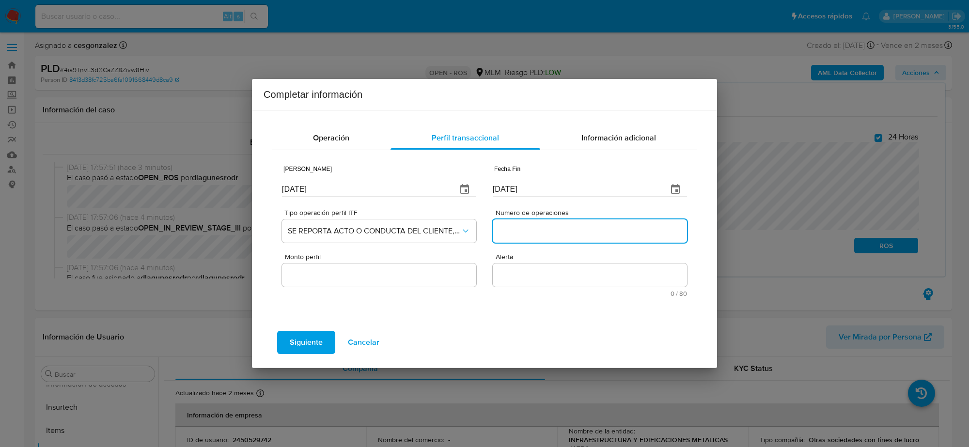
click at [520, 231] on input "Numero de operaciones" at bounding box center [590, 231] width 194 height 13
type input "0"
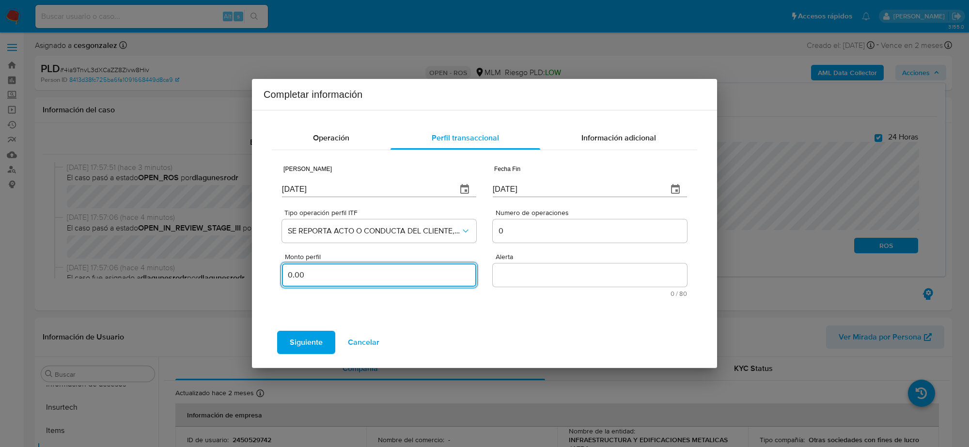
type input "0.00"
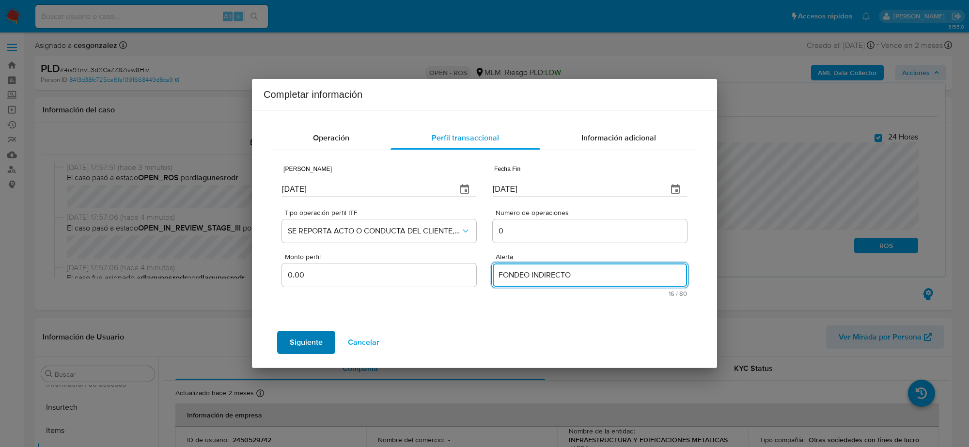
type textarea "FONDEO INDIRECTO"
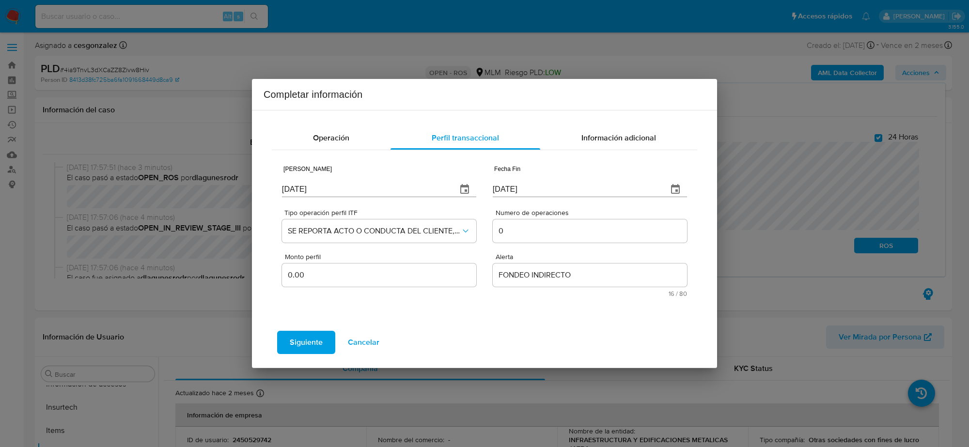
click at [321, 343] on span "Siguiente" at bounding box center [306, 342] width 33 height 21
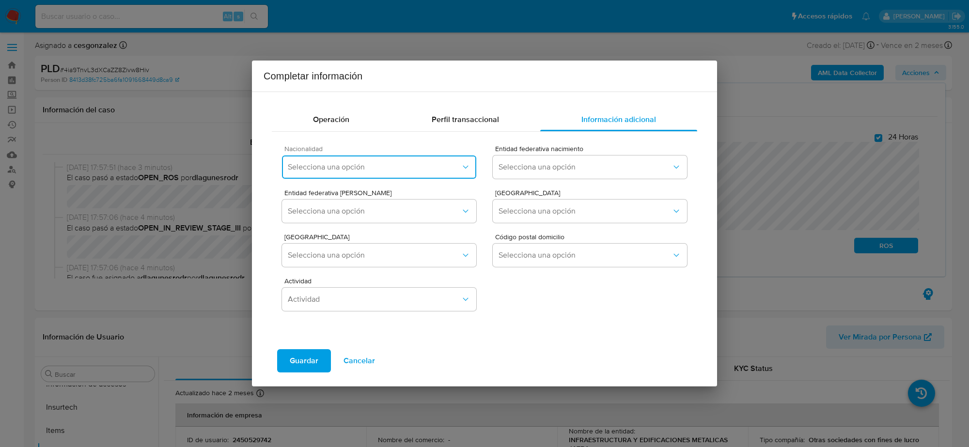
click at [449, 163] on span "Selecciona una opción" at bounding box center [374, 167] width 173 height 10
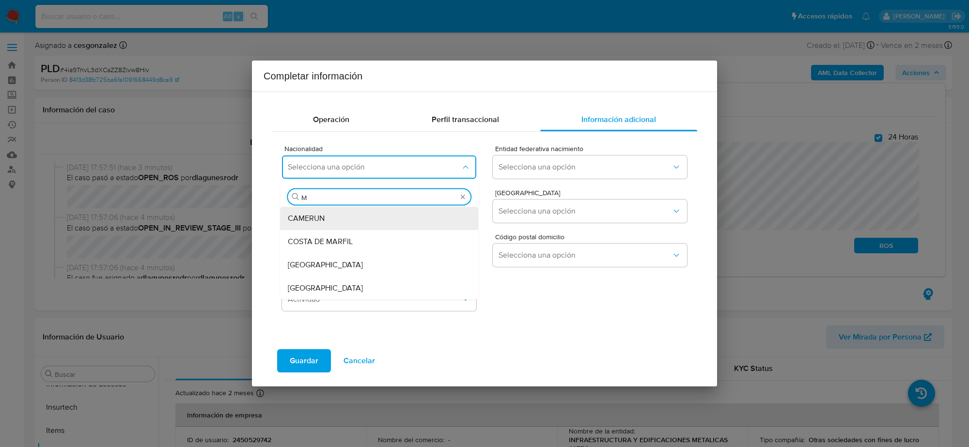
type input "ME"
click at [353, 286] on div "MEXICO" at bounding box center [379, 288] width 183 height 23
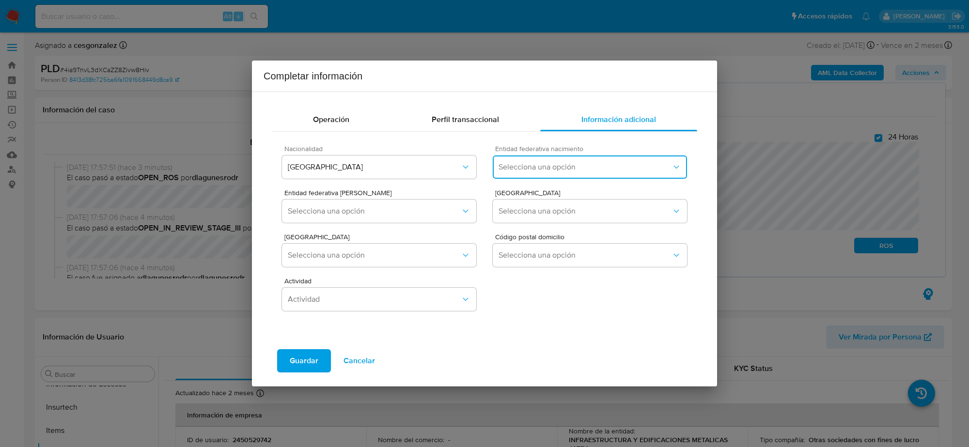
click at [594, 170] on span "Selecciona una opción" at bounding box center [585, 167] width 173 height 10
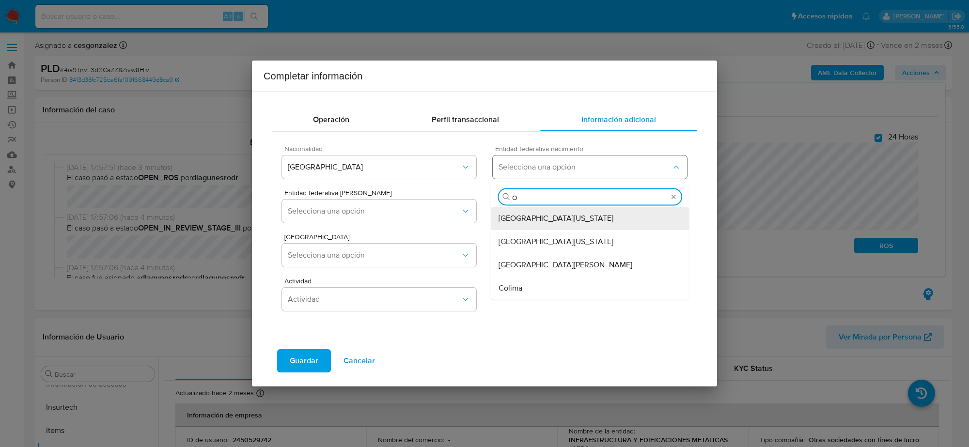
type input "OA"
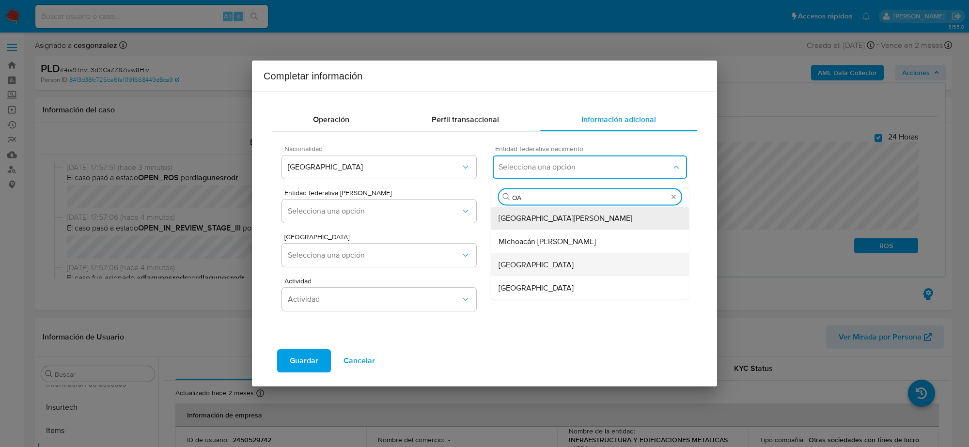
click at [541, 262] on div "Oaxaca" at bounding box center [590, 264] width 183 height 23
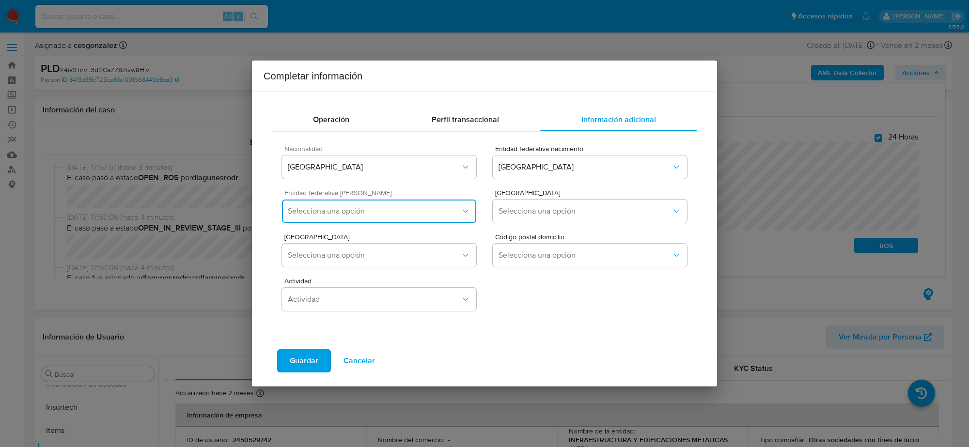
click at [435, 215] on span "Selecciona una opción" at bounding box center [374, 211] width 173 height 10
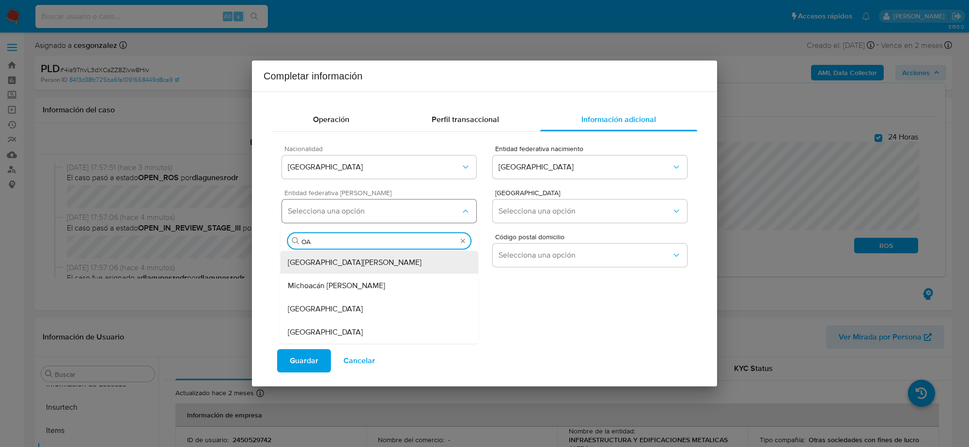
type input "OAX"
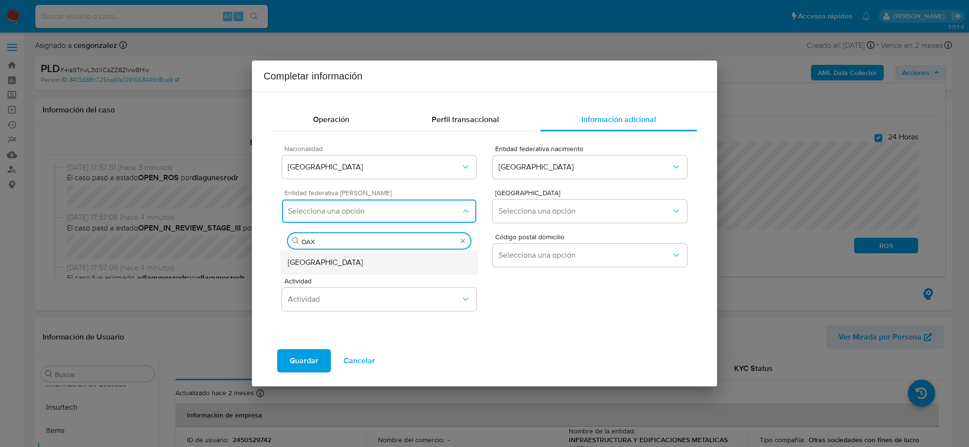
click at [391, 266] on div "Oaxaca" at bounding box center [379, 262] width 183 height 23
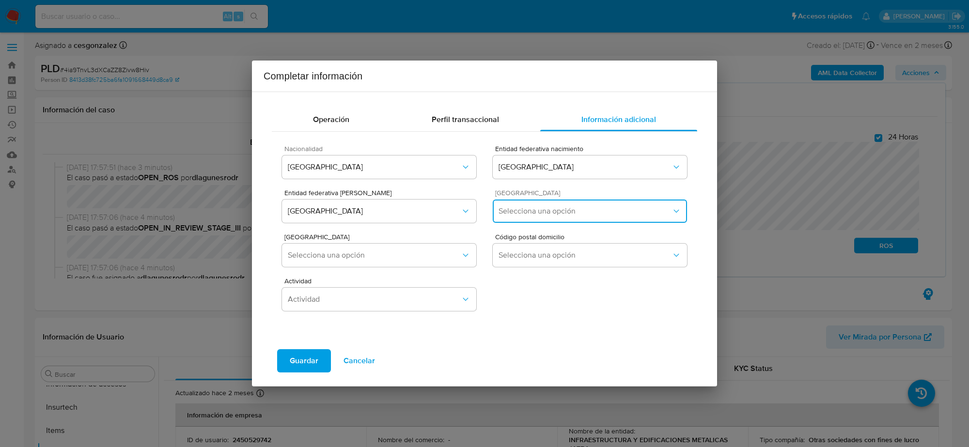
click at [591, 216] on span "Selecciona una opción" at bounding box center [585, 211] width 173 height 10
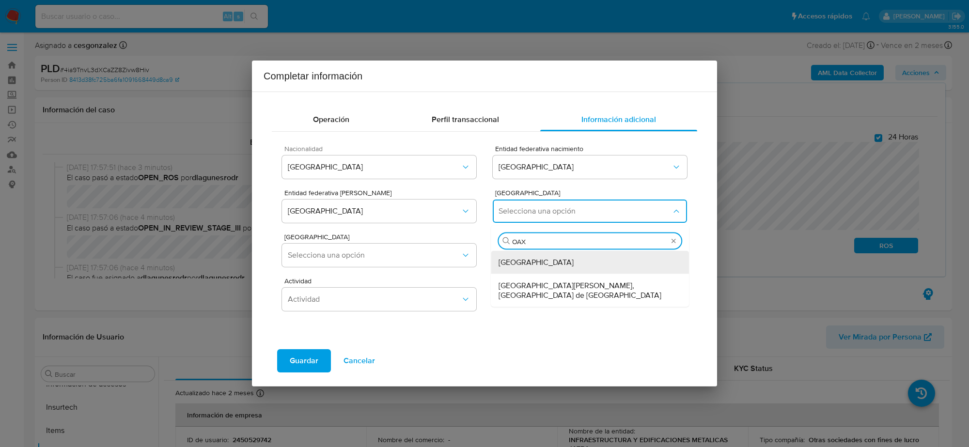
type input "OAXA"
click at [555, 263] on span "Oaxaca de Juárez" at bounding box center [536, 263] width 75 height 10
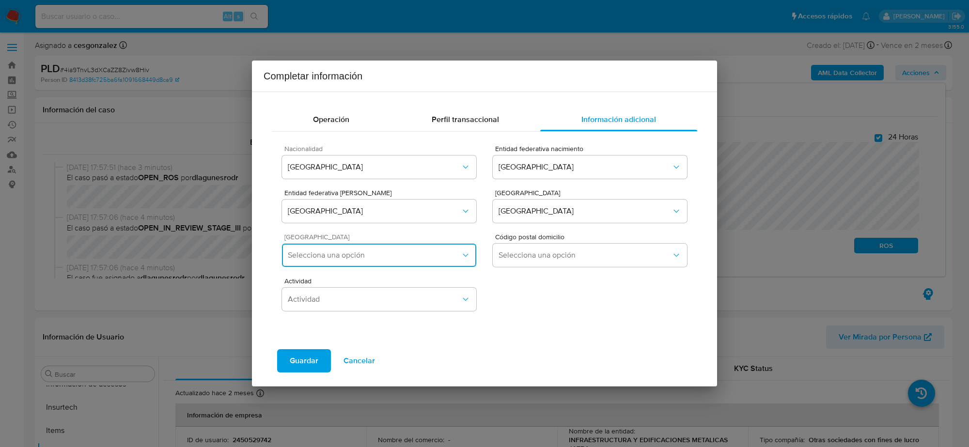
click at [464, 261] on button "Selecciona una opción" at bounding box center [379, 255] width 194 height 23
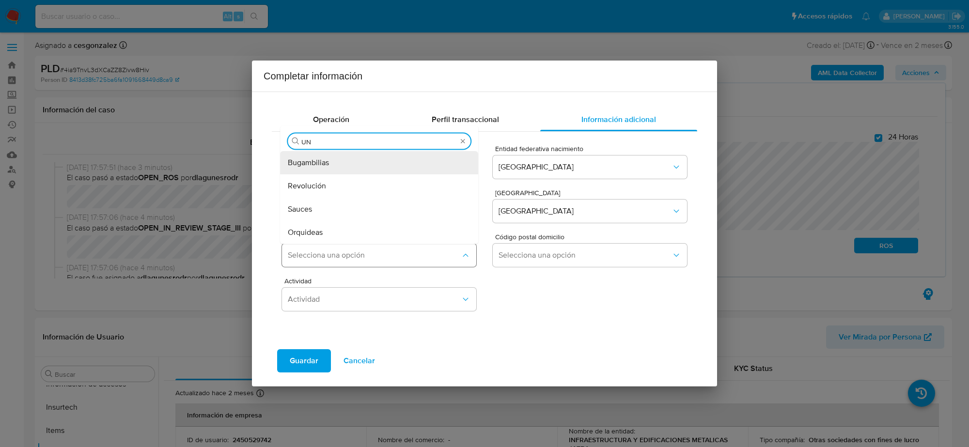
type input "UNI"
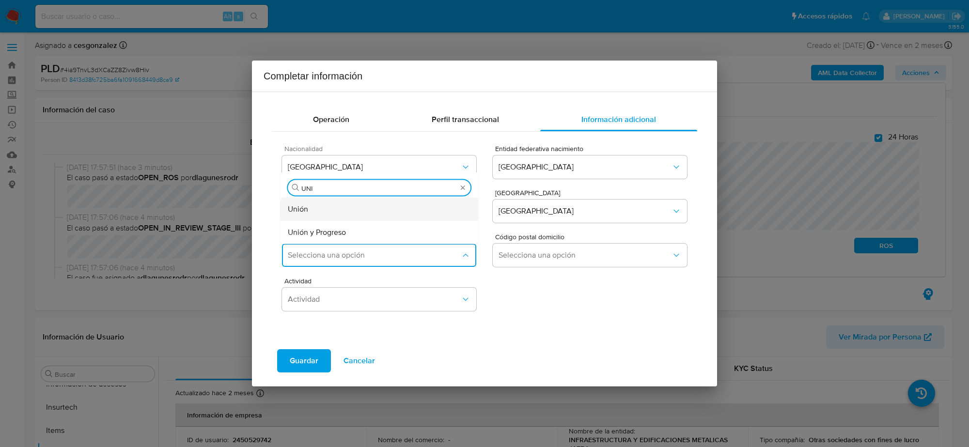
click at [354, 207] on div "Unión" at bounding box center [379, 209] width 183 height 23
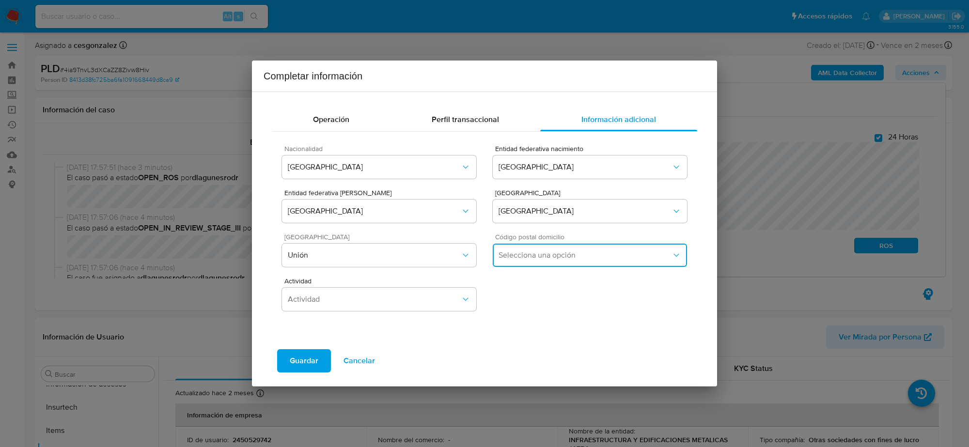
click at [573, 257] on span "Selecciona una opción" at bounding box center [585, 255] width 173 height 10
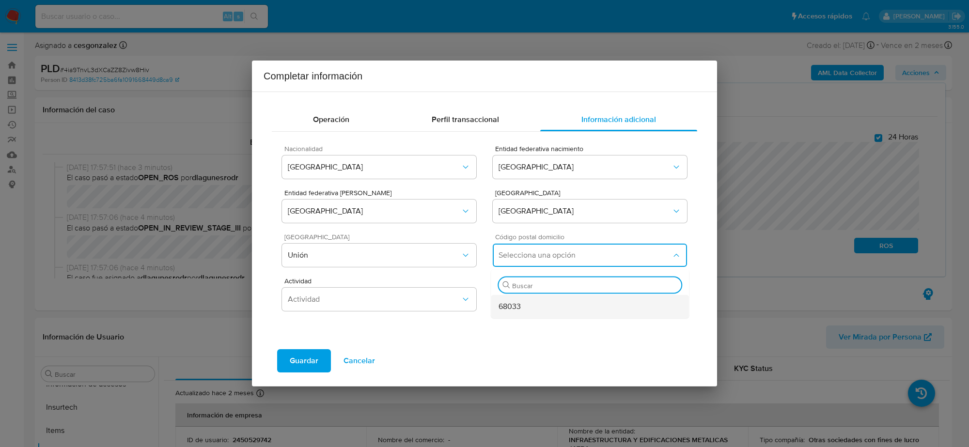
click at [513, 302] on span "68033" at bounding box center [510, 307] width 22 height 10
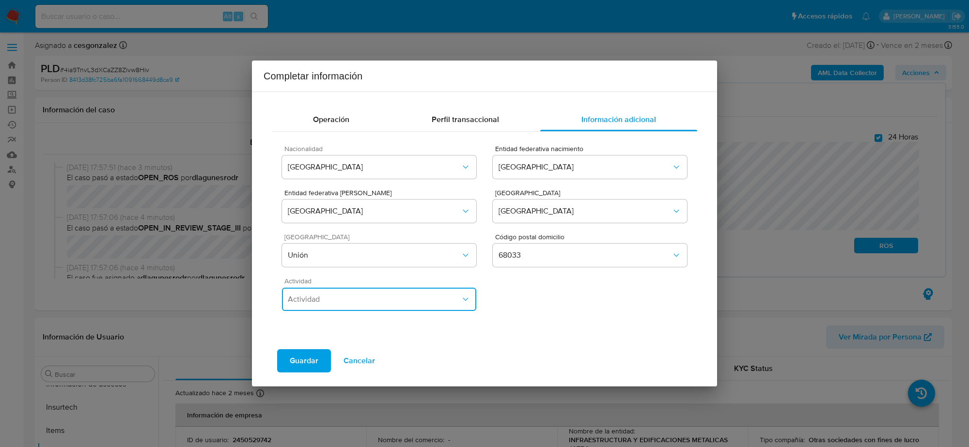
click at [405, 295] on span "Actividad" at bounding box center [374, 300] width 173 height 10
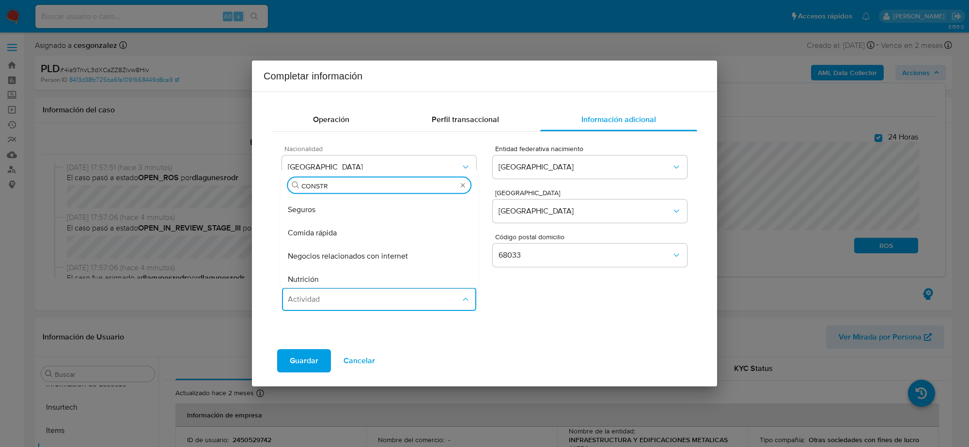
scroll to position [121, 0]
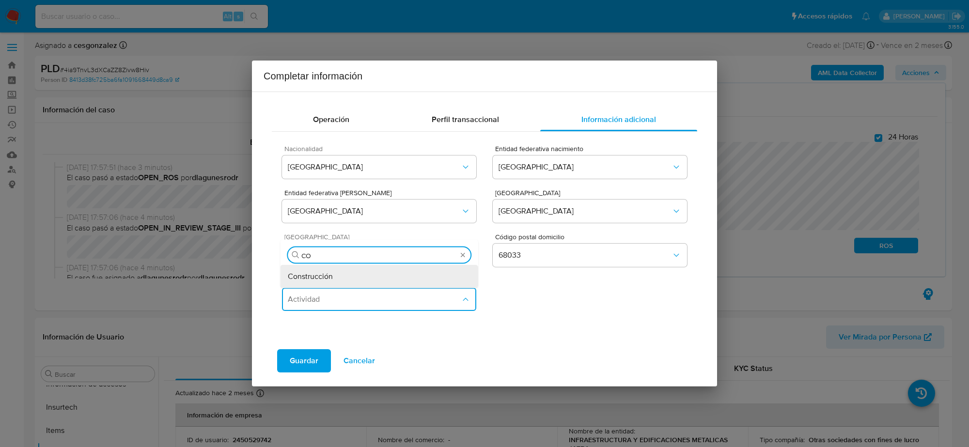
type input "C"
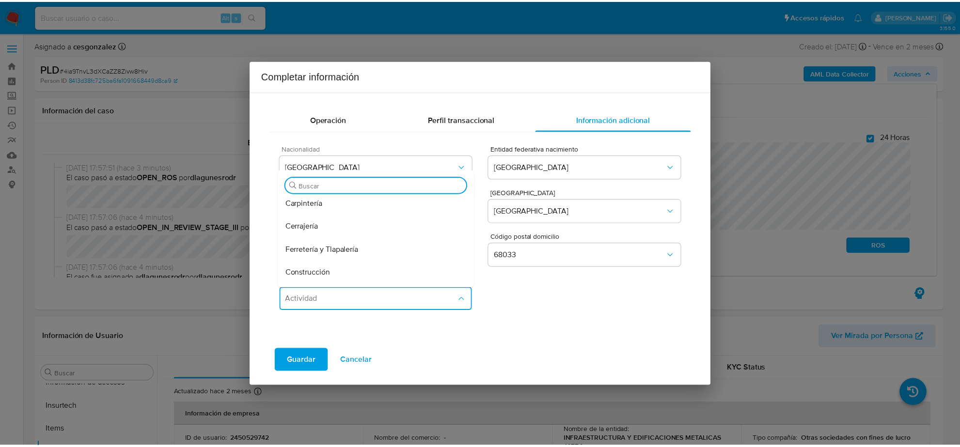
scroll to position [1151, 0]
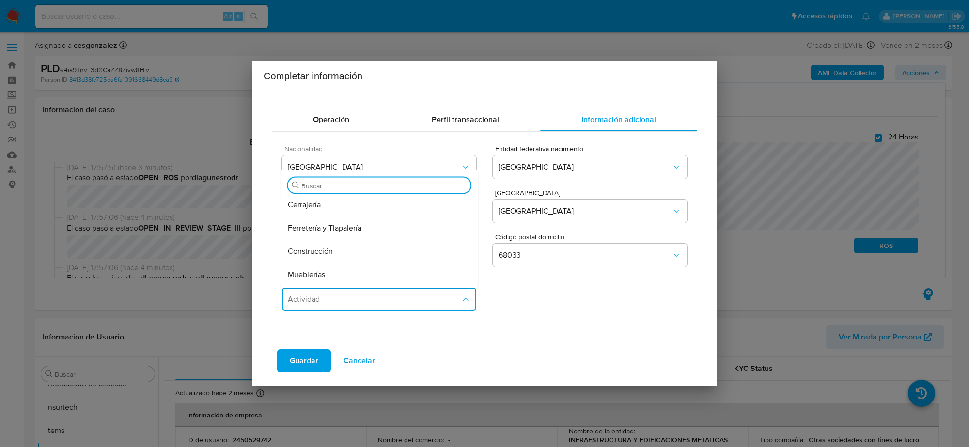
click at [428, 255] on div "Construcción" at bounding box center [379, 251] width 183 height 23
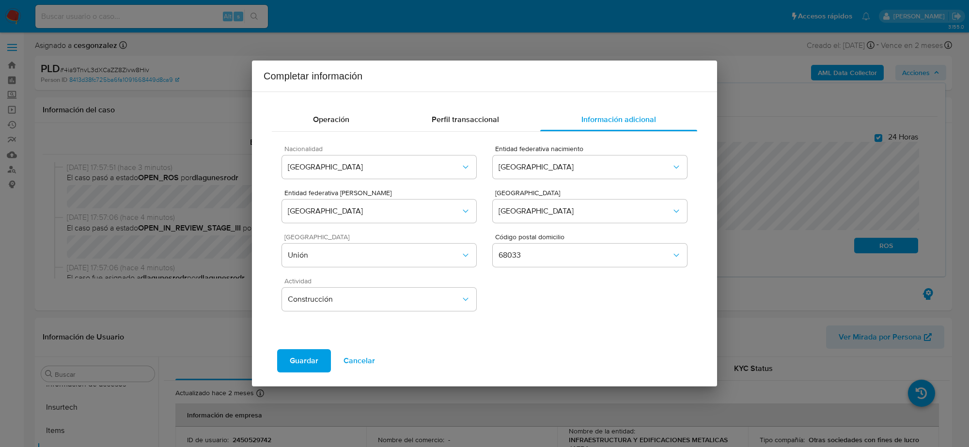
click at [302, 363] on span "Guardar" at bounding box center [304, 360] width 29 height 21
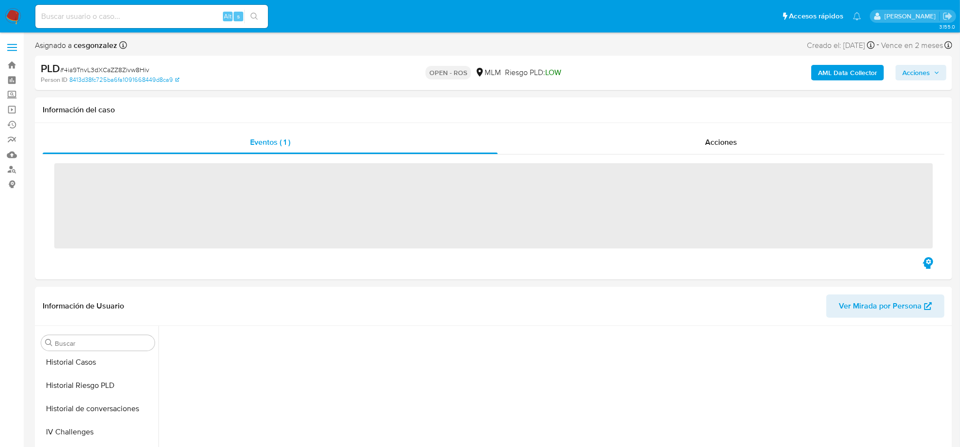
scroll to position [408, 0]
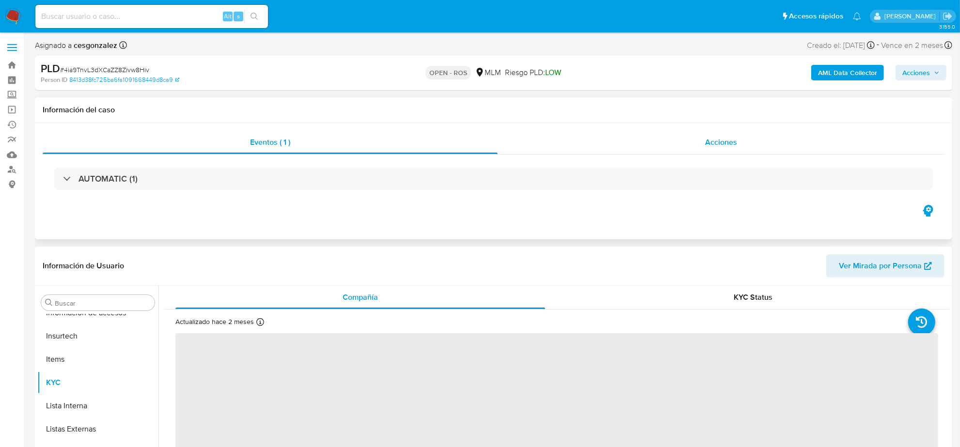
click at [701, 148] on div "Acciones" at bounding box center [721, 142] width 447 height 23
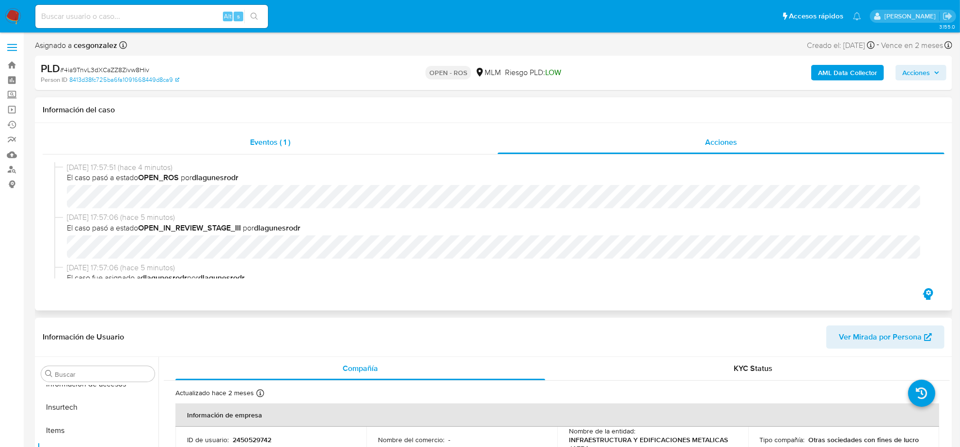
click at [264, 146] on span "Eventos ( 1 )" at bounding box center [270, 142] width 40 height 11
select select "10"
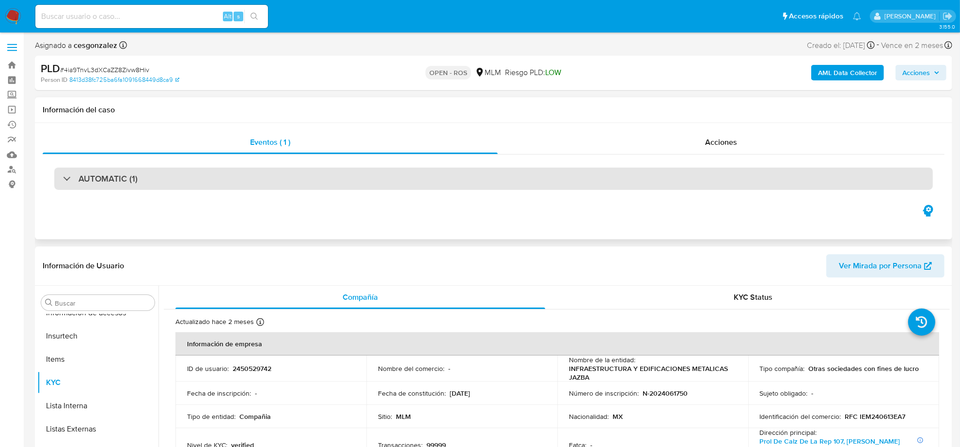
click at [115, 180] on h3 "AUTOMATIC (1)" at bounding box center [107, 178] width 59 height 11
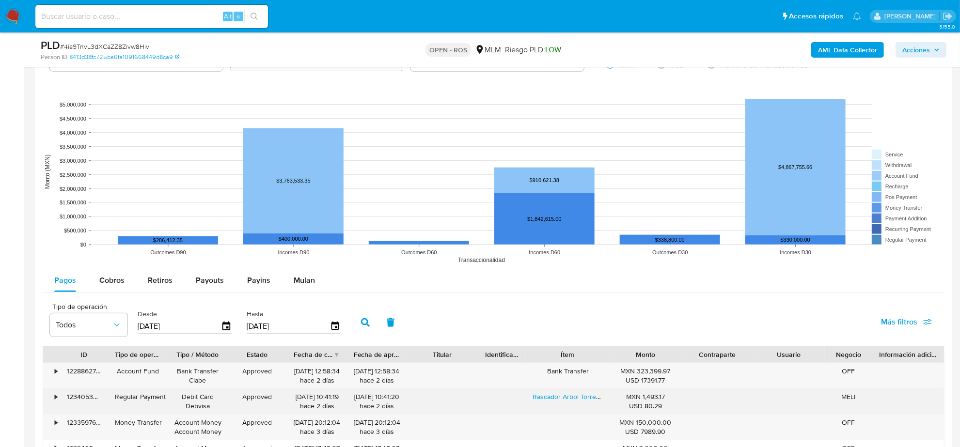
scroll to position [969, 0]
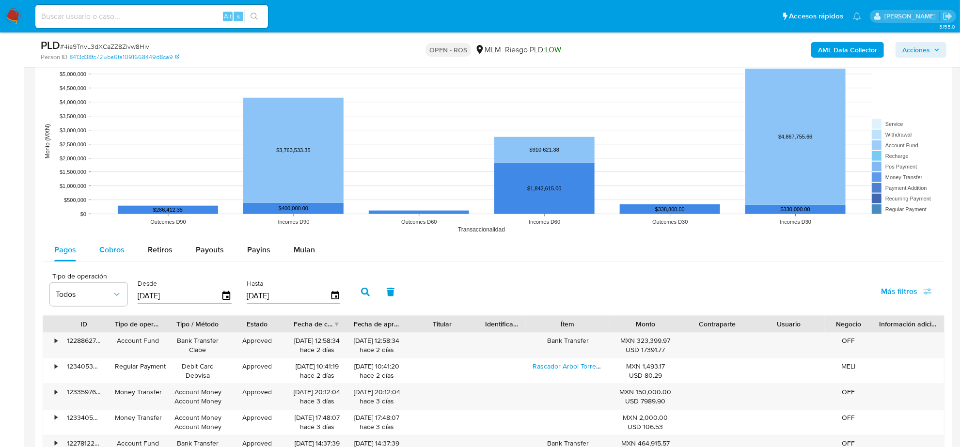
click at [117, 250] on span "Cobros" at bounding box center [111, 249] width 25 height 11
select select "10"
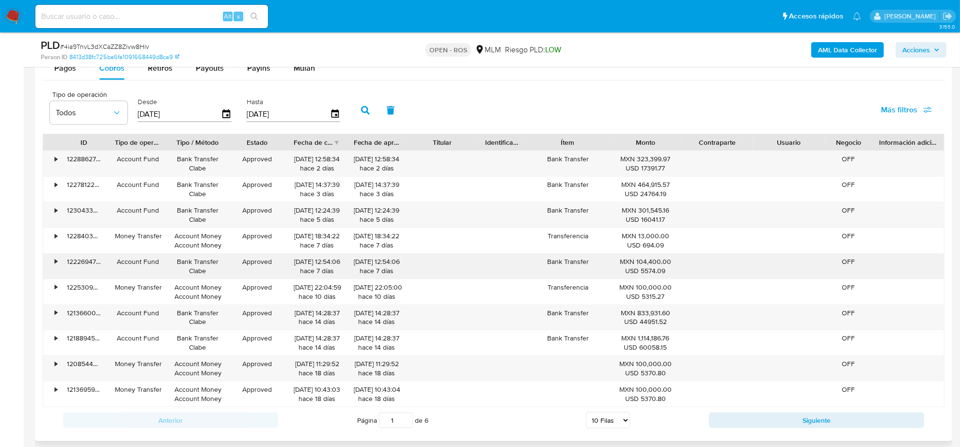
scroll to position [1211, 0]
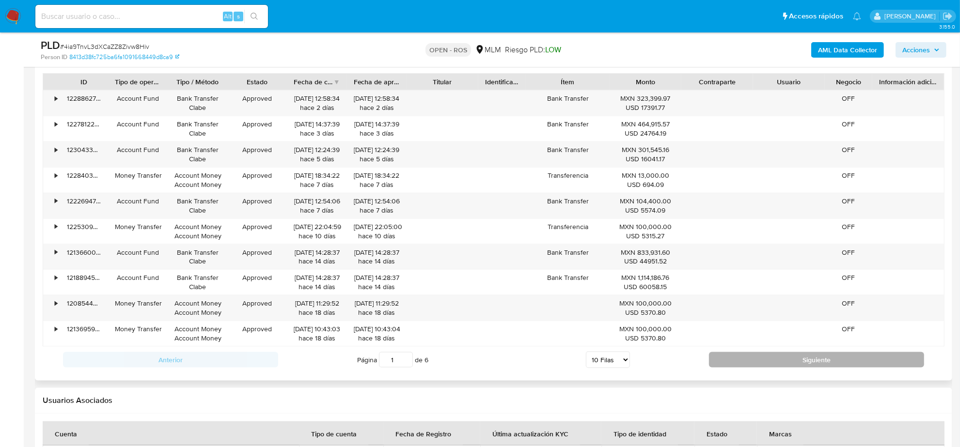
click at [768, 358] on button "Siguiente" at bounding box center [816, 360] width 215 height 16
click at [765, 363] on button "Siguiente" at bounding box center [816, 360] width 215 height 16
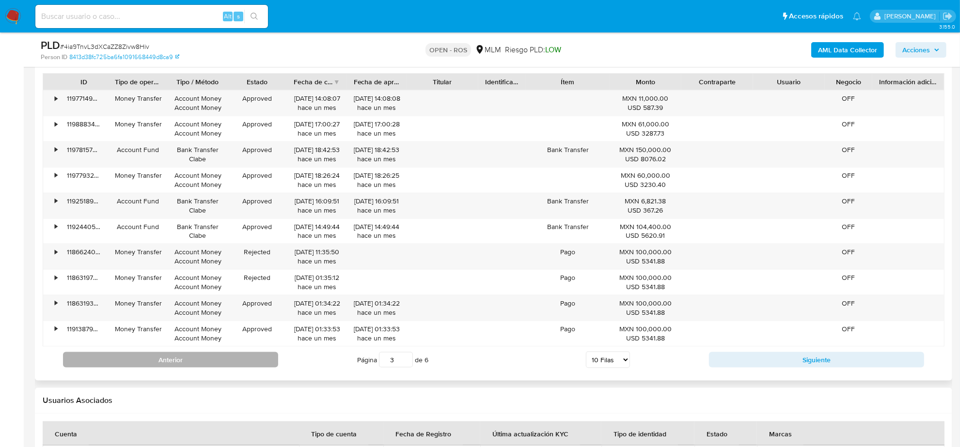
click at [127, 359] on button "Anterior" at bounding box center [170, 360] width 215 height 16
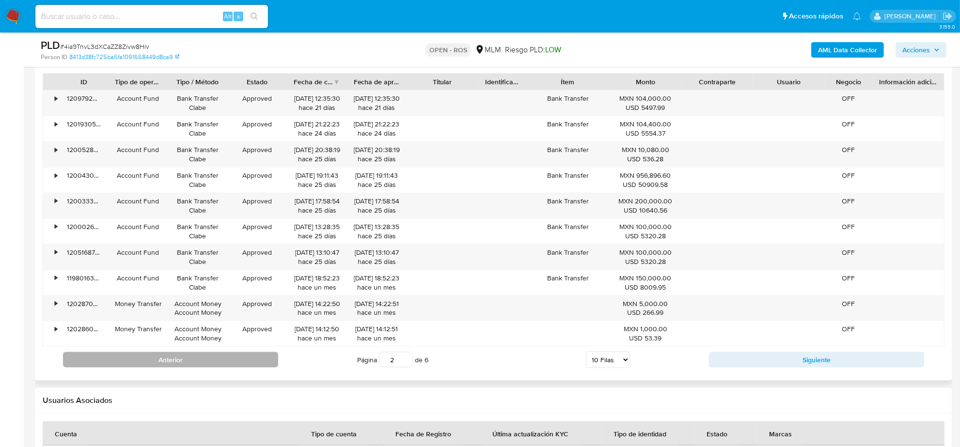
click at [156, 362] on button "Anterior" at bounding box center [170, 360] width 215 height 16
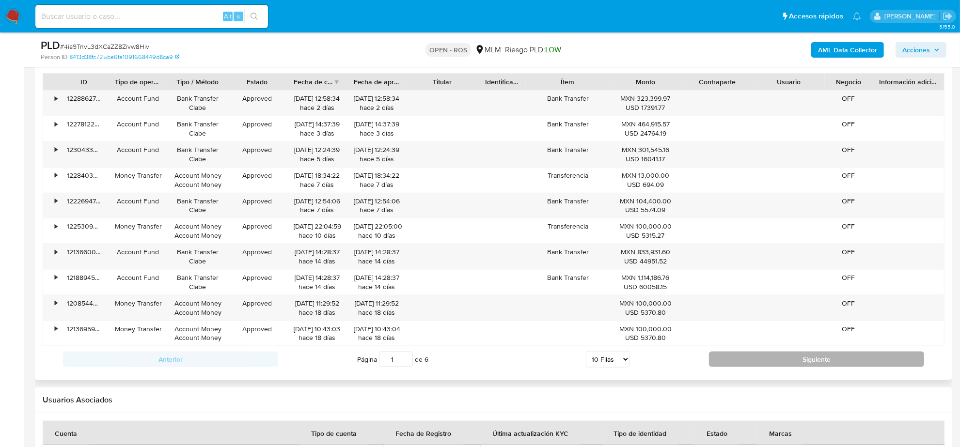
click at [824, 363] on button "Siguiente" at bounding box center [816, 360] width 215 height 16
type input "2"
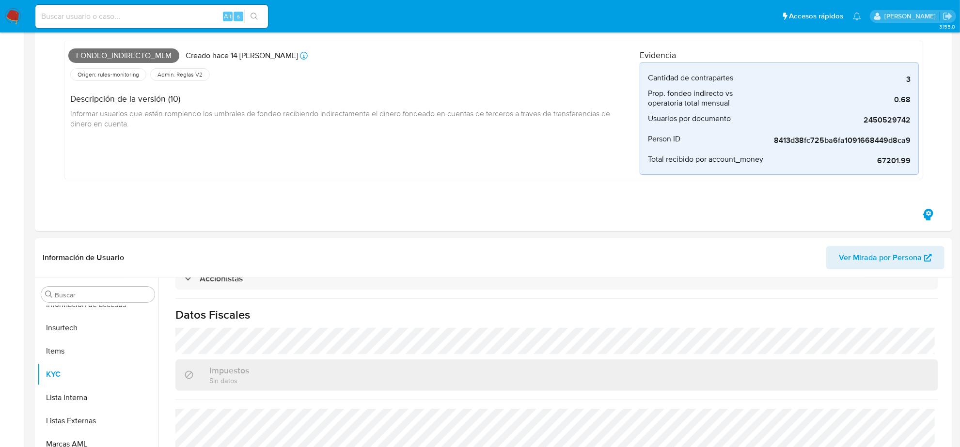
scroll to position [0, 0]
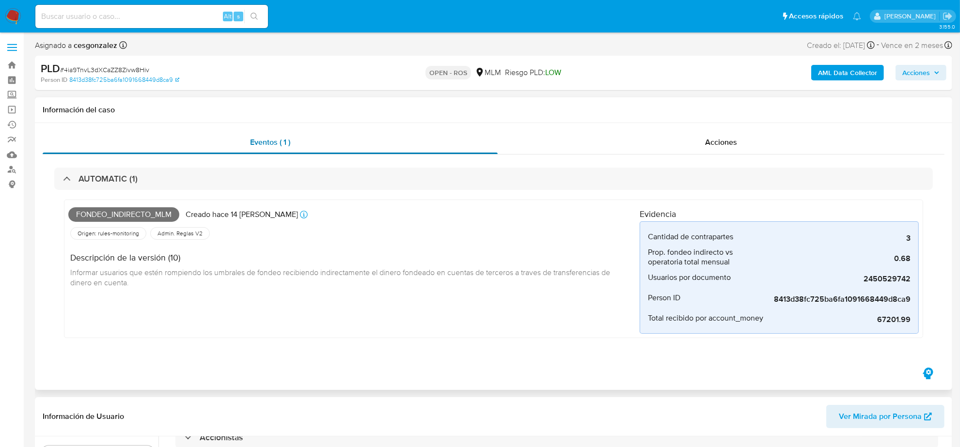
click at [279, 147] on span "Eventos ( 1 )" at bounding box center [270, 142] width 40 height 11
click at [11, 139] on link "Reportes" at bounding box center [57, 139] width 115 height 15
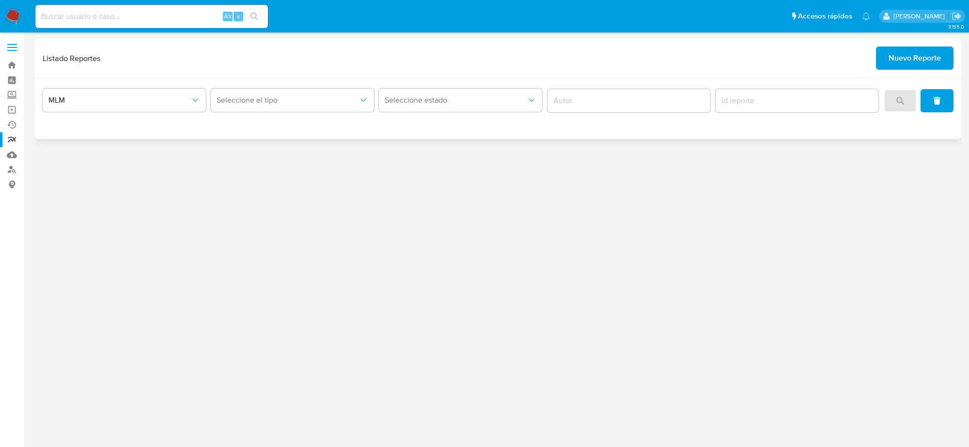
click at [944, 66] on button "Nuevo Reporte" at bounding box center [915, 58] width 78 height 23
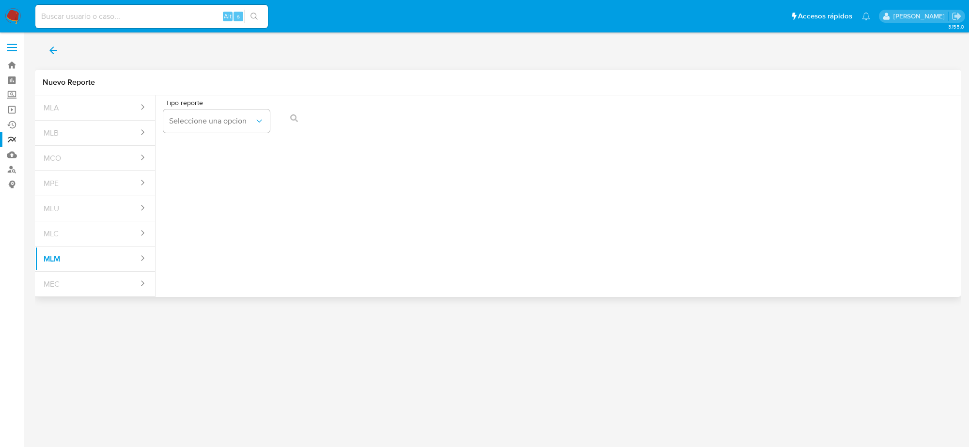
click at [229, 134] on div "Tipo reporte Seleccione una opcion" at bounding box center [216, 117] width 107 height 37
click at [223, 122] on span "Seleccione una opcion" at bounding box center [211, 121] width 85 height 10
click at [211, 146] on span "IFPE 24 HORAS" at bounding box center [195, 147] width 53 height 10
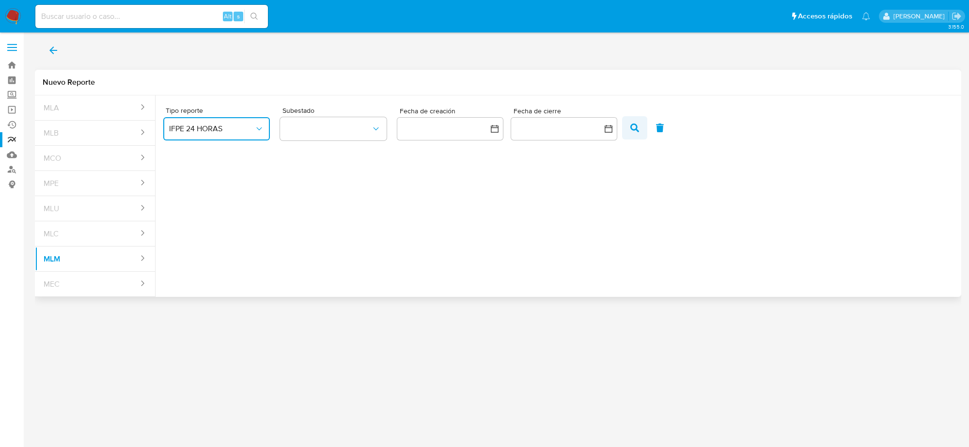
click at [642, 124] on button "button" at bounding box center [634, 127] width 25 height 23
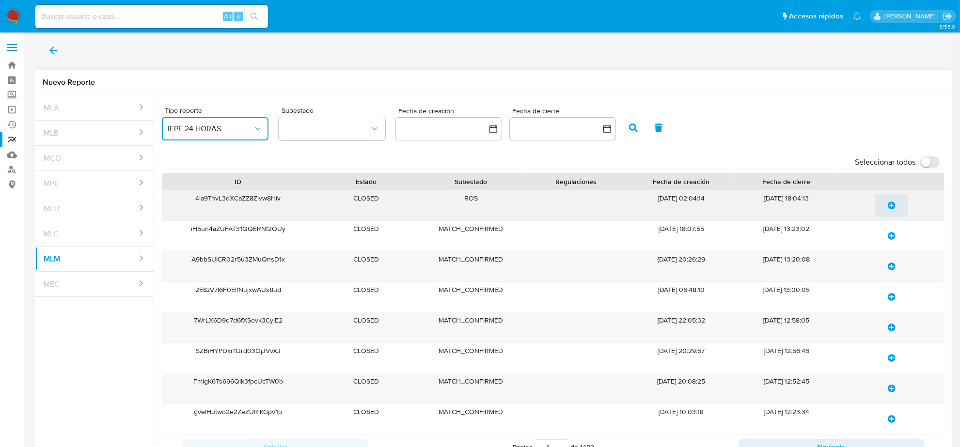
click at [892, 205] on icon "update-list" at bounding box center [892, 206] width 8 height 8
click at [892, 267] on icon "update-list" at bounding box center [892, 267] width 8 height 8
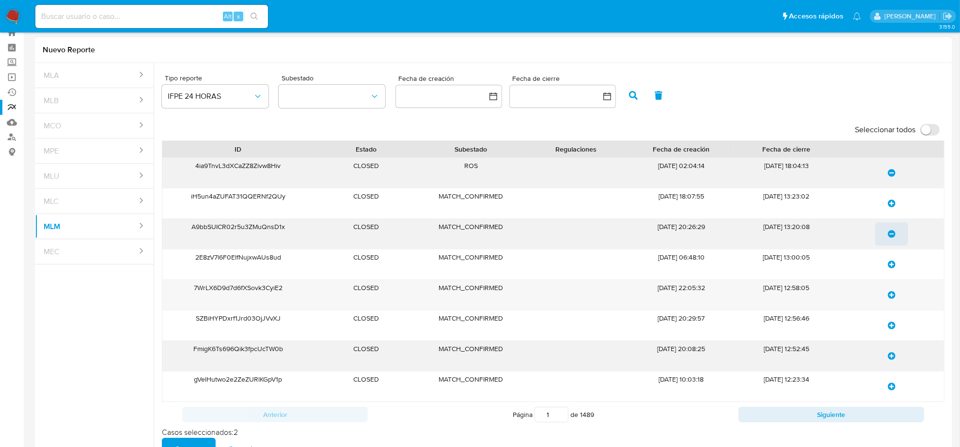
scroll to position [61, 0]
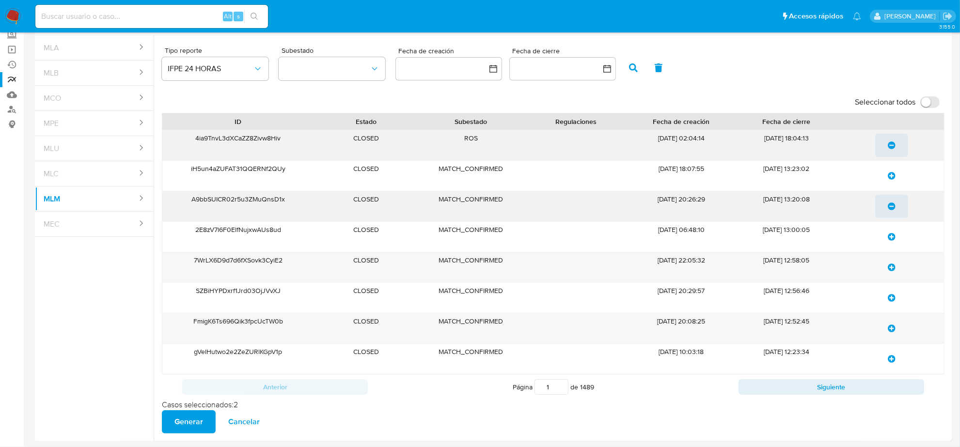
click at [254, 198] on div "A9bbSUICR02r5u3ZMuQnsD1x" at bounding box center [237, 206] width 151 height 30
click at [185, 419] on span "Generar" at bounding box center [188, 421] width 29 height 21
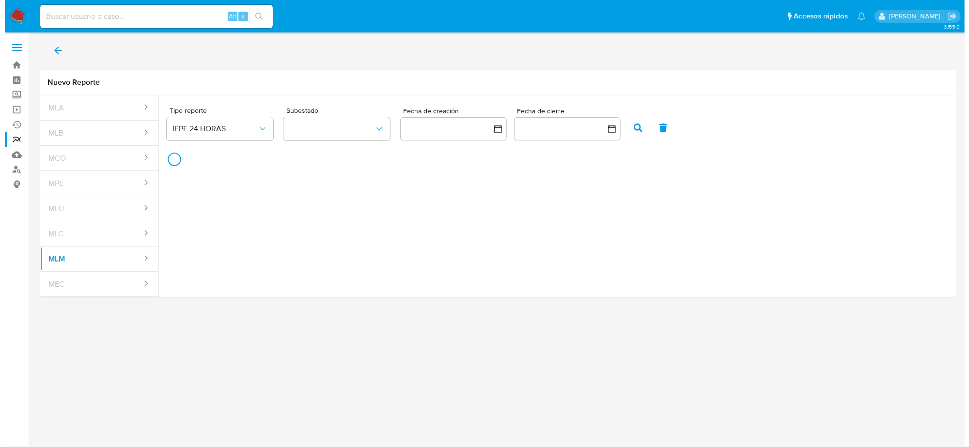
scroll to position [0, 0]
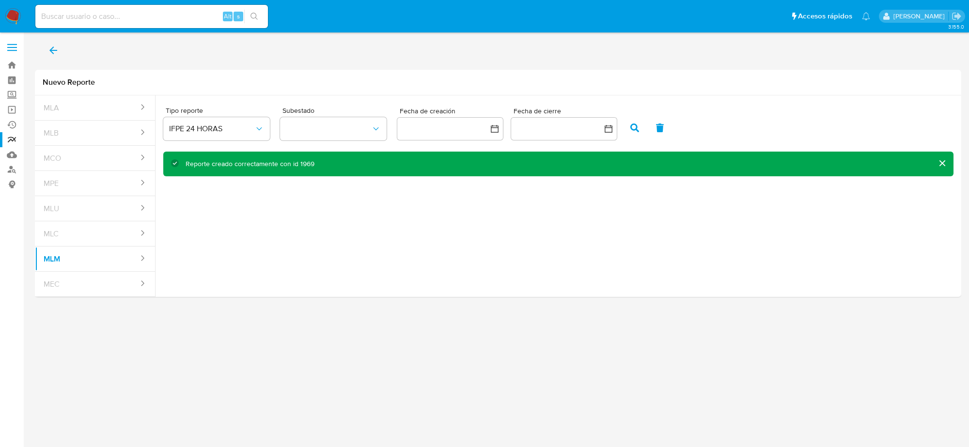
click at [45, 51] on button "back" at bounding box center [53, 50] width 37 height 23
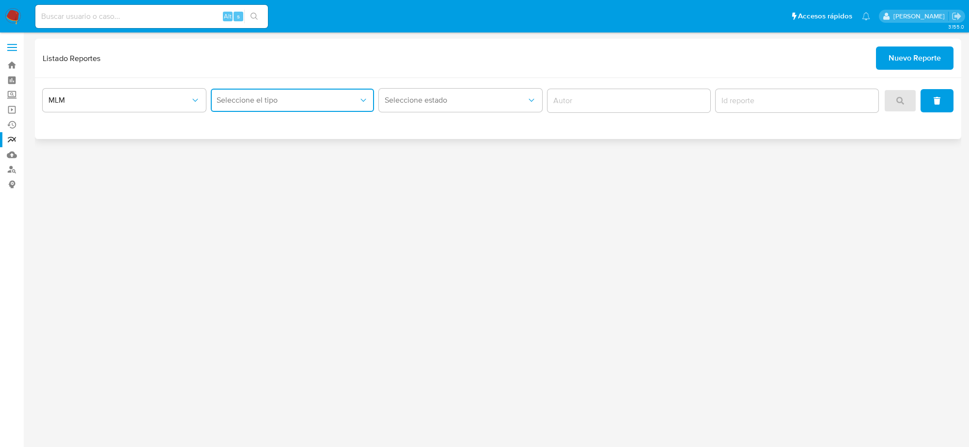
click at [317, 103] on span "Seleccione el tipo" at bounding box center [288, 100] width 142 height 10
click at [248, 125] on span "IFPE 24 HORAS" at bounding box center [243, 127] width 53 height 10
click at [890, 107] on button "search" at bounding box center [900, 100] width 33 height 23
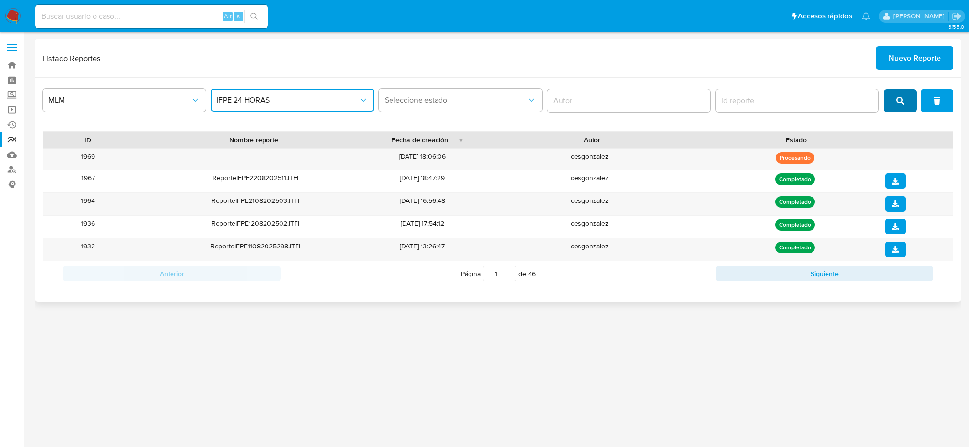
click at [890, 107] on button "search" at bounding box center [900, 100] width 33 height 23
click at [899, 122] on div "MLM IFPE 24 HORAS Seleccione estado ID Nombre reporte Fecha de creación Autor E…" at bounding box center [498, 190] width 926 height 224
click at [904, 108] on span "search" at bounding box center [900, 100] width 8 height 21
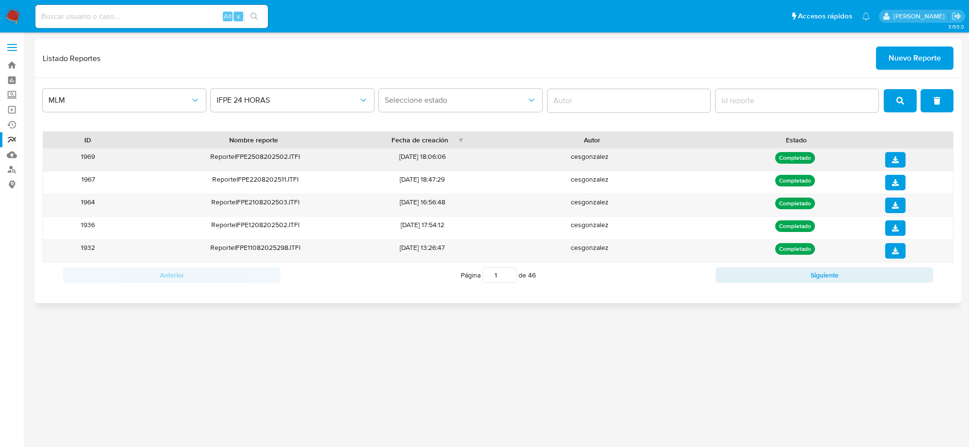
click at [897, 163] on icon "download" at bounding box center [895, 159] width 7 height 7
